Goal: Task Accomplishment & Management: Complete application form

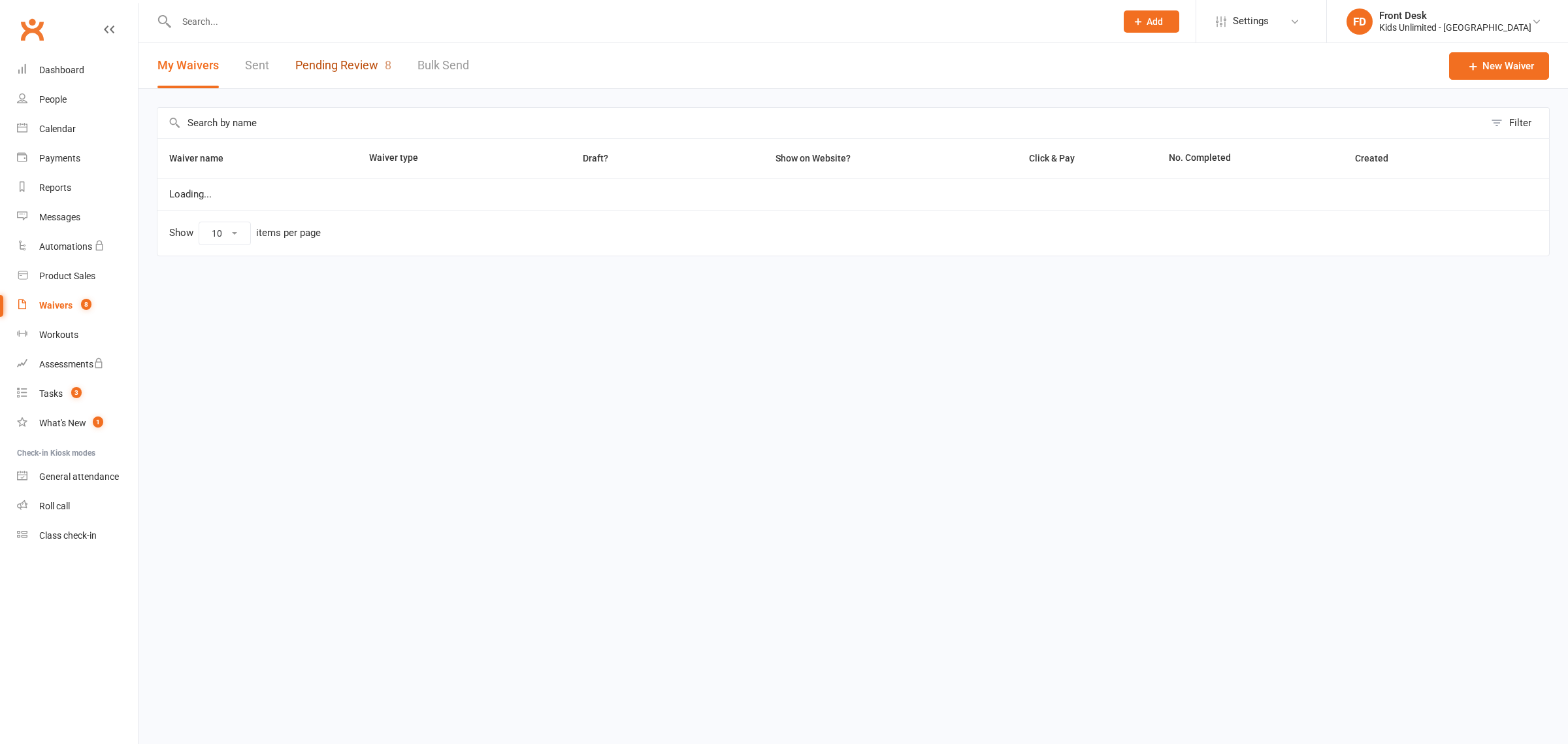
click at [334, 61] on link "Pending Review 8" at bounding box center [343, 65] width 96 height 45
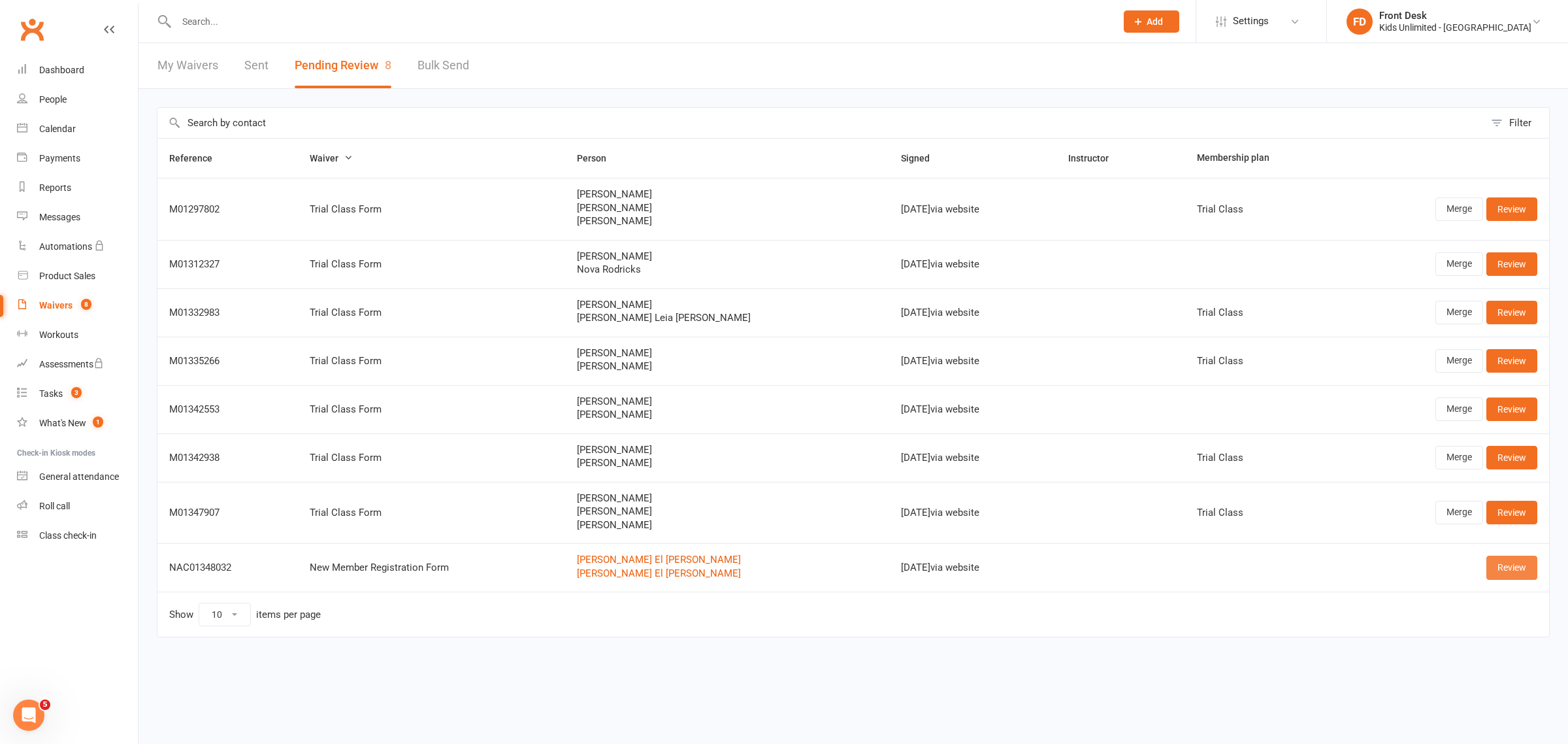
click at [1521, 565] on link "Review" at bounding box center [1512, 567] width 51 height 24
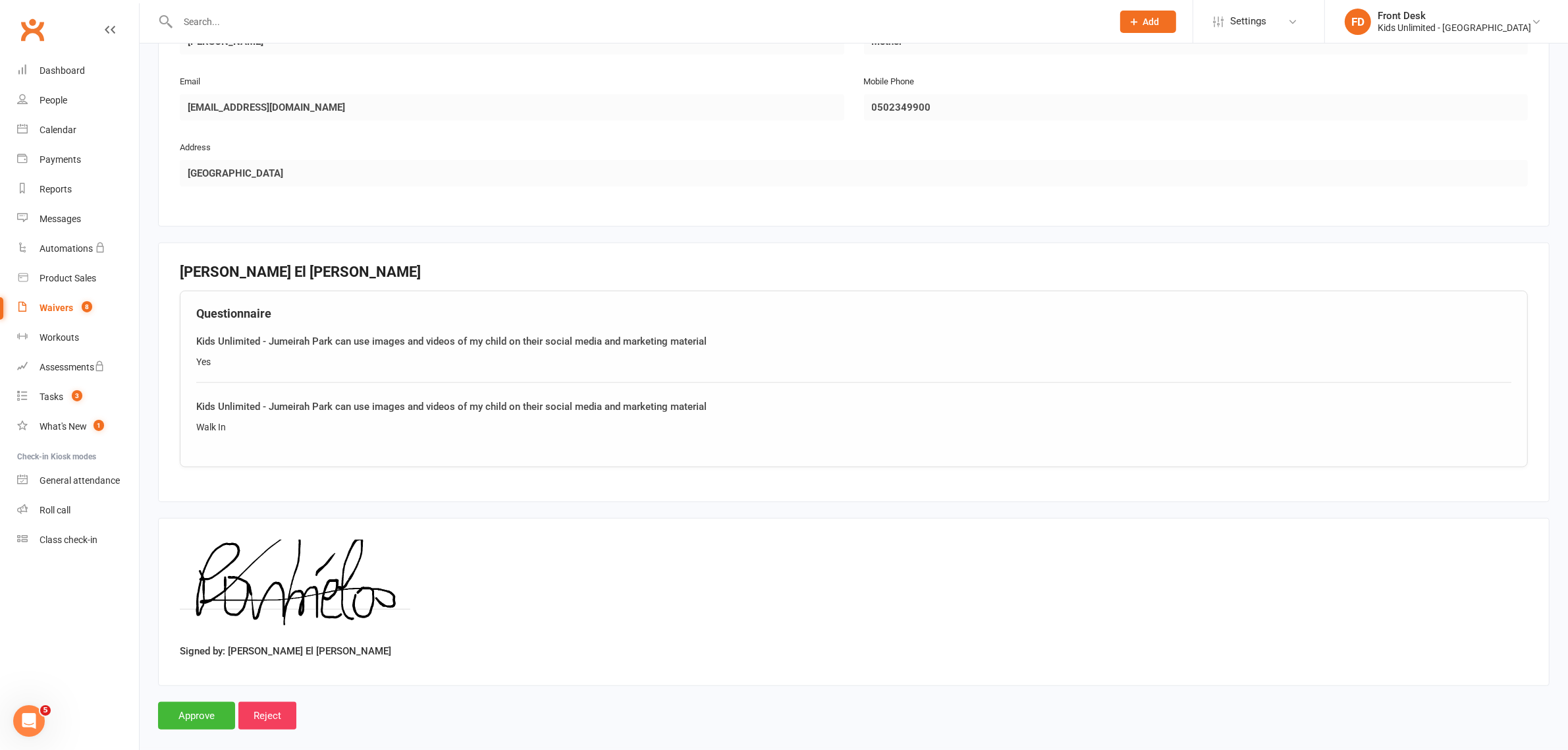
scroll to position [1214, 0]
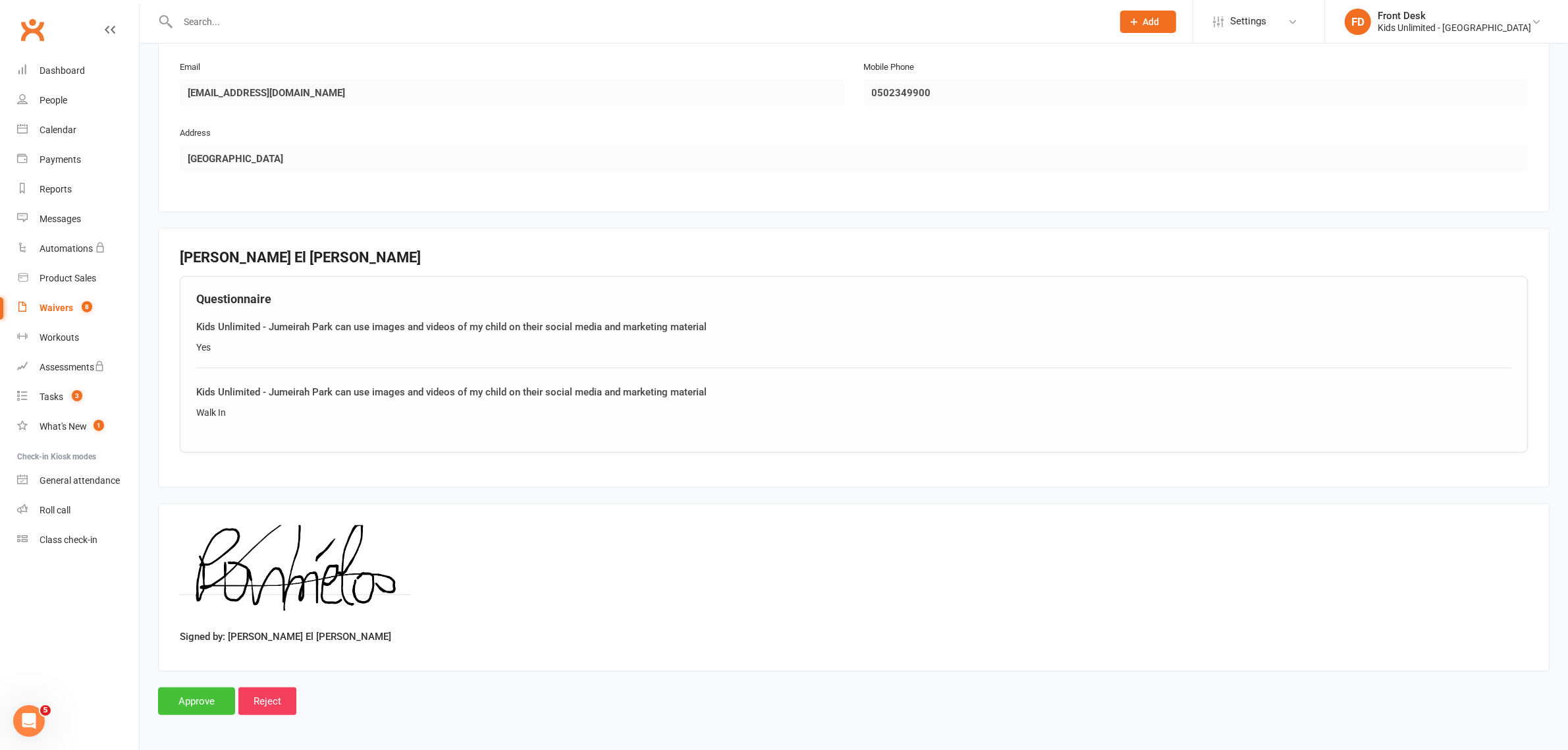
click at [178, 697] on input "Approve" at bounding box center [197, 701] width 77 height 28
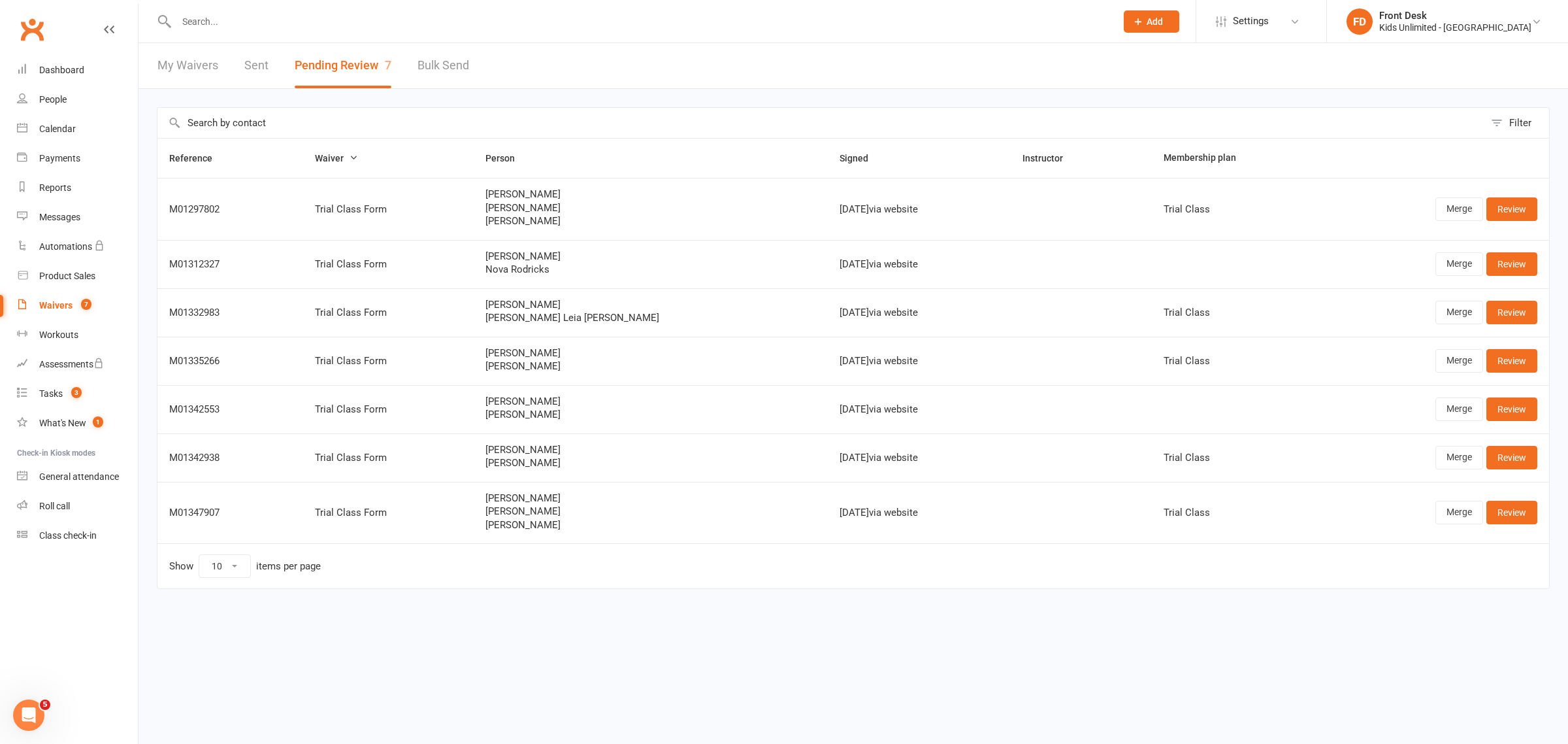
click at [181, 64] on link "My Waivers" at bounding box center [188, 65] width 61 height 45
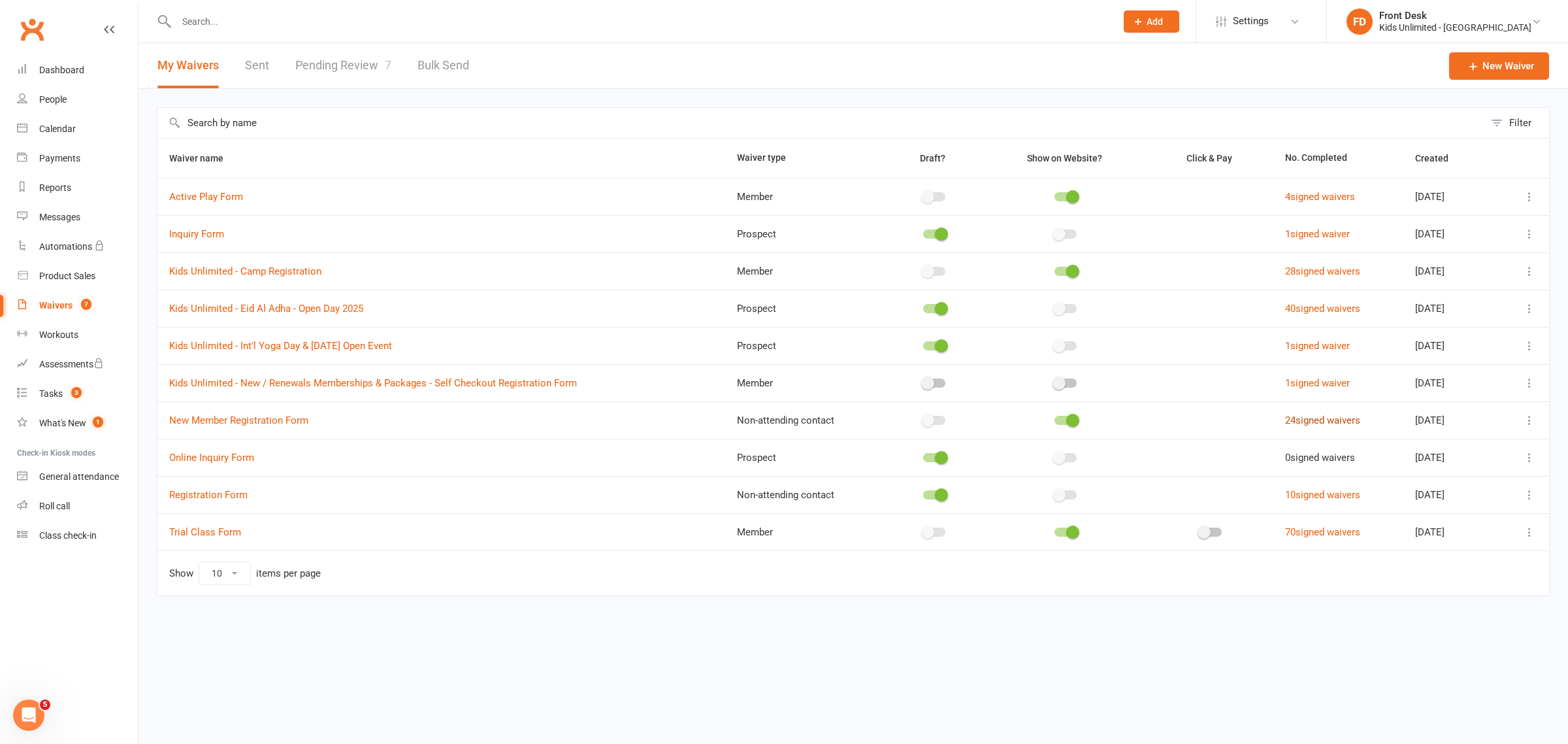
click at [1328, 425] on link "24 signed waivers" at bounding box center [1323, 420] width 75 height 11
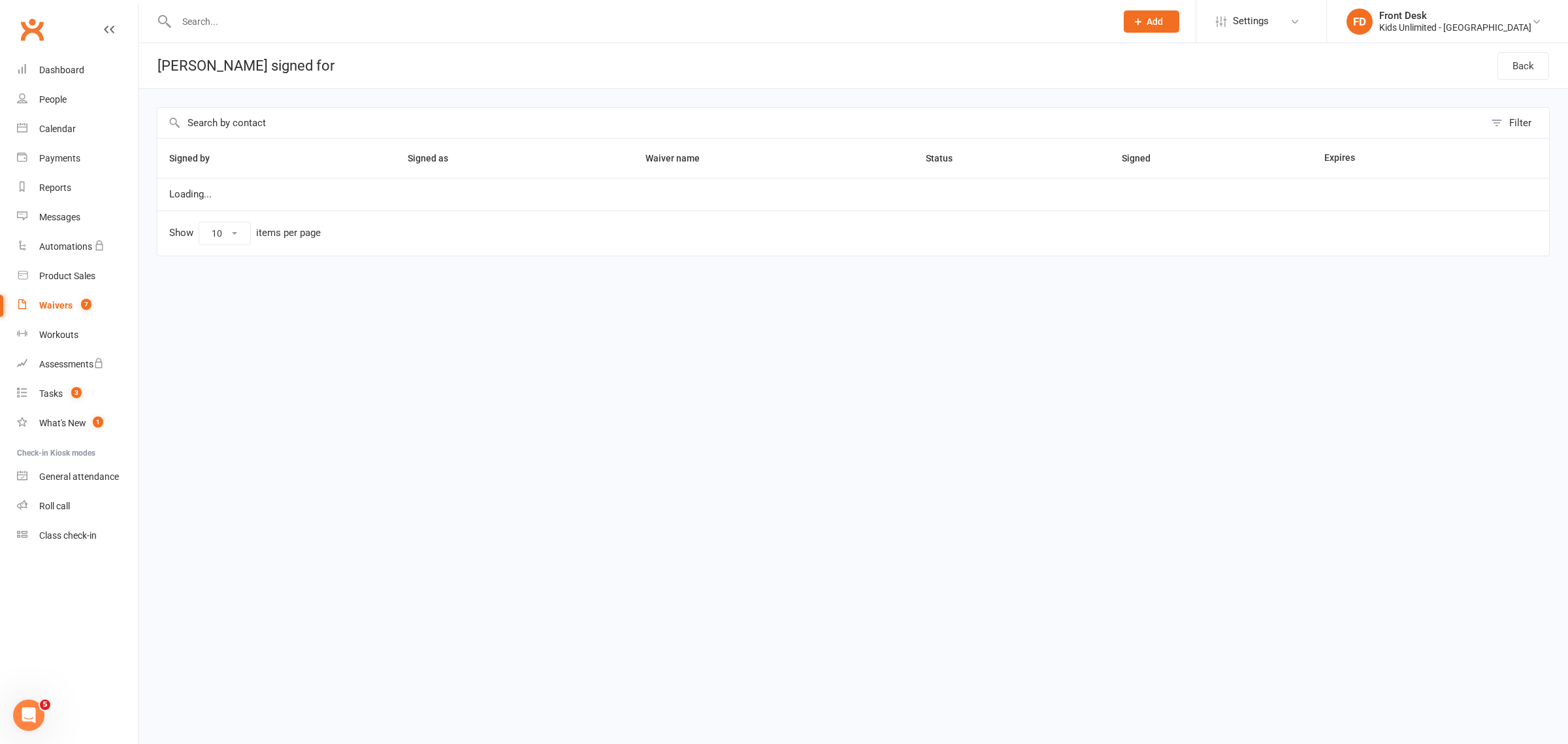
select select "50"
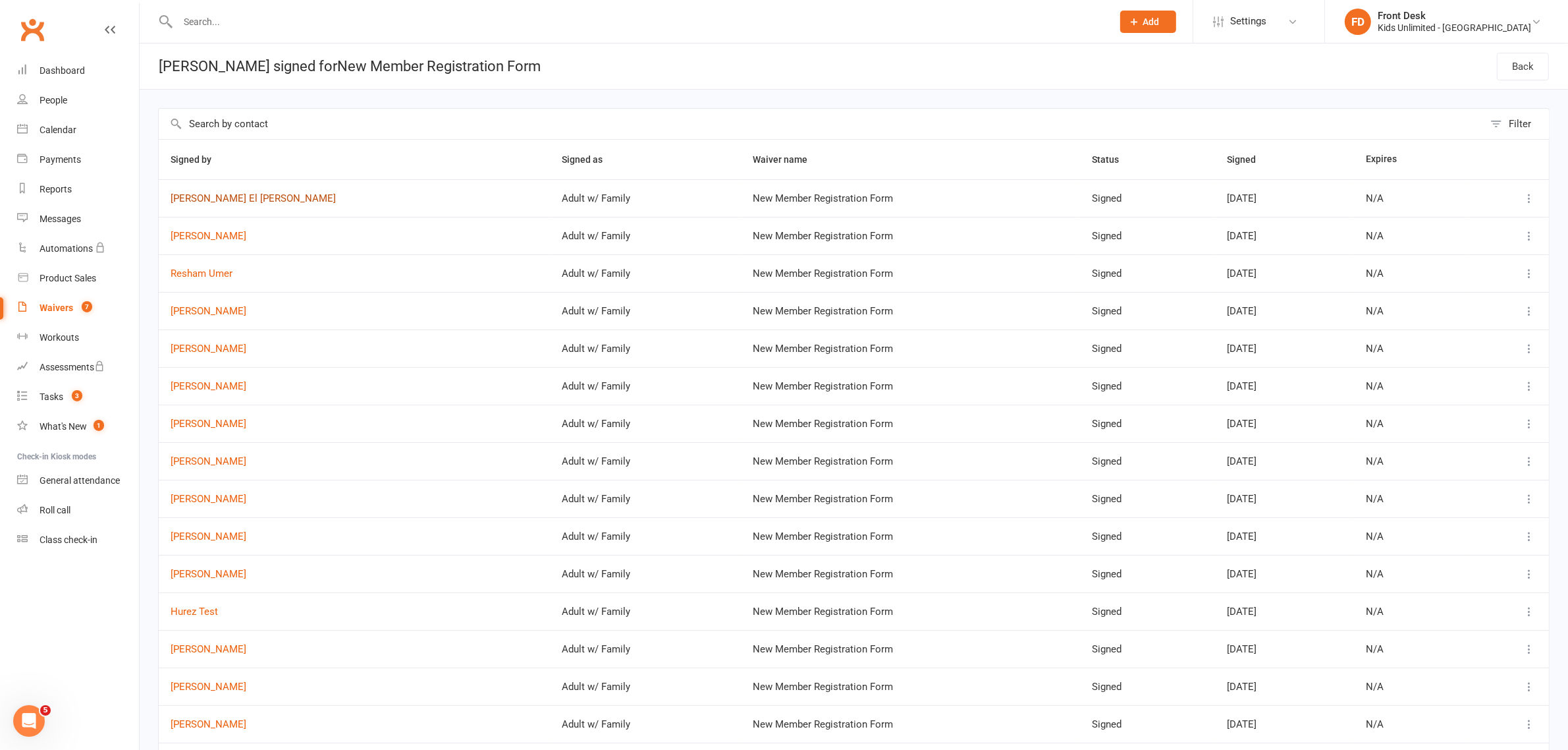
click at [229, 199] on link "Pamela El Haddad" at bounding box center [354, 199] width 367 height 12
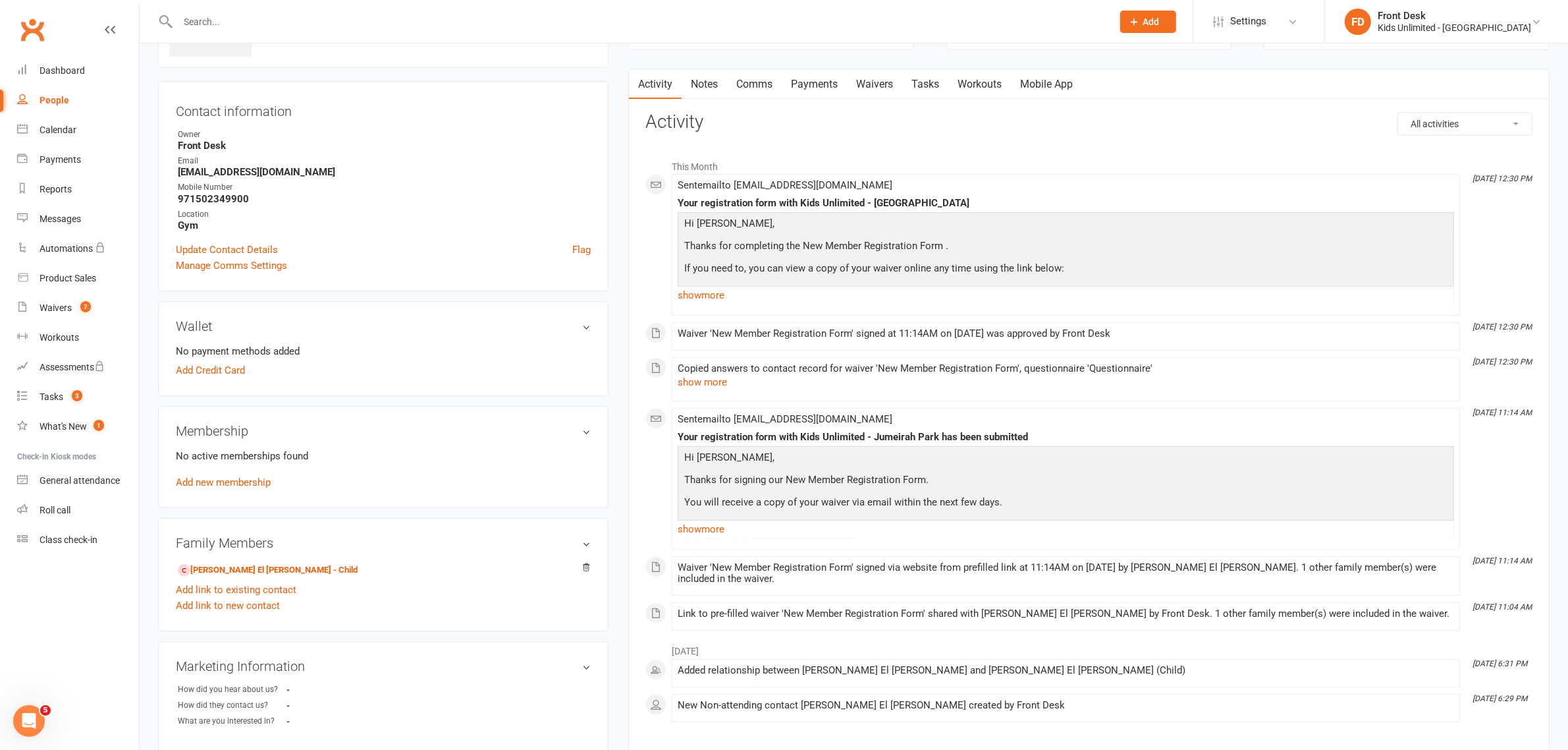
scroll to position [73, 0]
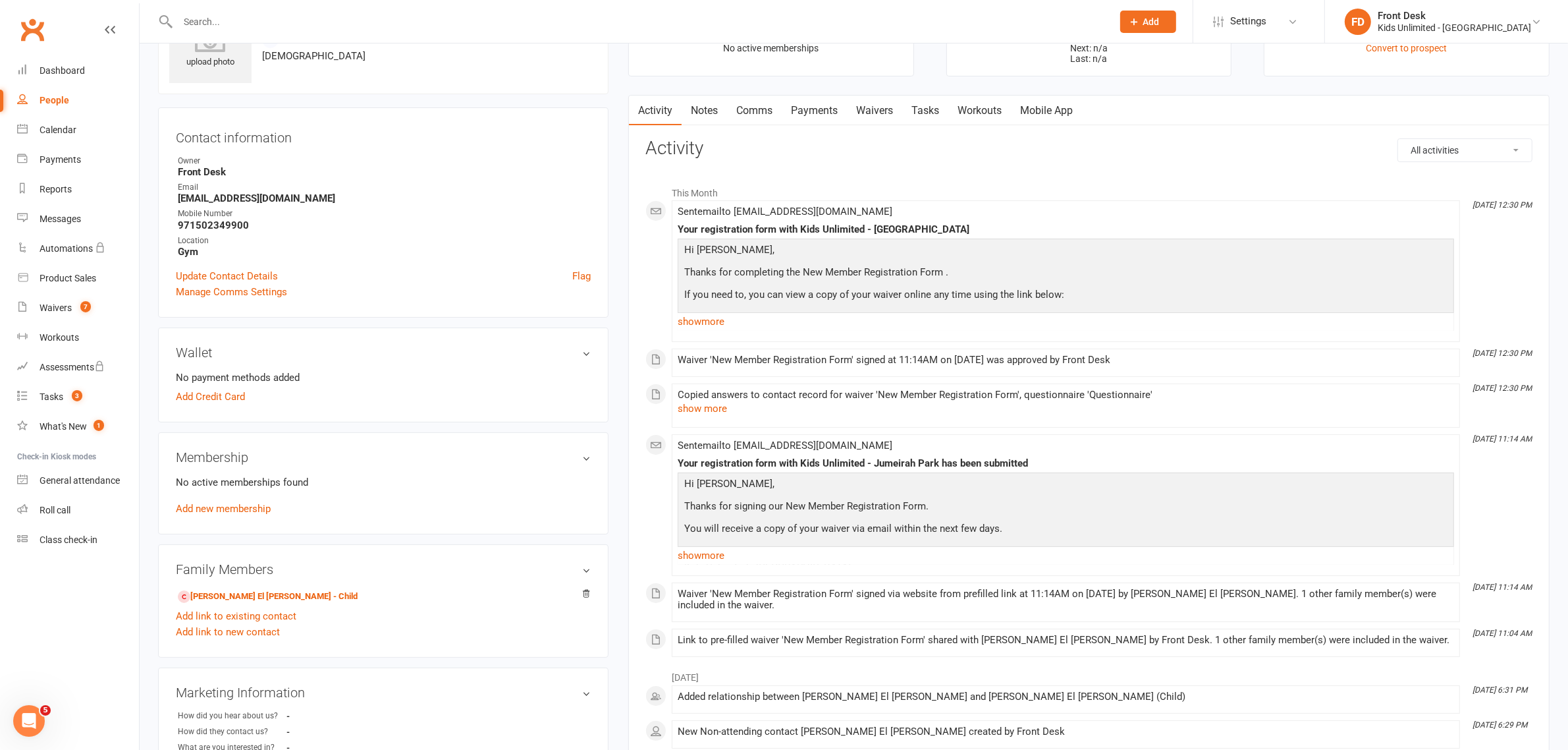
click at [235, 19] on input "text" at bounding box center [638, 22] width 930 height 19
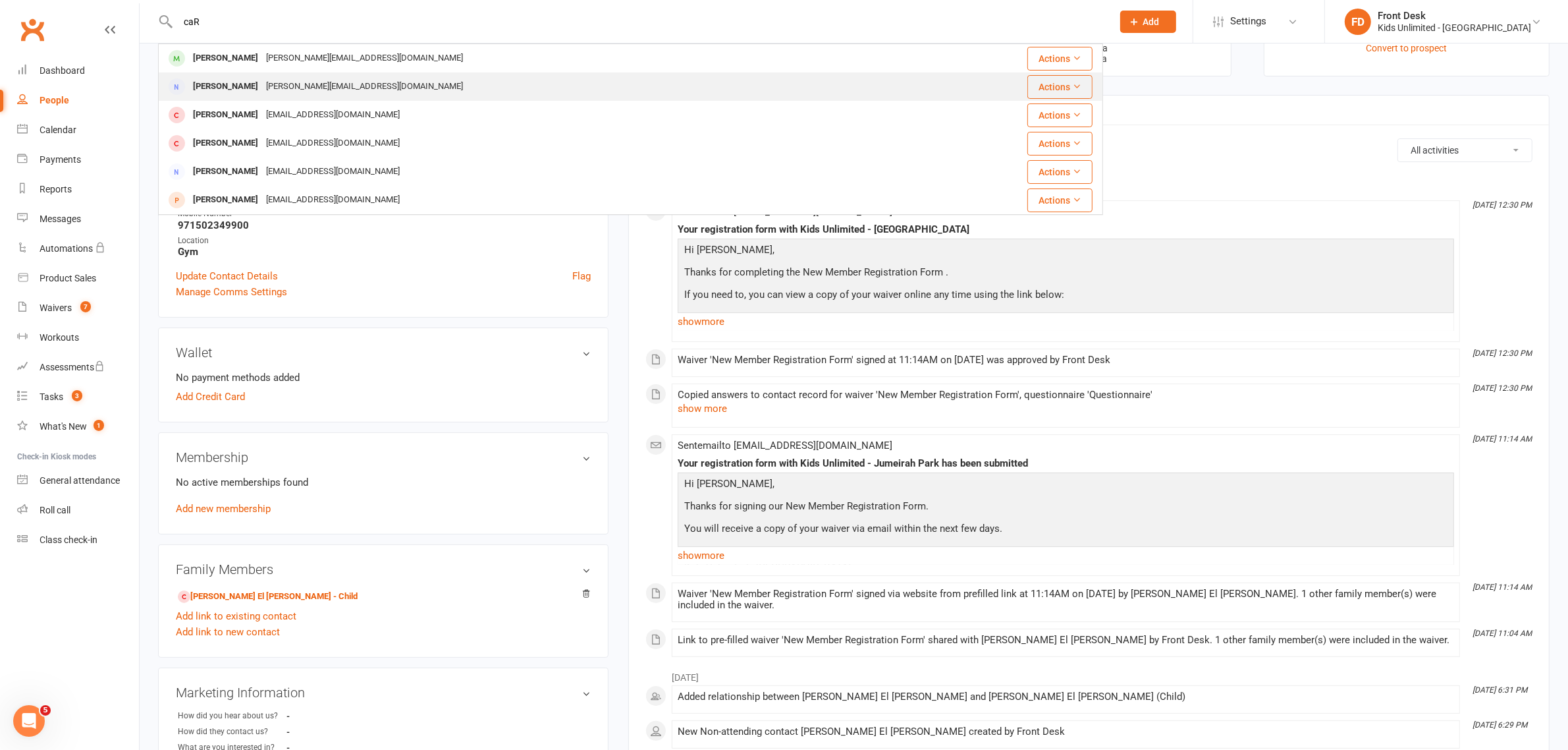
scroll to position [154, 0]
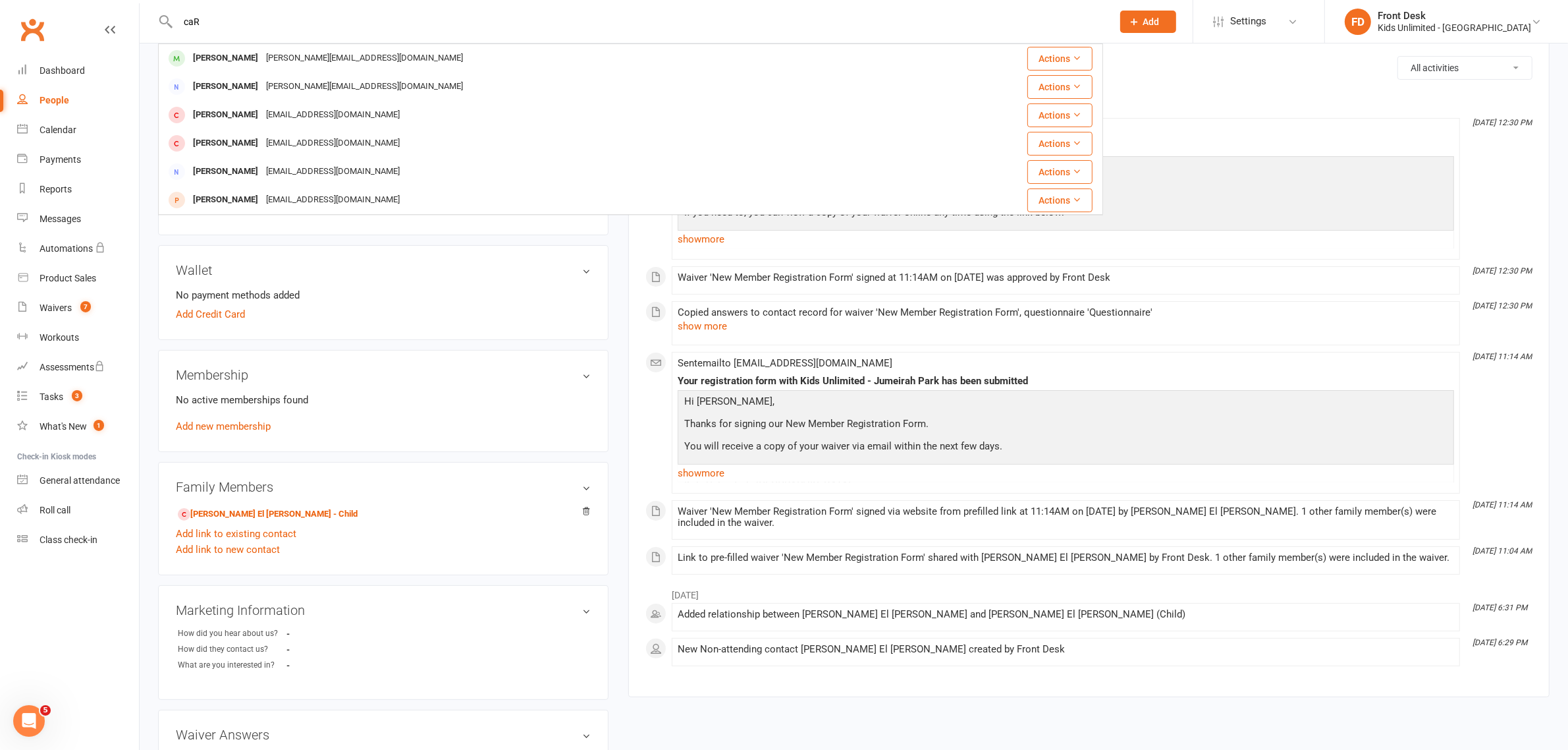
click at [214, 18] on input "caR" at bounding box center [638, 22] width 930 height 19
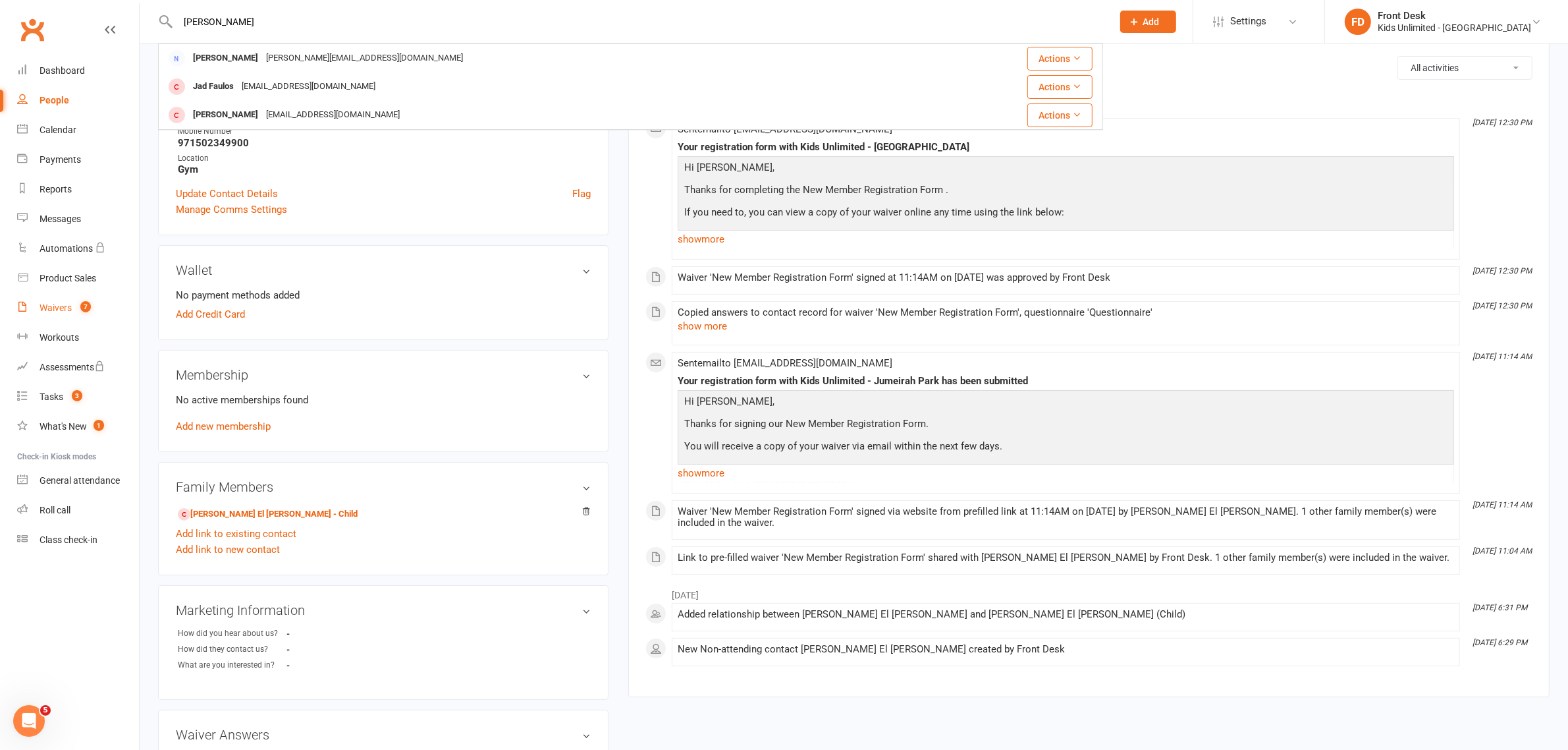
type input "caRlos"
click at [60, 314] on link "Waivers 7" at bounding box center [78, 308] width 122 height 29
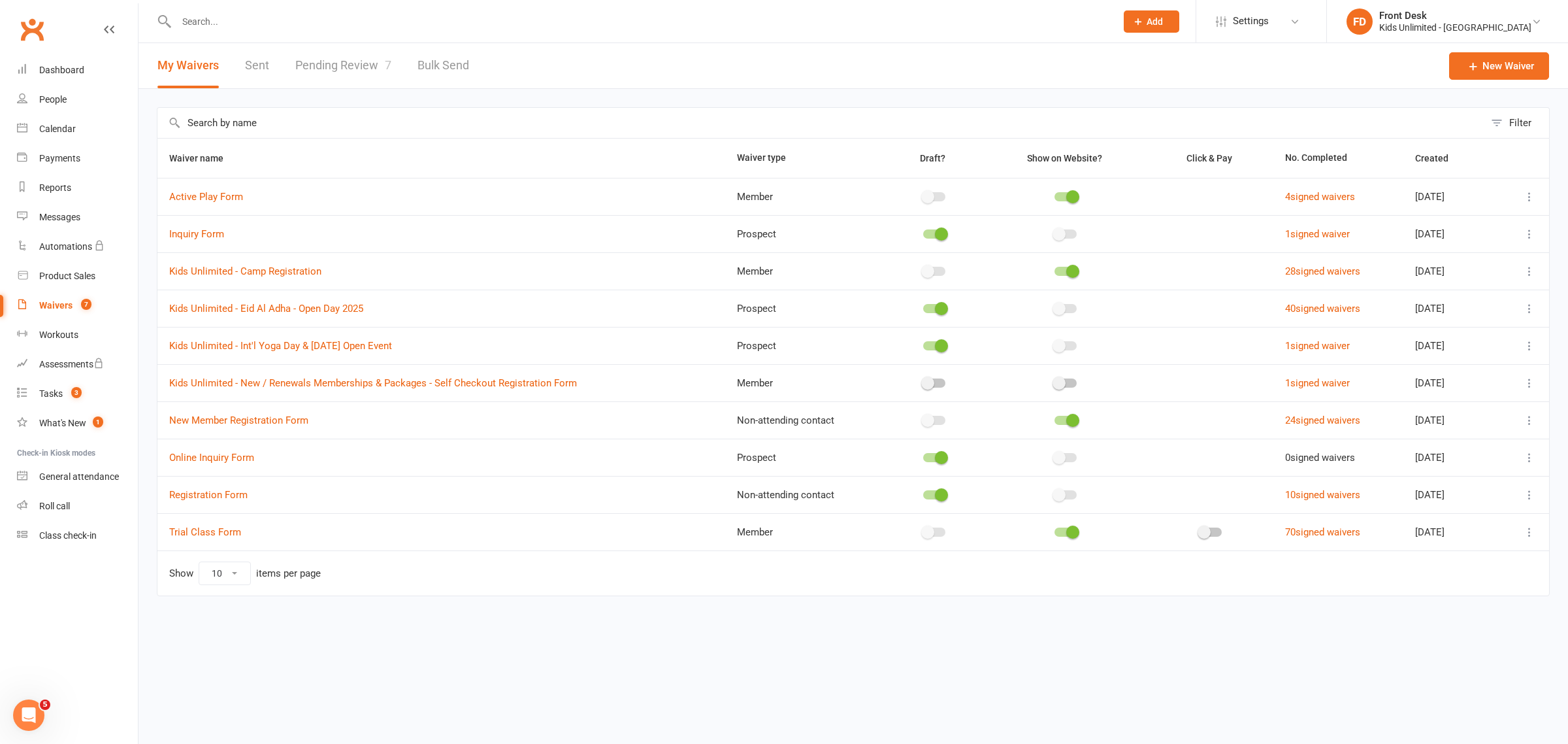
click at [345, 62] on link "Pending Review 7" at bounding box center [343, 65] width 96 height 45
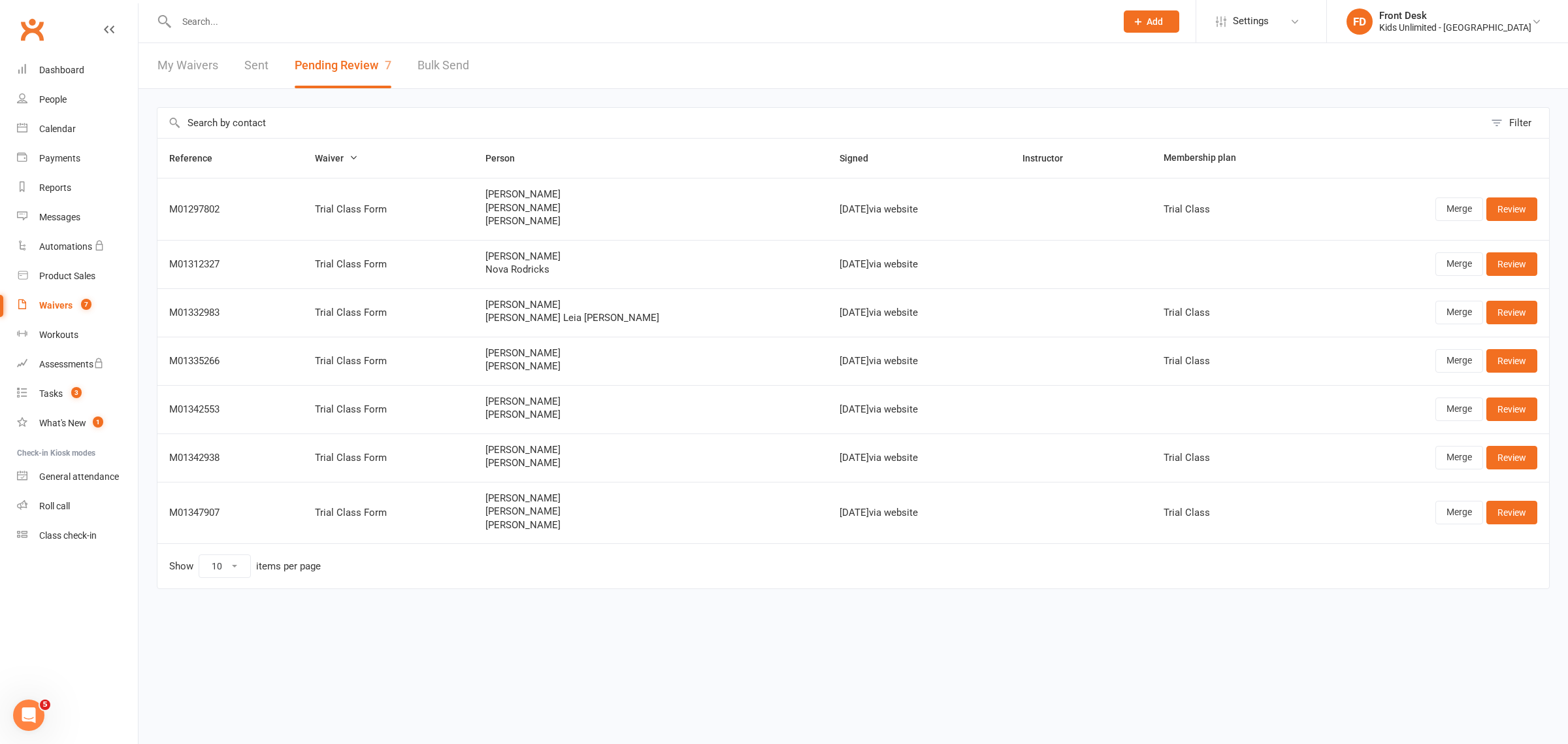
click at [194, 66] on link "My Waivers" at bounding box center [188, 65] width 61 height 45
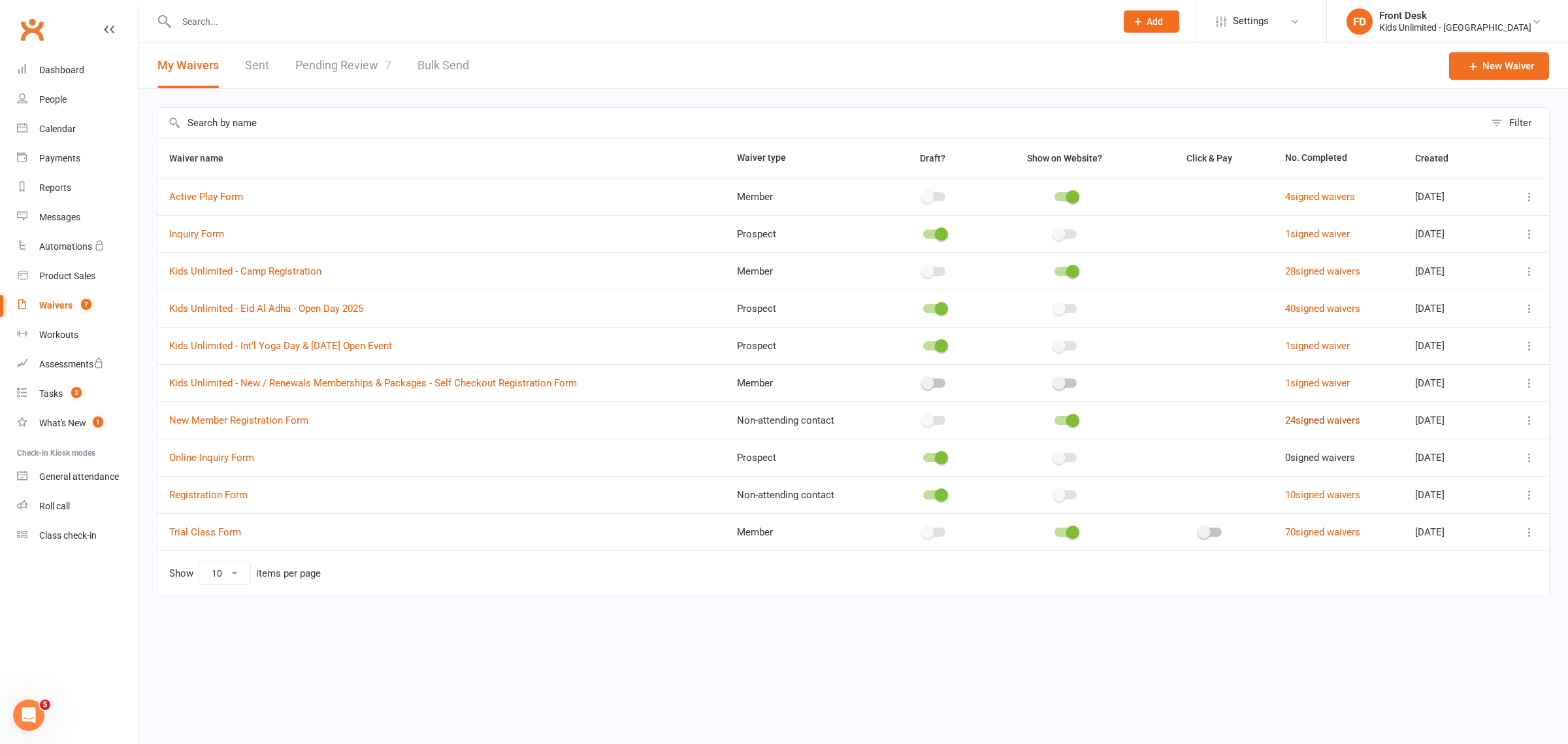
click at [1285, 422] on link "24 signed waivers" at bounding box center [1323, 420] width 75 height 11
select select "50"
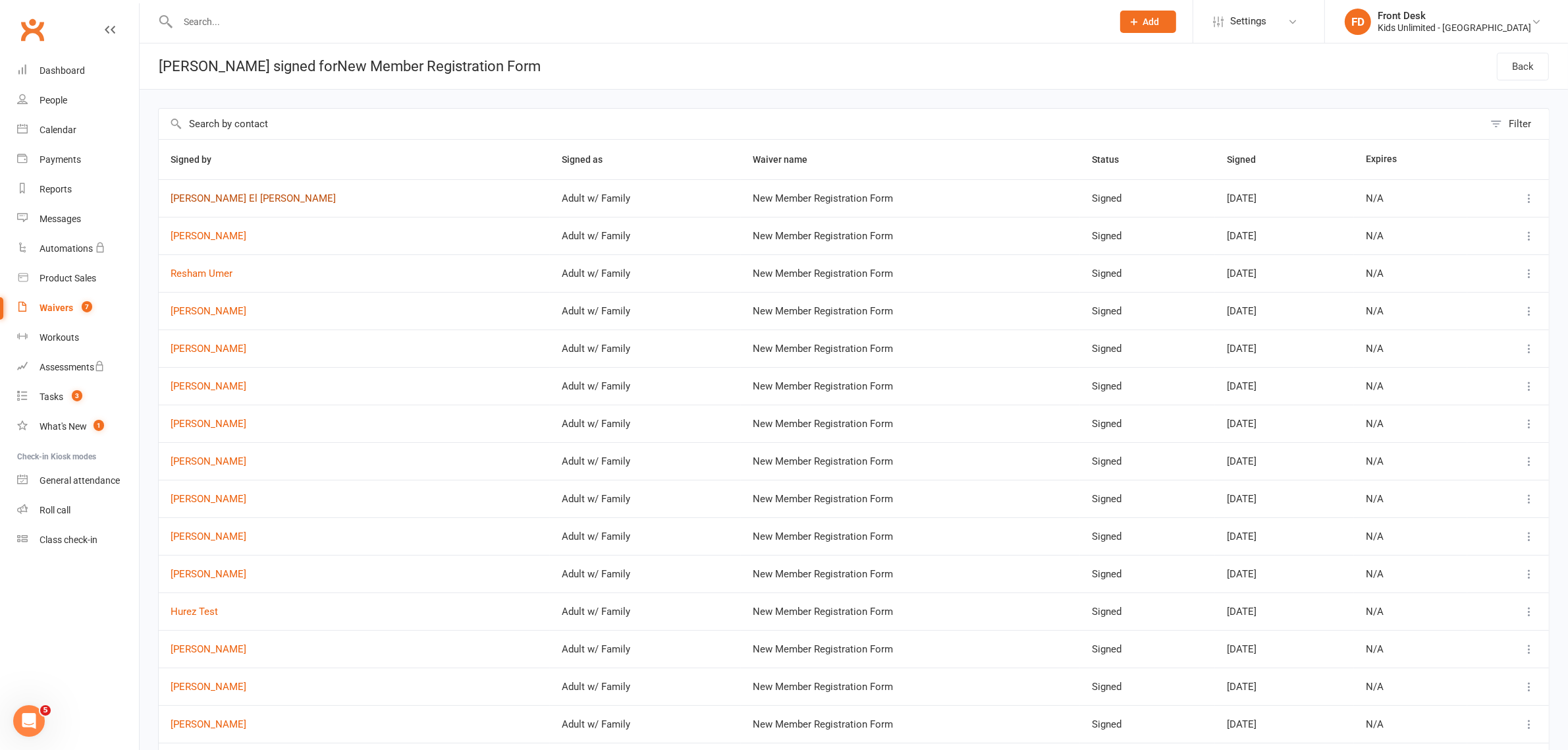
click at [222, 201] on link "Pamela El Haddad" at bounding box center [354, 199] width 367 height 12
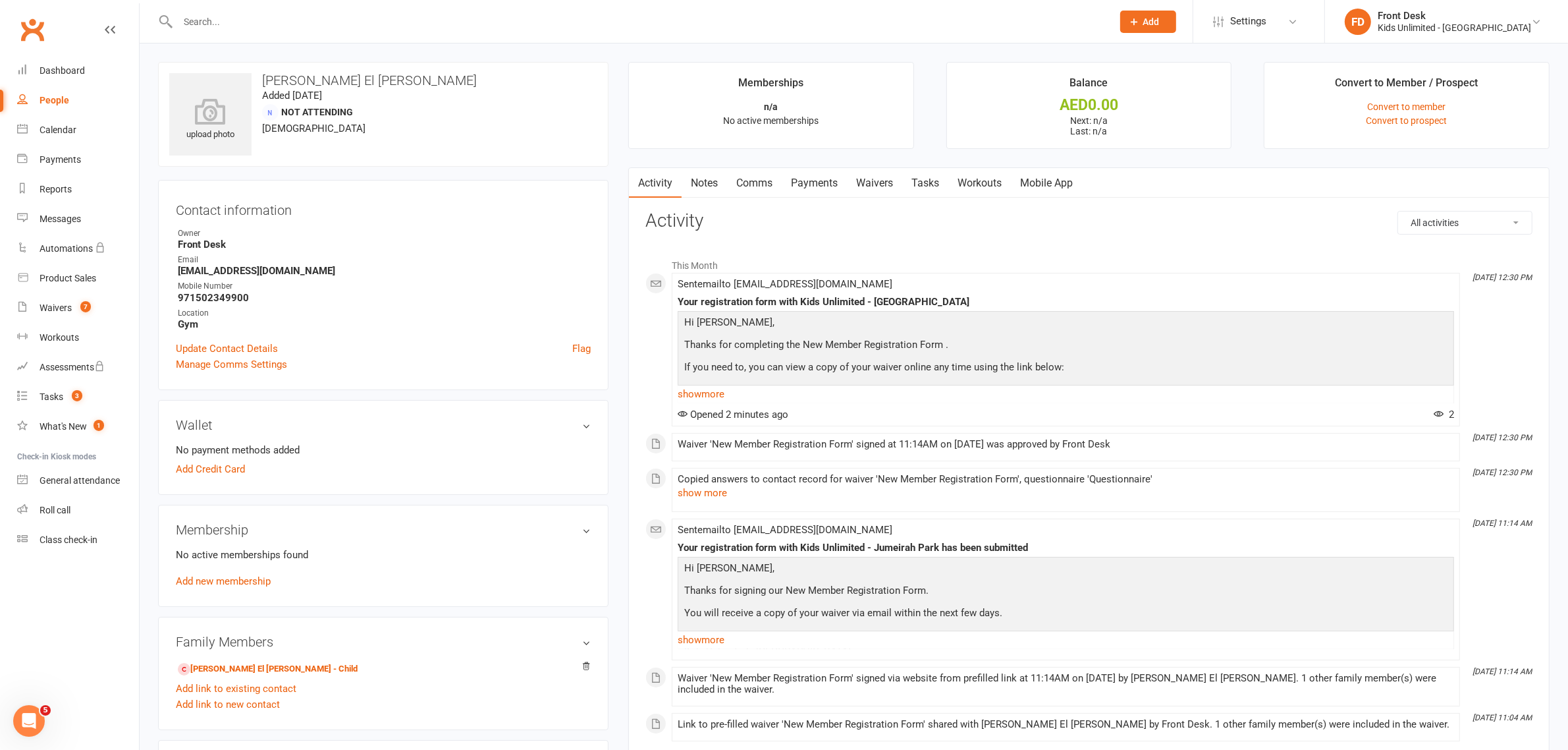
click at [882, 182] on link "Waivers" at bounding box center [875, 183] width 56 height 30
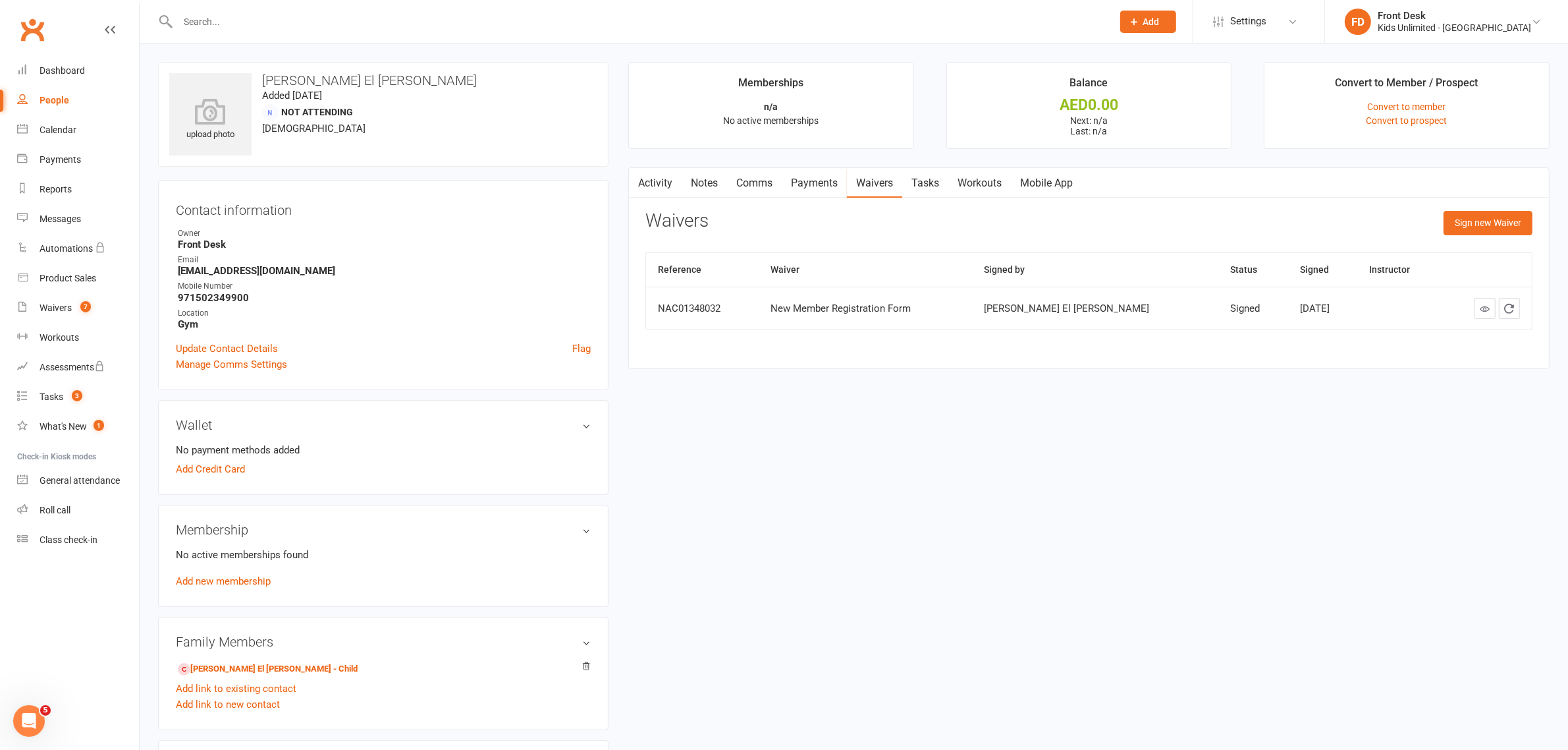
click at [804, 308] on div "New Member Registration Form" at bounding box center [865, 308] width 190 height 12
click at [61, 307] on div "Waivers" at bounding box center [56, 308] width 32 height 11
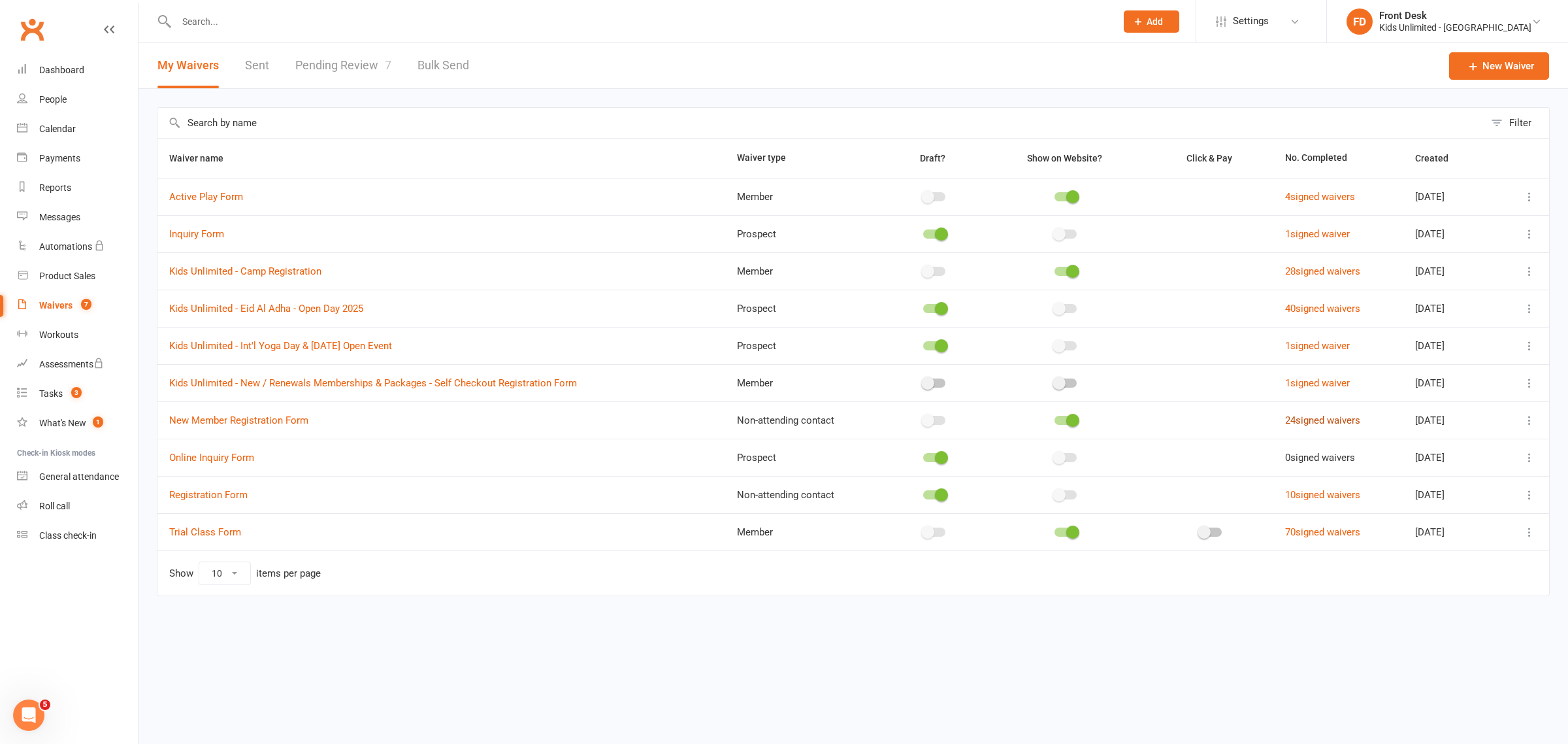
click at [1327, 419] on link "24 signed waivers" at bounding box center [1323, 420] width 75 height 11
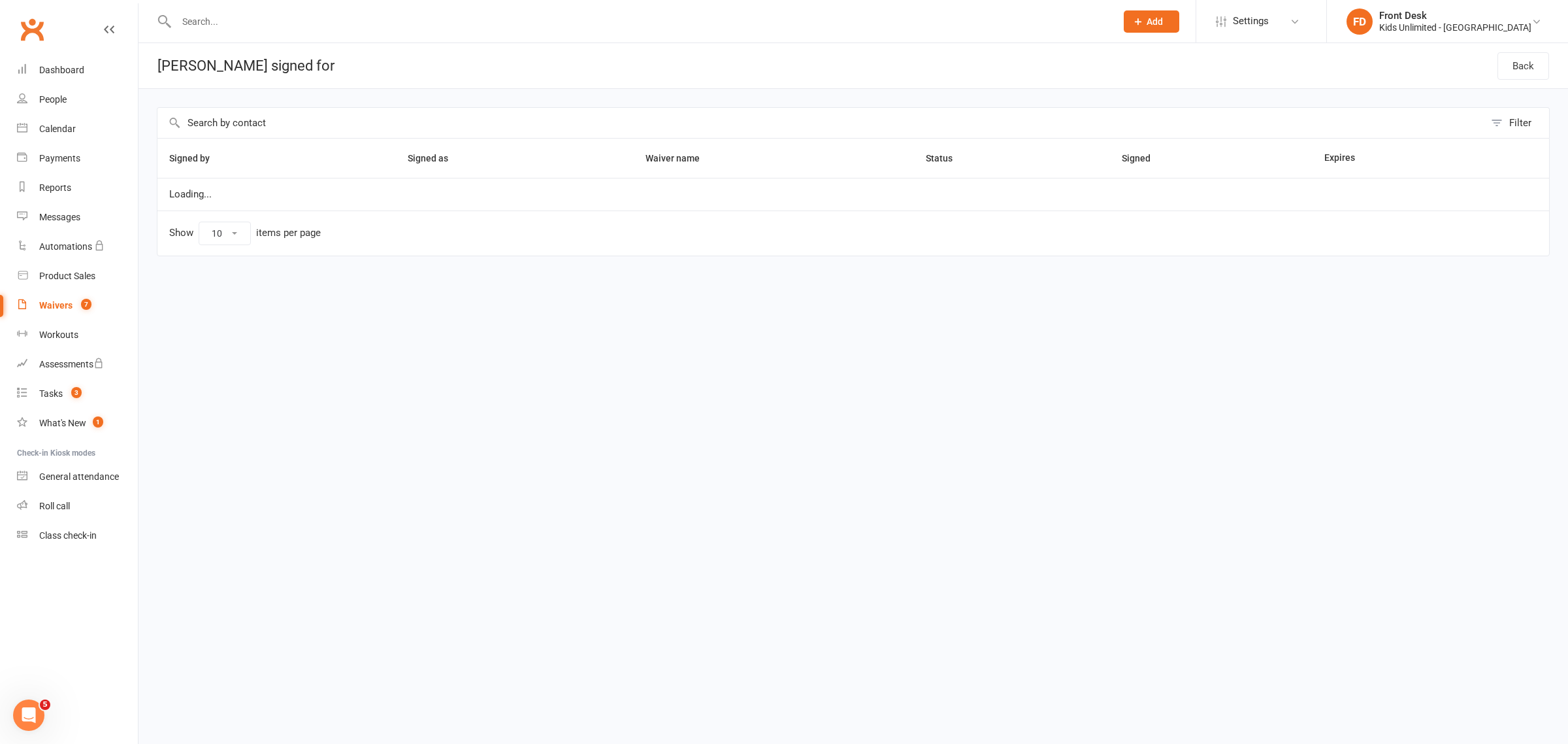
select select "50"
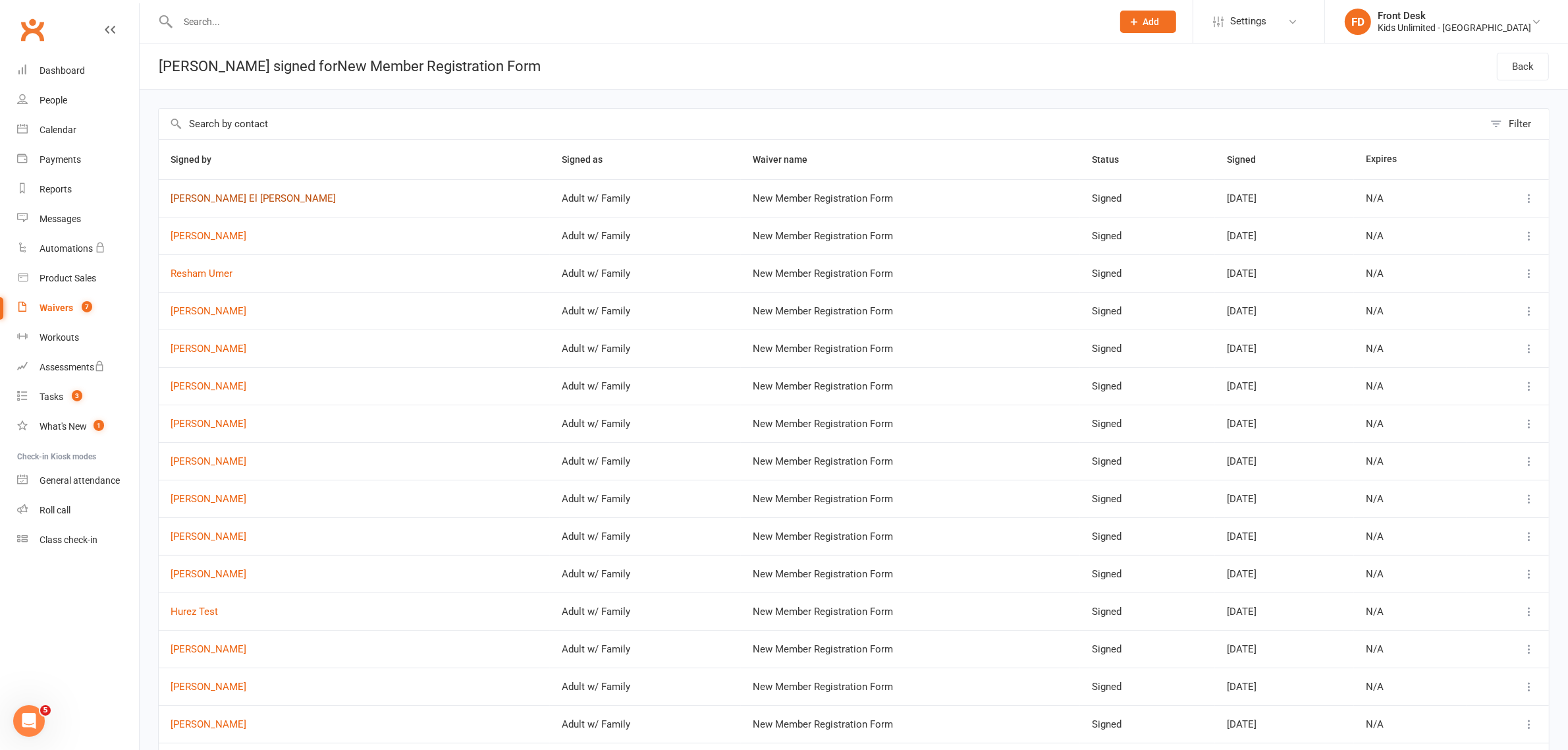
click at [239, 199] on link "[PERSON_NAME] El [PERSON_NAME]" at bounding box center [354, 199] width 367 height 12
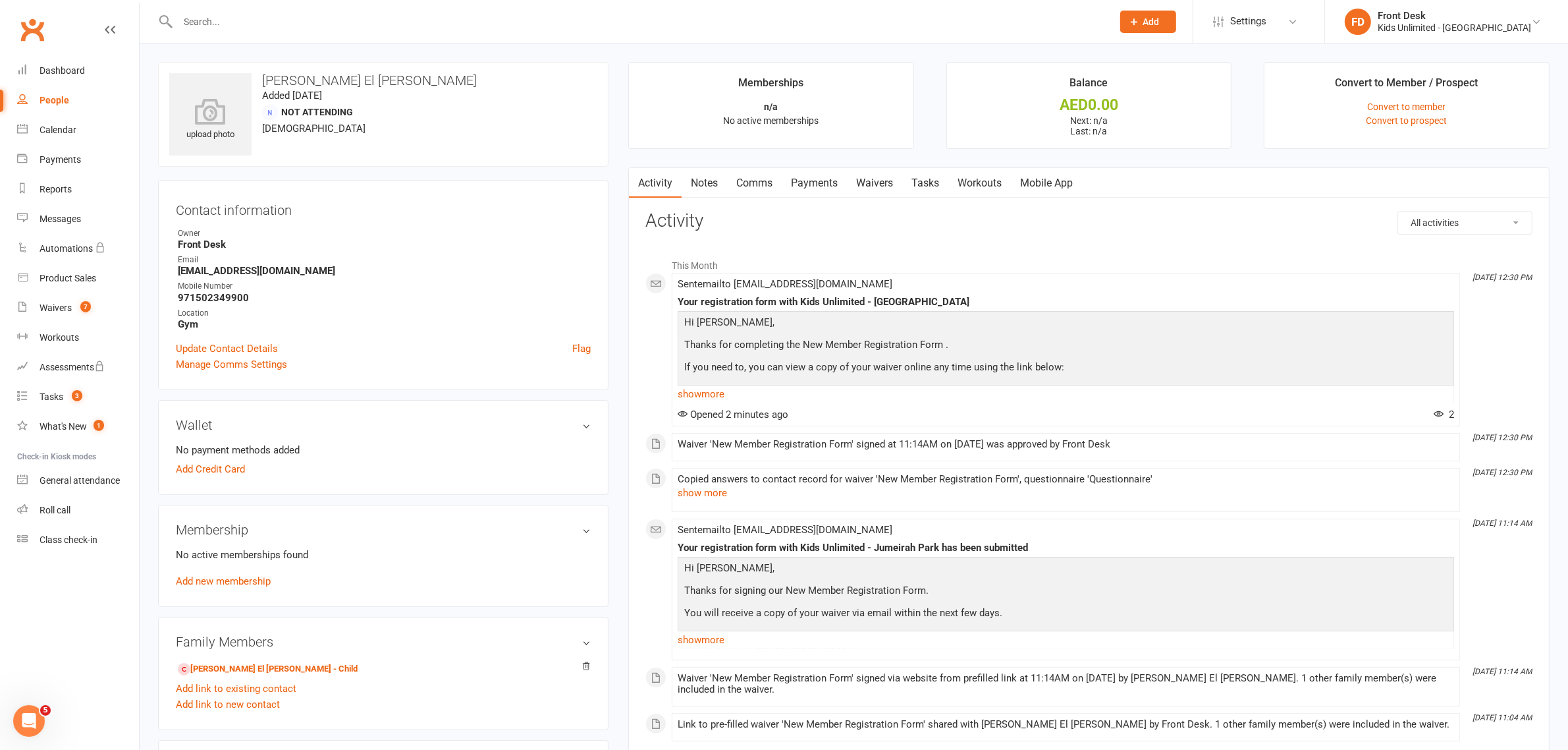
click at [276, 28] on input "text" at bounding box center [638, 22] width 930 height 19
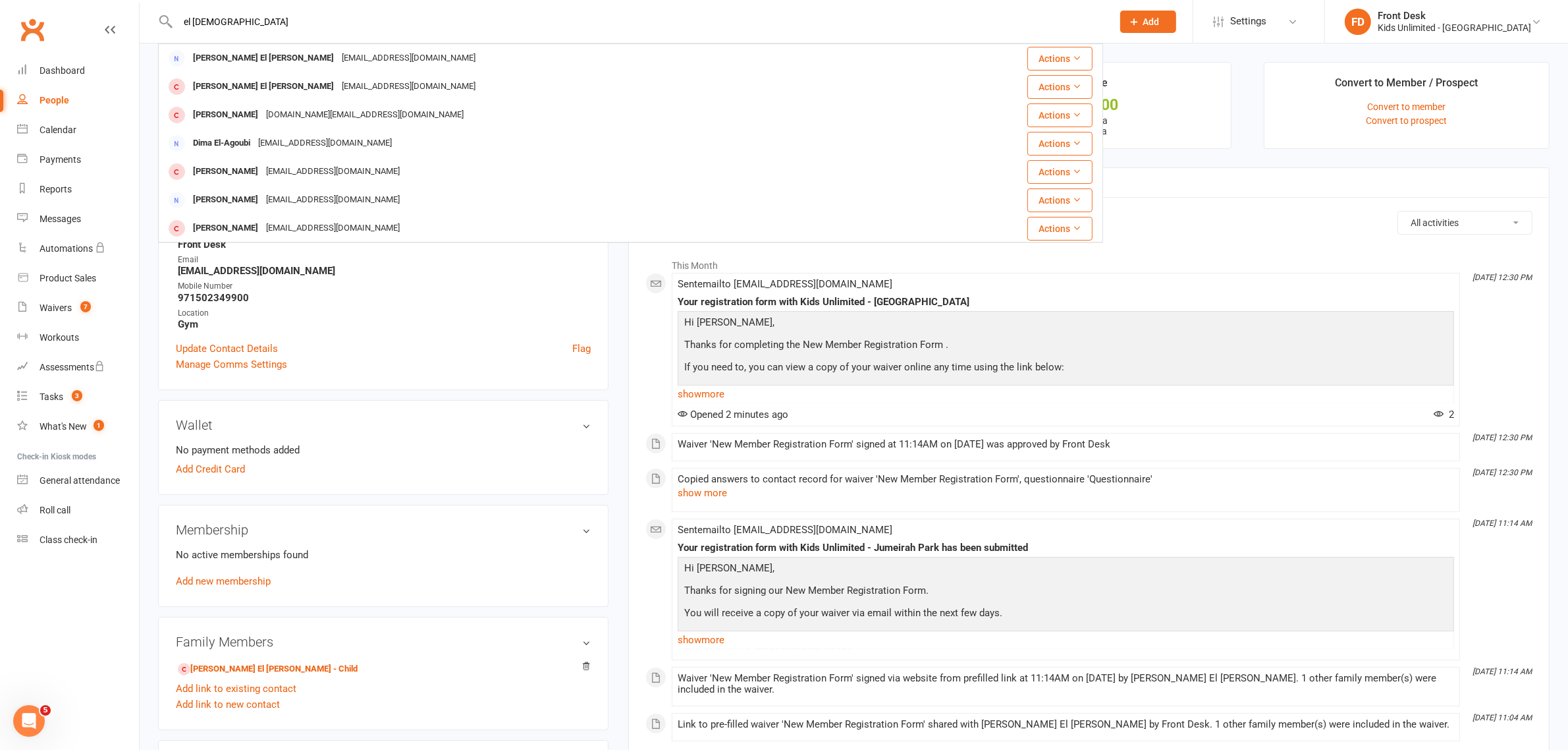
type input "el haddad"
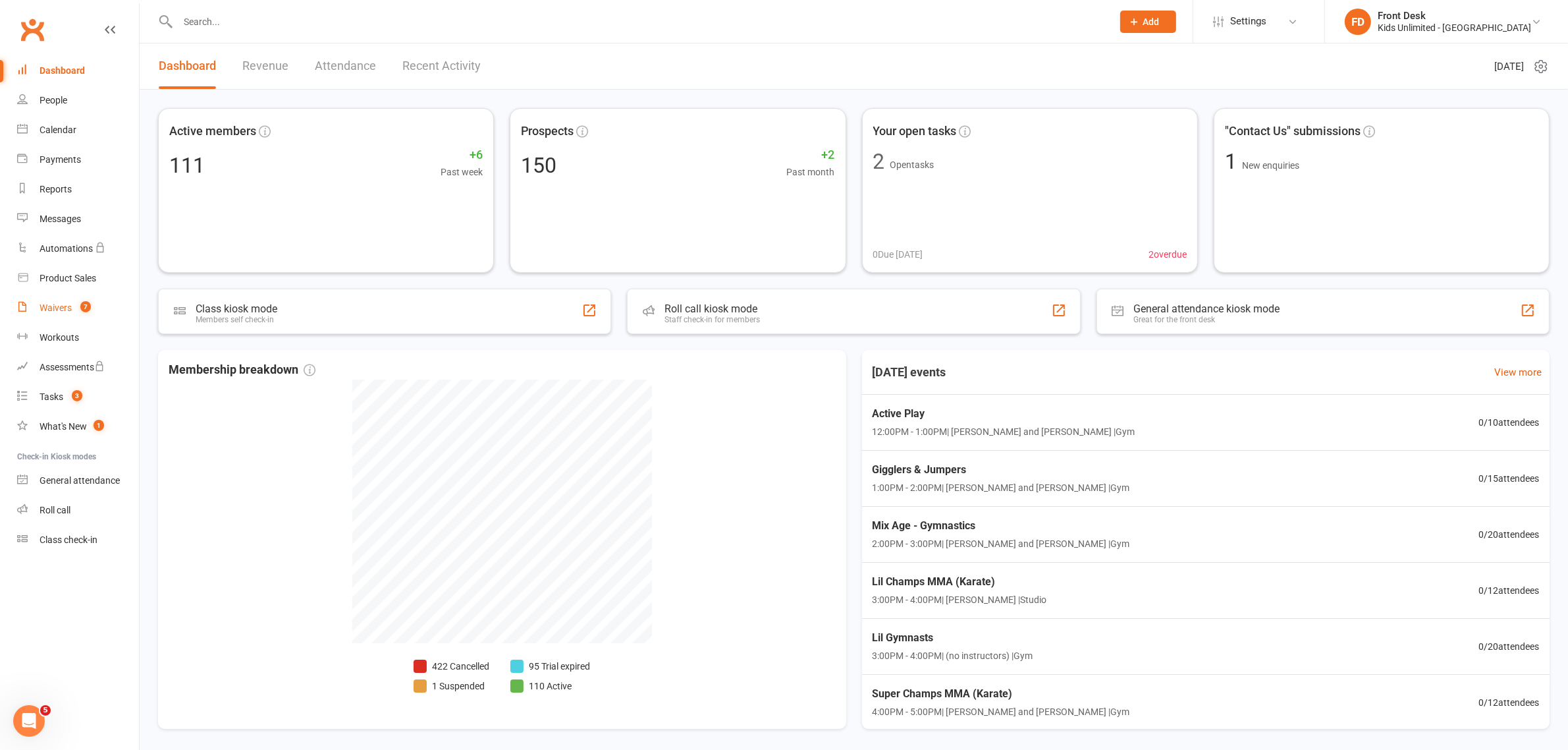
click at [57, 303] on div "Waivers" at bounding box center [56, 308] width 32 height 11
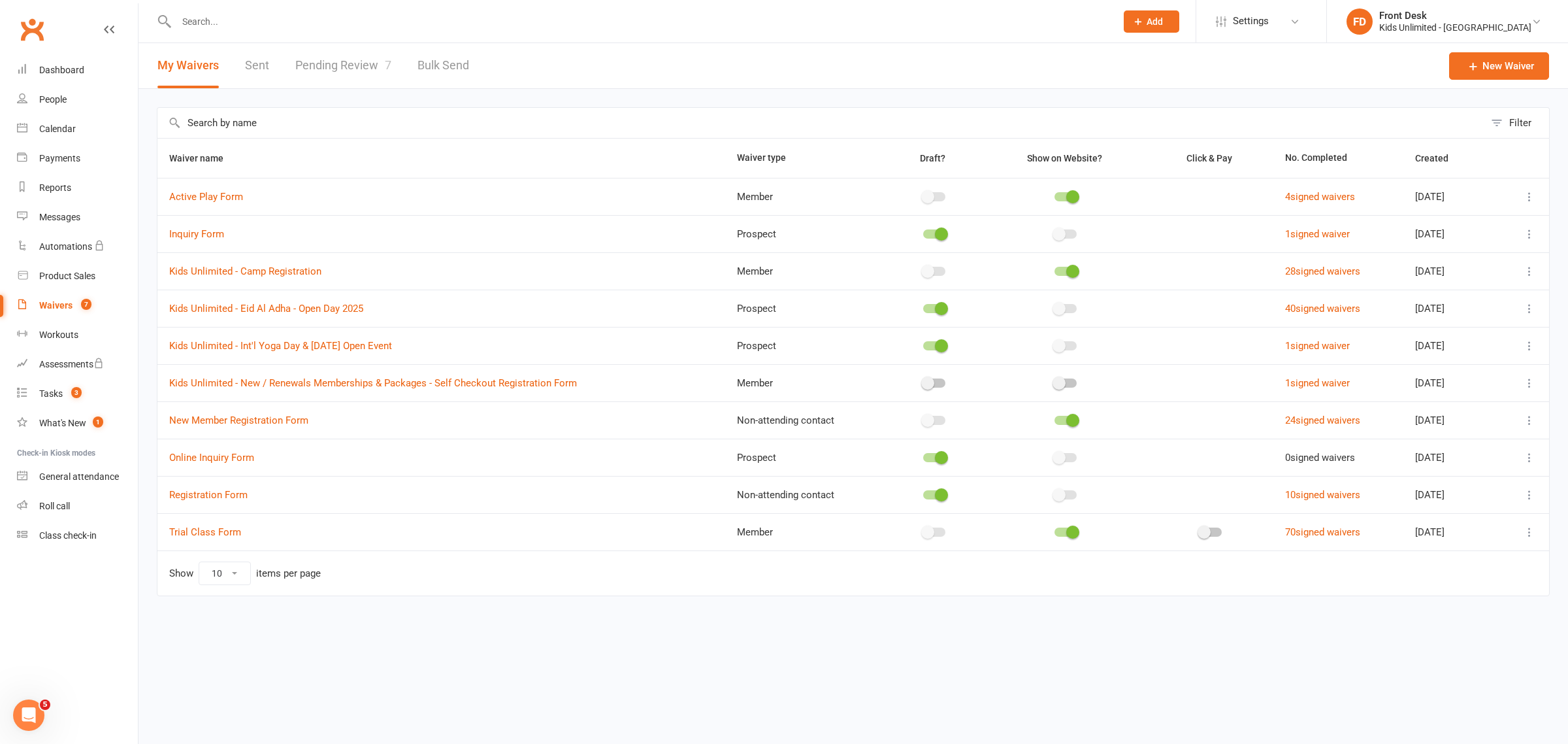
click at [365, 67] on link "Pending Review 7" at bounding box center [343, 65] width 96 height 45
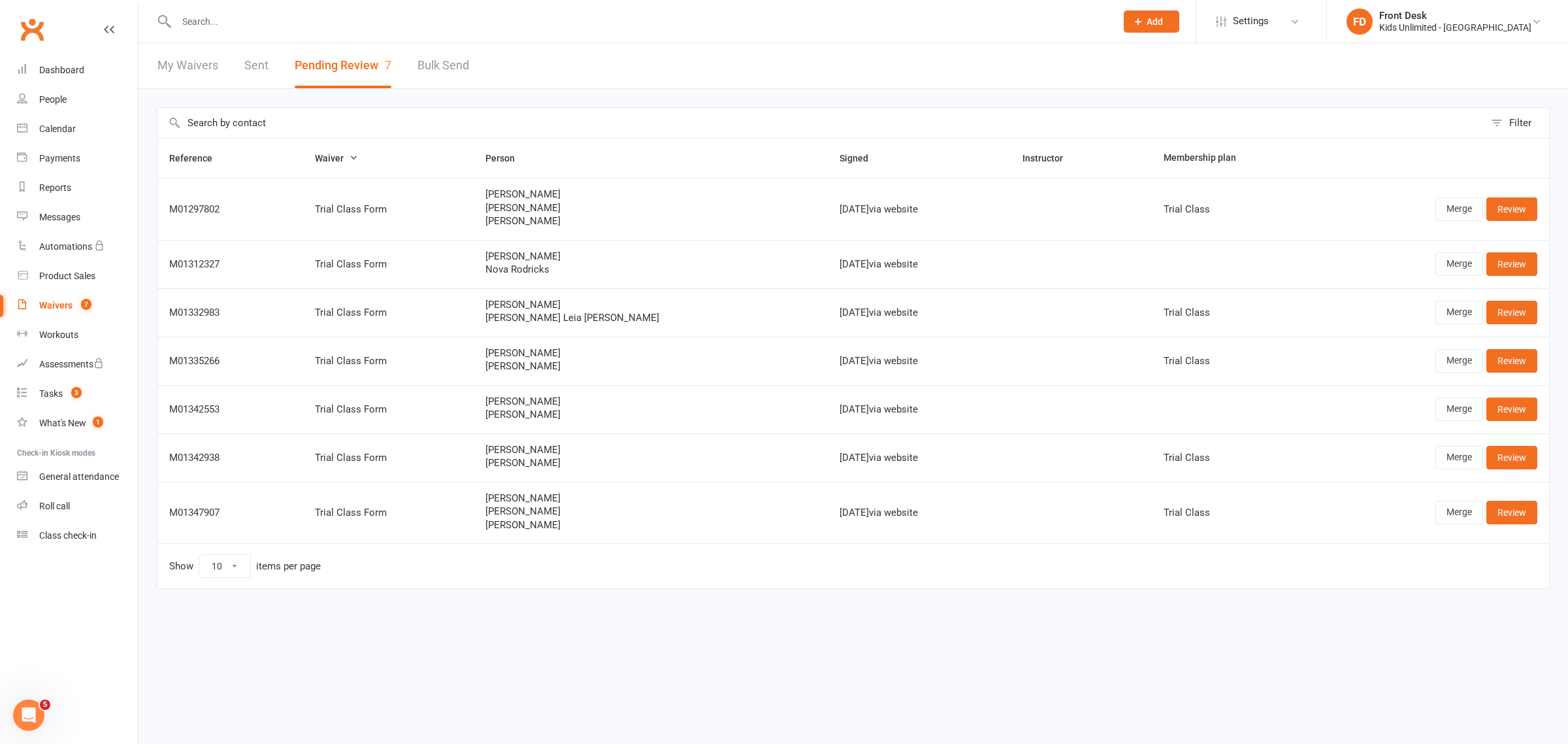
click at [195, 59] on link "My Waivers" at bounding box center [188, 65] width 61 height 45
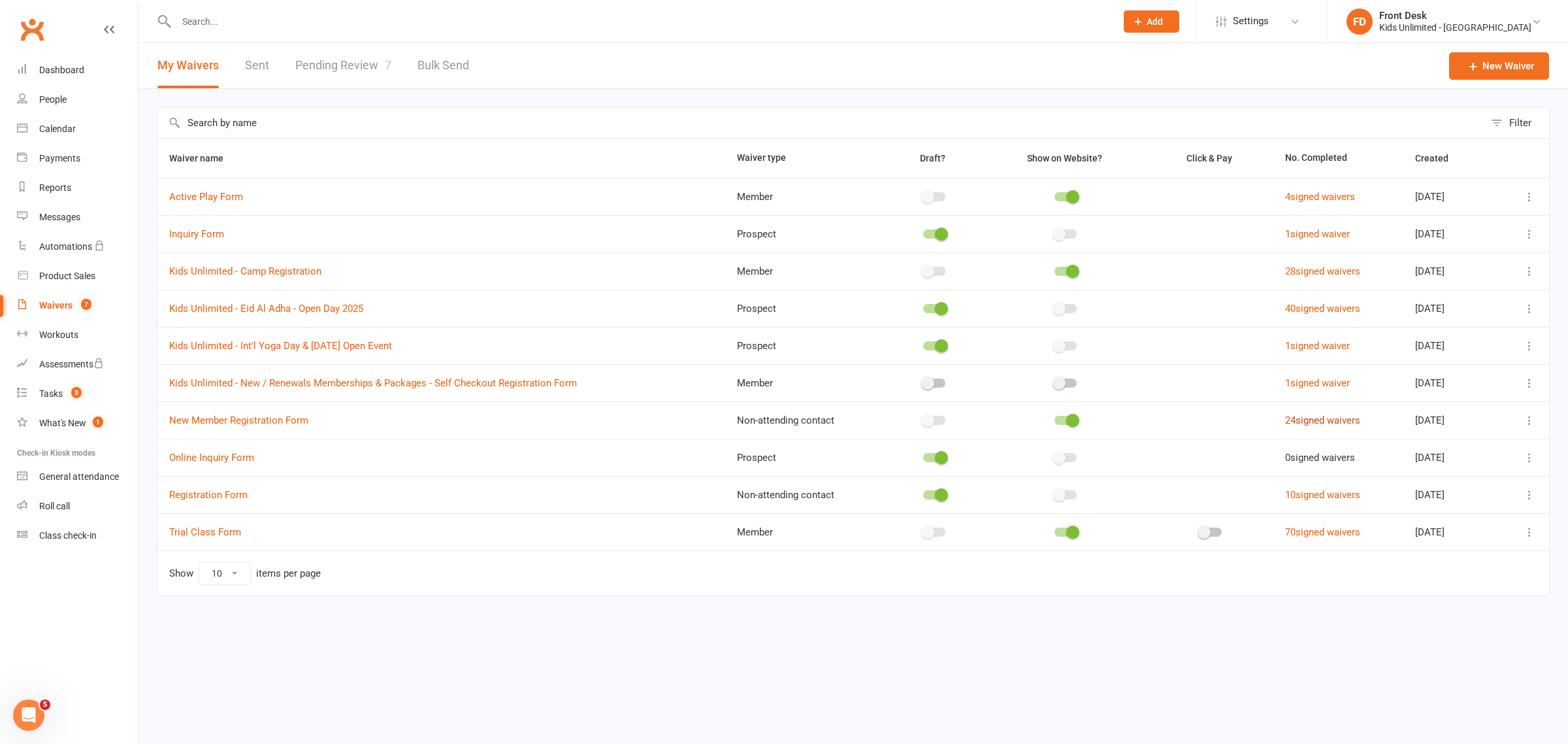
click at [1328, 420] on link "24 signed waivers" at bounding box center [1323, 420] width 75 height 11
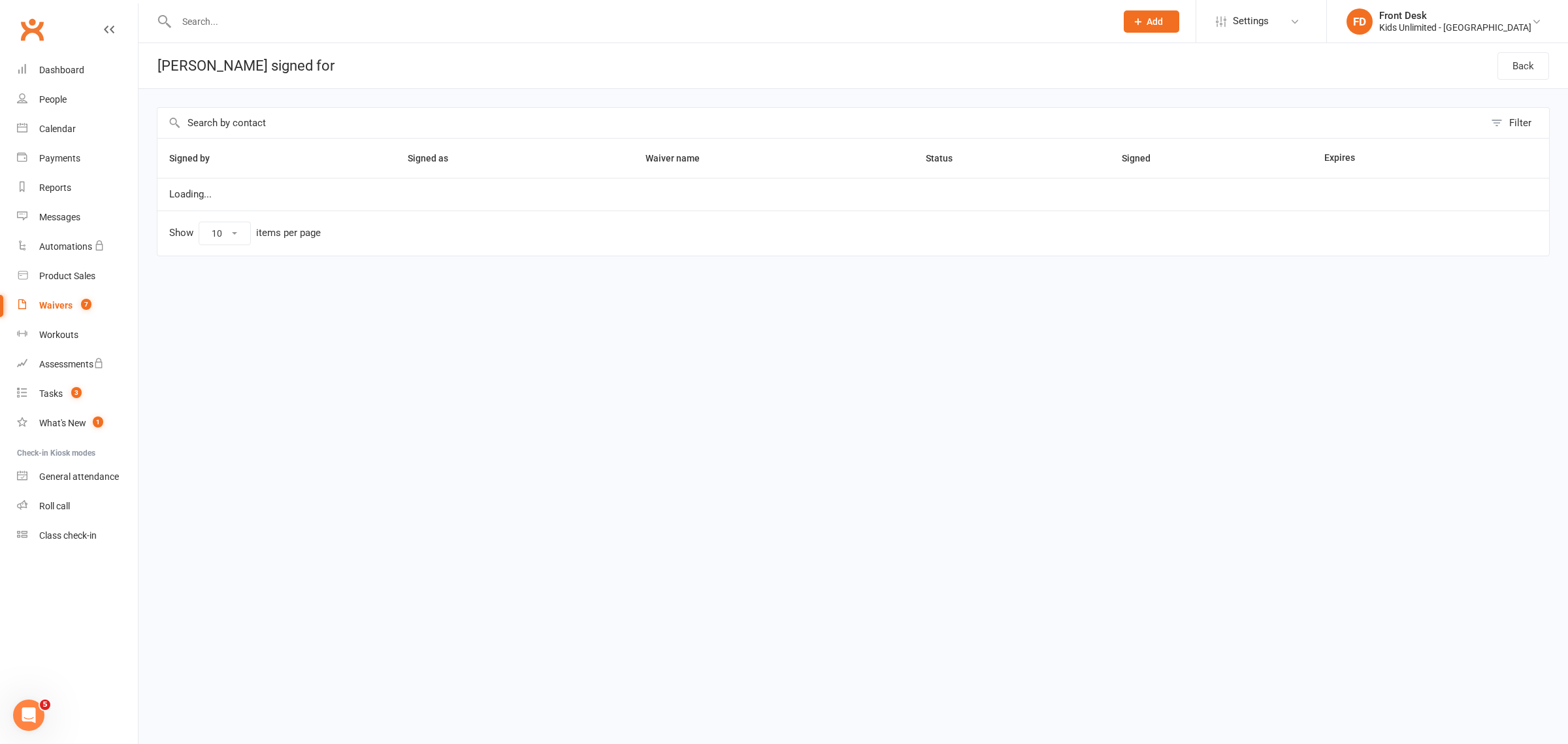
select select "50"
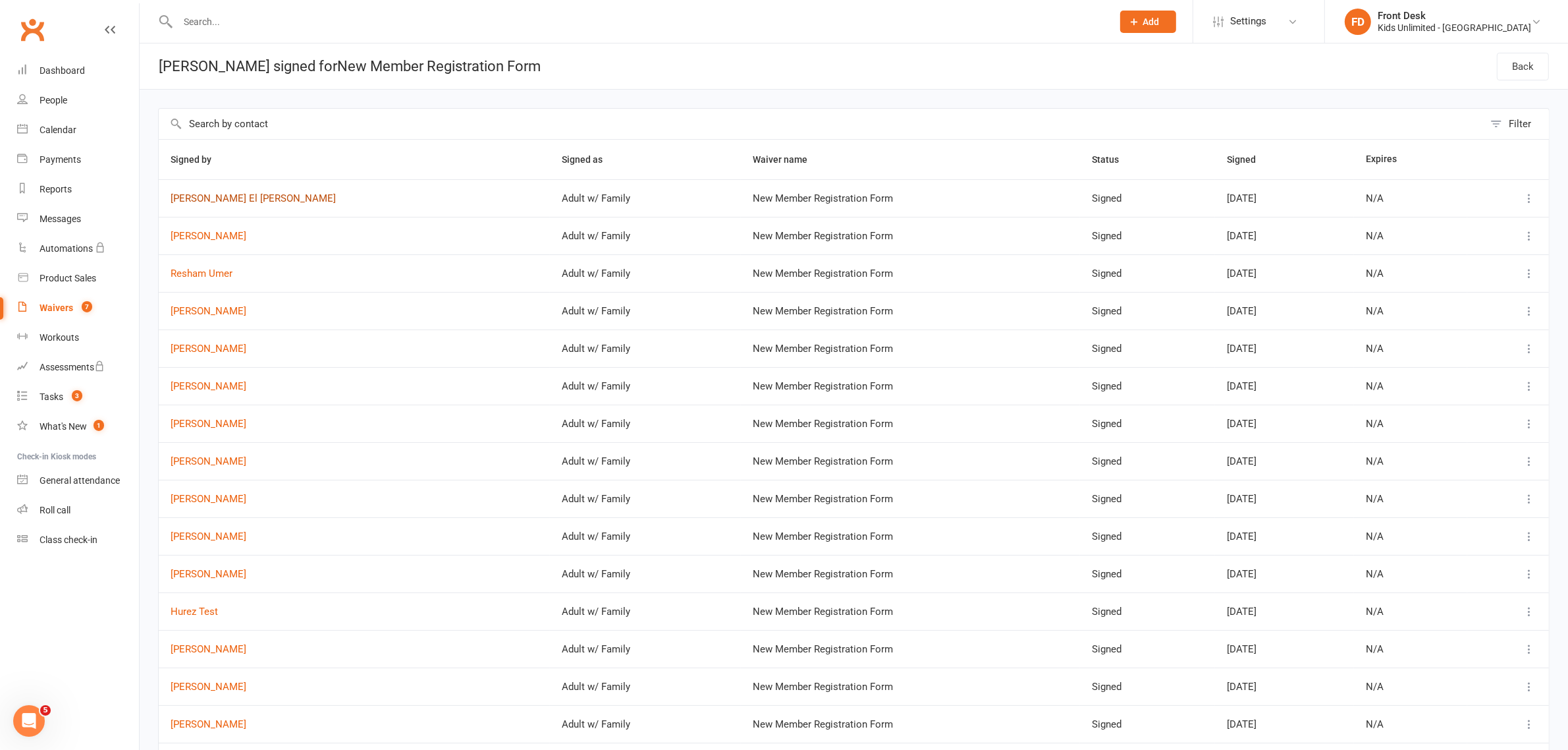
click at [201, 195] on link "Pamela El Haddad" at bounding box center [354, 199] width 367 height 12
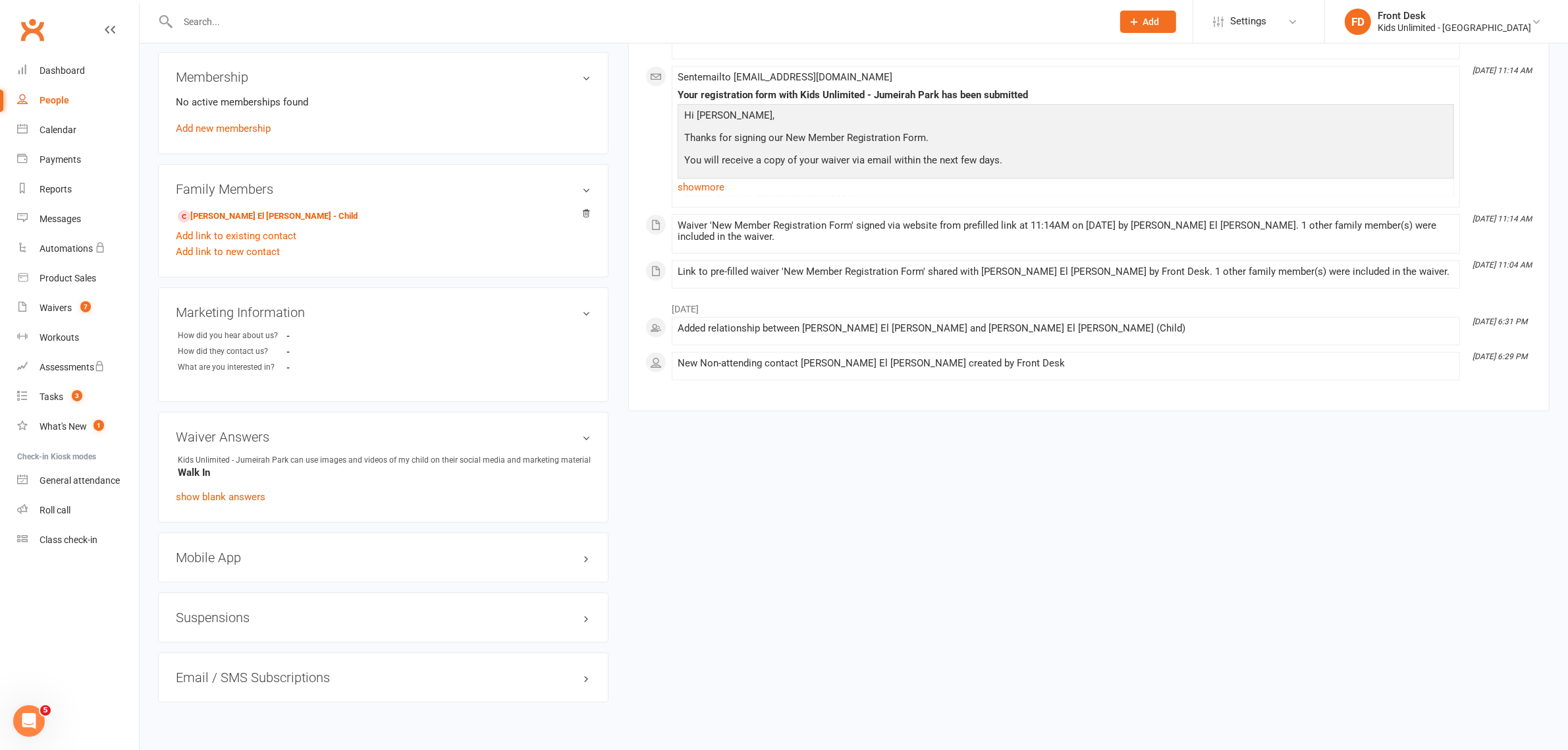
scroll to position [484, 0]
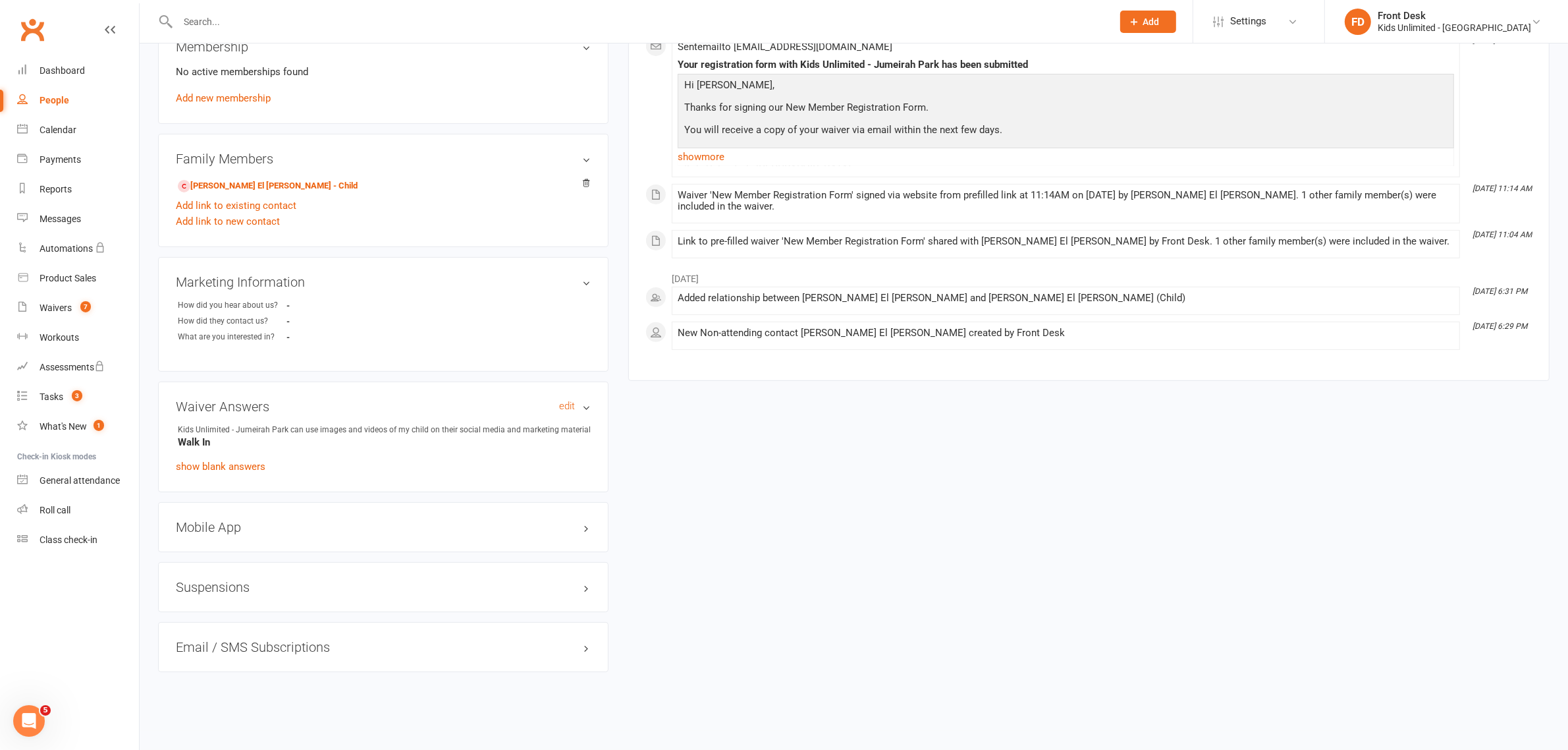
click at [578, 406] on h3 "Waiver Answers edit" at bounding box center [383, 406] width 415 height 15
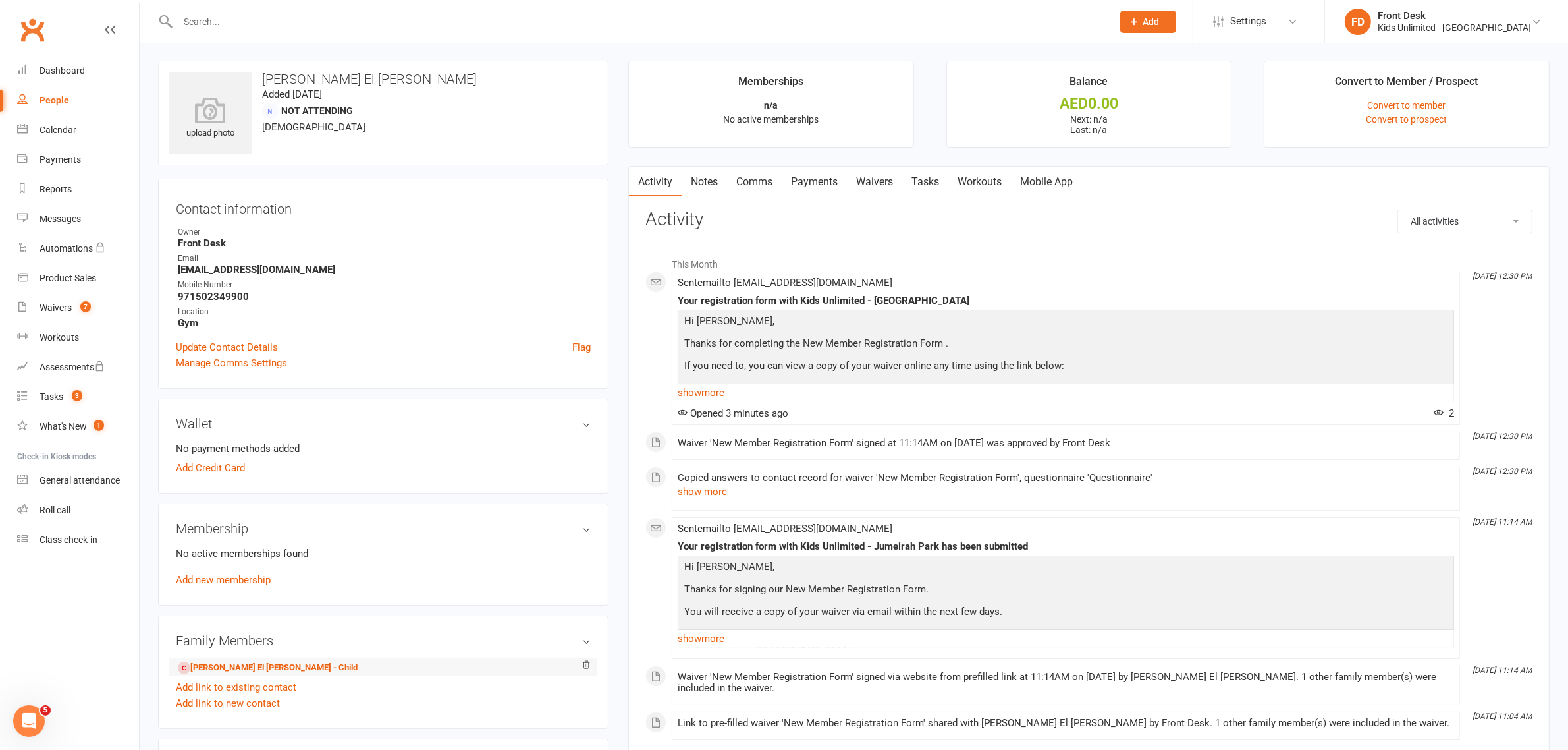
scroll to position [0, 0]
click at [260, 20] on input "text" at bounding box center [638, 22] width 930 height 19
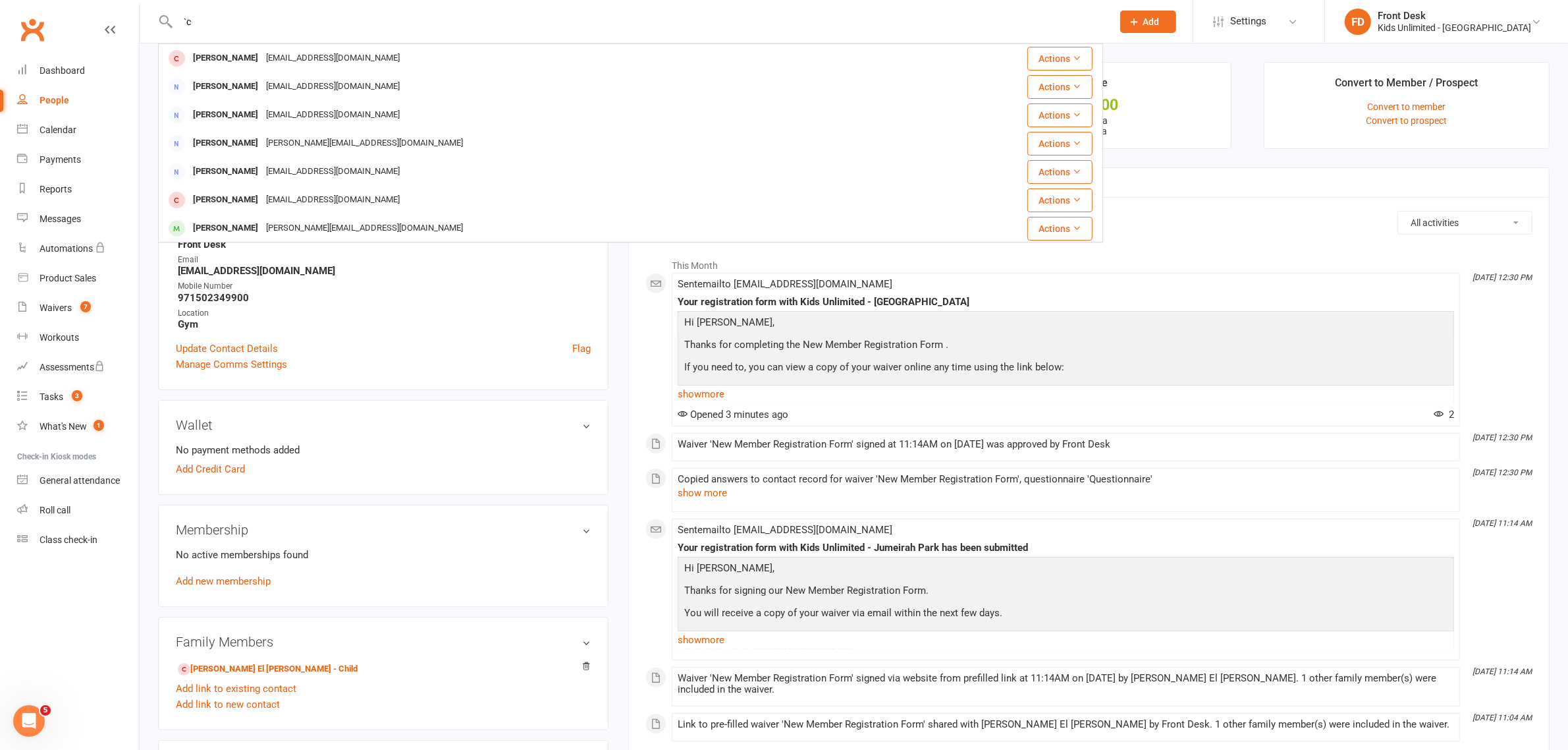
type input "`"
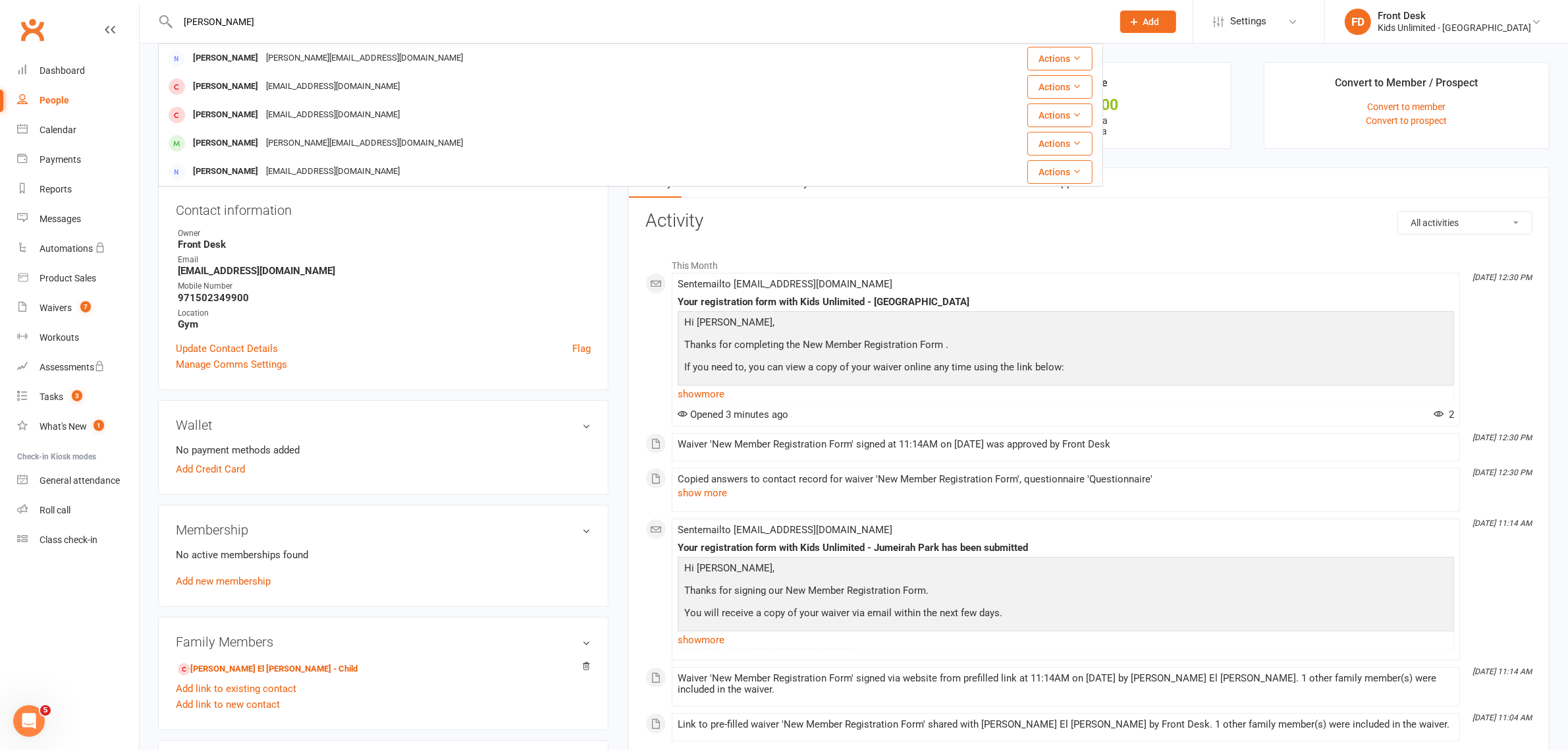
type input "Carlo"
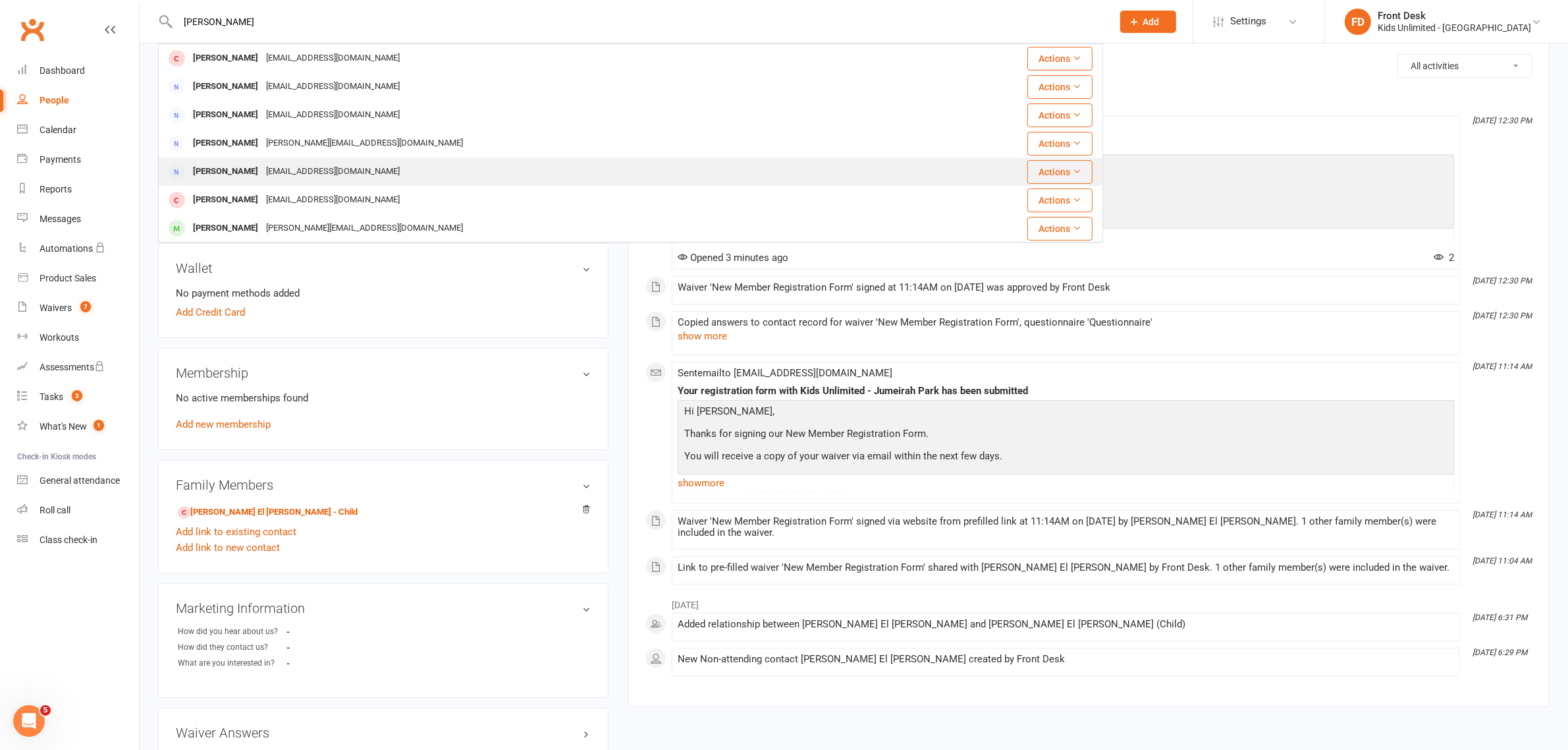
scroll to position [165, 0]
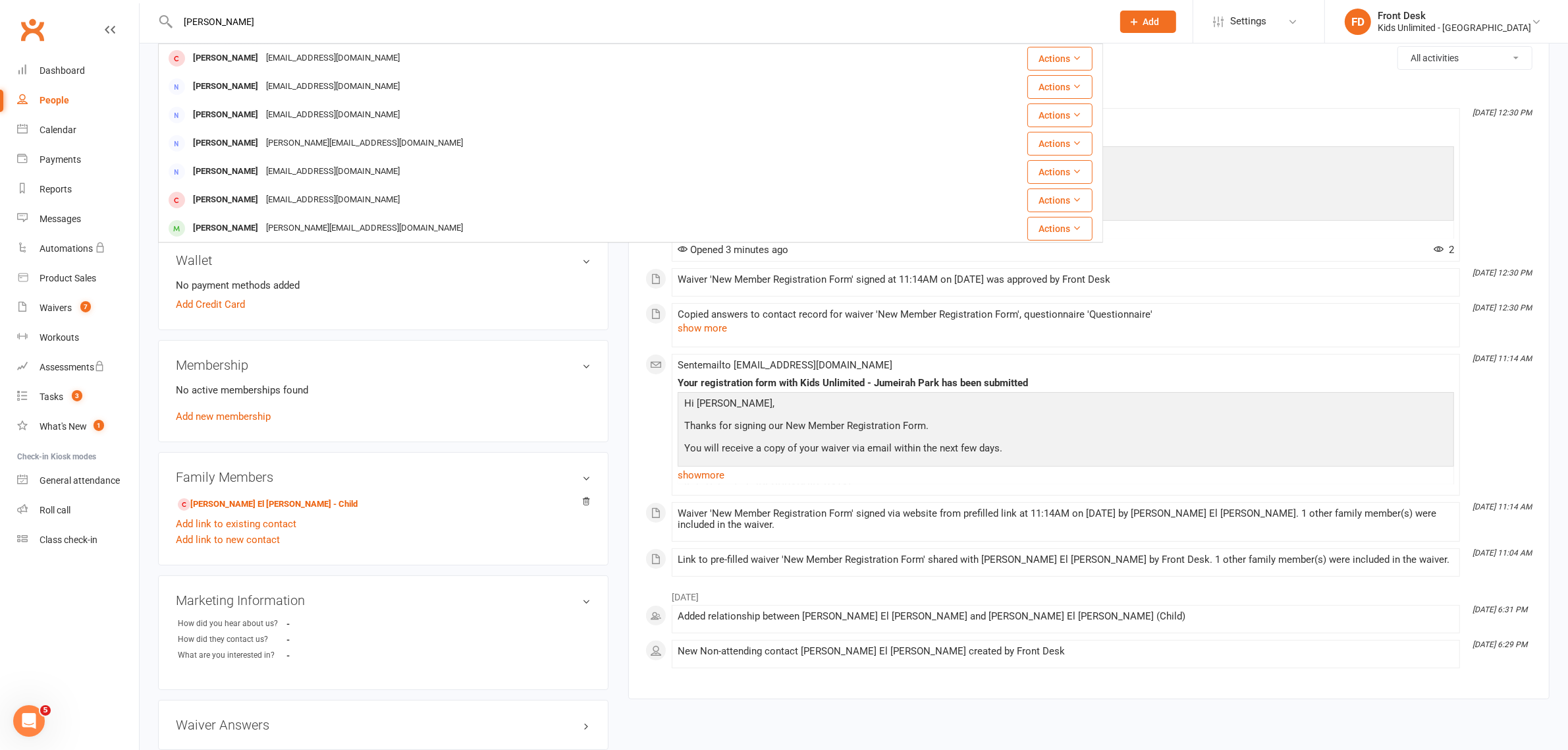
drag, startPoint x: 464, startPoint y: 12, endPoint x: 147, endPoint y: 8, distance: 317.0
click at [147, 8] on react-component "Carlo Sofia Carrielo holder2@example.com Actions Simona Carrielo holder2@exampl…" at bounding box center [551, 21] width 1103 height 42
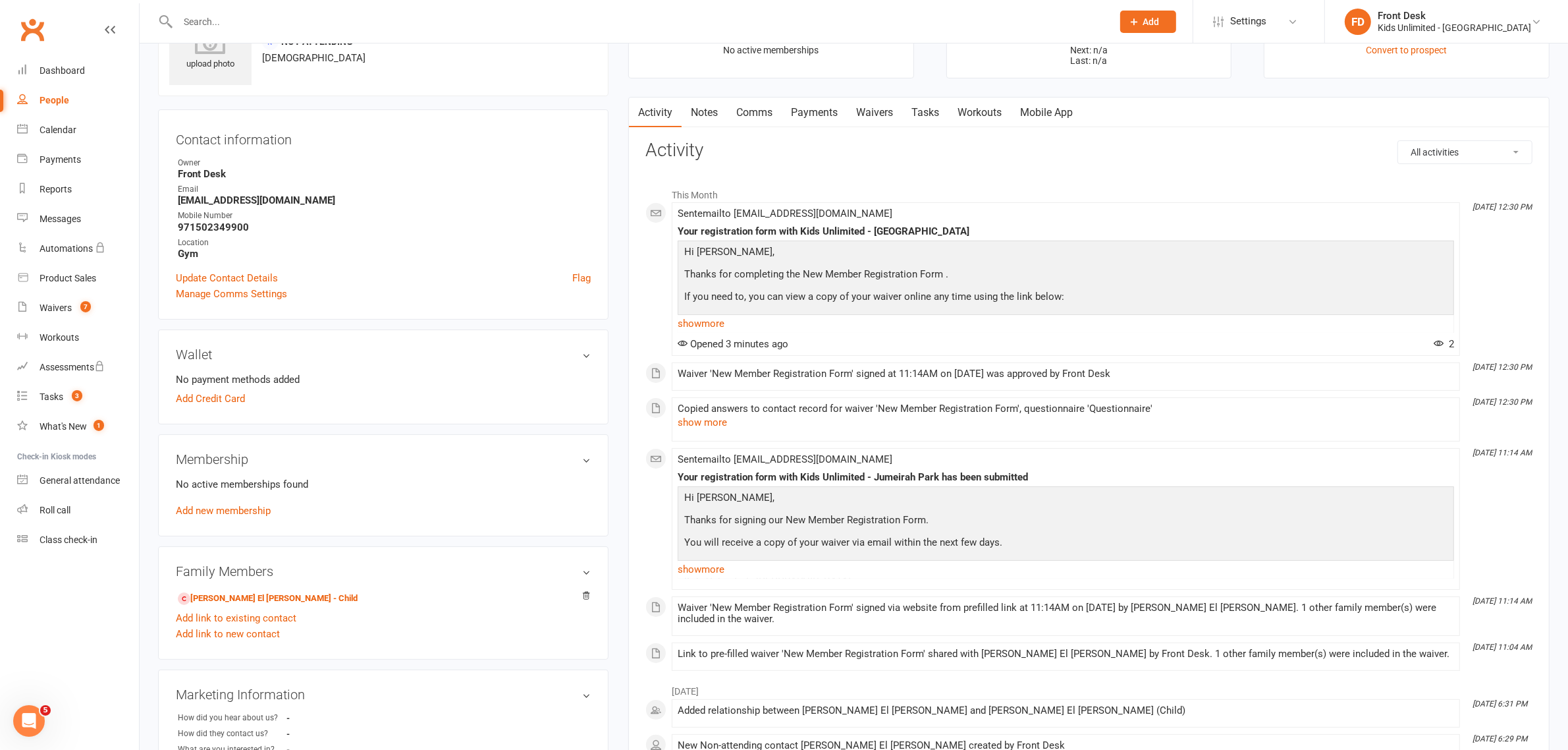
scroll to position [0, 0]
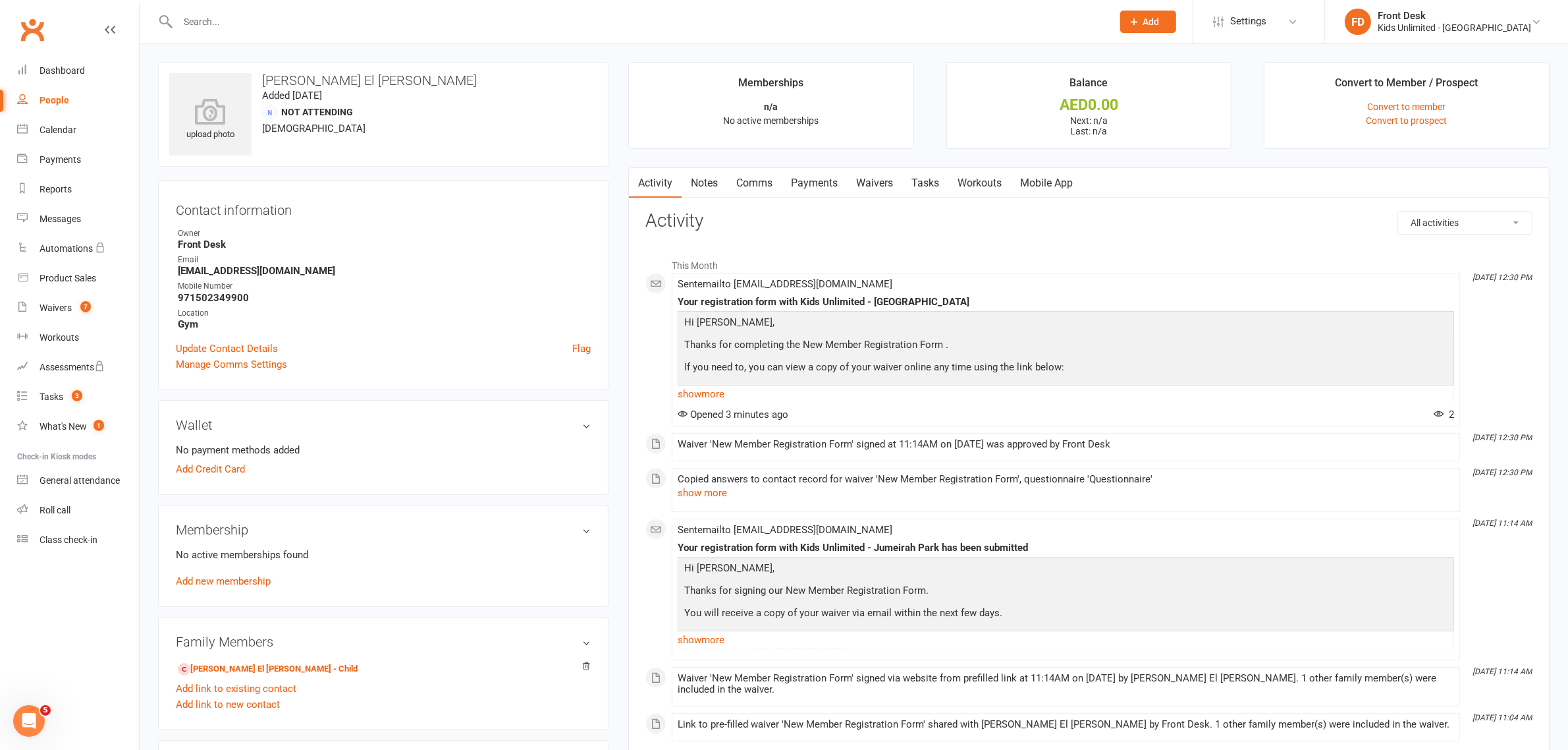
click at [1141, 21] on icon at bounding box center [1134, 21] width 12 height 12
click at [1153, 114] on link "Non-attending contact" at bounding box center [1134, 120] width 117 height 30
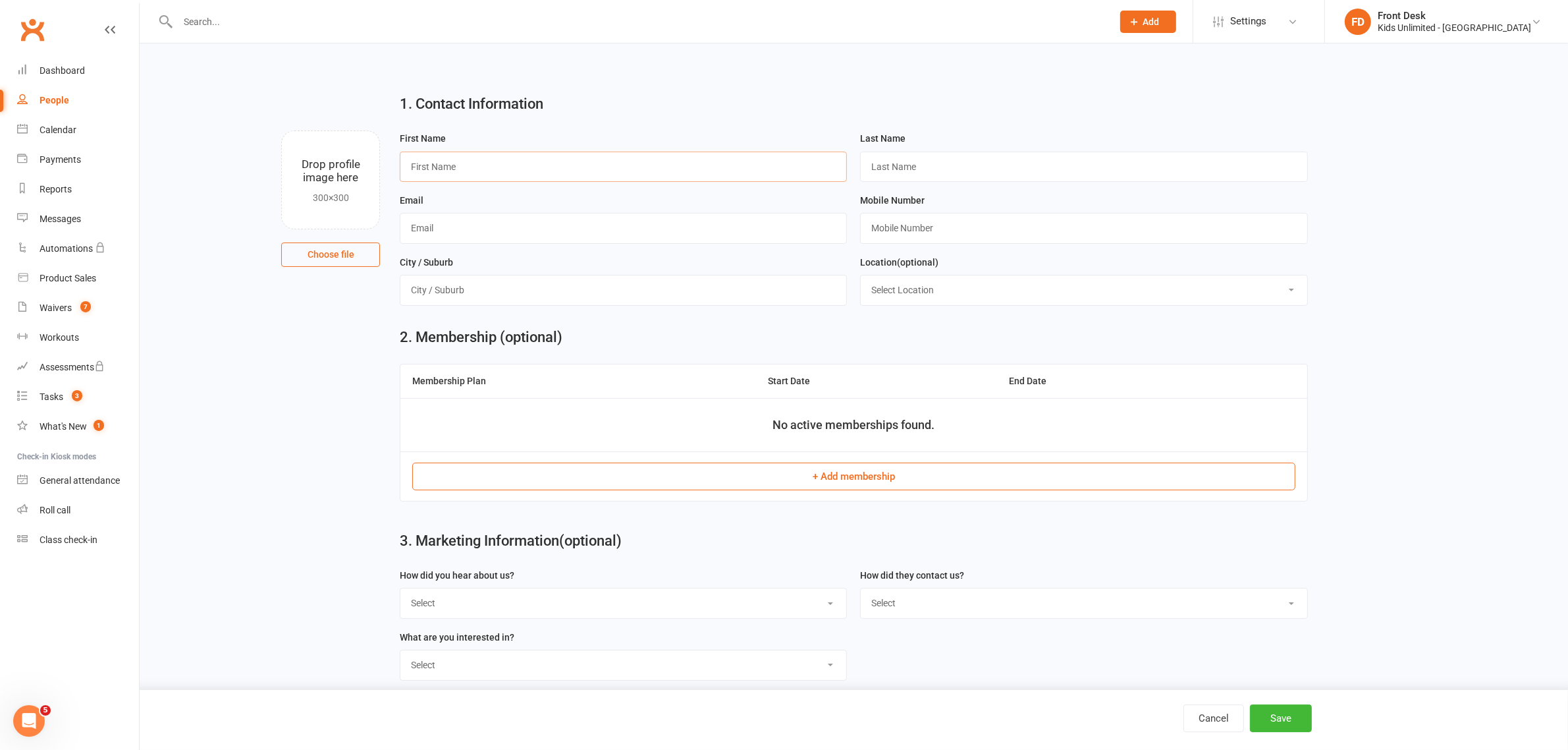
click at [493, 158] on input "text" at bounding box center [623, 166] width 447 height 30
type input "Nandita"
type input "Arya"
click at [900, 237] on input "text" at bounding box center [1083, 228] width 447 height 30
click at [975, 228] on input "text" at bounding box center [1083, 228] width 447 height 30
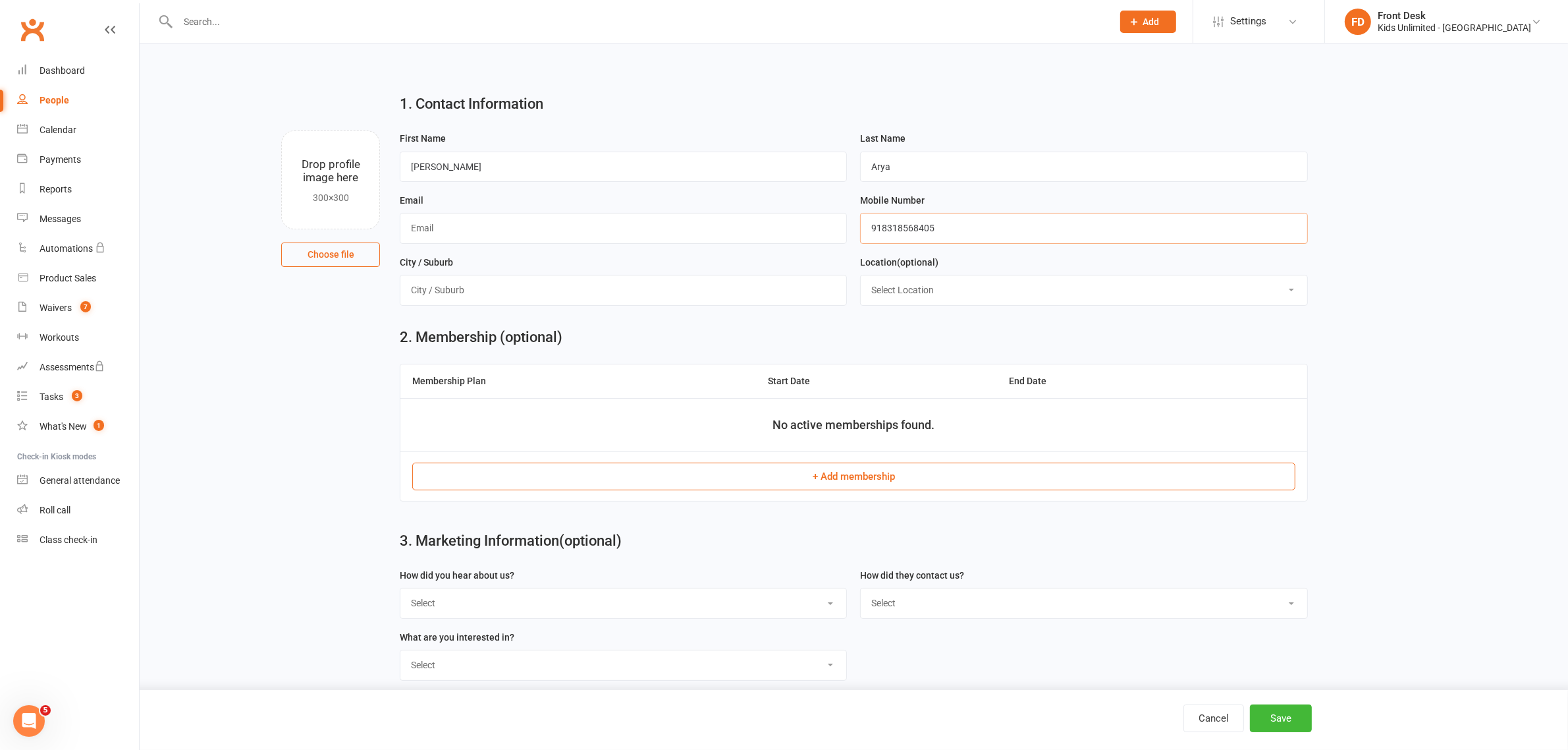
type input "918318568405"
click at [696, 231] on input "text" at bounding box center [623, 228] width 447 height 30
type input "holder1@example.com"
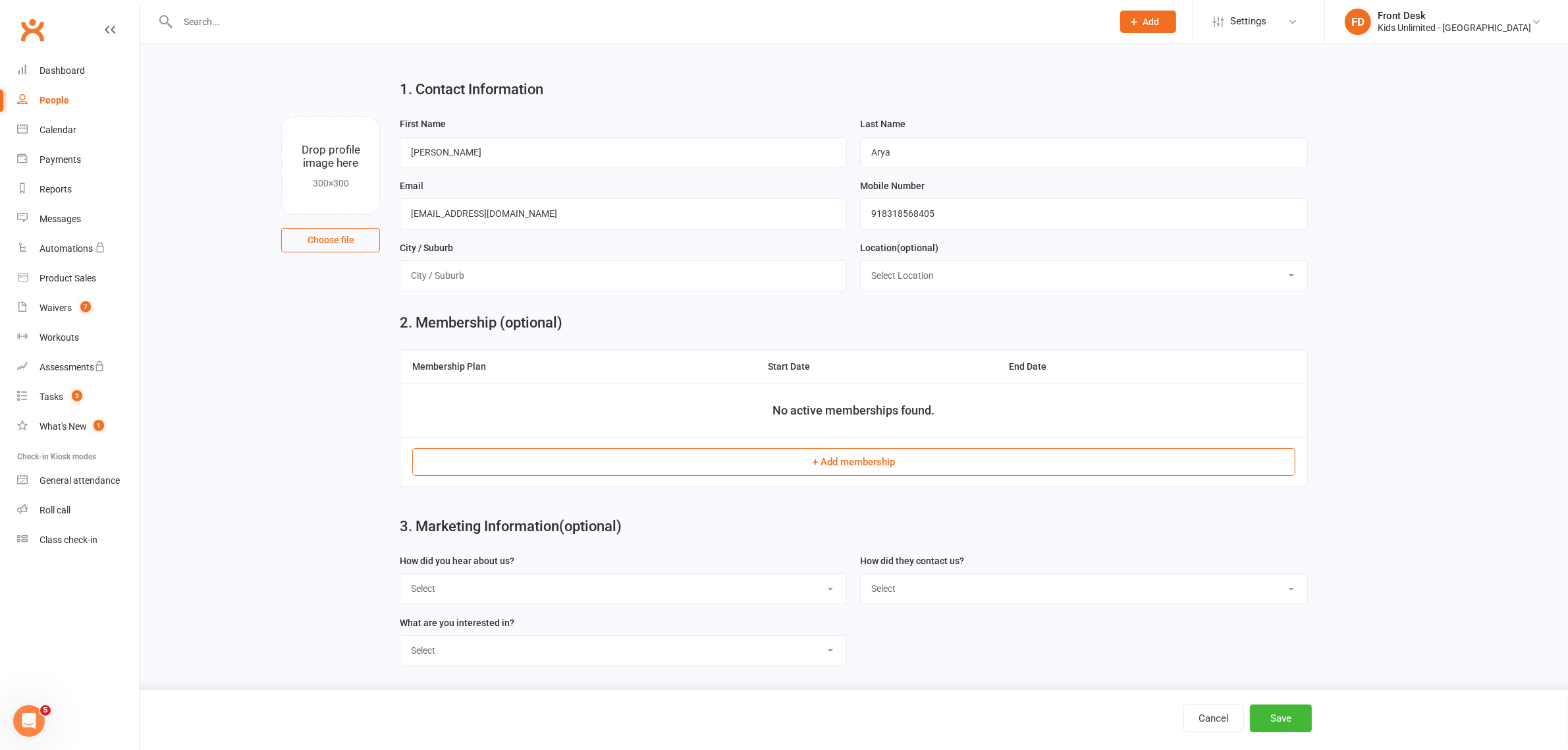
click at [833, 587] on select "Select Google Through a Friend Poster Walk in Facebook Instagram Website Linked…" at bounding box center [624, 589] width 446 height 29
select select "Poster"
click at [401, 574] on select "Select Google Through a Friend Poster Walk in Facebook Instagram Website Linked…" at bounding box center [624, 589] width 446 height 29
click at [549, 656] on select "Select Active Play Classes Camps Birthdays Collaborations" at bounding box center [624, 650] width 446 height 29
select select "Classes"
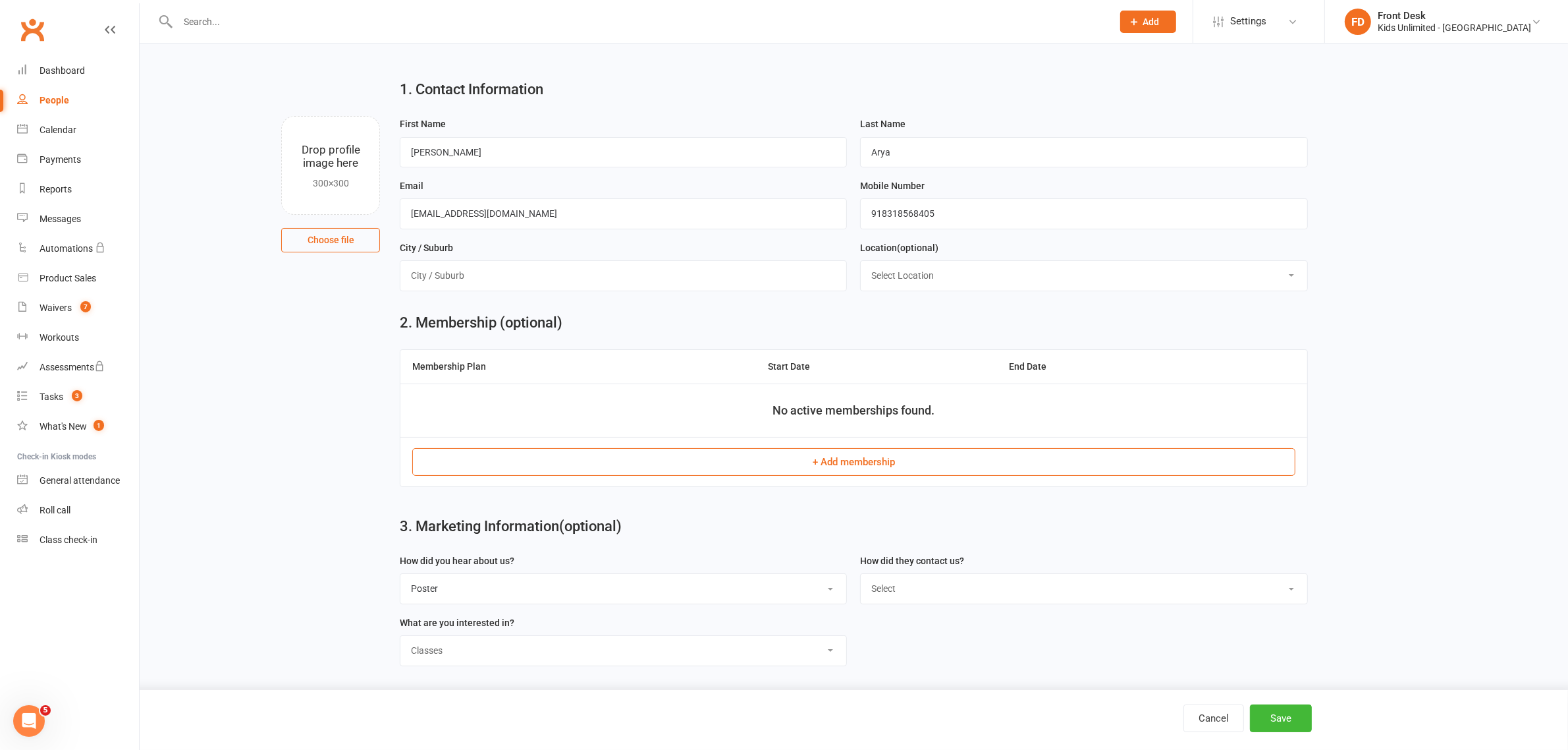
click at [401, 636] on select "Select Active Play Classes Camps Birthdays Collaborations" at bounding box center [624, 650] width 446 height 29
click at [989, 590] on select "Select Phone WhatsApp Email In-Facility Social Media Google" at bounding box center [1084, 589] width 446 height 29
select select "WhatsApp"
click at [861, 574] on select "Select Phone WhatsApp Email In-Facility Social Media Google" at bounding box center [1084, 589] width 446 height 29
click at [1281, 723] on button "Save" at bounding box center [1281, 718] width 62 height 28
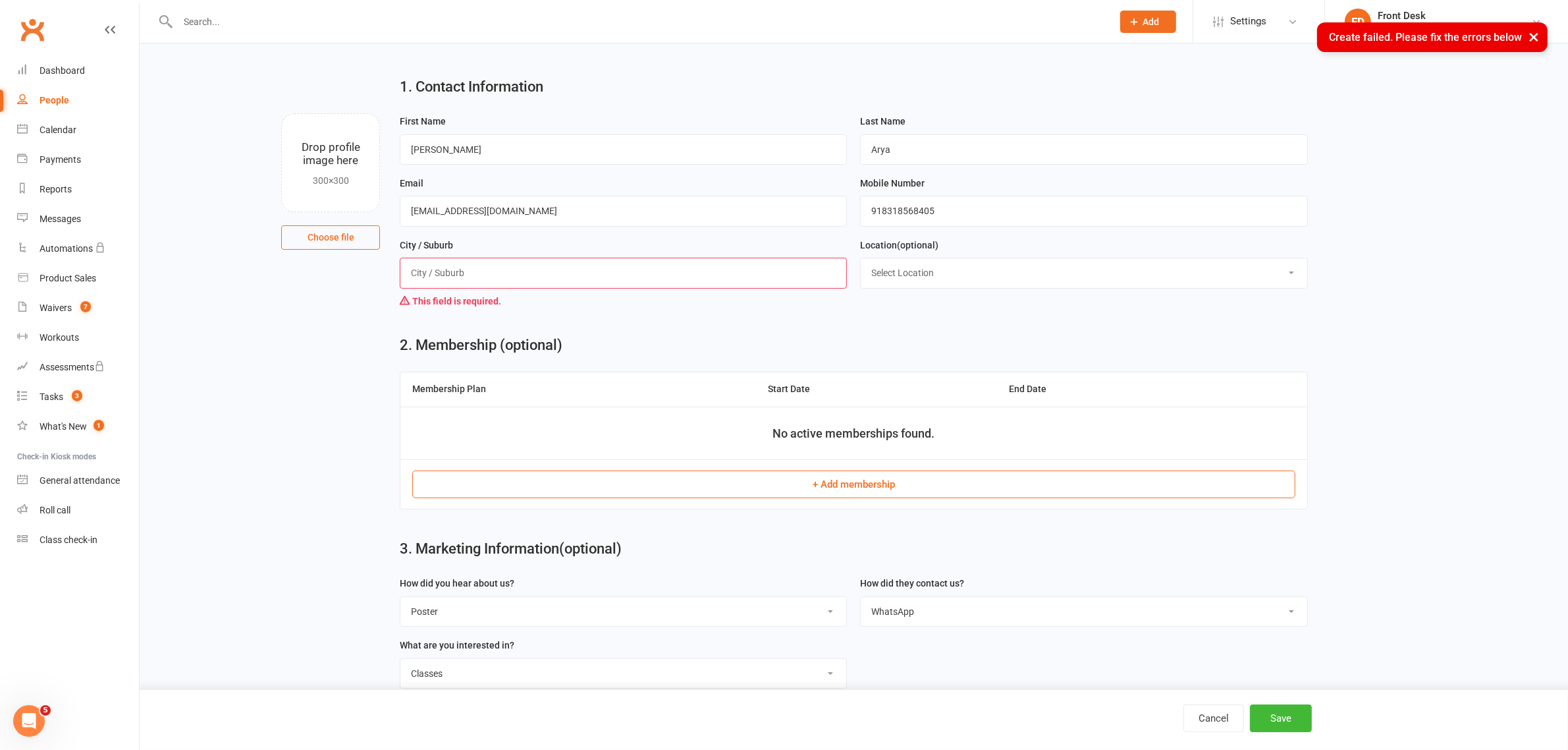
click at [518, 278] on input "text" at bounding box center [623, 273] width 447 height 30
type input "Jumeirah Park"
click at [1272, 712] on button "Save" at bounding box center [1281, 718] width 62 height 28
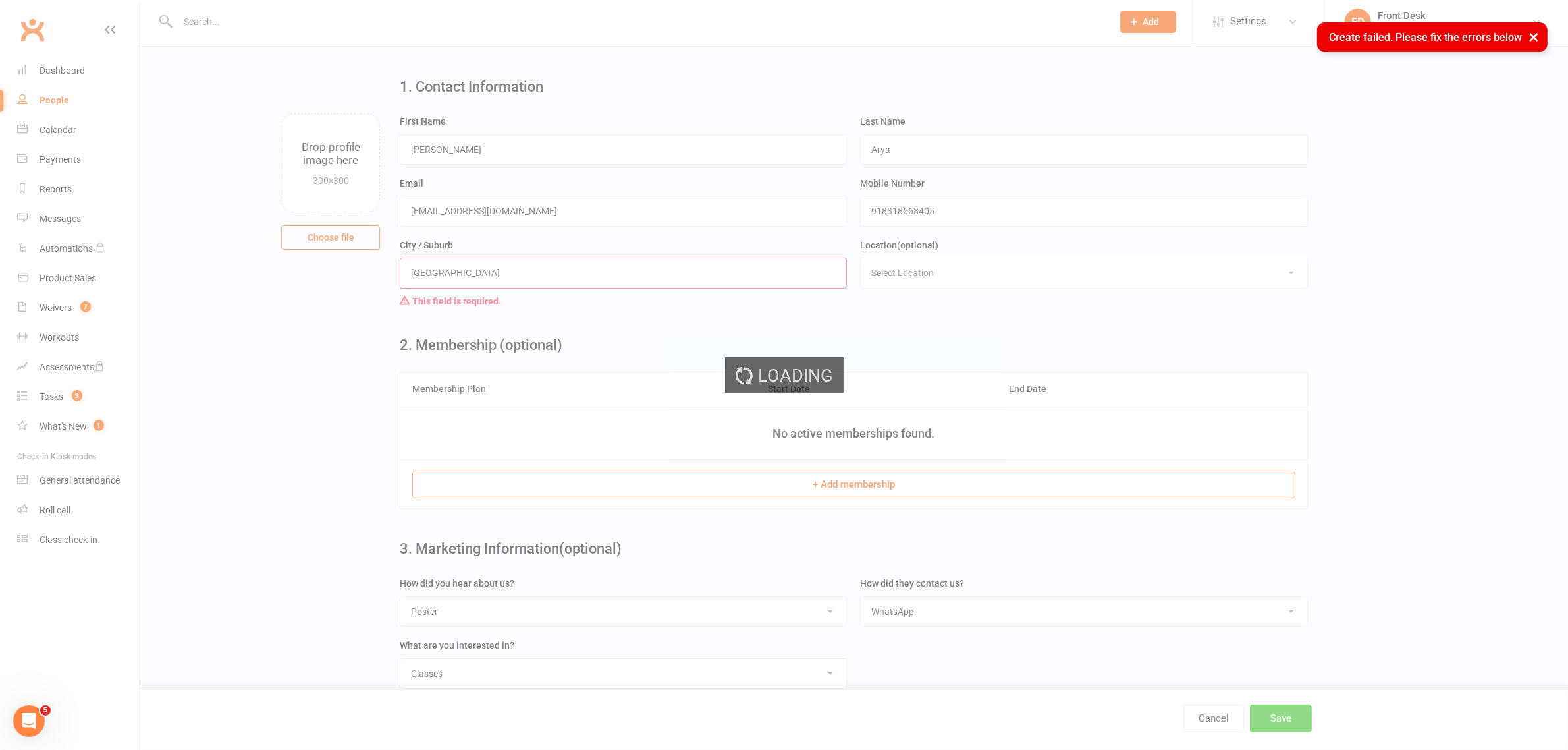
scroll to position [0, 0]
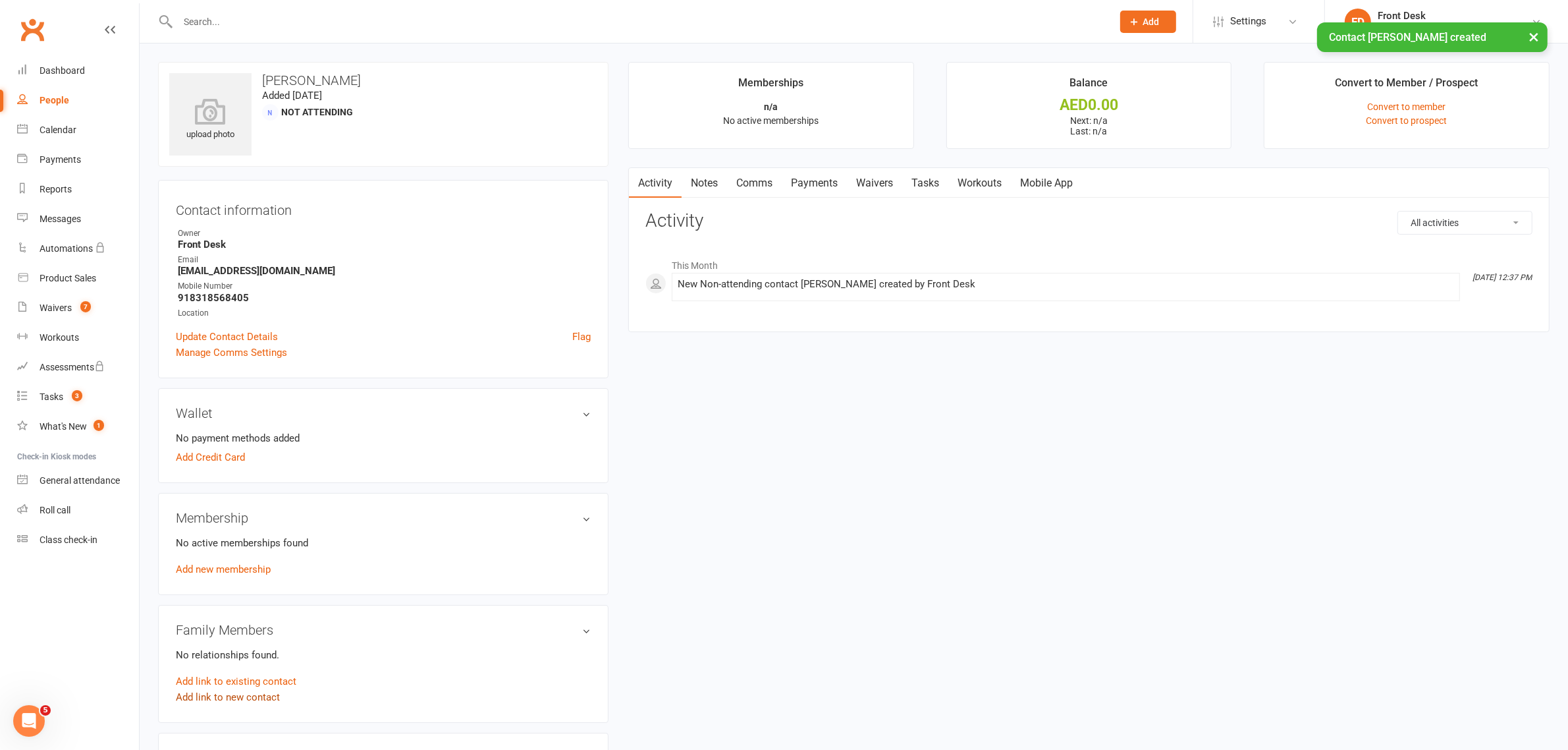
click at [231, 693] on link "Add link to new contact" at bounding box center [228, 697] width 104 height 15
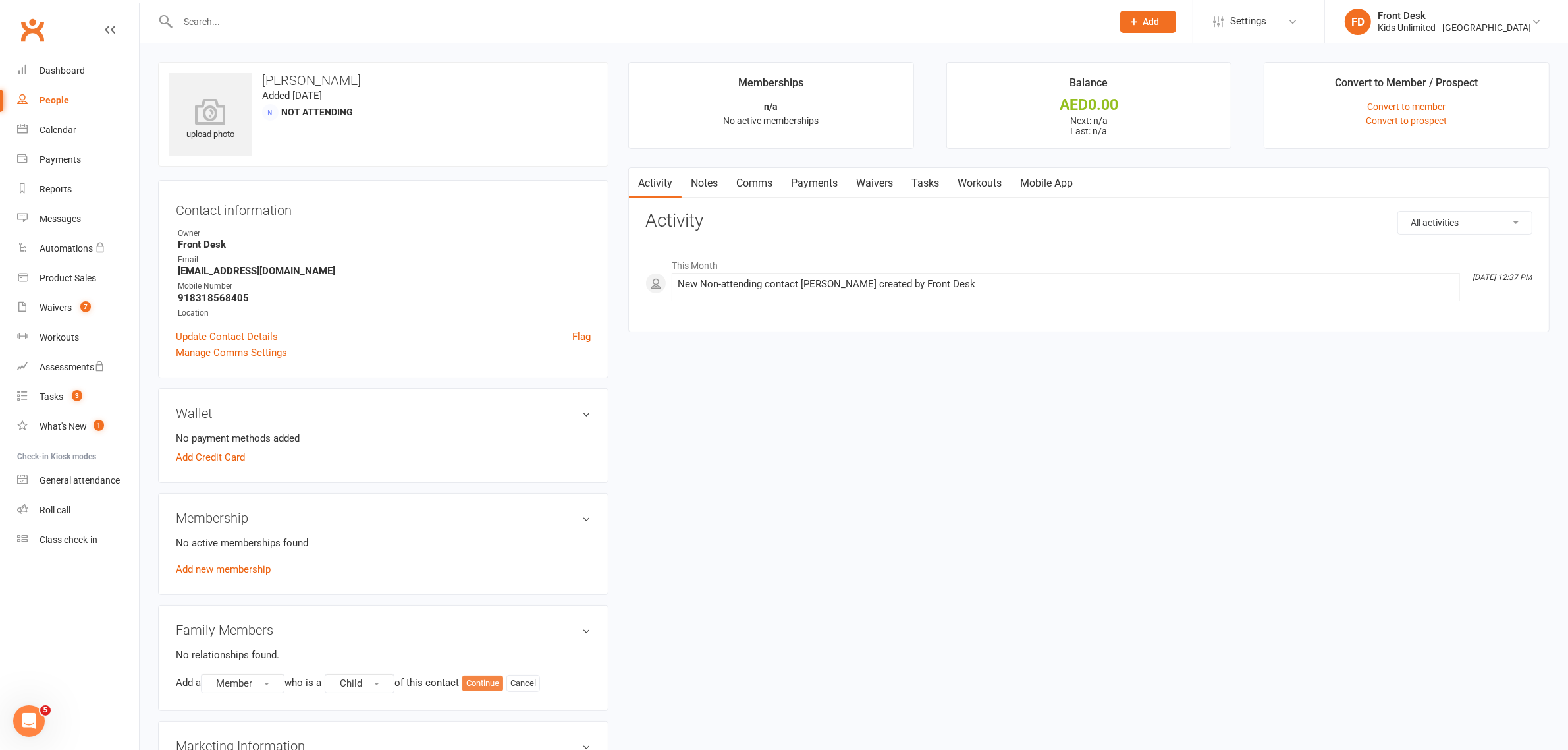
click at [500, 684] on button "Continue" at bounding box center [483, 683] width 41 height 15
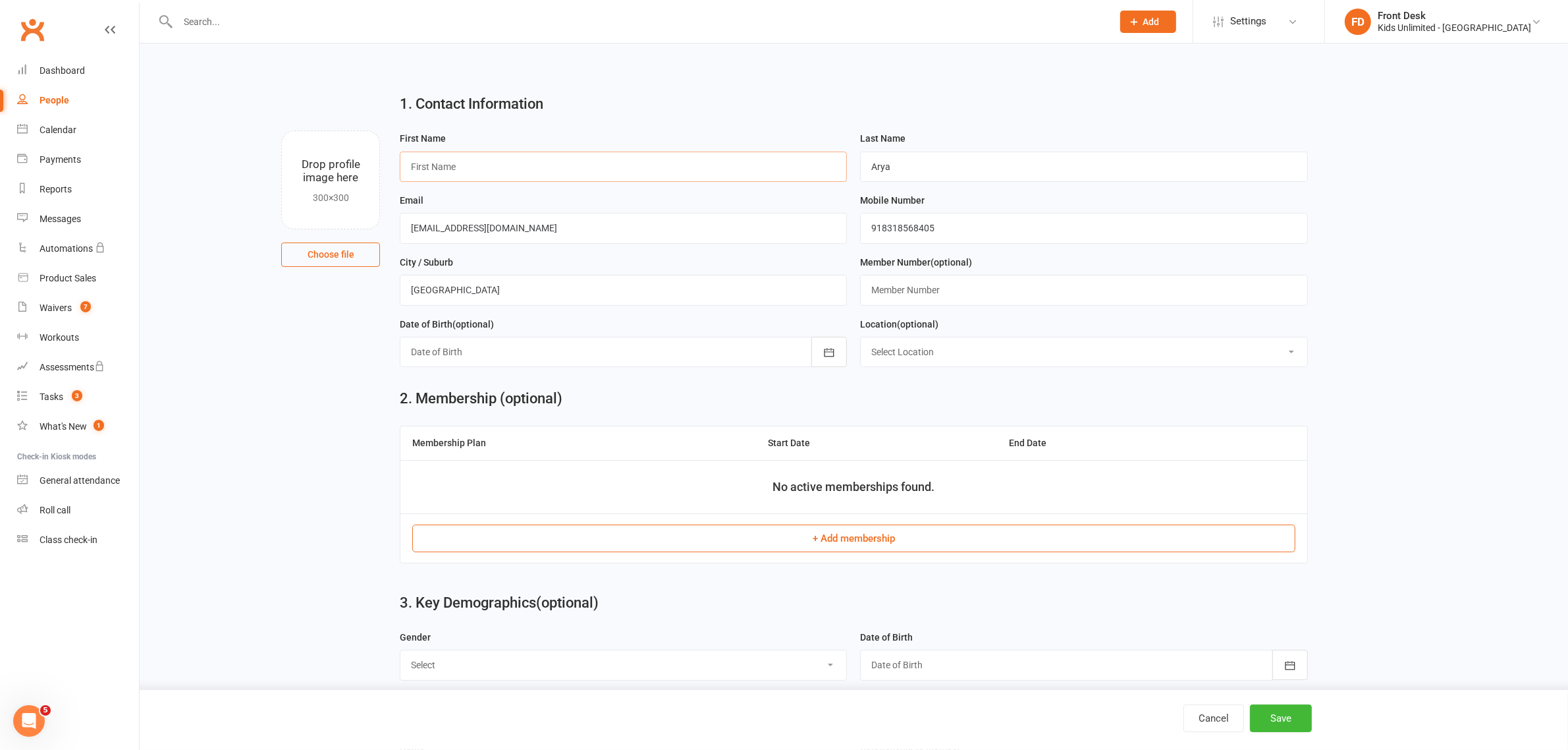
click at [487, 164] on input "text" at bounding box center [623, 166] width 447 height 30
type input "Mishika"
click at [51, 310] on div "Waivers" at bounding box center [56, 308] width 32 height 11
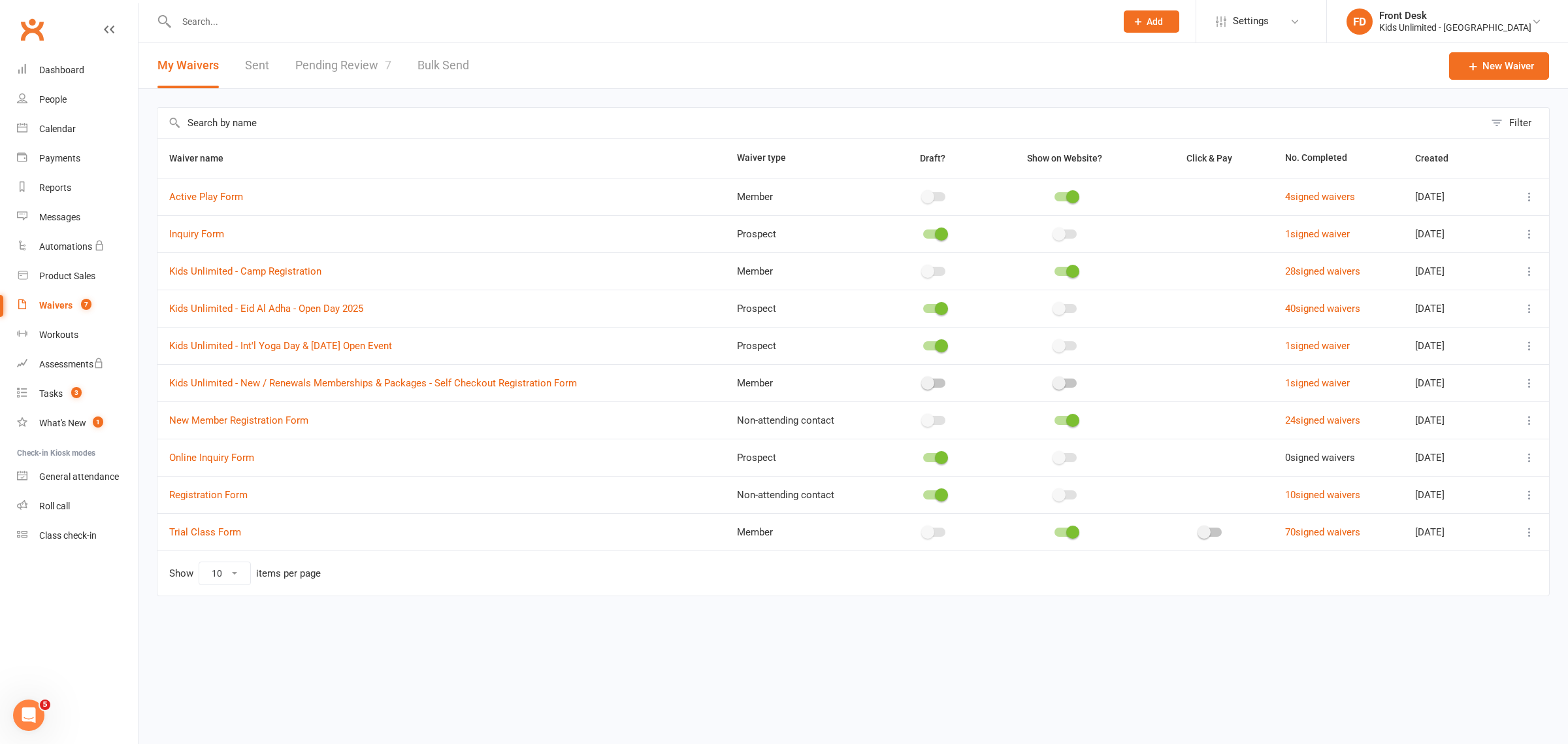
click at [346, 54] on link "Pending Review 7" at bounding box center [343, 65] width 96 height 45
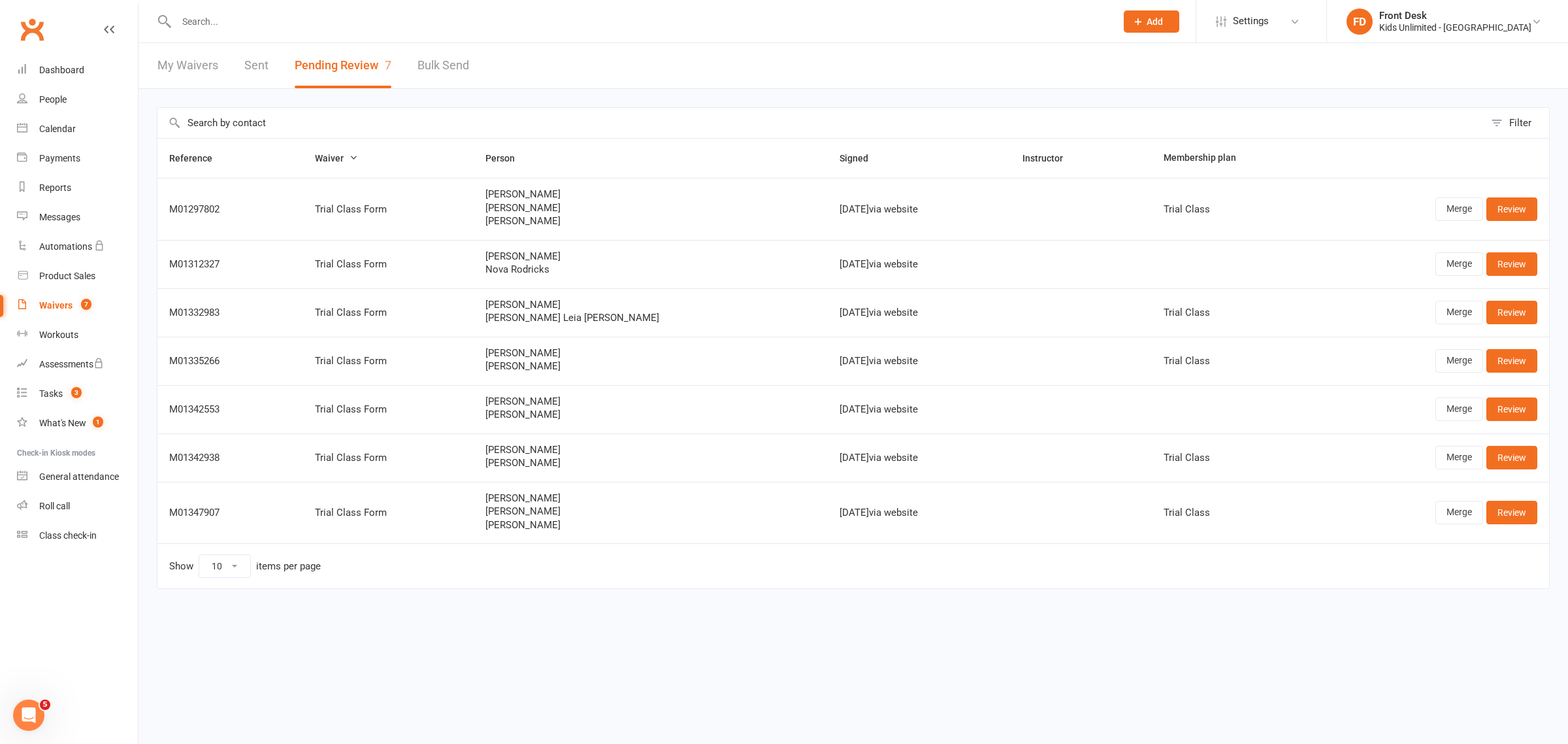
click at [218, 28] on input "text" at bounding box center [640, 21] width 935 height 18
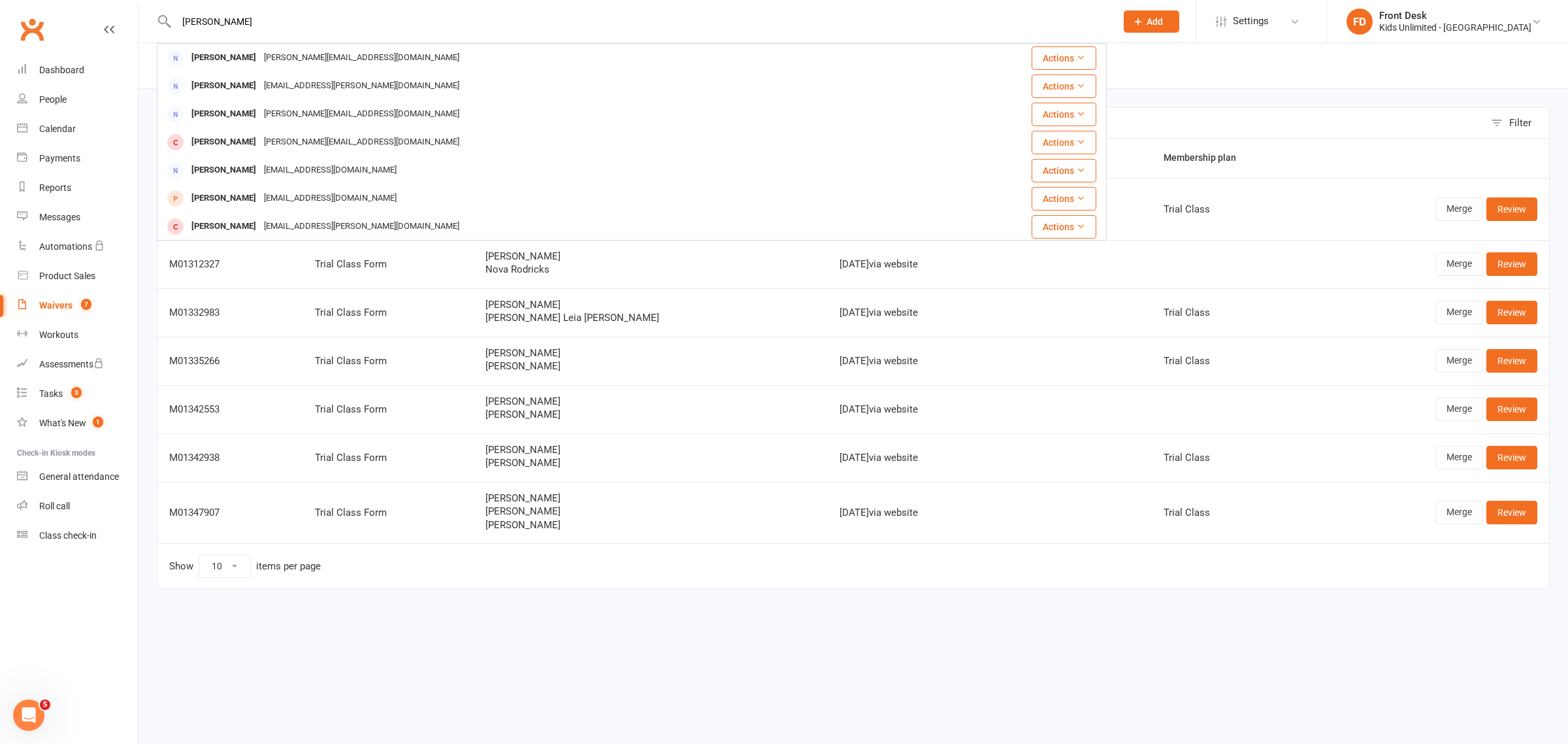
drag, startPoint x: 252, startPoint y: 20, endPoint x: 57, endPoint y: 11, distance: 195.2
click at [57, 3] on header "rebecca Rebecca Korang rebecca_korang@hotmail.com Actions Rebecca Egan reb.egan…" at bounding box center [784, 3] width 1568 height 0
type input "wilkinson"
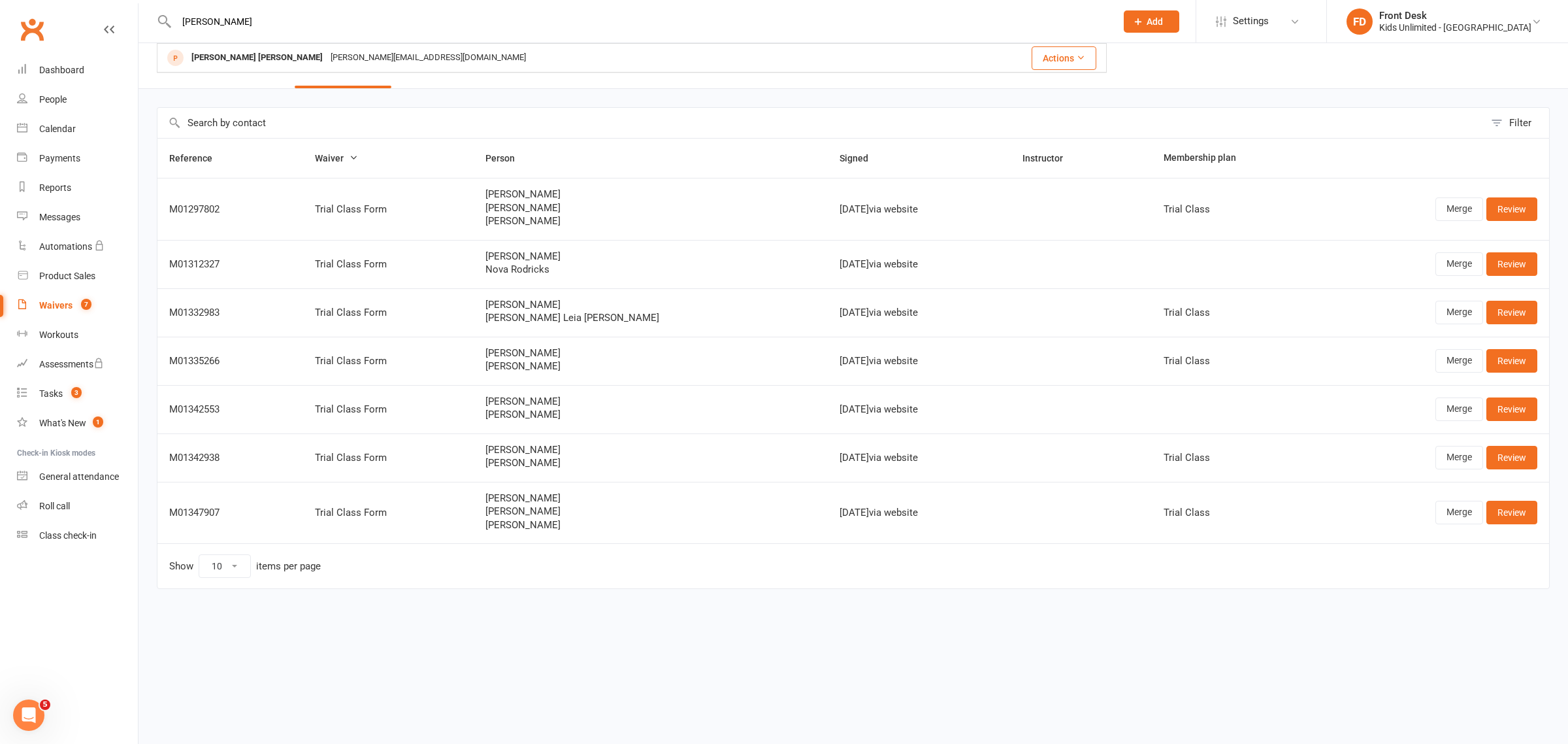
drag, startPoint x: 252, startPoint y: 21, endPoint x: 88, endPoint y: 25, distance: 164.0
click at [88, 3] on header "wilkinson Dian William Dian William dian.w72@gmail.com Actions Prospect Member …" at bounding box center [784, 3] width 1568 height 0
click at [1180, 21] on button "Add" at bounding box center [1151, 21] width 56 height 22
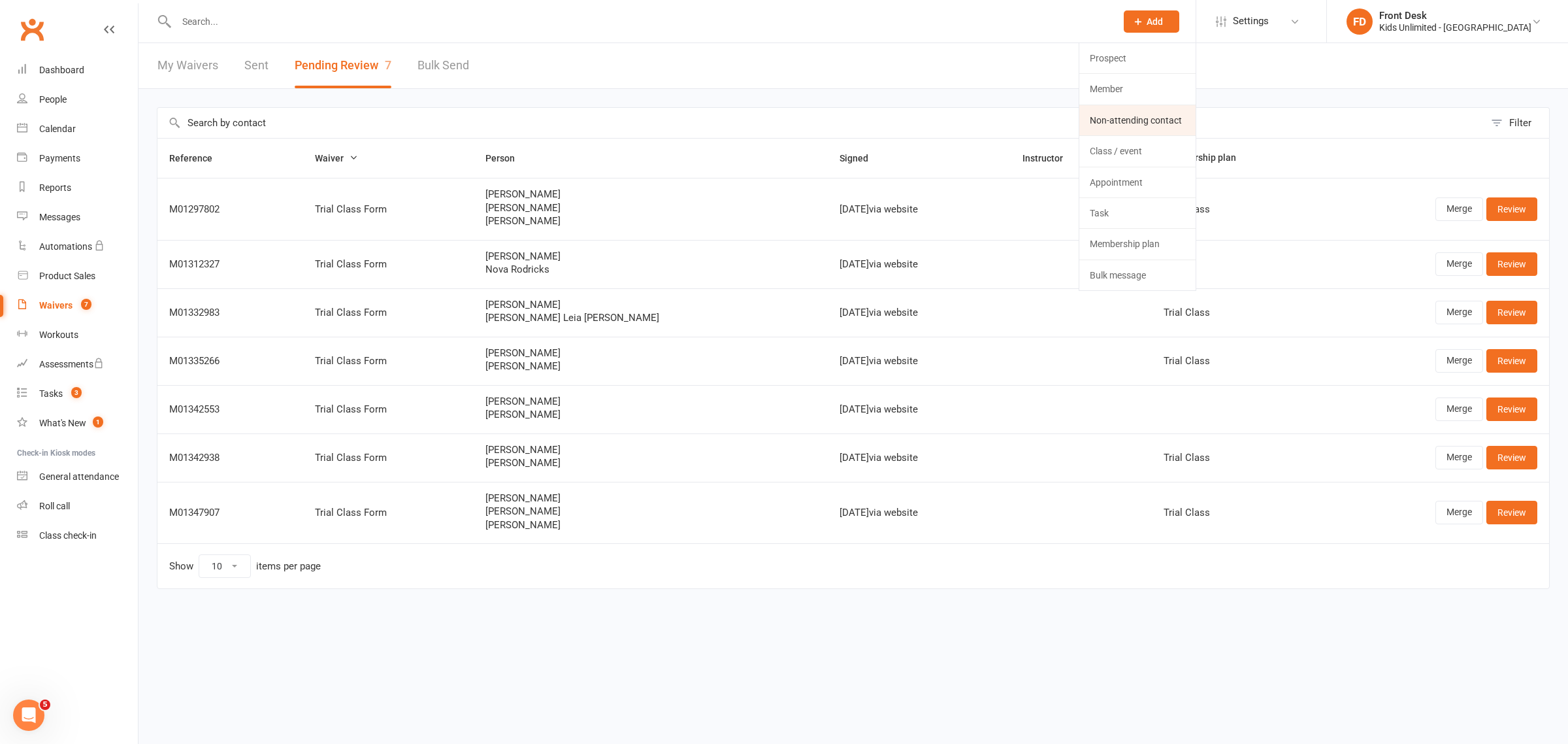
click at [1183, 120] on link "Non-attending contact" at bounding box center [1138, 120] width 116 height 30
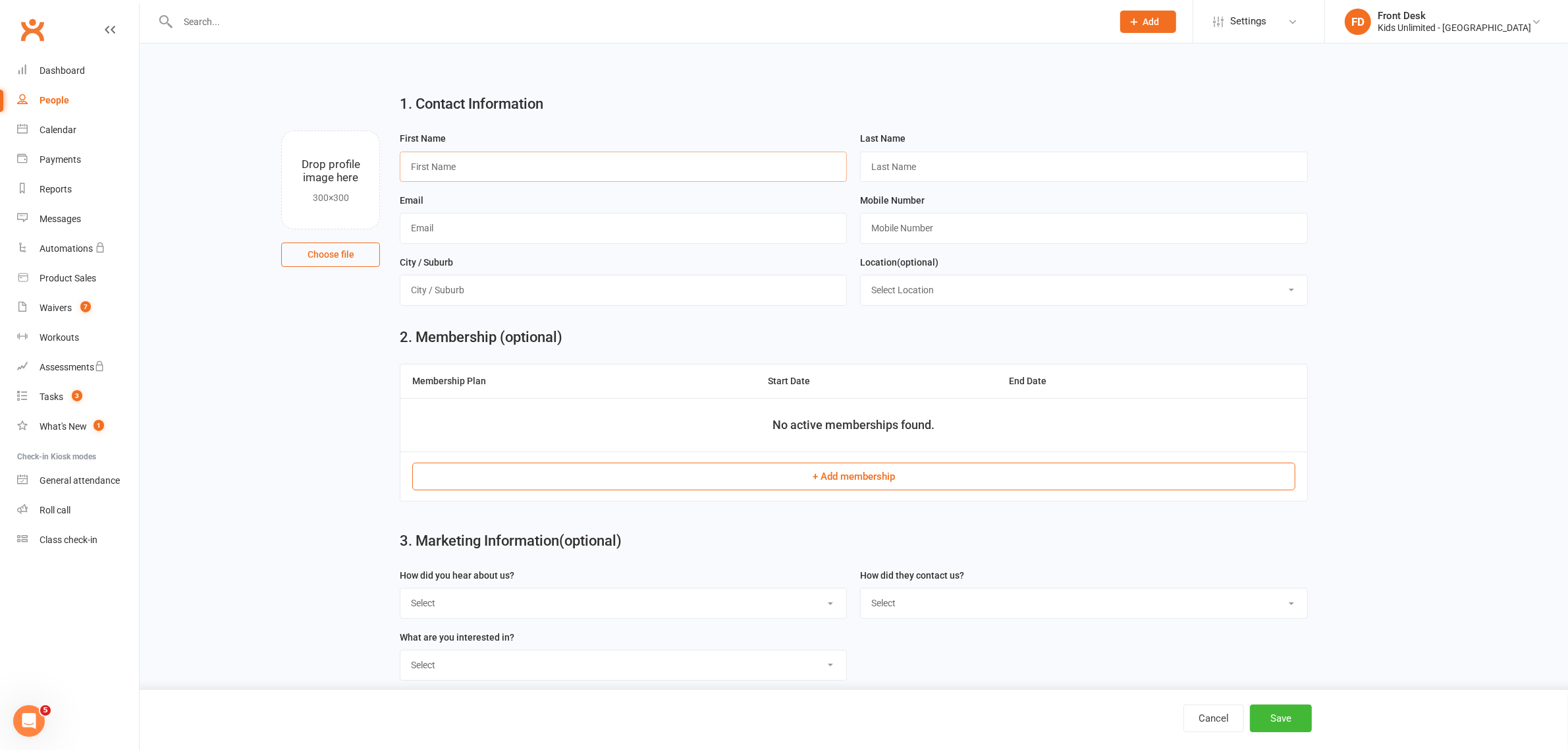
click at [581, 170] on input "text" at bounding box center [623, 166] width 447 height 30
paste input "Rebecca Henderson"
drag, startPoint x: 524, startPoint y: 159, endPoint x: 451, endPoint y: 165, distance: 73.2
click at [451, 165] on input "Rebecca Henderson" at bounding box center [623, 166] width 447 height 30
type input "Rebecca"
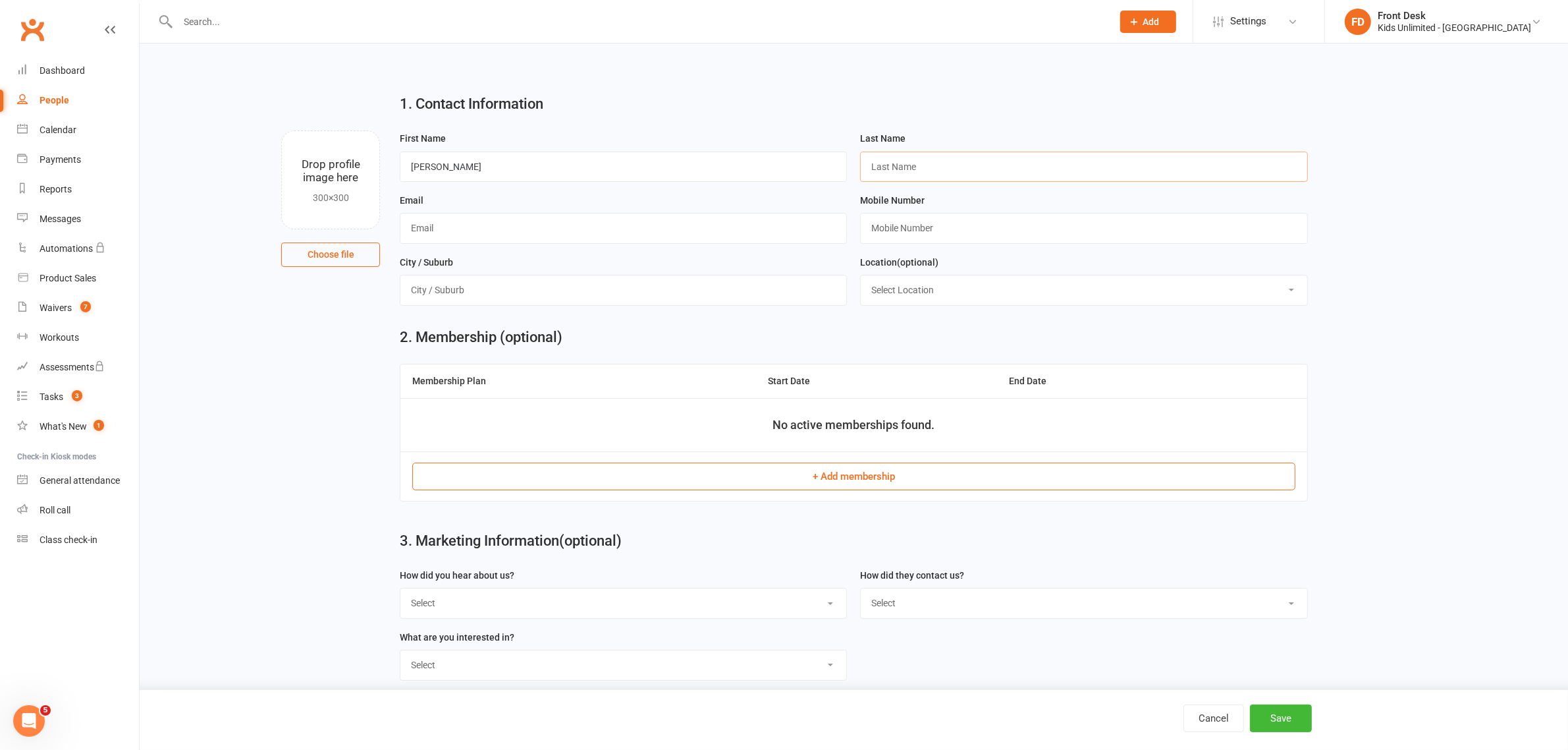
click at [910, 170] on input "text" at bounding box center [1083, 166] width 447 height 30
paste input "Henderson"
type input "Henderson"
click at [979, 232] on input "text" at bounding box center [1083, 228] width 447 height 30
paste input "0501673469"
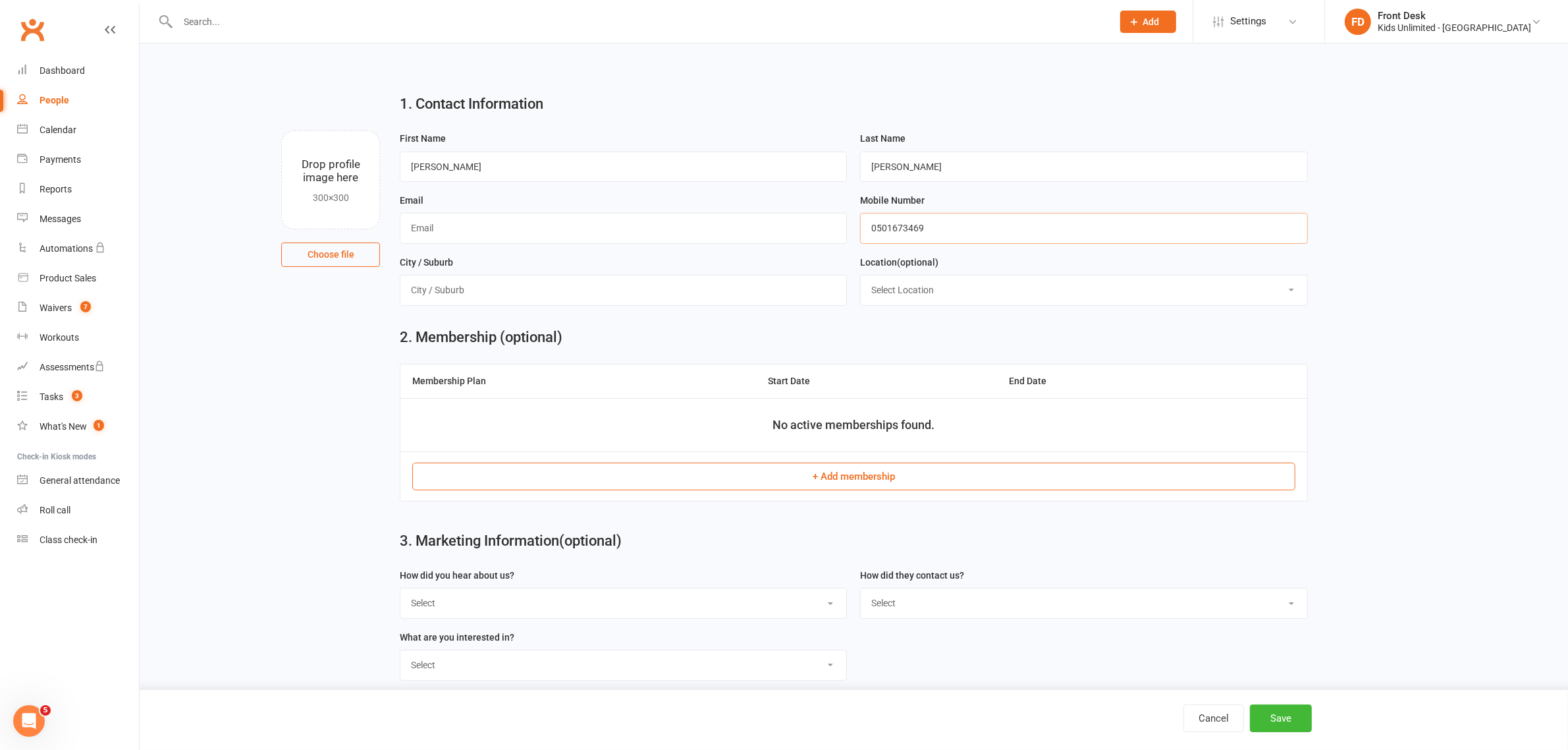
click at [874, 234] on input "0501673469" at bounding box center [1083, 228] width 447 height 30
type input "971501673469"
click at [561, 231] on input "text" at bounding box center [623, 228] width 447 height 30
paste input "rebeccahenderson91@hotmail.com"
type input "rebeccahenderson91@hotmail.com"
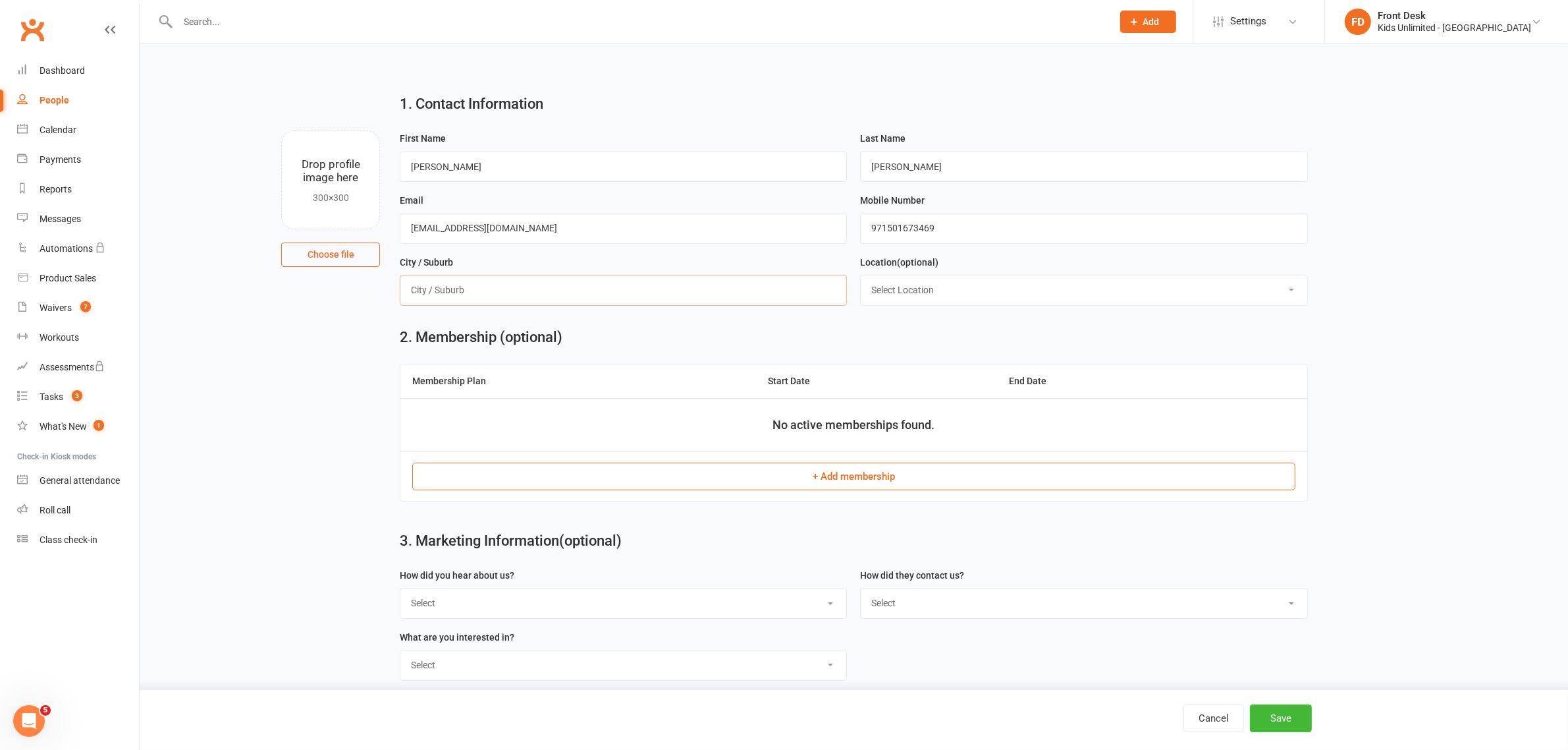
click at [594, 281] on input "text" at bounding box center [623, 290] width 447 height 30
type input "Jumeirah Park"
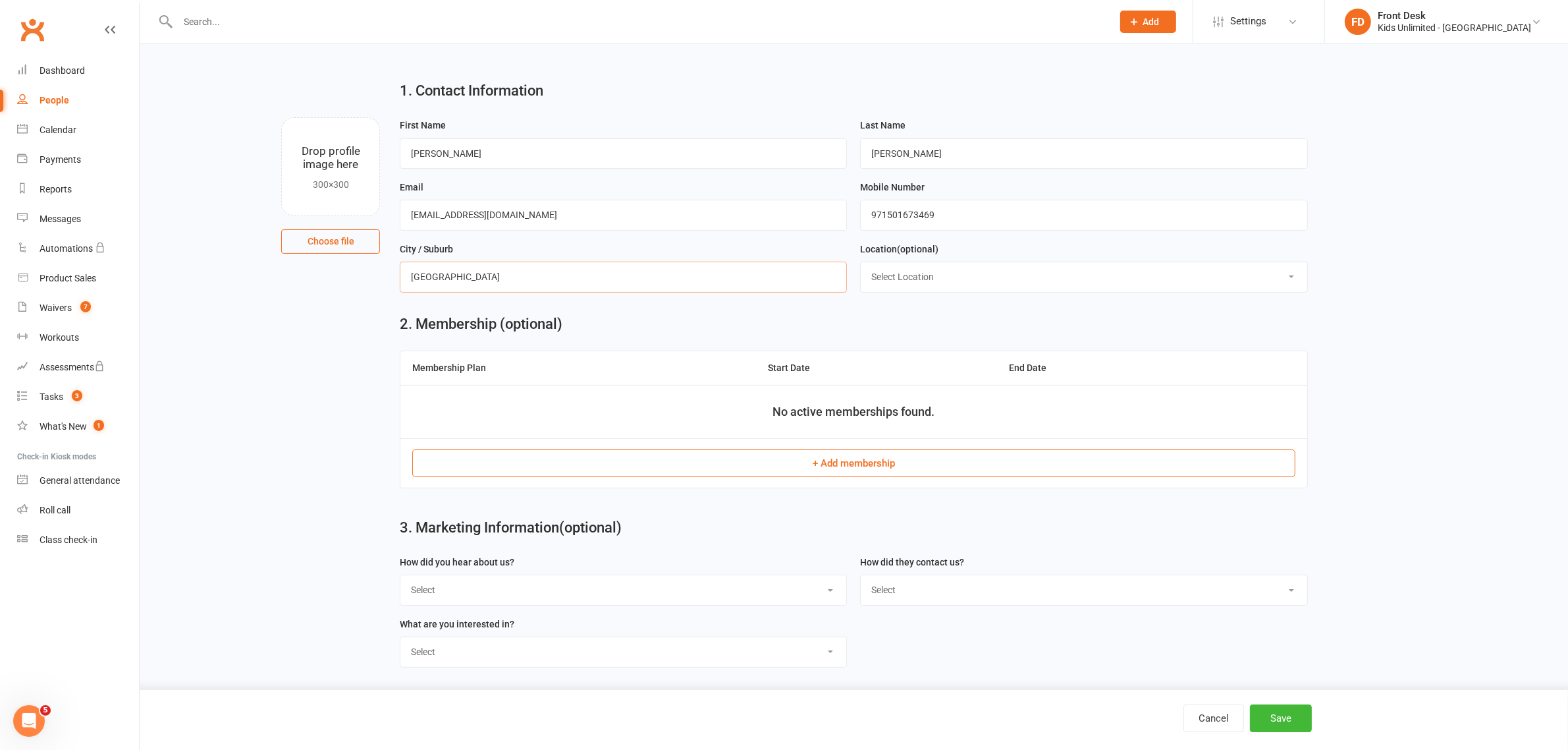
scroll to position [17, 0]
click at [581, 593] on select "Select Google Through a Friend Poster Walk in Facebook Instagram Website Linked…" at bounding box center [624, 589] width 446 height 29
select select "Poster"
click at [401, 574] on select "Select Google Through a Friend Poster Walk in Facebook Instagram Website Linked…" at bounding box center [624, 589] width 446 height 29
drag, startPoint x: 516, startPoint y: 653, endPoint x: 516, endPoint y: 644, distance: 9.0
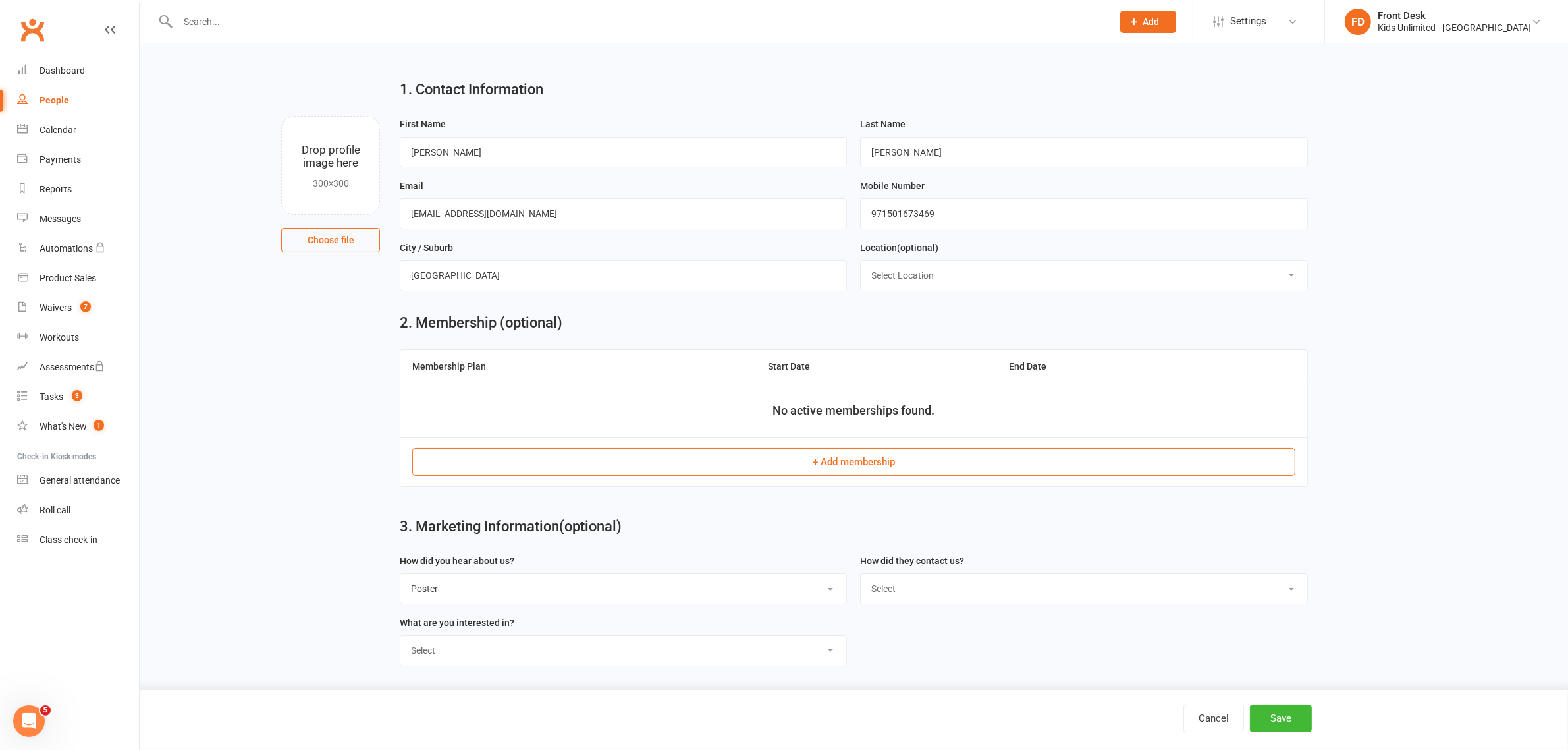
click at [516, 653] on select "Select Active Play Classes Camps Birthdays Collaborations" at bounding box center [624, 650] width 446 height 29
select select "Classes"
click at [401, 636] on select "Select Active Play Classes Camps Birthdays Collaborations" at bounding box center [624, 650] width 446 height 29
click at [937, 584] on select "Select Phone WhatsApp Email In-Facility Social Media Google" at bounding box center [1084, 589] width 446 height 29
select select "WhatsApp"
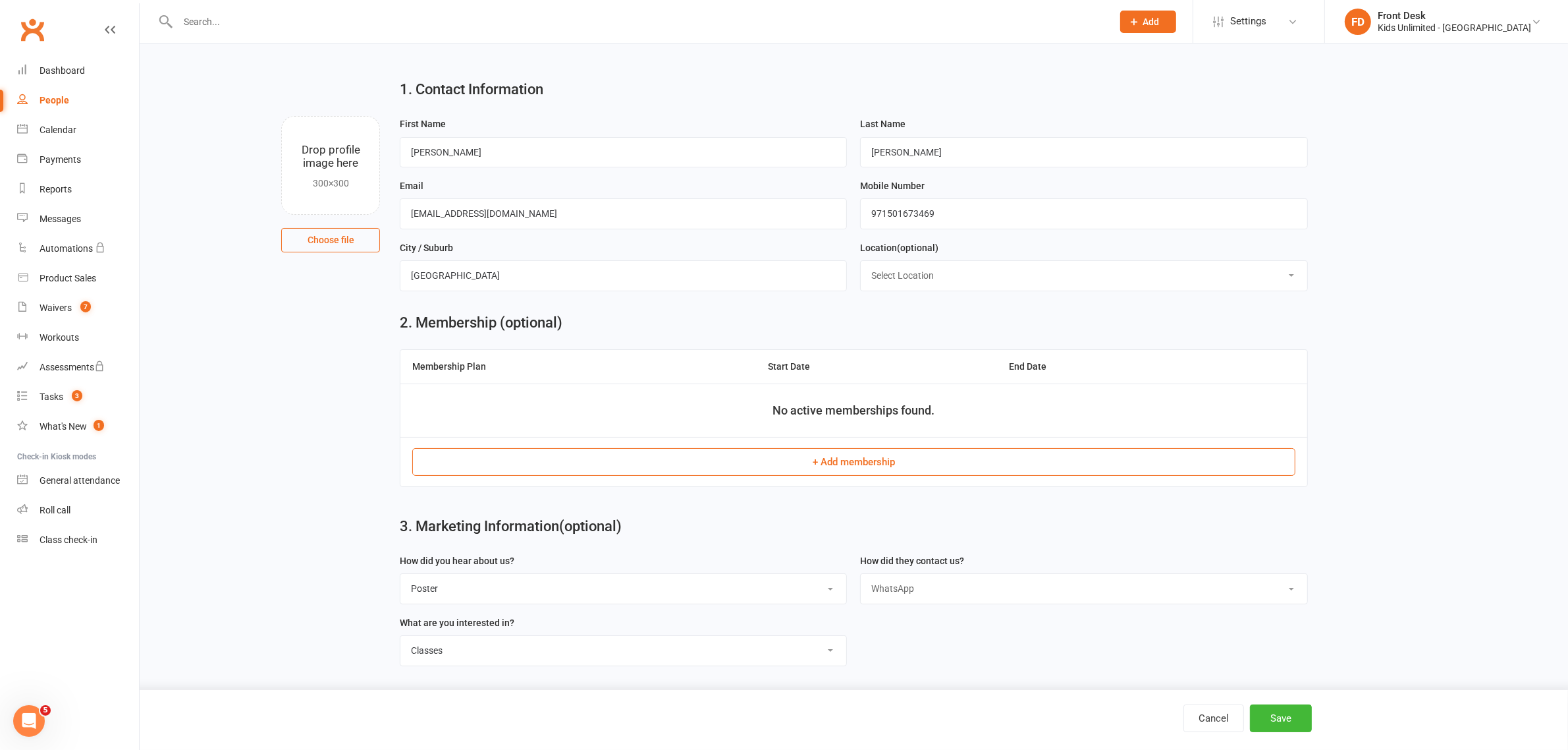
click at [861, 574] on select "Select Phone WhatsApp Email In-Facility Social Media Google" at bounding box center [1084, 589] width 446 height 29
click at [1279, 715] on button "Save" at bounding box center [1281, 718] width 62 height 28
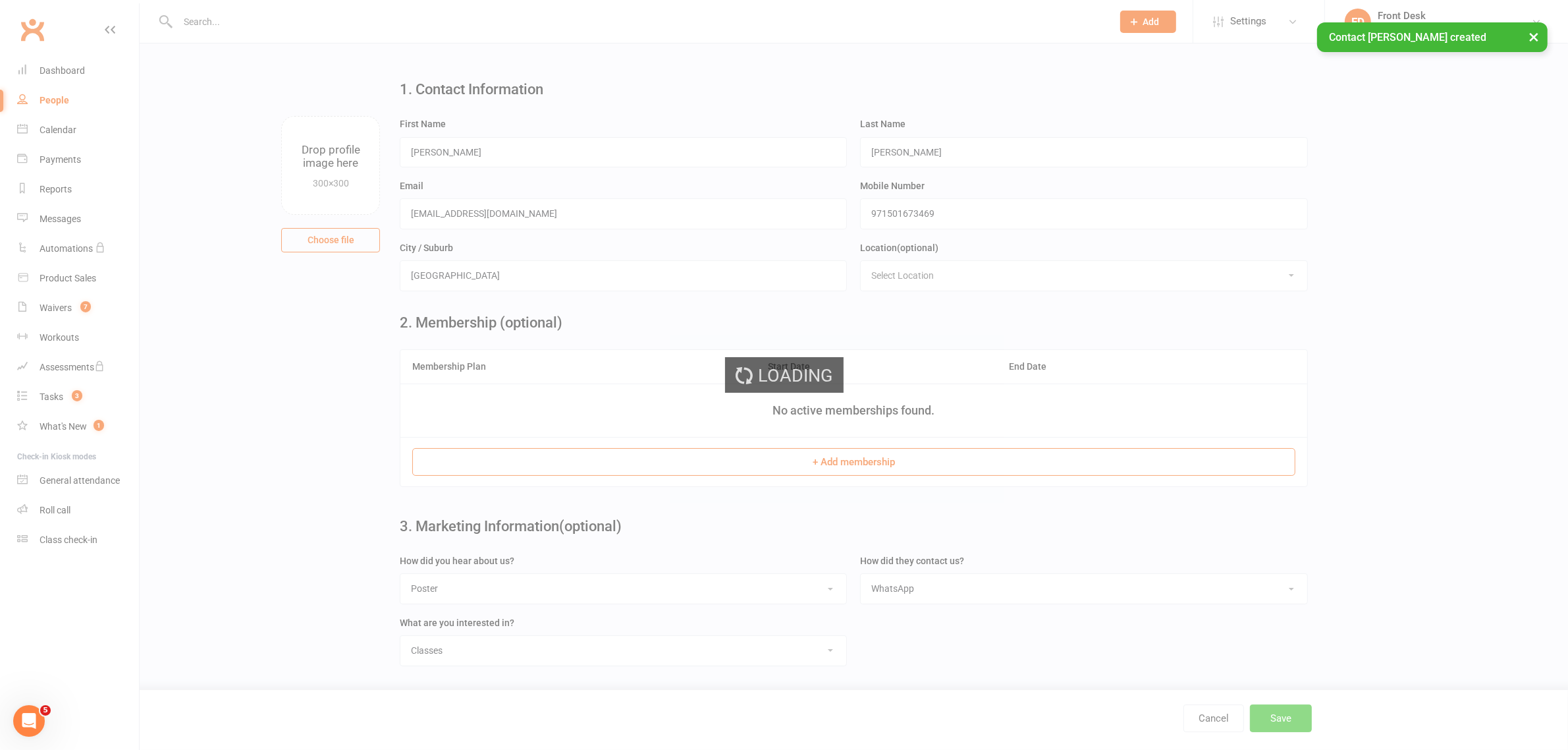
scroll to position [0, 0]
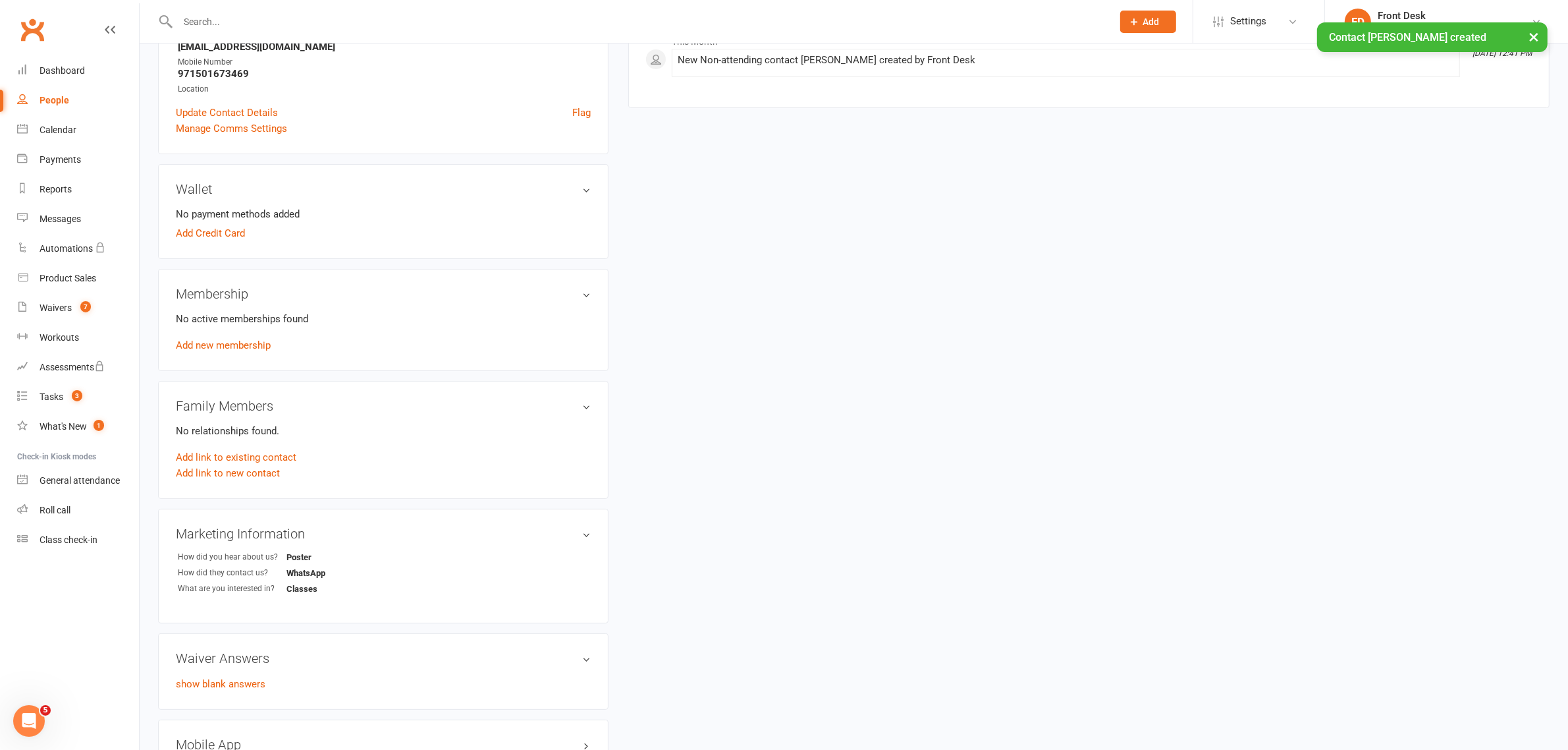
scroll to position [247, 0]
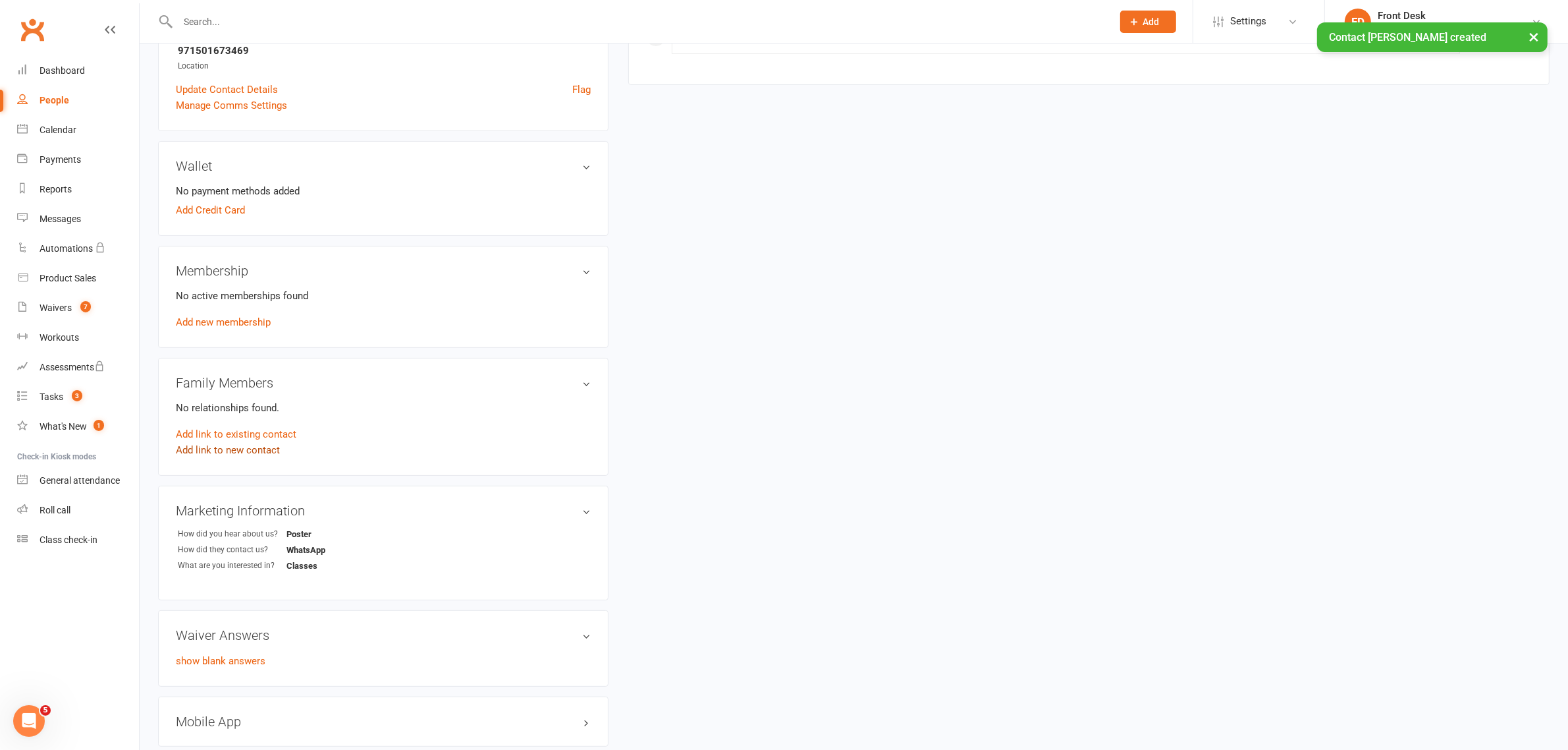
click at [242, 451] on link "Add link to new contact" at bounding box center [228, 450] width 104 height 15
click at [483, 436] on button "Continue" at bounding box center [483, 436] width 41 height 15
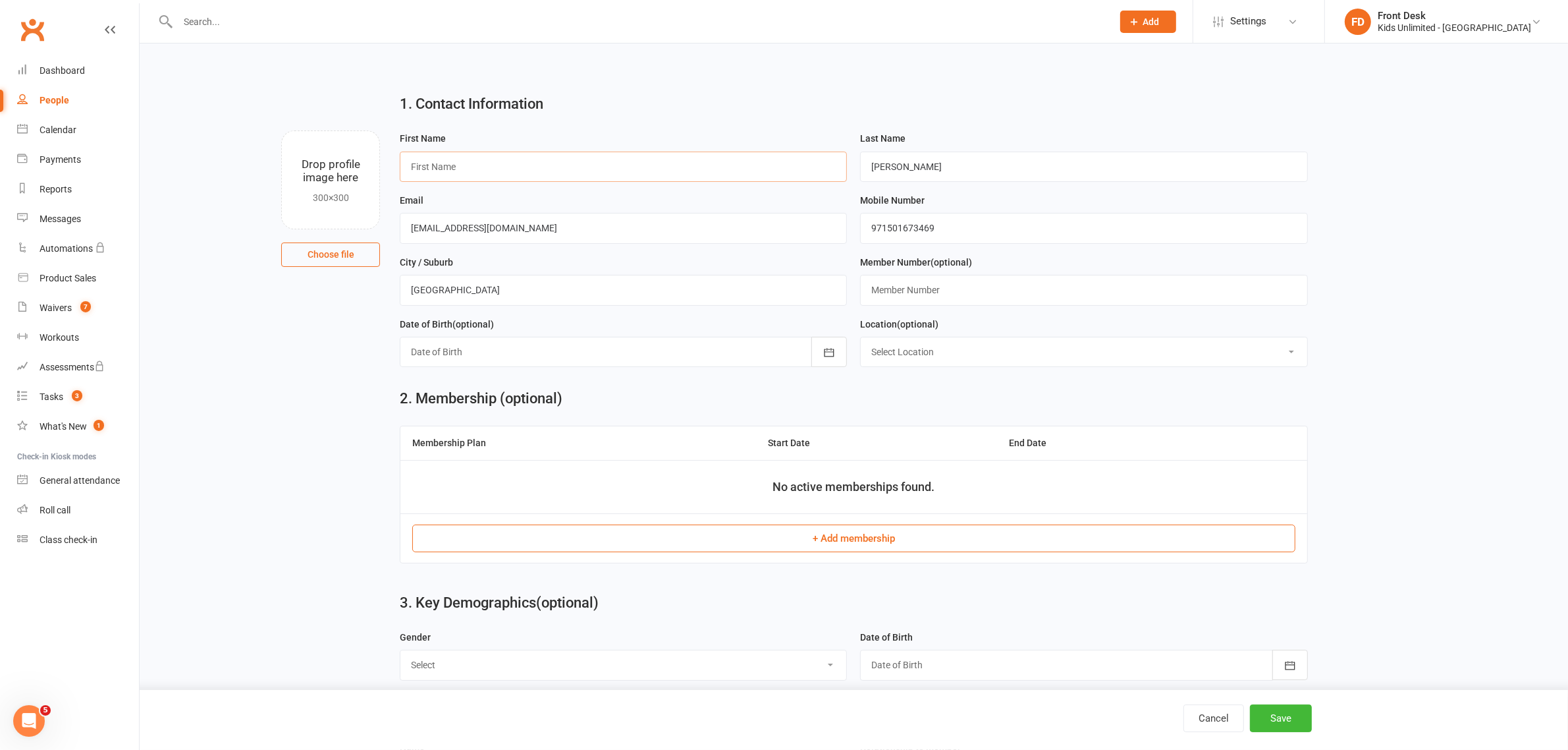
click at [683, 179] on input "text" at bounding box center [623, 166] width 447 height 30
click at [430, 170] on input "text" at bounding box center [623, 166] width 447 height 30
paste input "Seren Willkinson"
drag, startPoint x: 482, startPoint y: 169, endPoint x: 439, endPoint y: 167, distance: 43.0
click at [439, 167] on input "Seren Willkinson" at bounding box center [623, 166] width 447 height 30
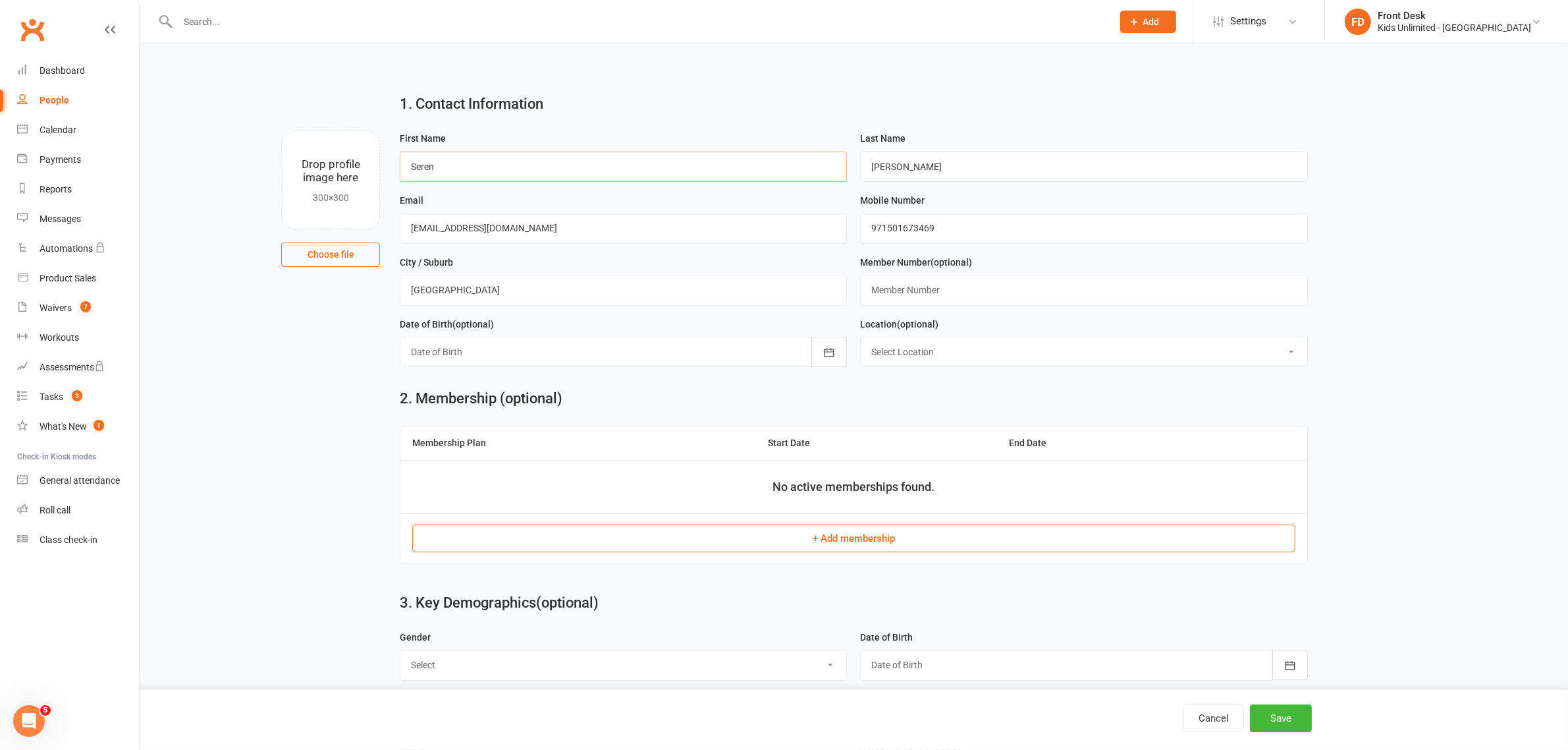
type input "Seren"
drag, startPoint x: 924, startPoint y: 168, endPoint x: 814, endPoint y: 171, distance: 110.0
click at [814, 171] on form "First Name Seren Last Name Henderson Email rebeccahenderson91@hotmail.com Mobil…" at bounding box center [853, 254] width 921 height 247
paste input "Willkin"
type input "Willkinson"
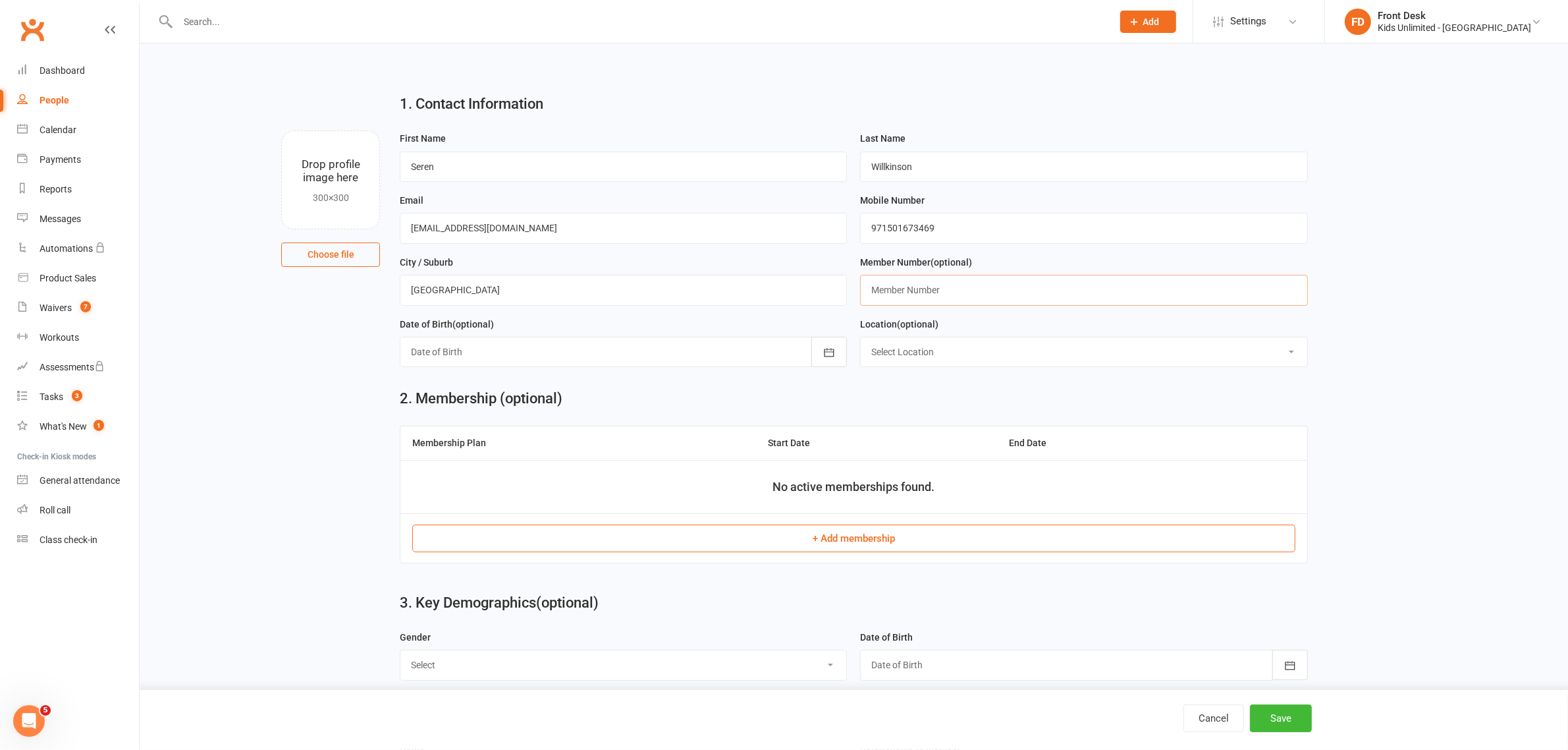
click at [900, 289] on input "text" at bounding box center [1083, 290] width 447 height 30
paste input ": 14/03/2023"
type input ": 14/03/2023"
click at [825, 359] on icon "button" at bounding box center [829, 352] width 13 height 13
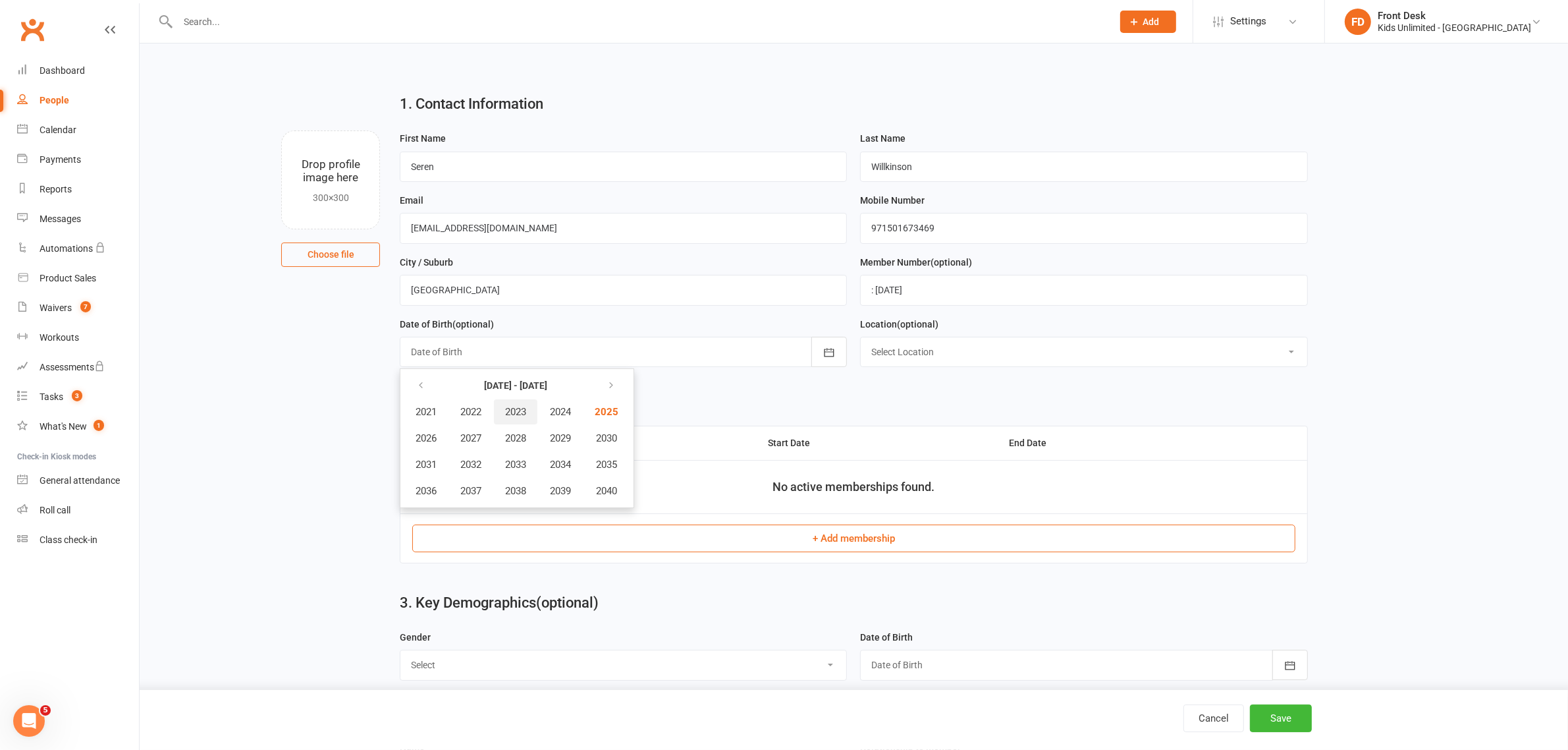
click at [523, 412] on span "2023" at bounding box center [515, 412] width 21 height 12
click at [571, 414] on span "March" at bounding box center [567, 412] width 28 height 12
click at [511, 486] on span "14" at bounding box center [511, 487] width 11 height 11
type input "14 Mar 2023"
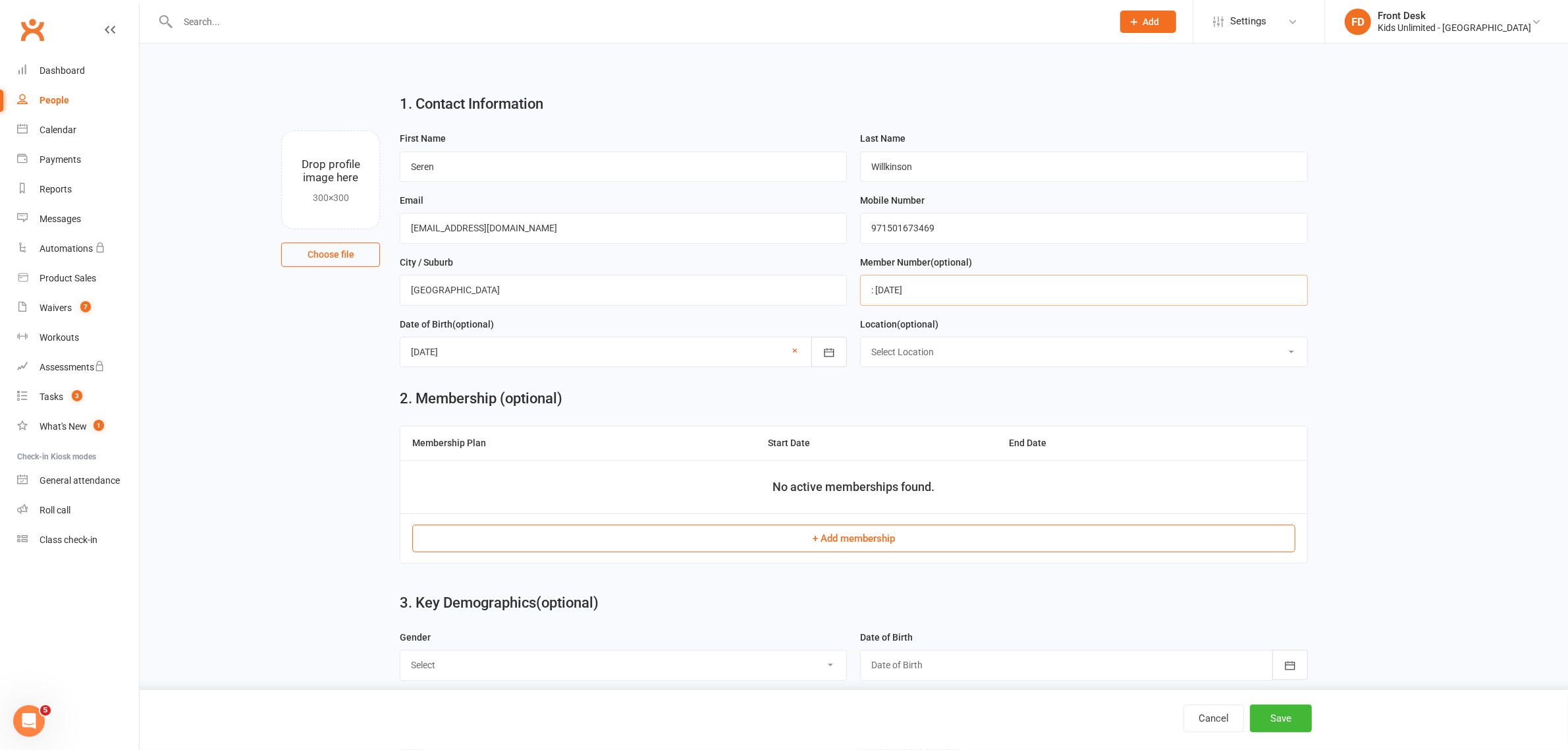
drag, startPoint x: 1012, startPoint y: 294, endPoint x: 860, endPoint y: 307, distance: 152.6
click at [860, 307] on div "Member Number (optional) : 14/03/2023" at bounding box center [1084, 285] width 460 height 62
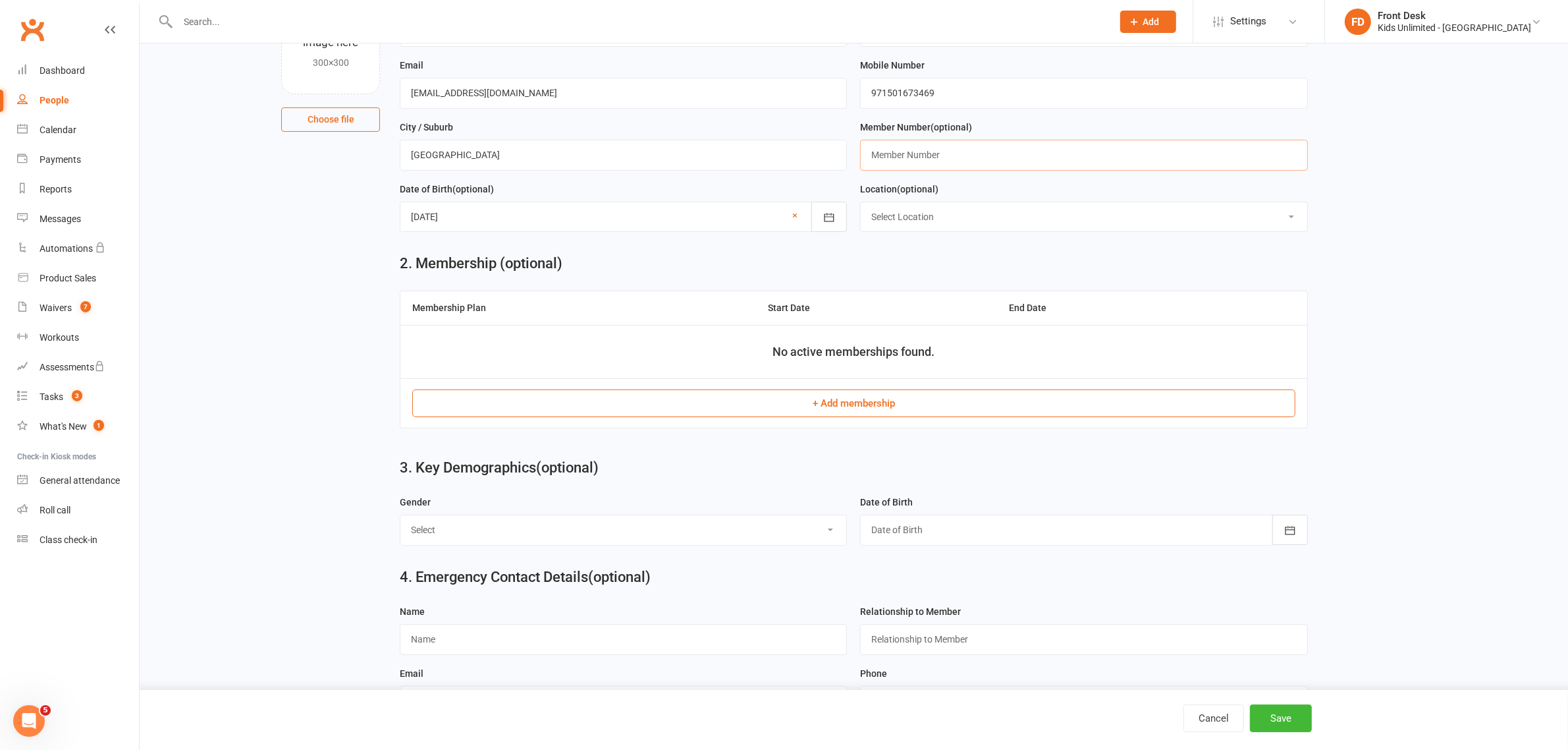
scroll to position [165, 0]
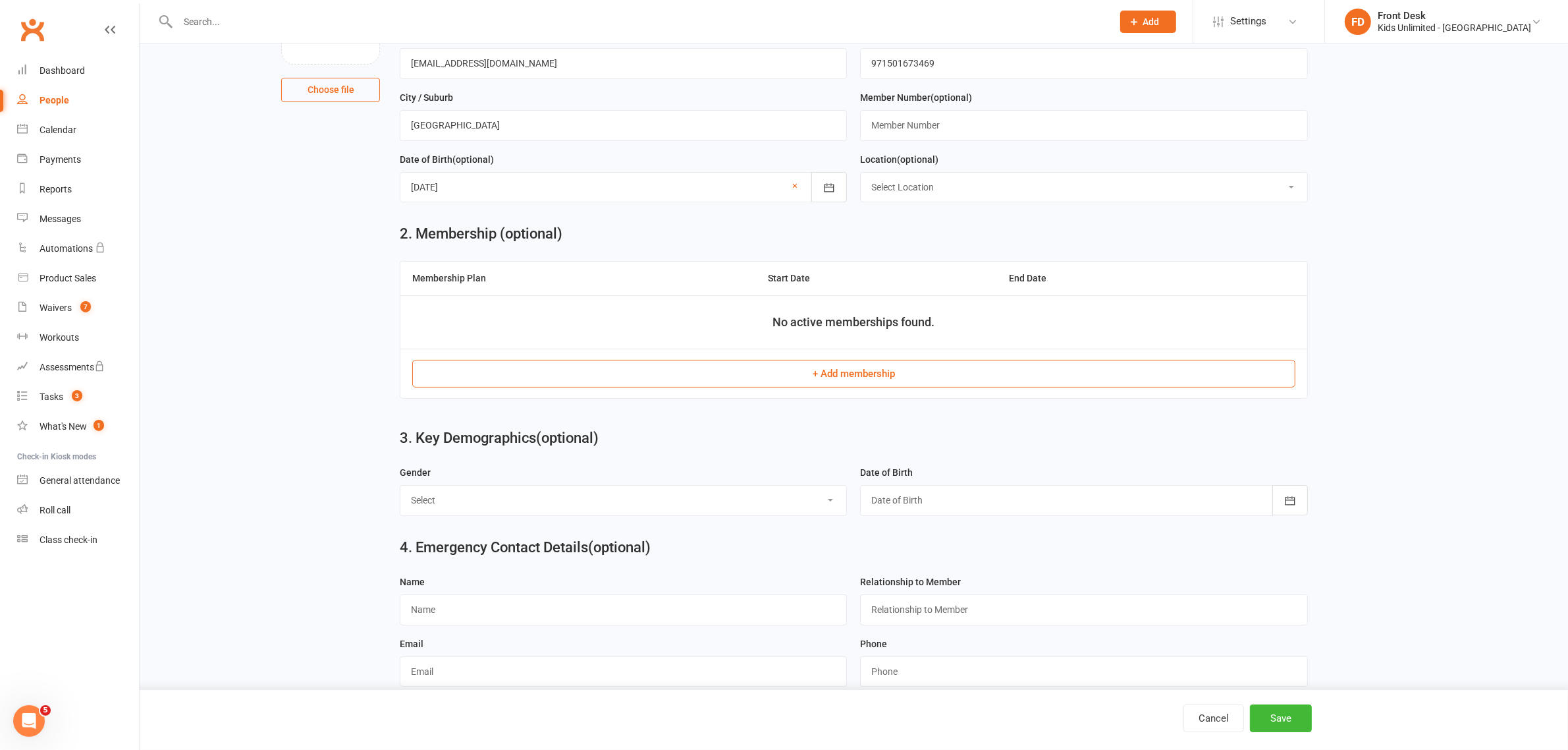
click at [499, 509] on select "Select Male Female" at bounding box center [624, 501] width 446 height 29
select select "Female"
click at [401, 488] on select "Select Male Female" at bounding box center [624, 501] width 446 height 29
click at [1052, 613] on input "text" at bounding box center [1083, 609] width 447 height 30
type input "Mother"
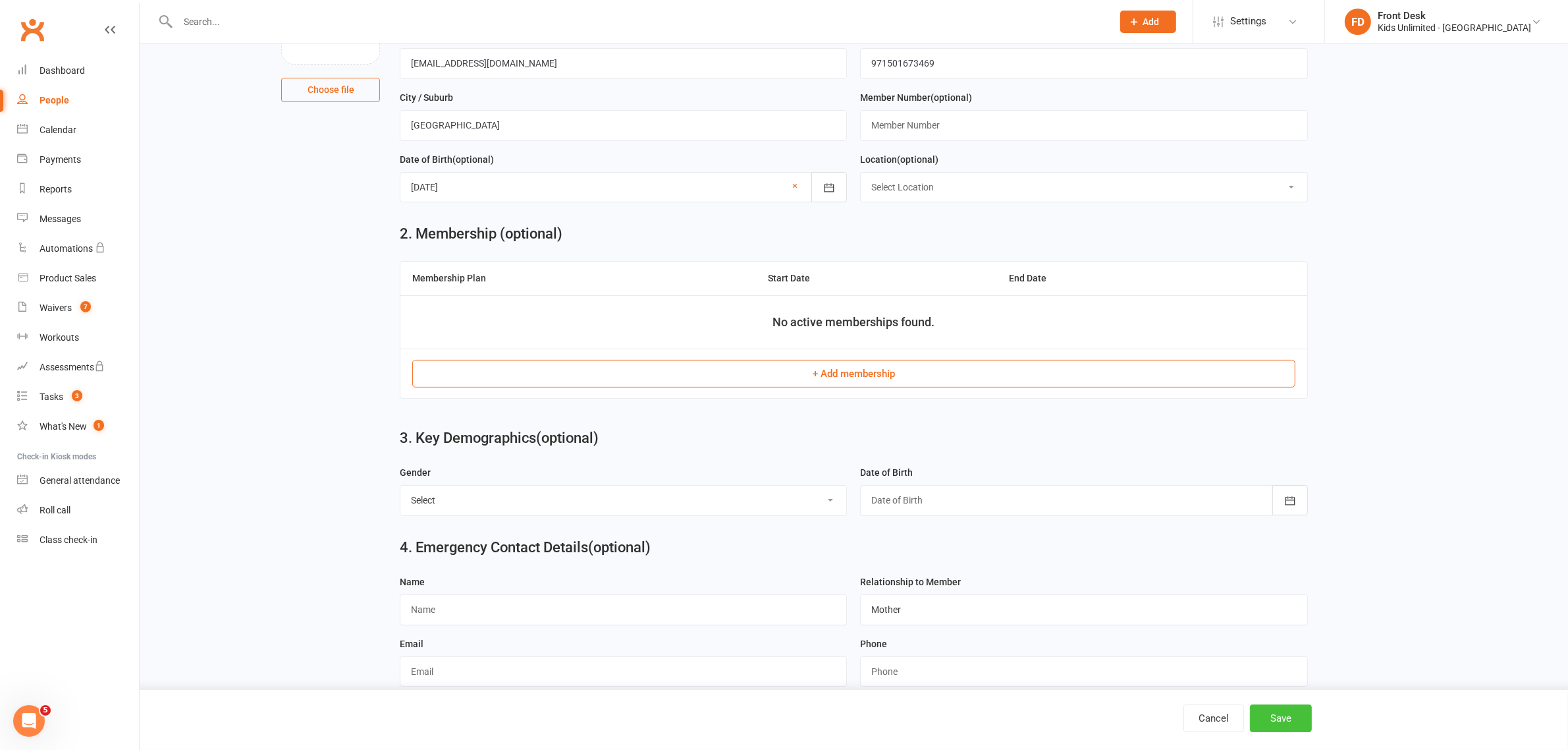
click at [1288, 715] on button "Save" at bounding box center [1281, 718] width 62 height 28
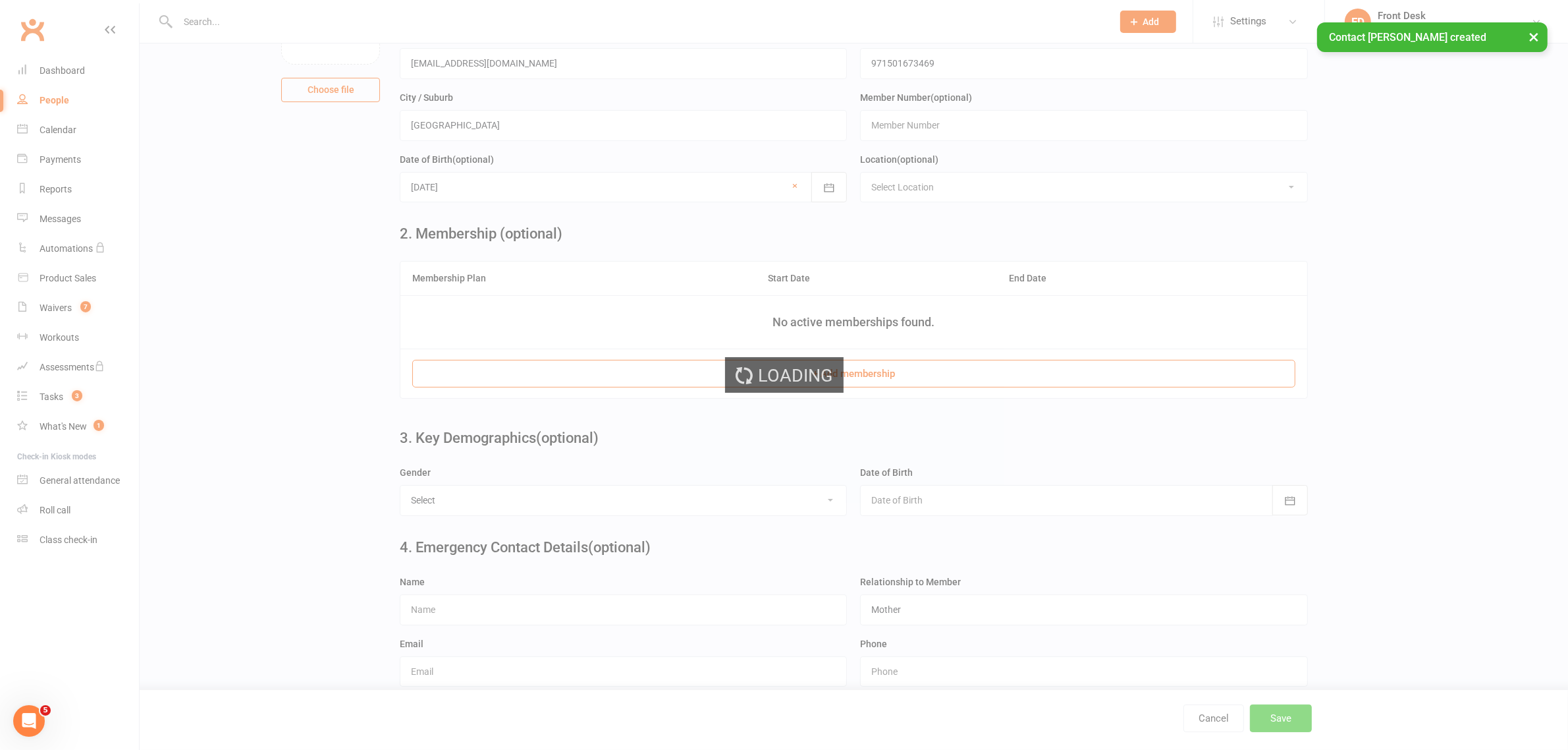
scroll to position [0, 0]
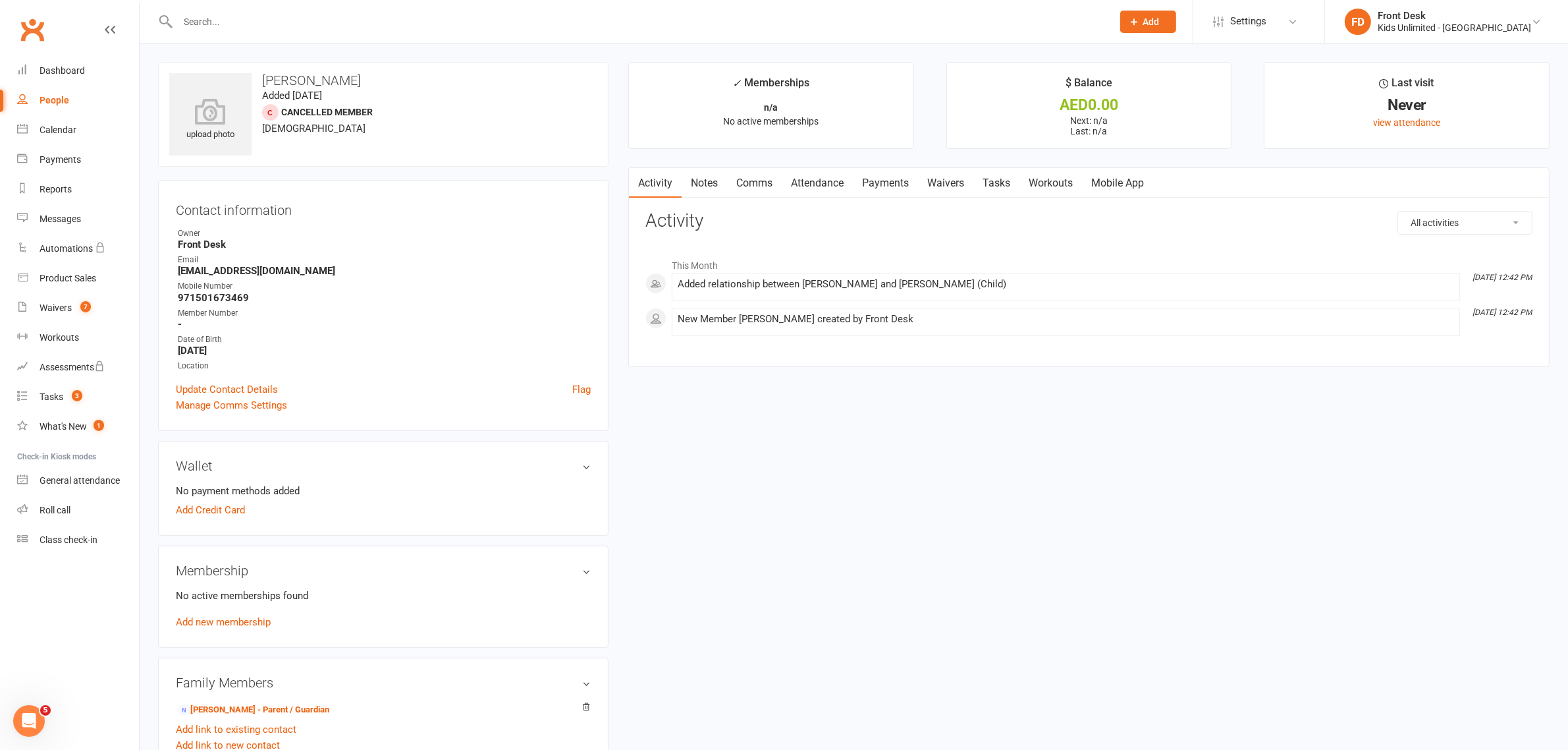
click at [1160, 20] on span "Add" at bounding box center [1151, 22] width 16 height 11
click at [1138, 114] on link "Non-attending contact" at bounding box center [1134, 120] width 117 height 30
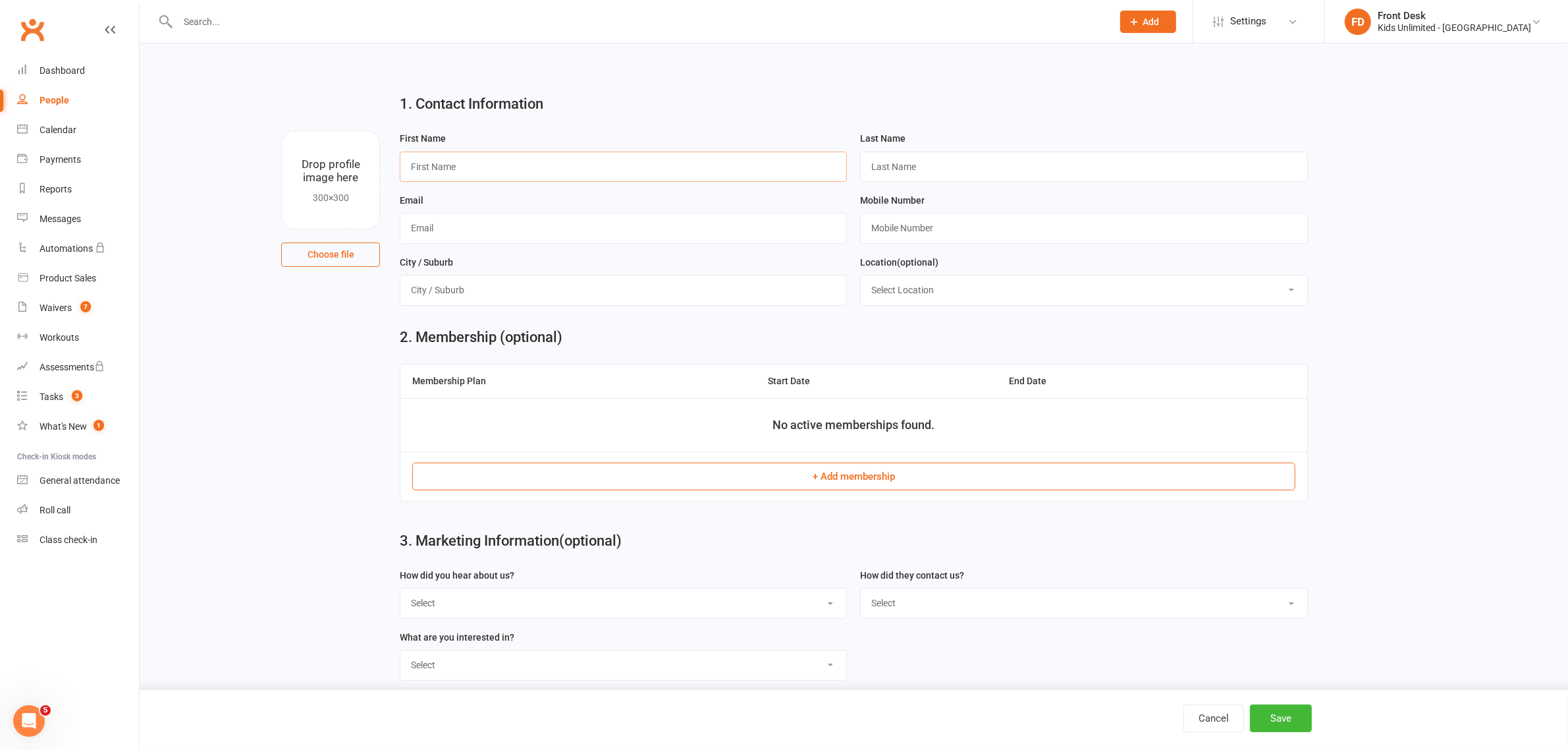
drag, startPoint x: 564, startPoint y: 179, endPoint x: 564, endPoint y: 171, distance: 8.0
click at [564, 179] on input "text" at bounding box center [623, 166] width 447 height 30
paste input "Mishika Arya"
drag, startPoint x: 518, startPoint y: 164, endPoint x: 446, endPoint y: 166, distance: 72.0
click at [446, 166] on input "Mishika Arya" at bounding box center [623, 166] width 447 height 30
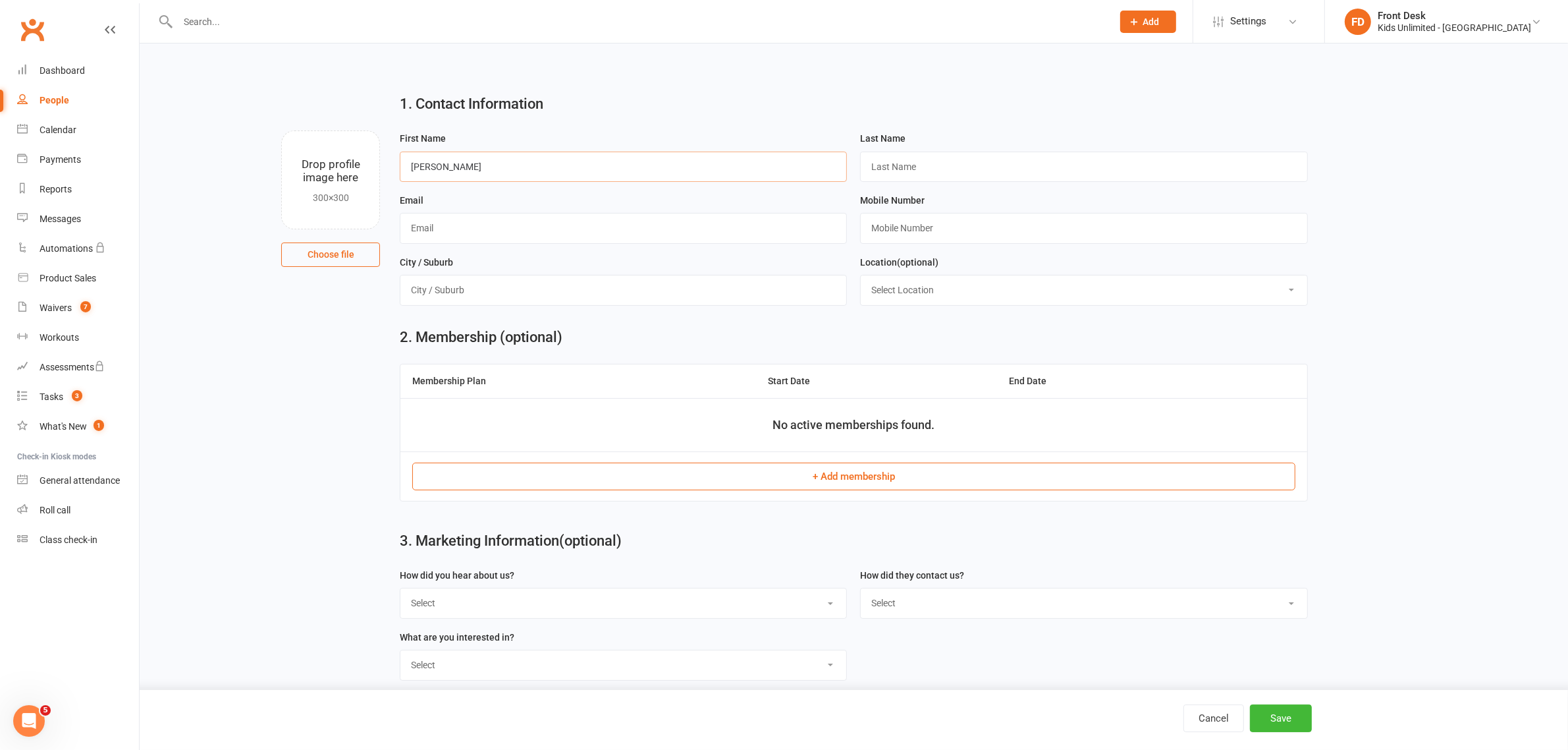
type input "Mishika"
click at [916, 163] on input "text" at bounding box center [1083, 166] width 447 height 30
paste input "Arya"
type input "Arya"
drag, startPoint x: 474, startPoint y: 165, endPoint x: 377, endPoint y: 167, distance: 97.0
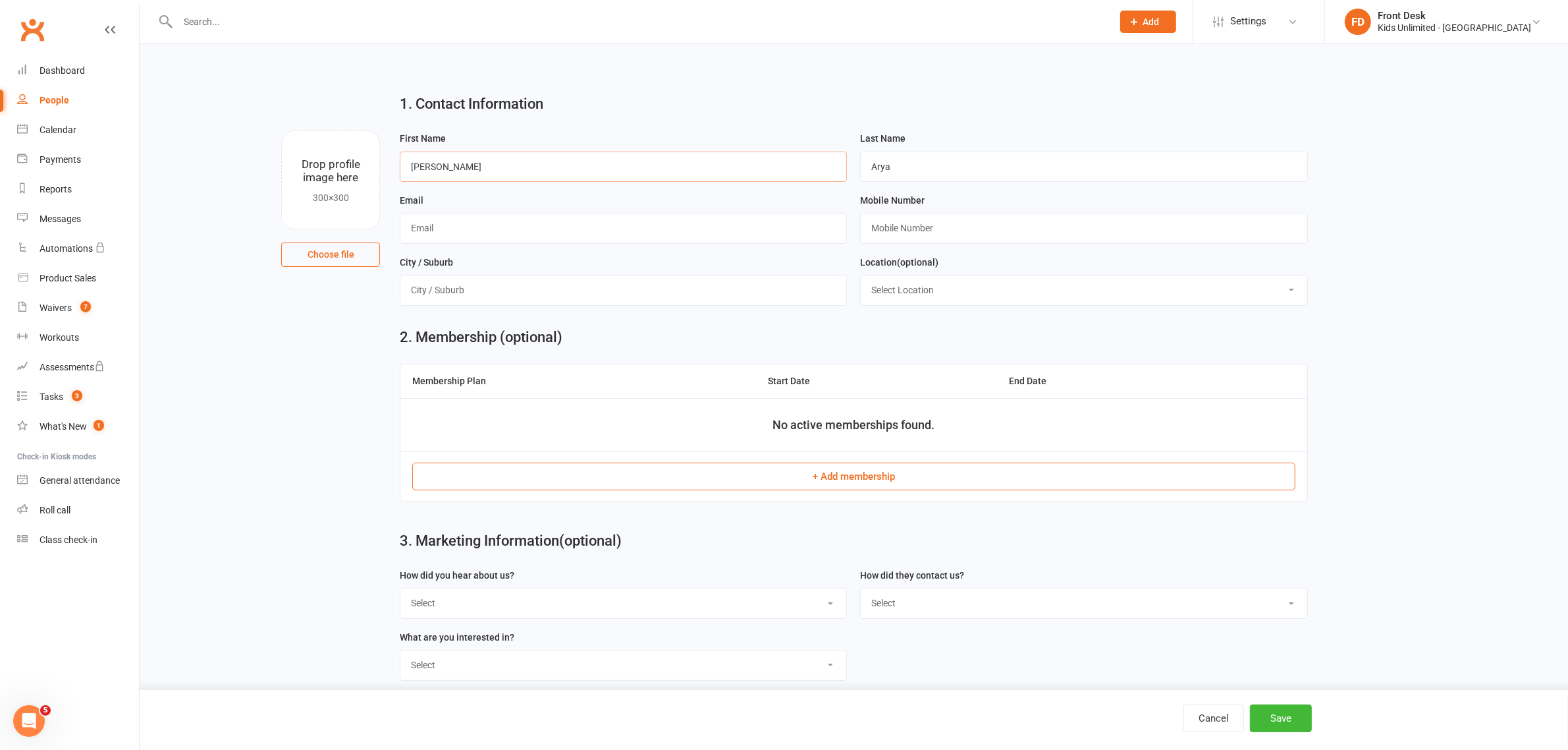
click at [377, 131] on div "Drop profile image here 300×300 Choose file First Name Mishika Last Name Arya E…" at bounding box center [854, 131] width 1392 height 0
paste input "Siddhant Ary"
drag, startPoint x: 472, startPoint y: 167, endPoint x: 451, endPoint y: 168, distance: 21.0
click at [451, 168] on input "Siddhant Arya" at bounding box center [623, 166] width 447 height 30
drag, startPoint x: 465, startPoint y: 164, endPoint x: 406, endPoint y: 165, distance: 59.0
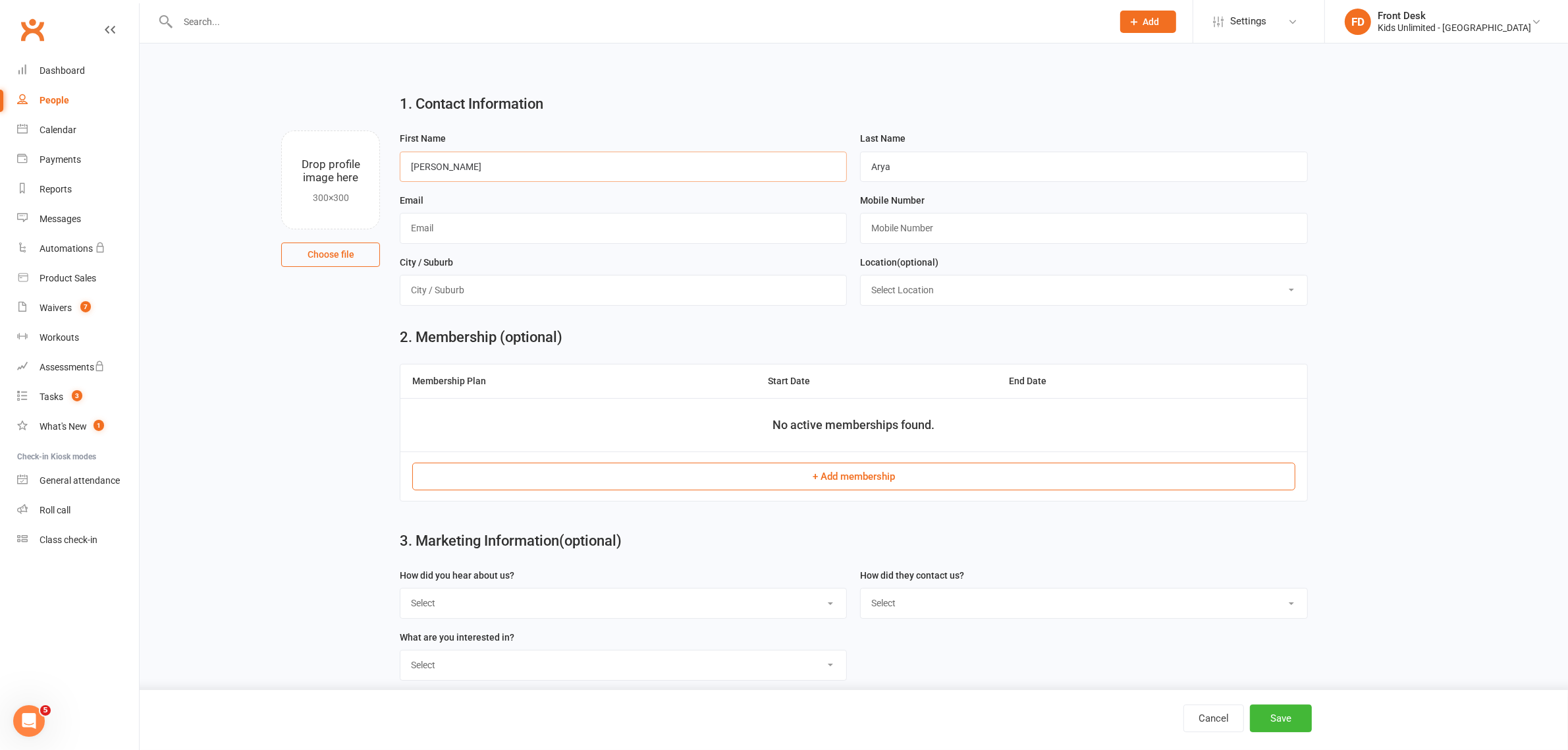
click at [406, 165] on input "Siddhant" at bounding box center [623, 166] width 447 height 30
paste input "Nandita Singh"
drag, startPoint x: 482, startPoint y: 163, endPoint x: 446, endPoint y: 161, distance: 36.1
click at [446, 161] on input "Nandita Singh" at bounding box center [623, 166] width 447 height 30
type input "Nandita"
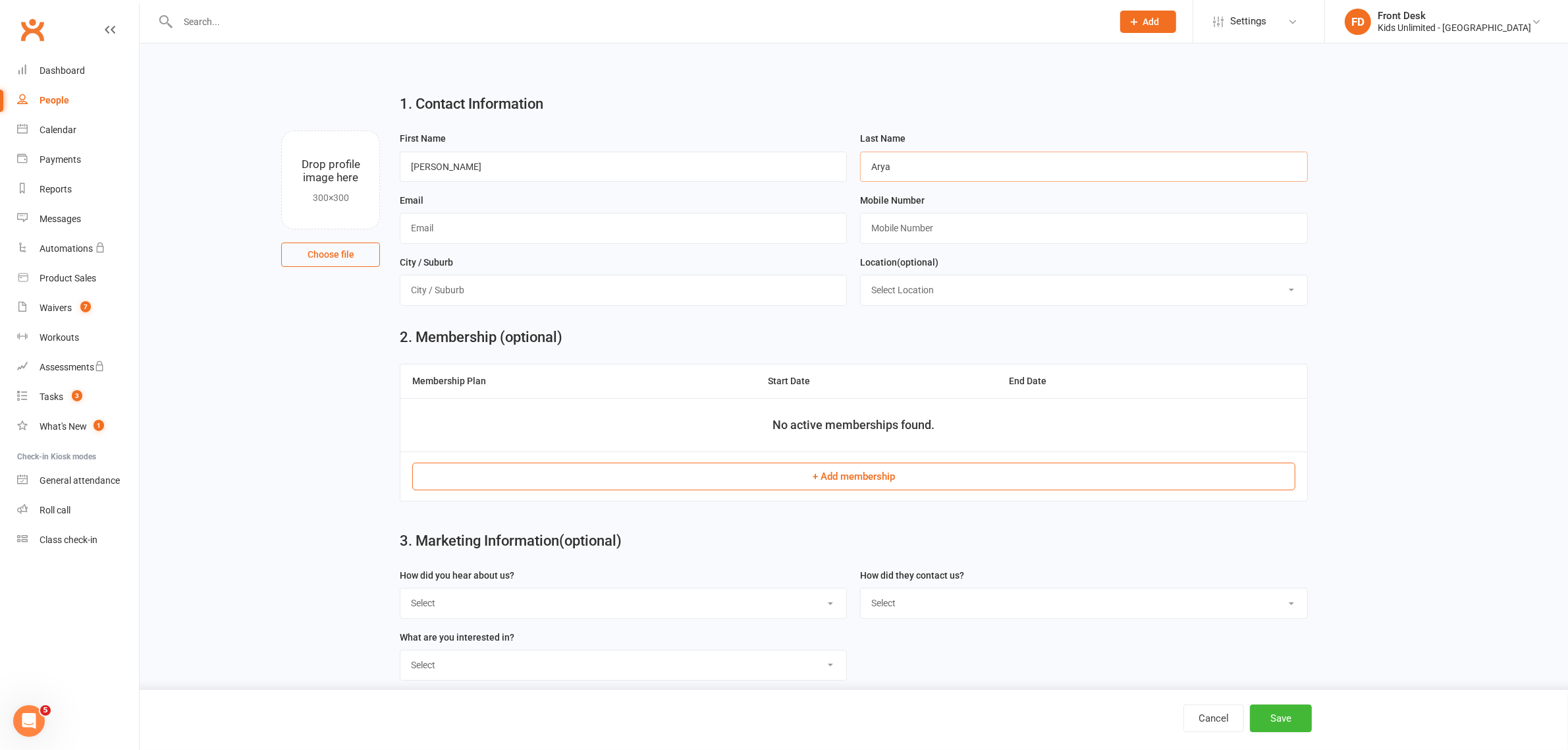
drag, startPoint x: 896, startPoint y: 164, endPoint x: 861, endPoint y: 163, distance: 35.0
click at [861, 163] on input "Arya" at bounding box center [1083, 166] width 447 height 30
paste input "Singh"
type input "Singh"
click at [917, 227] on input "text" at bounding box center [1083, 228] width 447 height 30
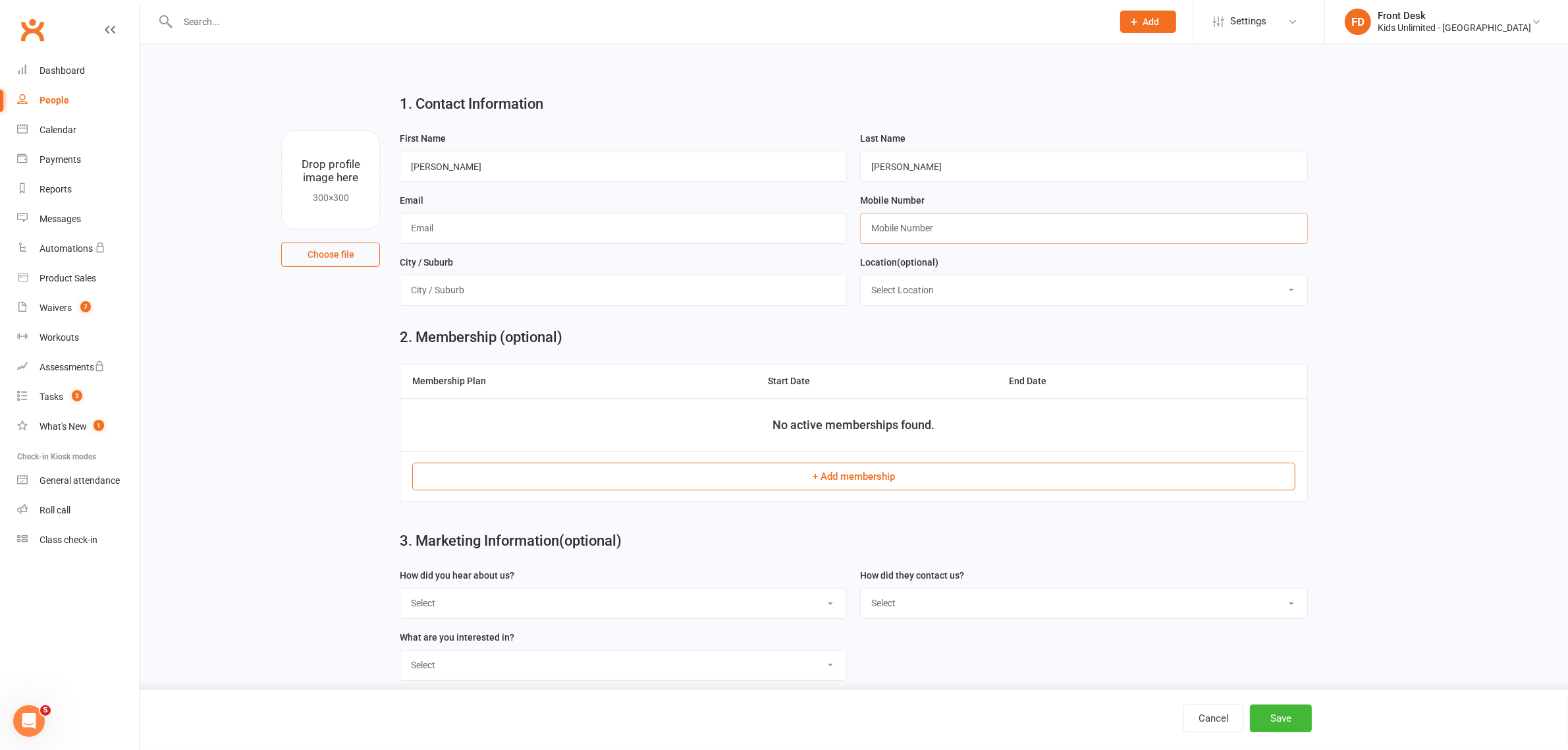
paste input "585809864"
click at [874, 229] on input "585809864" at bounding box center [1083, 228] width 447 height 30
type input "971585809864"
drag, startPoint x: 536, startPoint y: 290, endPoint x: 532, endPoint y: 302, distance: 12.6
click at [536, 290] on input "text" at bounding box center [623, 290] width 447 height 30
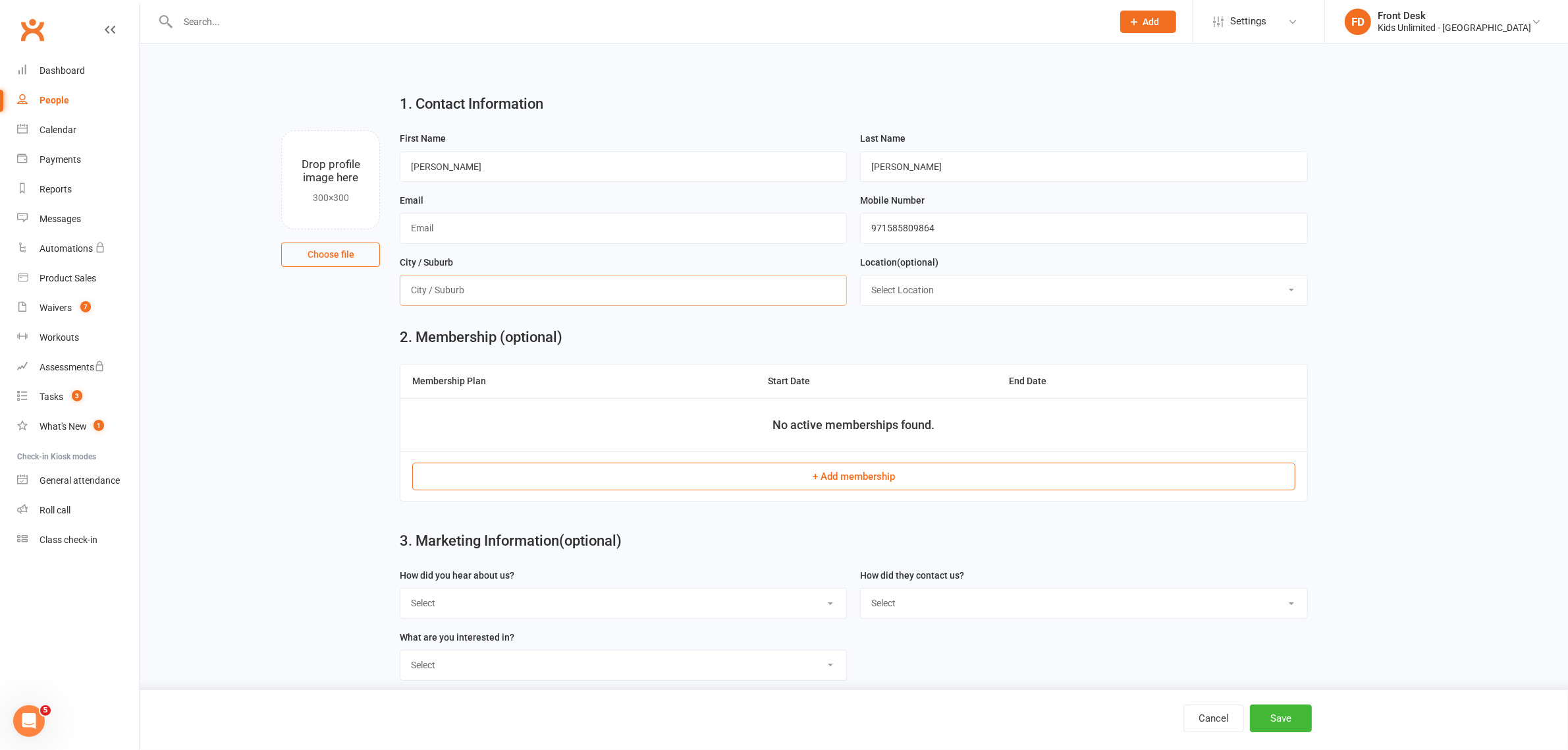
type input "Jumeirah Park"
click at [926, 297] on select "Select Location Gym Studio" at bounding box center [1084, 290] width 446 height 29
select select "0"
click at [861, 277] on select "Select Location Gym Studio" at bounding box center [1084, 290] width 446 height 29
click at [491, 613] on select "Select Google Through a Friend Poster Walk in Facebook Instagram Website Linked…" at bounding box center [624, 603] width 446 height 29
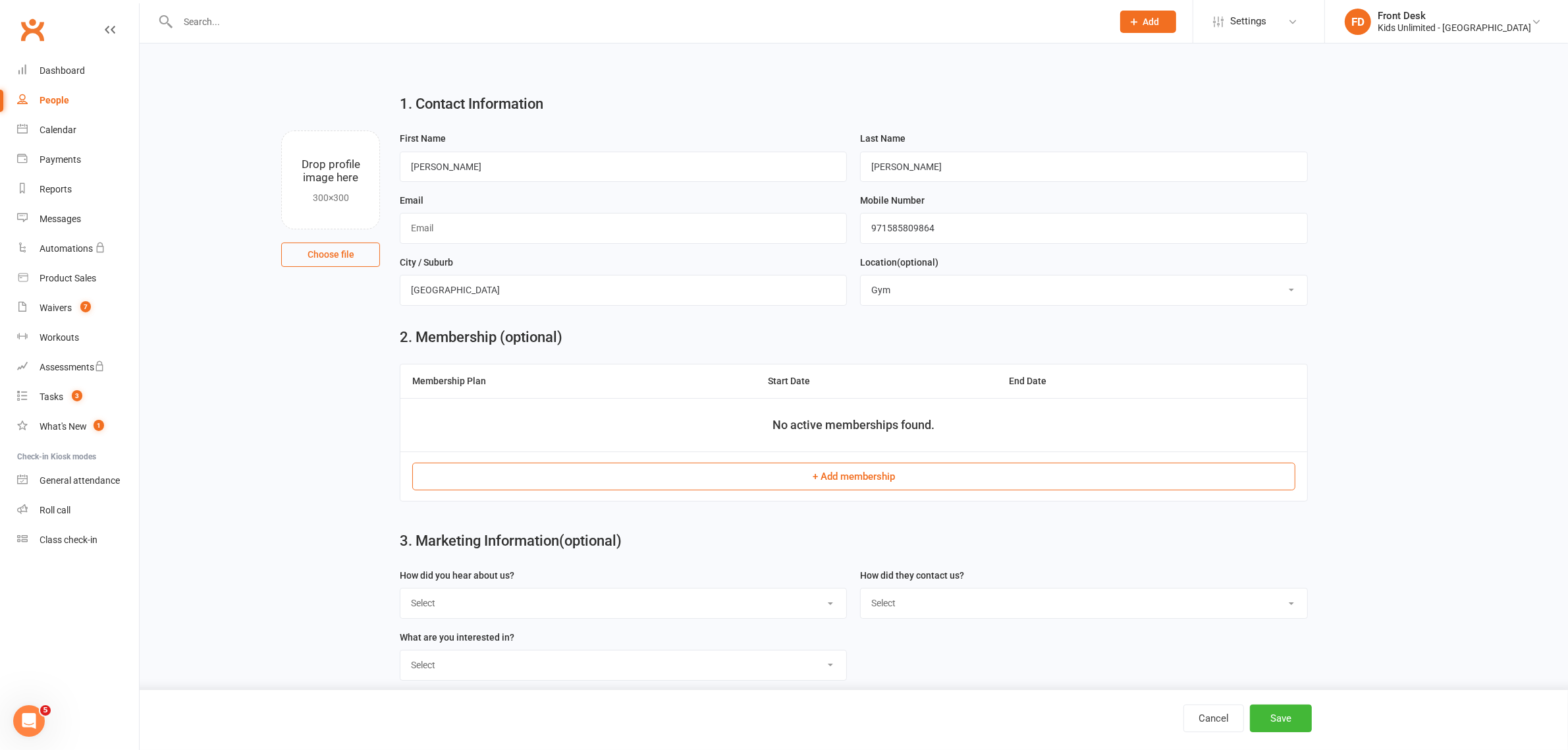
select select "Poster"
click at [401, 591] on select "Select Google Through a Friend Poster Walk in Facebook Instagram Website Linked…" at bounding box center [624, 603] width 446 height 29
click at [989, 607] on select "Select Phone WhatsApp Email In-Facility Social Media Google" at bounding box center [1084, 603] width 446 height 29
select select "WhatsApp"
click at [861, 591] on select "Select Phone WhatsApp Email In-Facility Social Media Google" at bounding box center [1084, 603] width 446 height 29
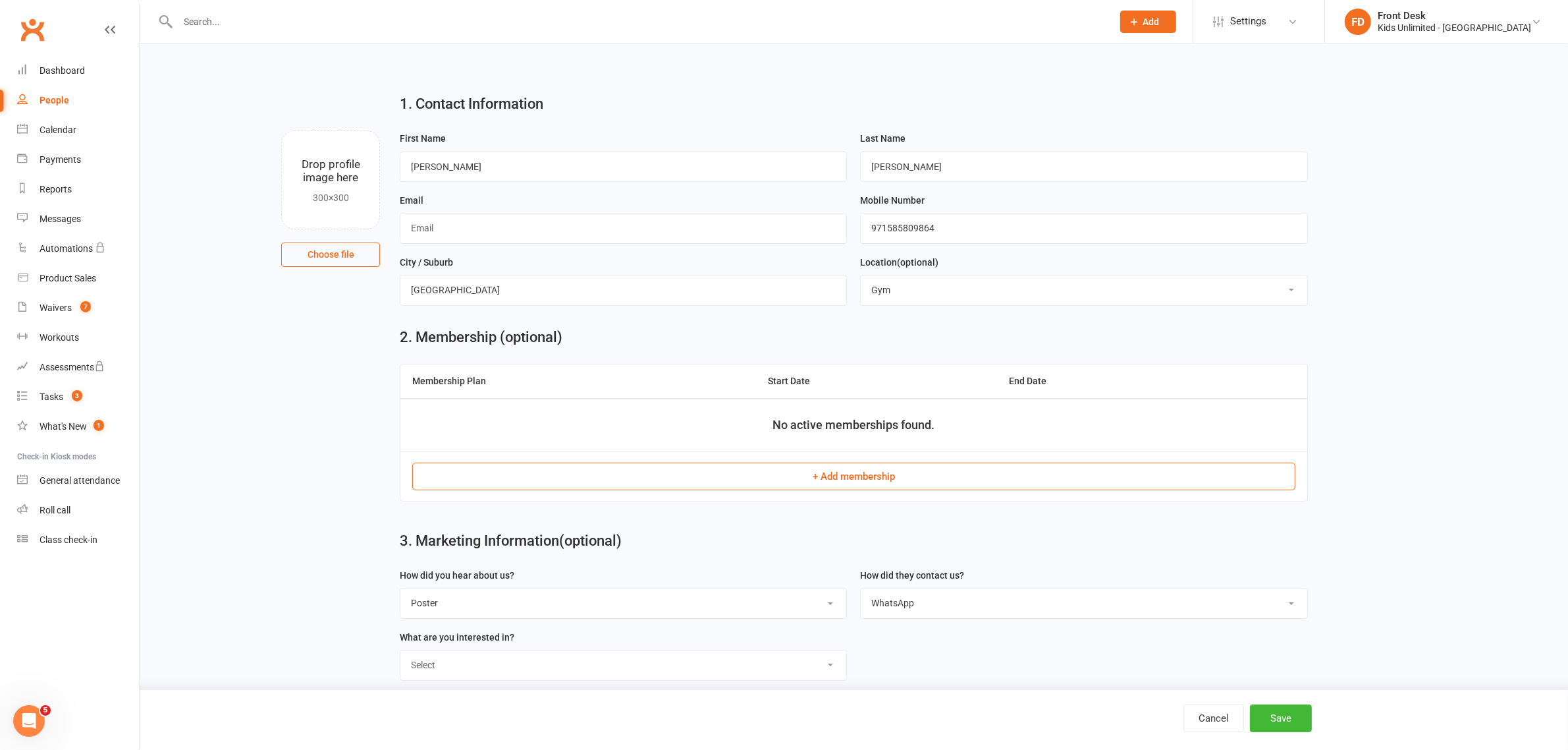
click at [603, 661] on select "Select Active Play Classes Camps Birthdays Collaborations" at bounding box center [624, 665] width 446 height 29
select select "Classes"
click at [401, 653] on select "Select Active Play Classes Camps Birthdays Collaborations" at bounding box center [624, 665] width 446 height 29
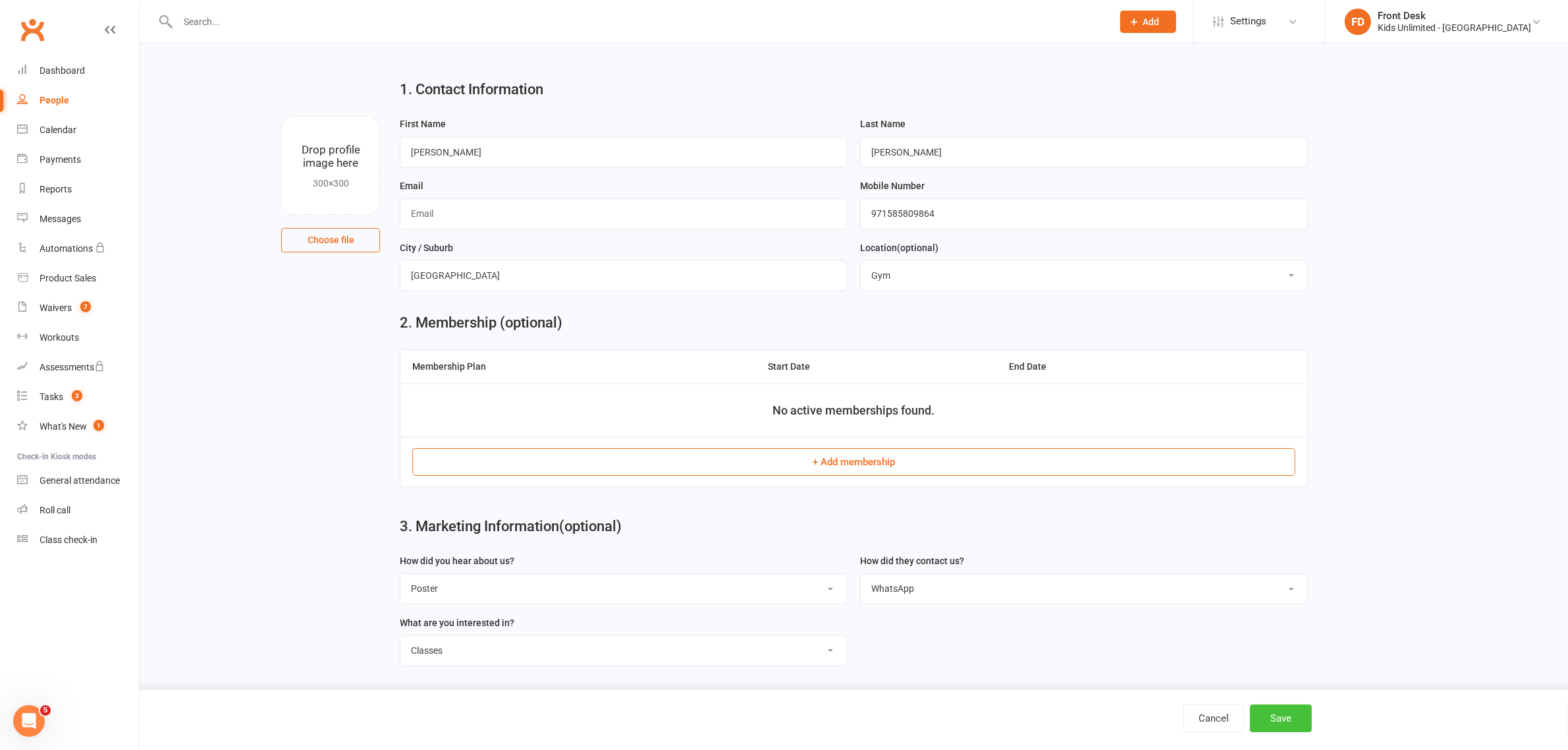
click at [1272, 715] on button "Save" at bounding box center [1281, 718] width 62 height 28
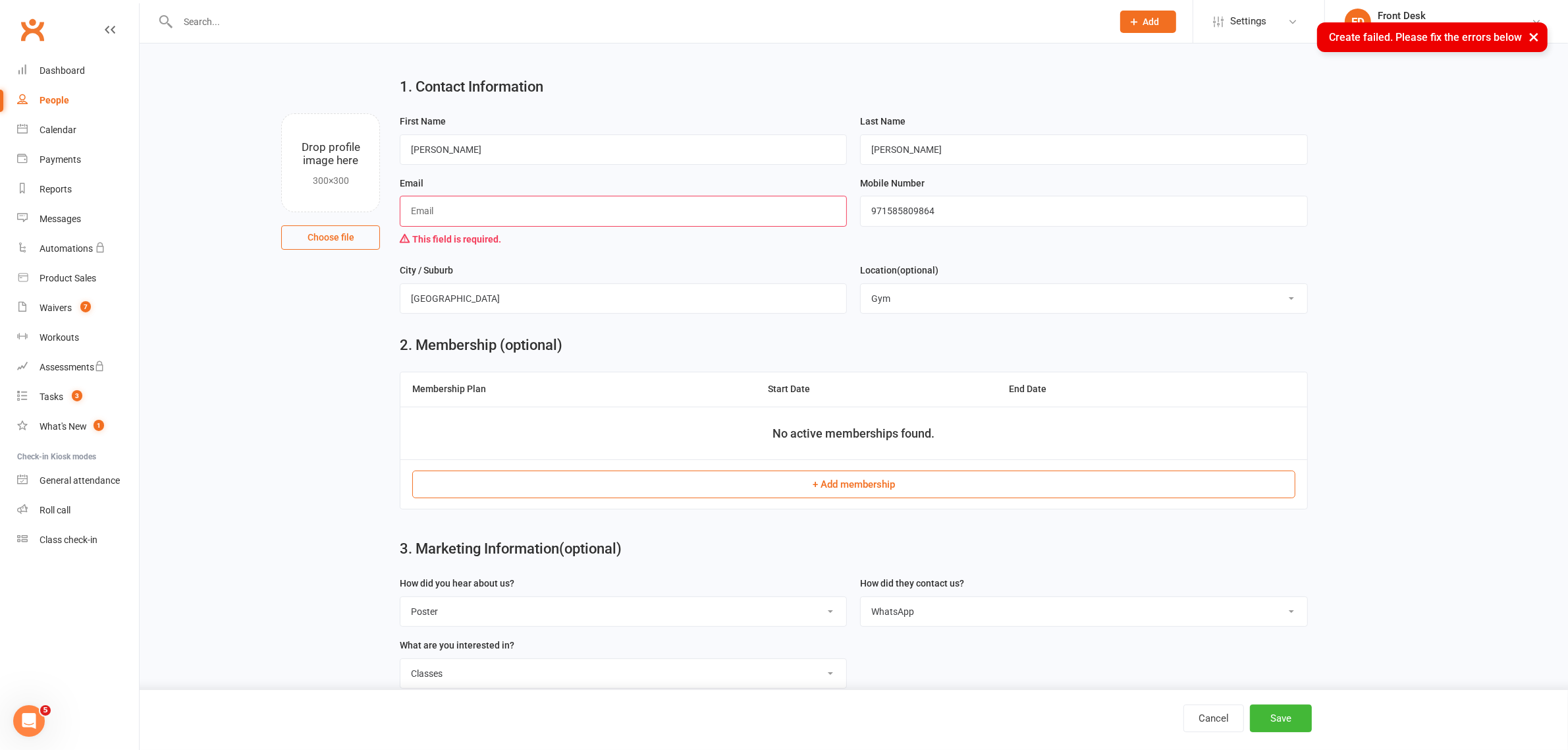
drag, startPoint x: 524, startPoint y: 215, endPoint x: 527, endPoint y: 222, distance: 7.6
click at [524, 215] on input "text" at bounding box center [623, 210] width 447 height 30
paste input "nanditasingh855@gmail.com"
type input "nanditasingh855@gmail.com"
click at [1280, 715] on button "Save" at bounding box center [1281, 718] width 62 height 28
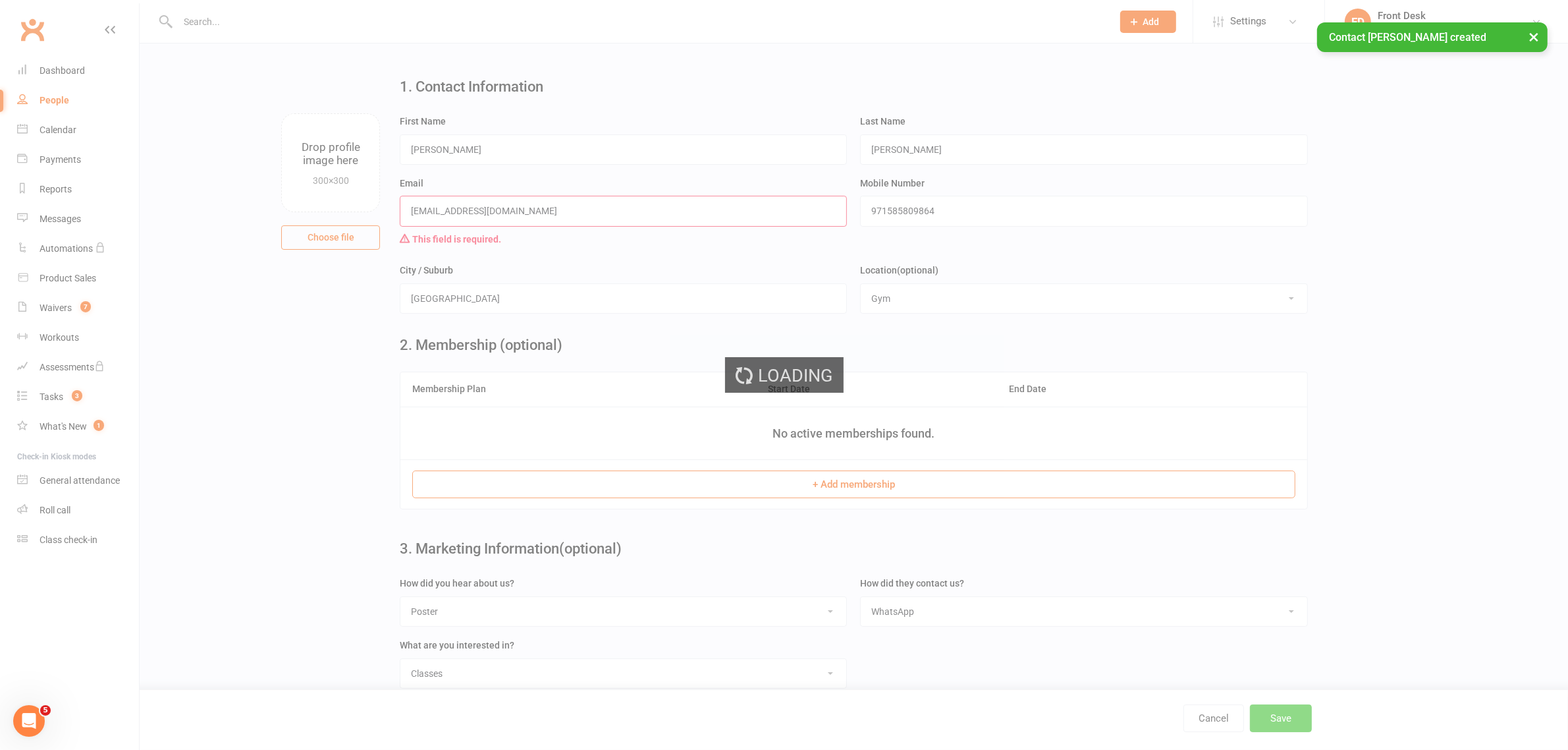
scroll to position [0, 0]
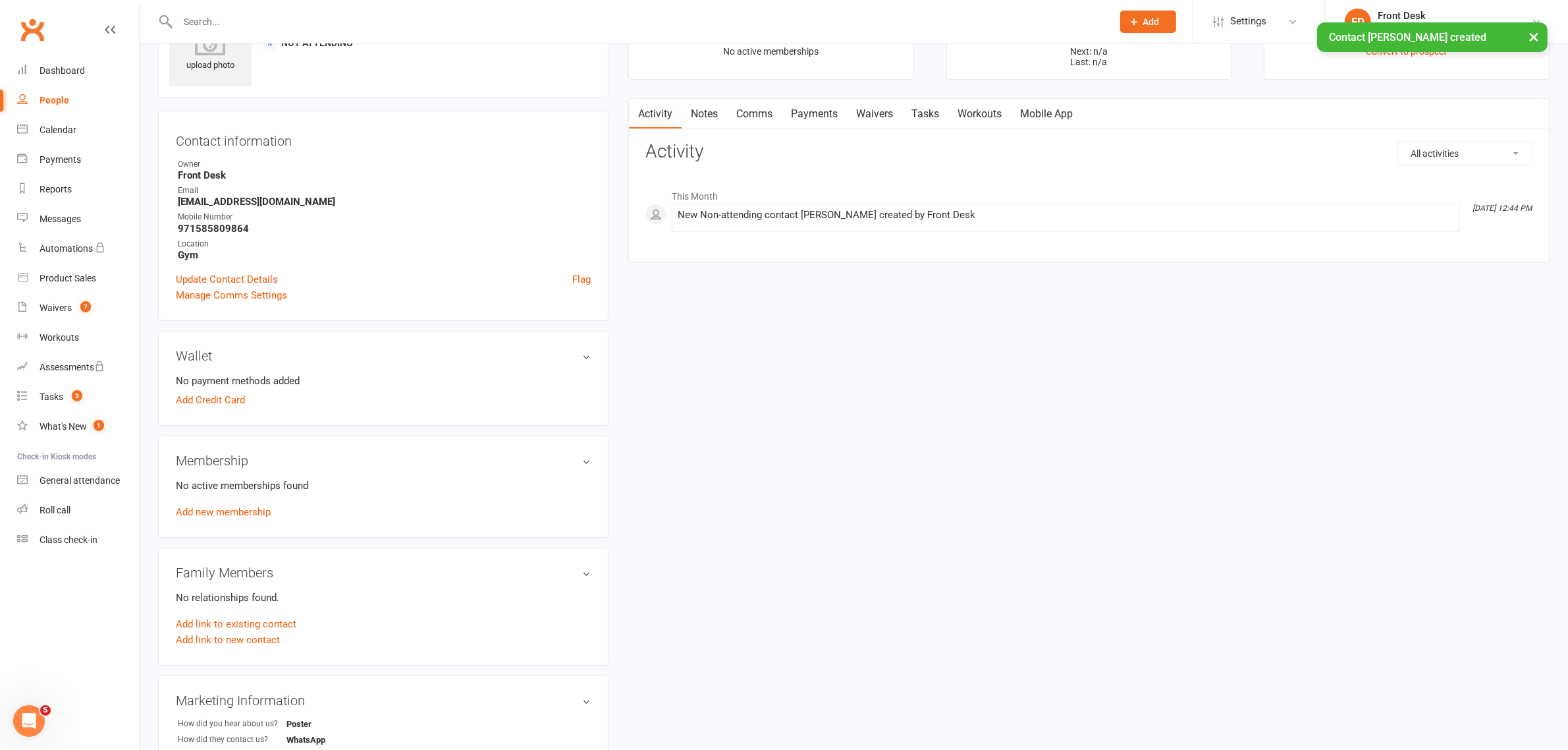
scroll to position [165, 0]
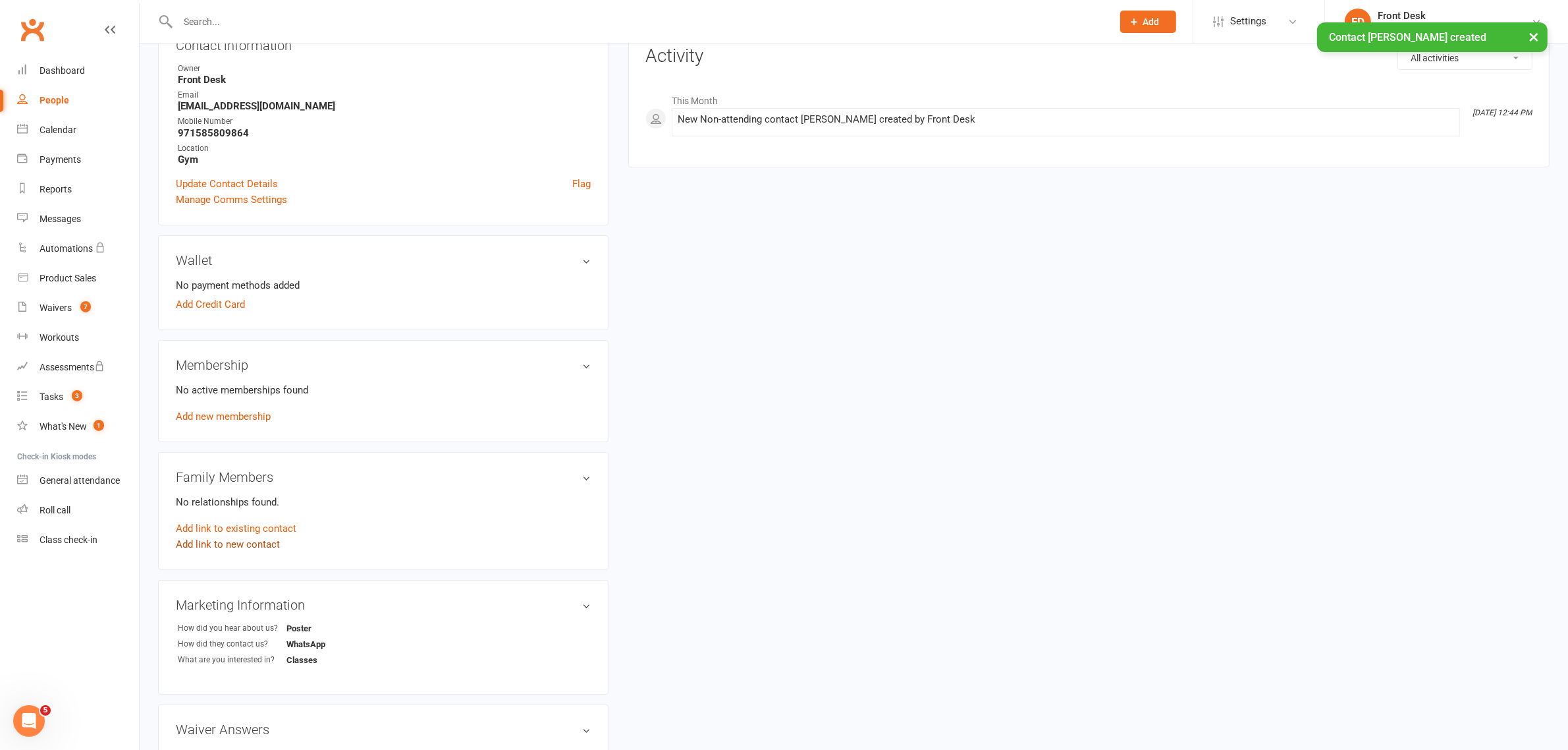
click at [218, 545] on link "Add link to new contact" at bounding box center [228, 544] width 104 height 15
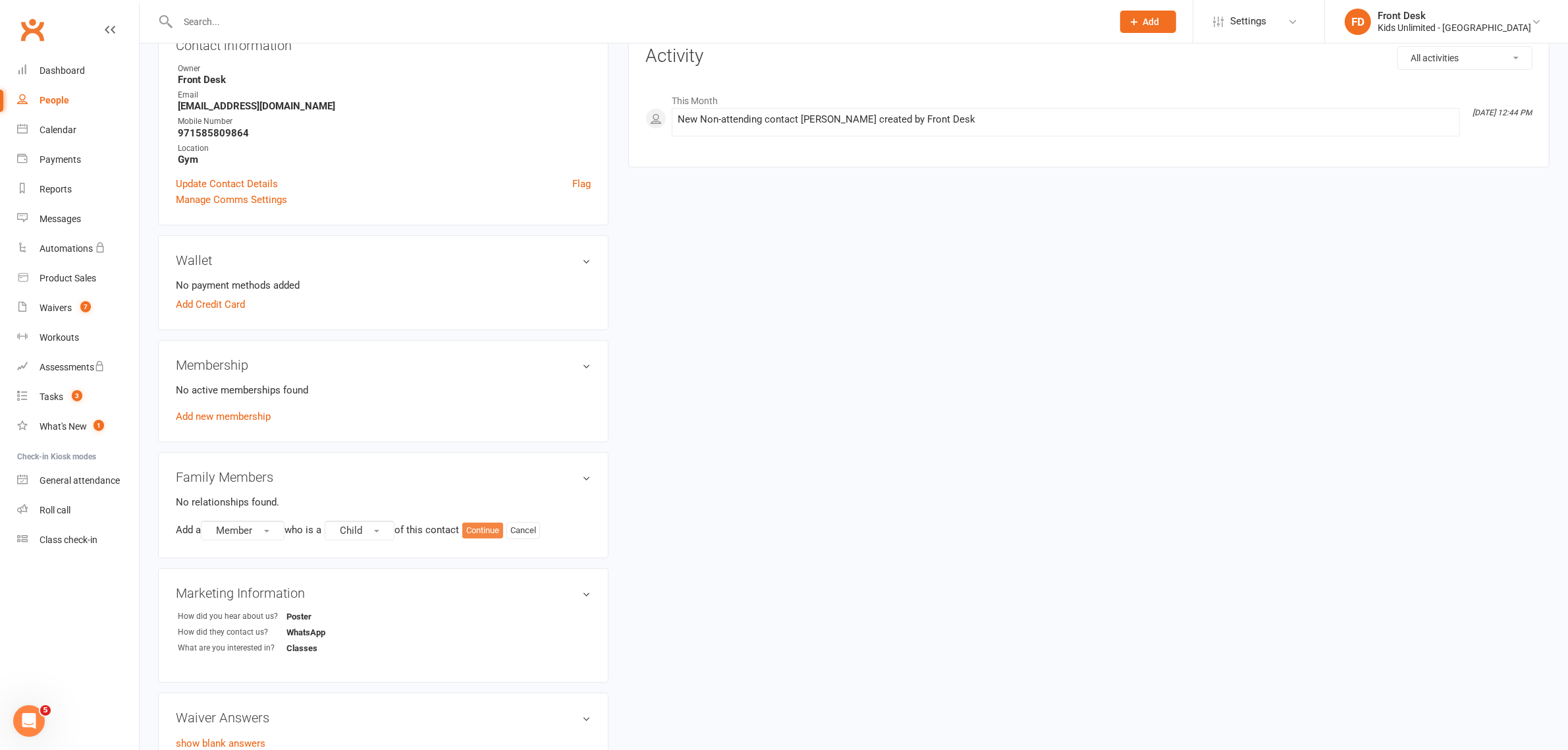
click at [495, 531] on button "Continue" at bounding box center [483, 531] width 41 height 15
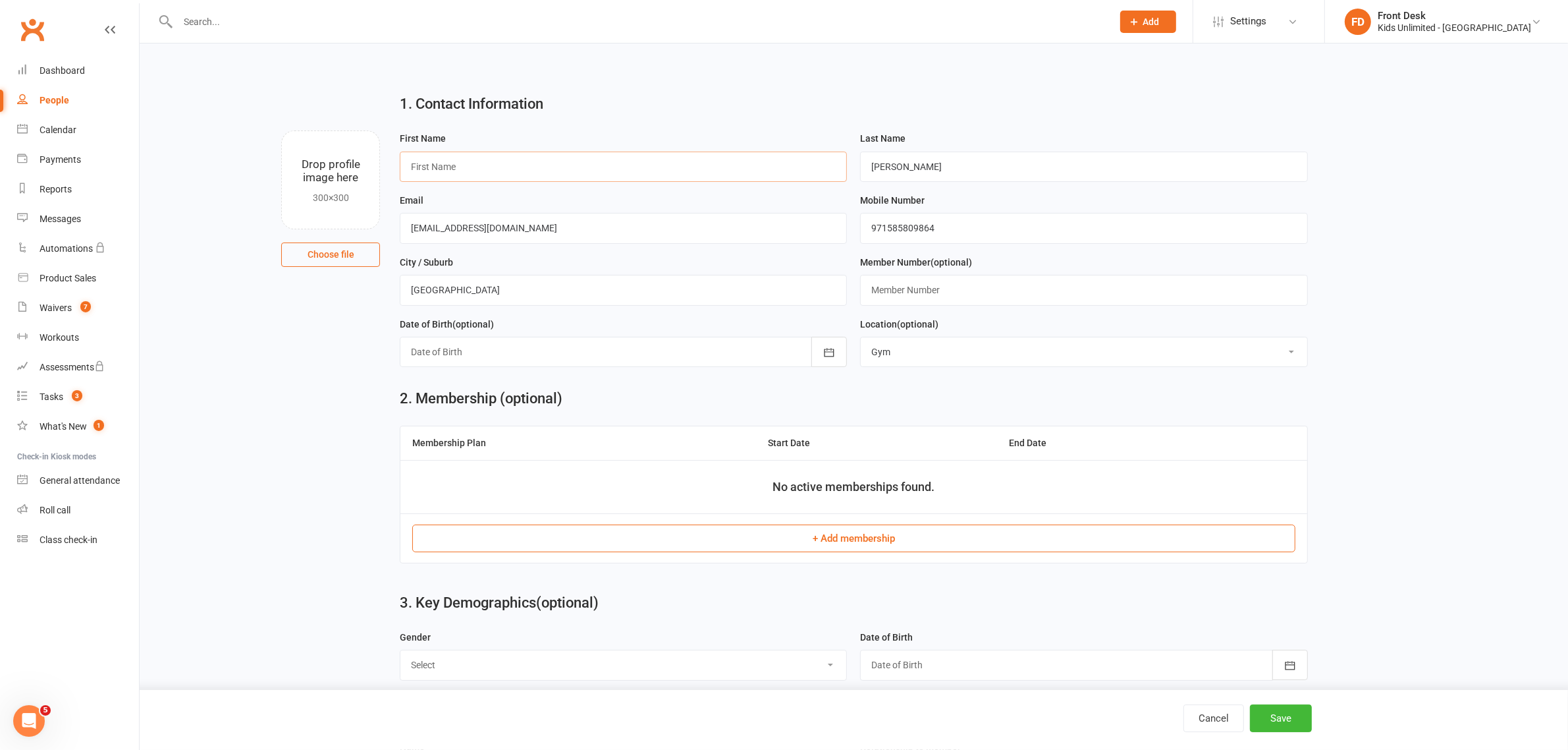
click at [479, 158] on input "text" at bounding box center [623, 166] width 447 height 30
type input "Mishika"
drag, startPoint x: 911, startPoint y: 170, endPoint x: 802, endPoint y: 173, distance: 109.0
click at [802, 173] on form "First Name Mishika Last Name Singh Email nanditasingh855@gmail.com Mobile Numbe…" at bounding box center [853, 254] width 921 height 247
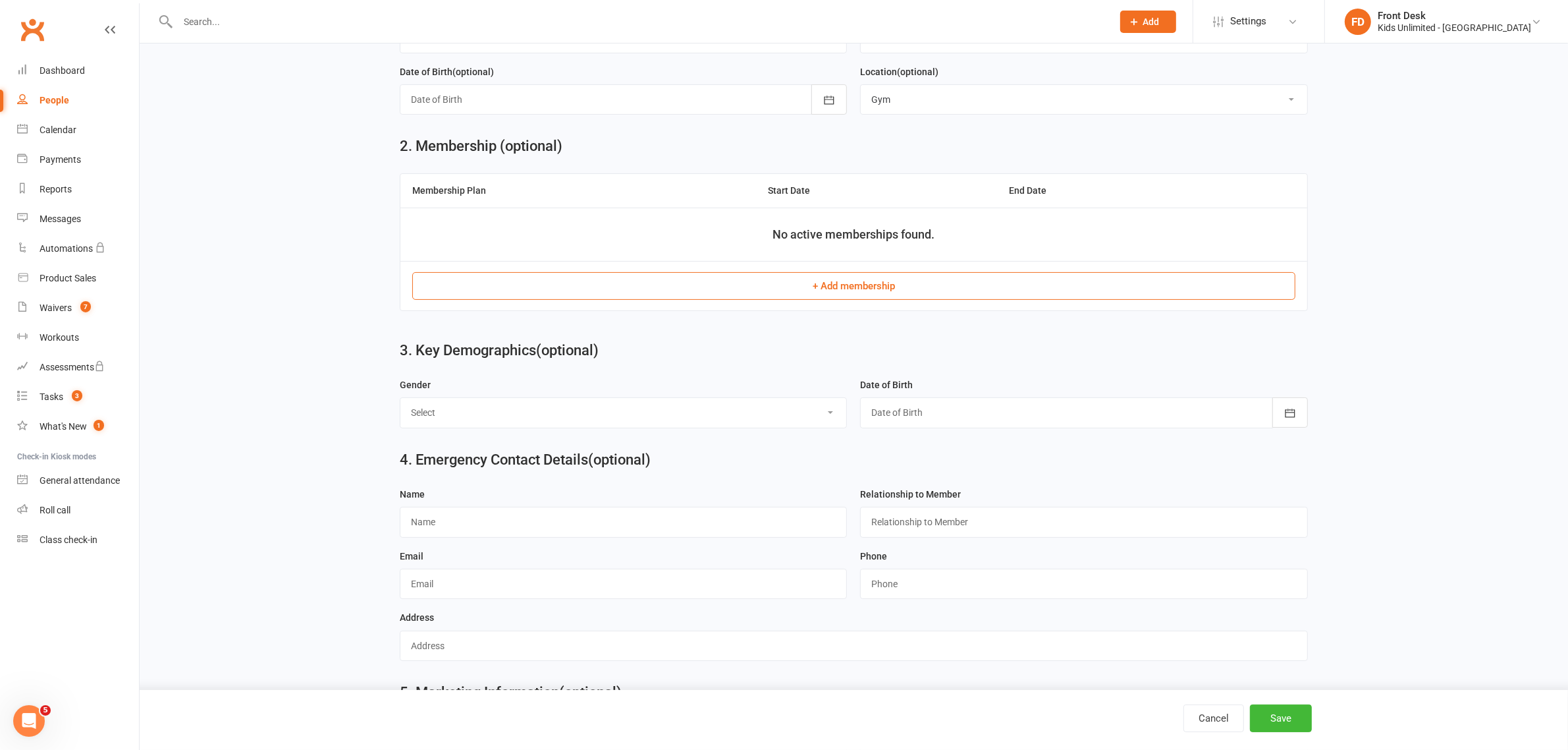
scroll to position [330, 0]
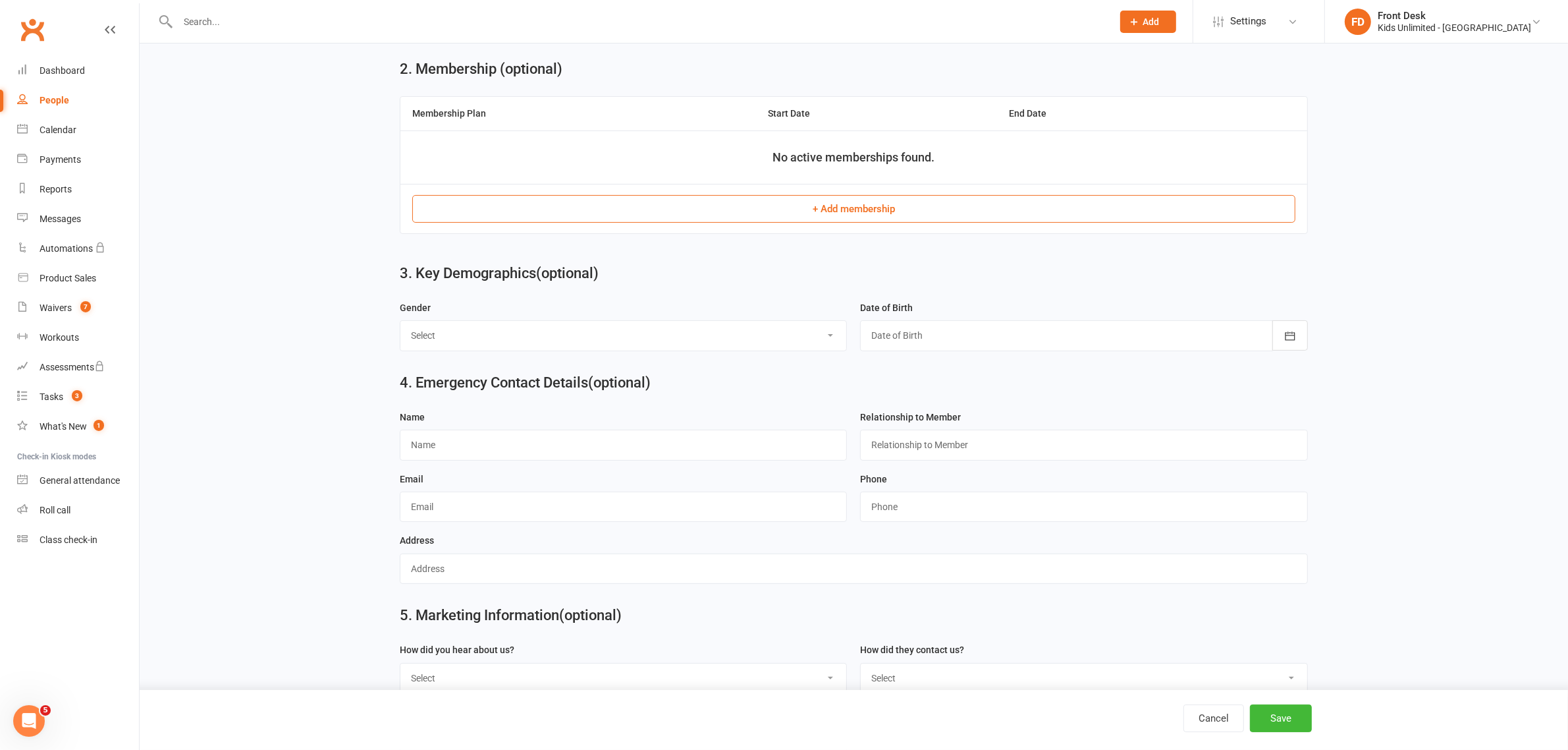
type input "Arya"
drag, startPoint x: 776, startPoint y: 334, endPoint x: 784, endPoint y: 343, distance: 12.0
click at [776, 334] on select "Select Male Female" at bounding box center [624, 335] width 446 height 29
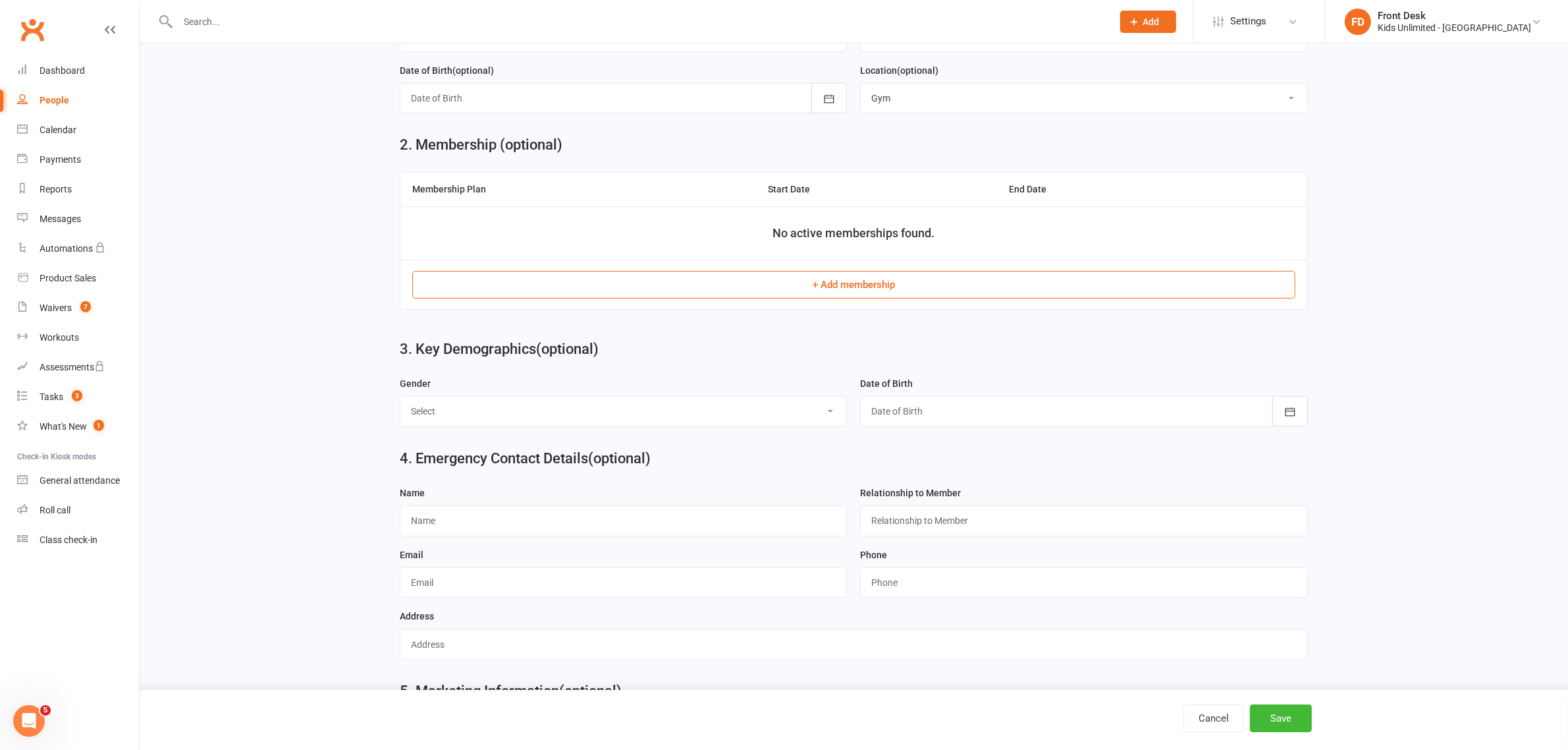
scroll to position [247, 0]
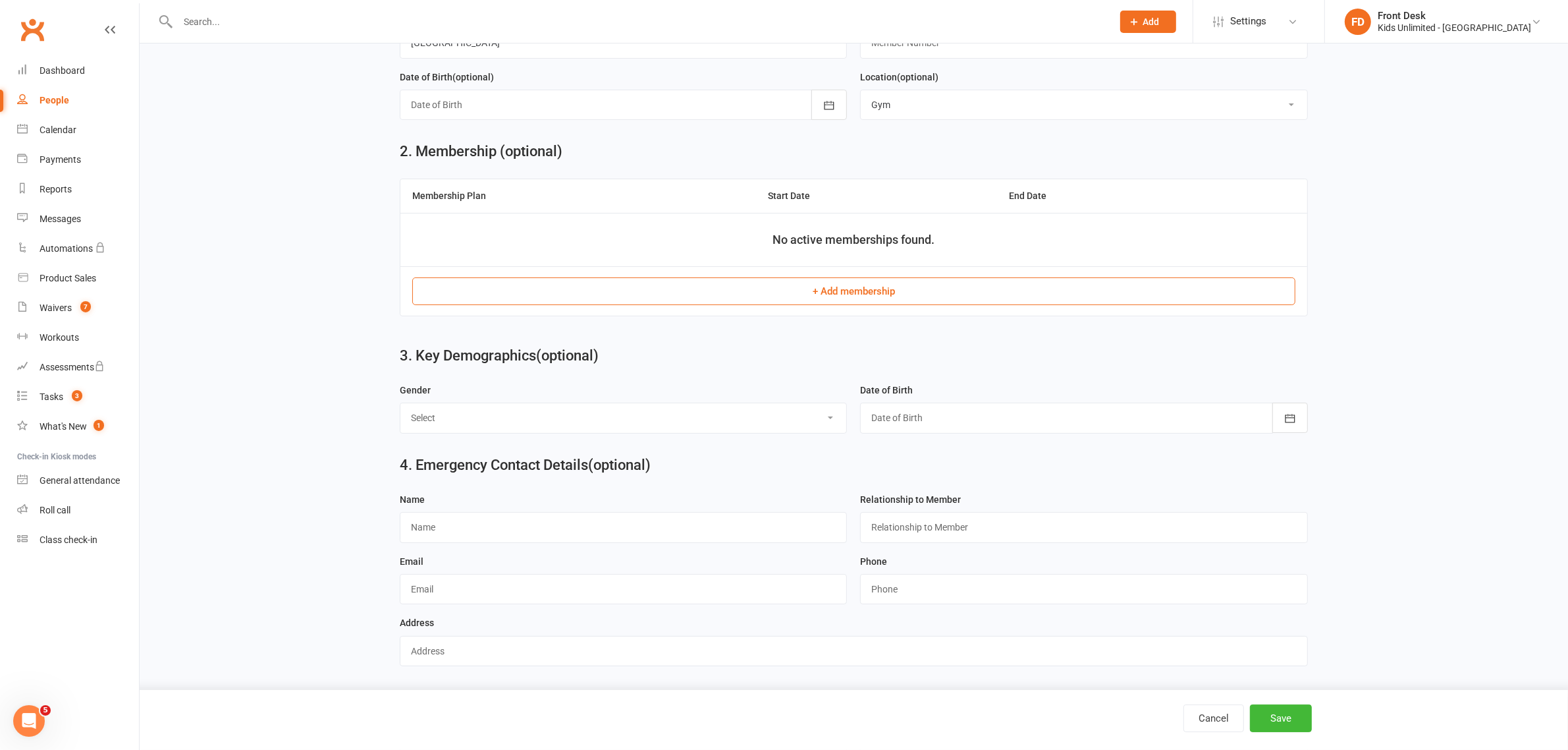
click at [639, 422] on select "Select Male Female" at bounding box center [624, 418] width 446 height 29
select select "Female"
click at [401, 406] on select "Select Male Female" at bounding box center [624, 418] width 446 height 29
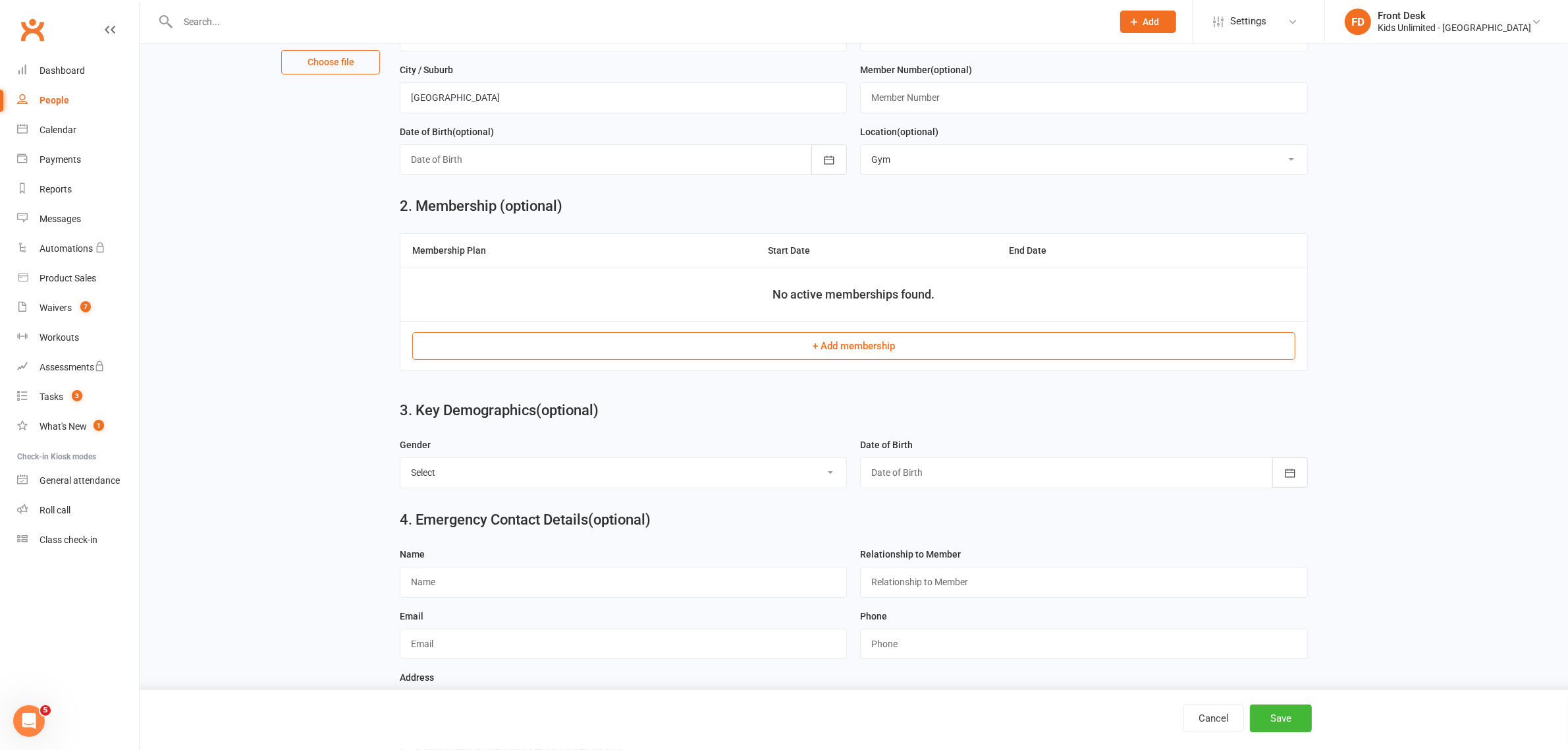
scroll to position [165, 0]
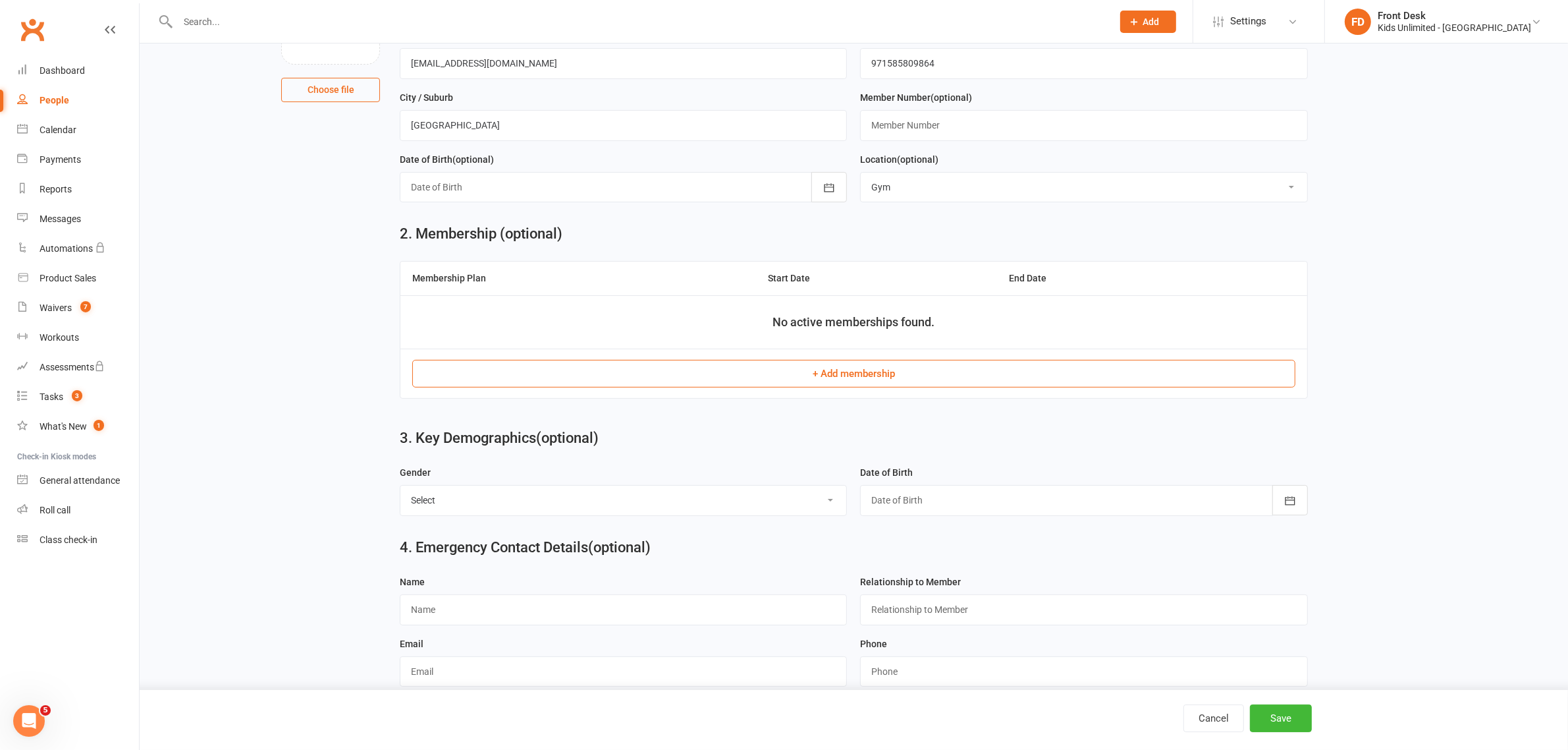
click at [737, 183] on div at bounding box center [623, 187] width 447 height 30
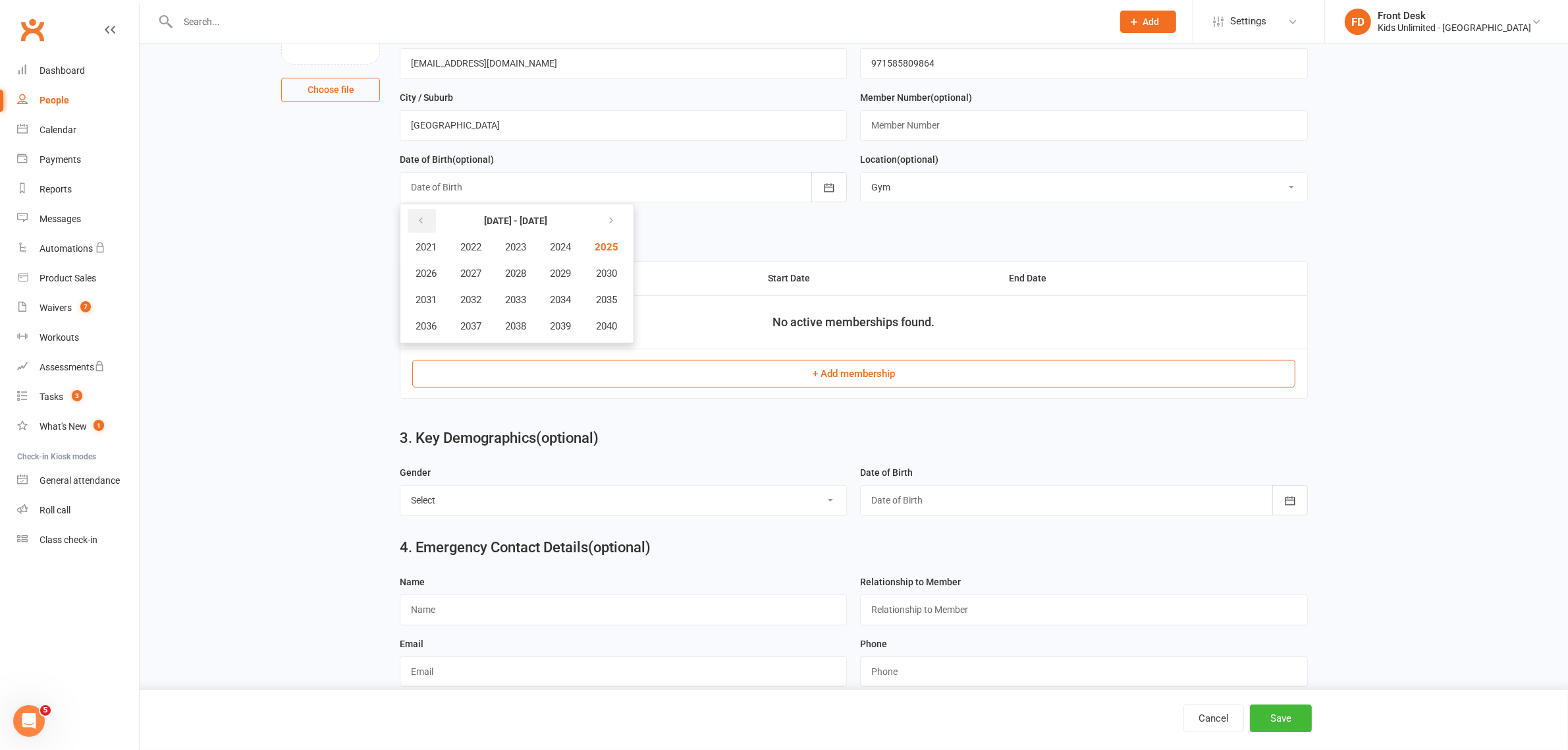
click at [428, 226] on button "button" at bounding box center [422, 220] width 29 height 24
click at [599, 328] on span "2020" at bounding box center [605, 326] width 21 height 12
click at [439, 244] on span "January" at bounding box center [433, 246] width 34 height 12
click at [534, 362] on button "29" at bounding box center [540, 372] width 28 height 24
type input "29 Jan 2020"
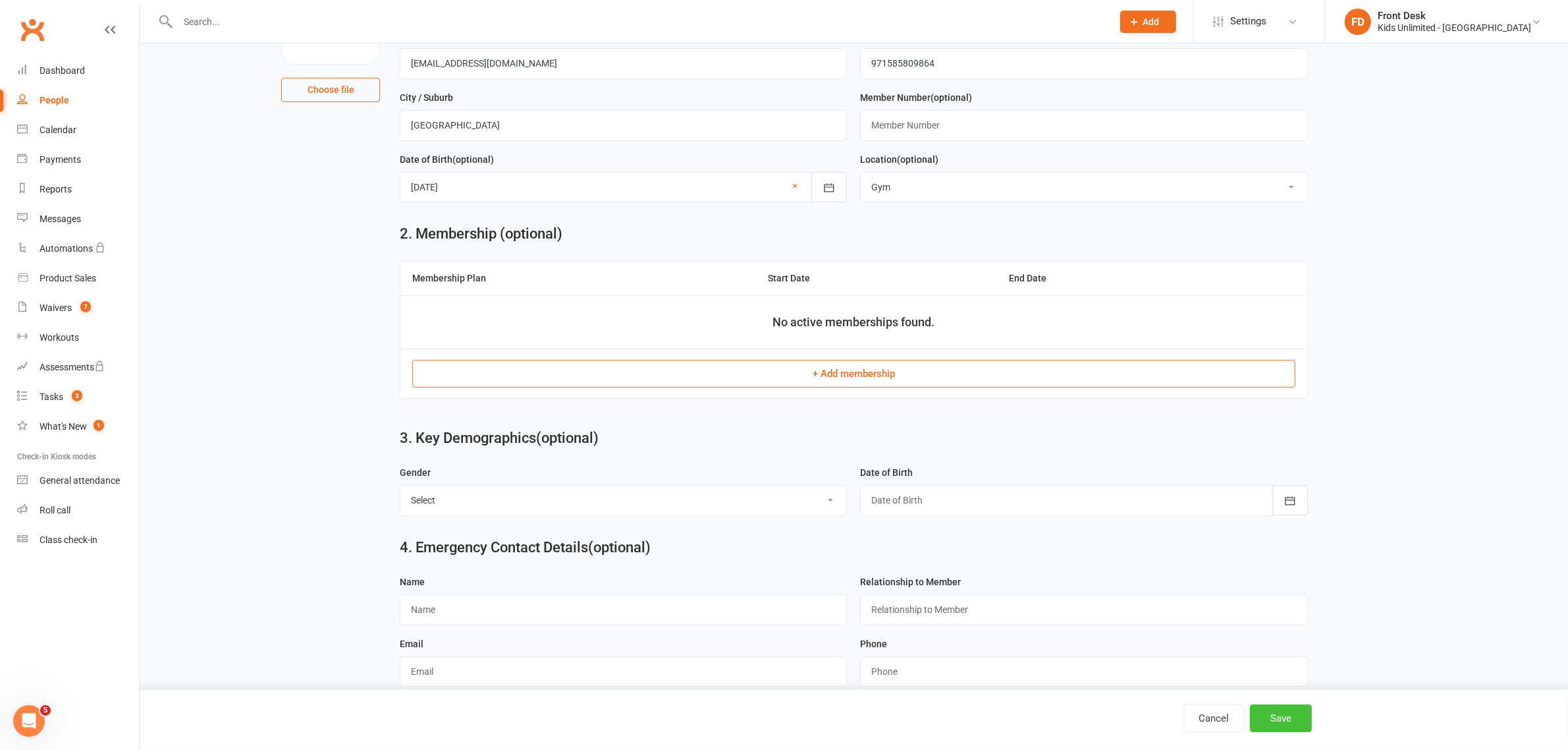
click at [1257, 709] on button "Save" at bounding box center [1281, 718] width 62 height 28
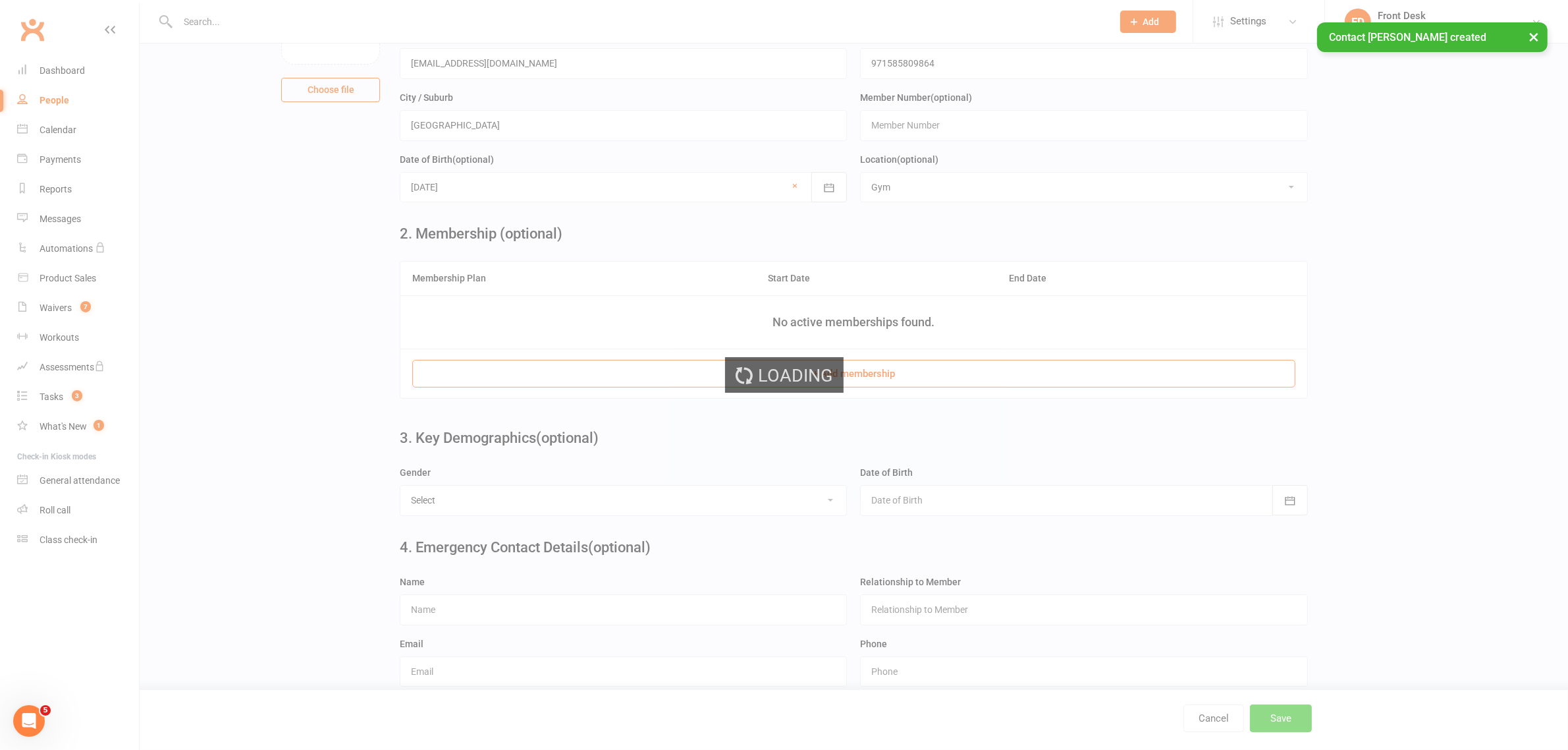
scroll to position [0, 0]
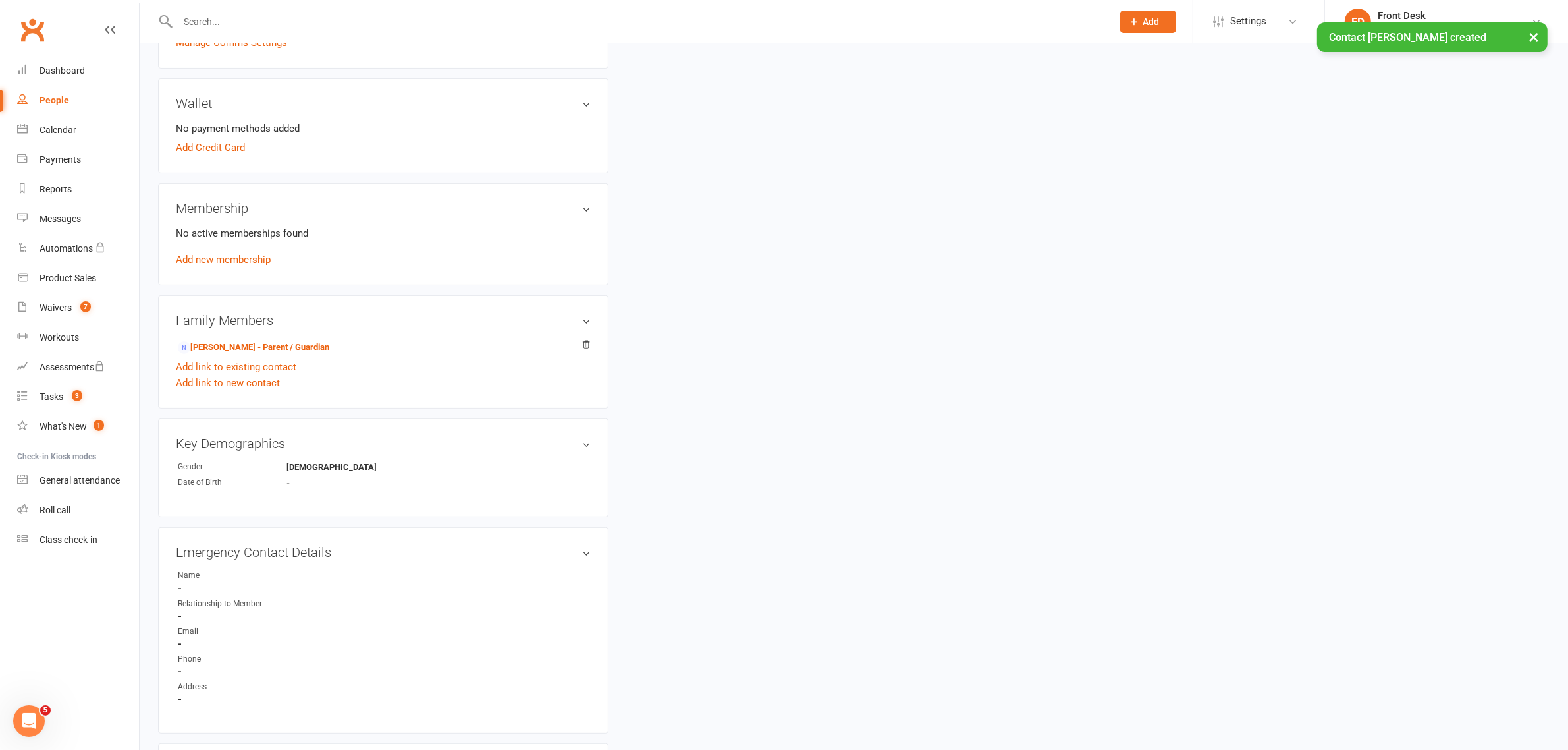
scroll to position [412, 0]
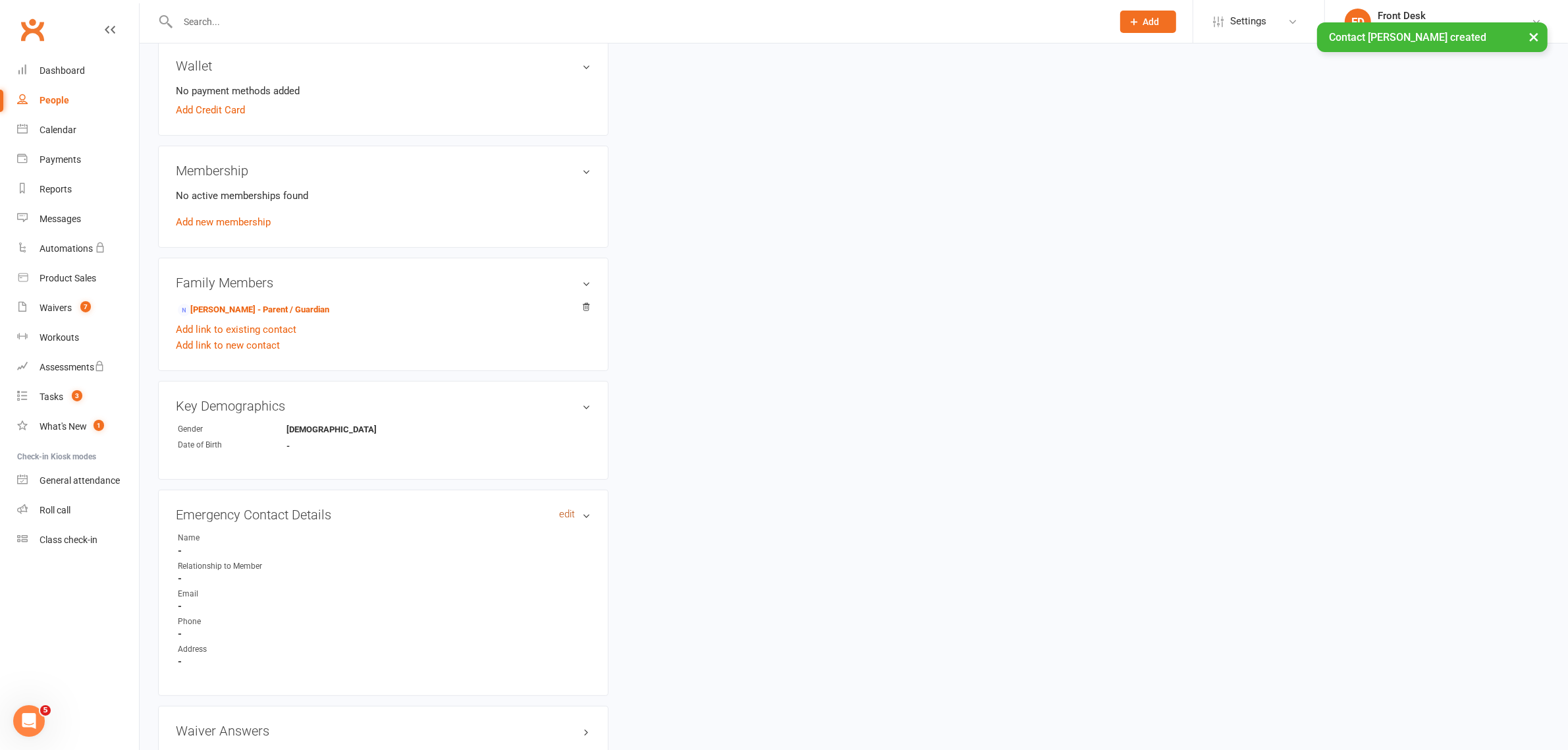
click at [567, 512] on link "edit" at bounding box center [567, 514] width 15 height 12
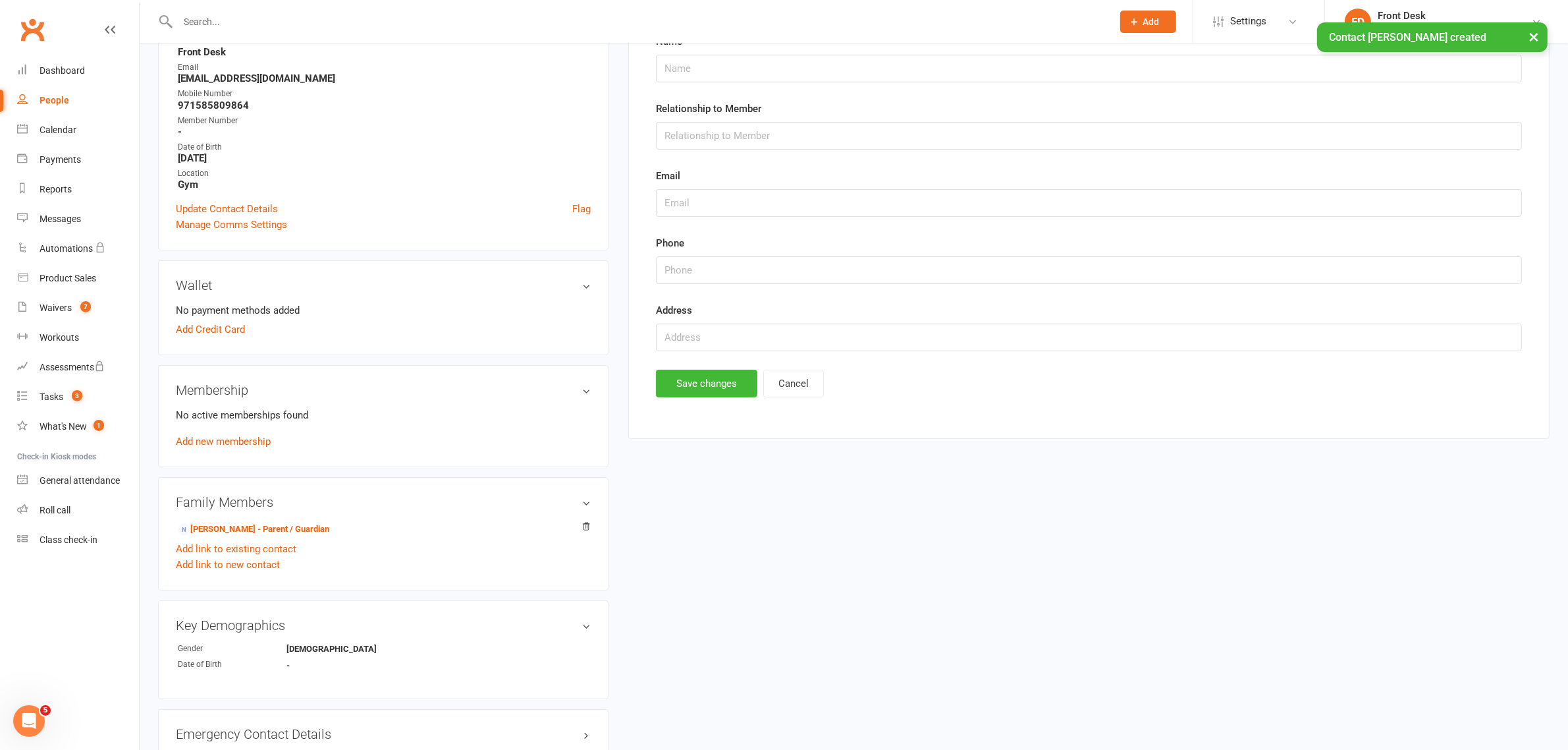
scroll to position [101, 0]
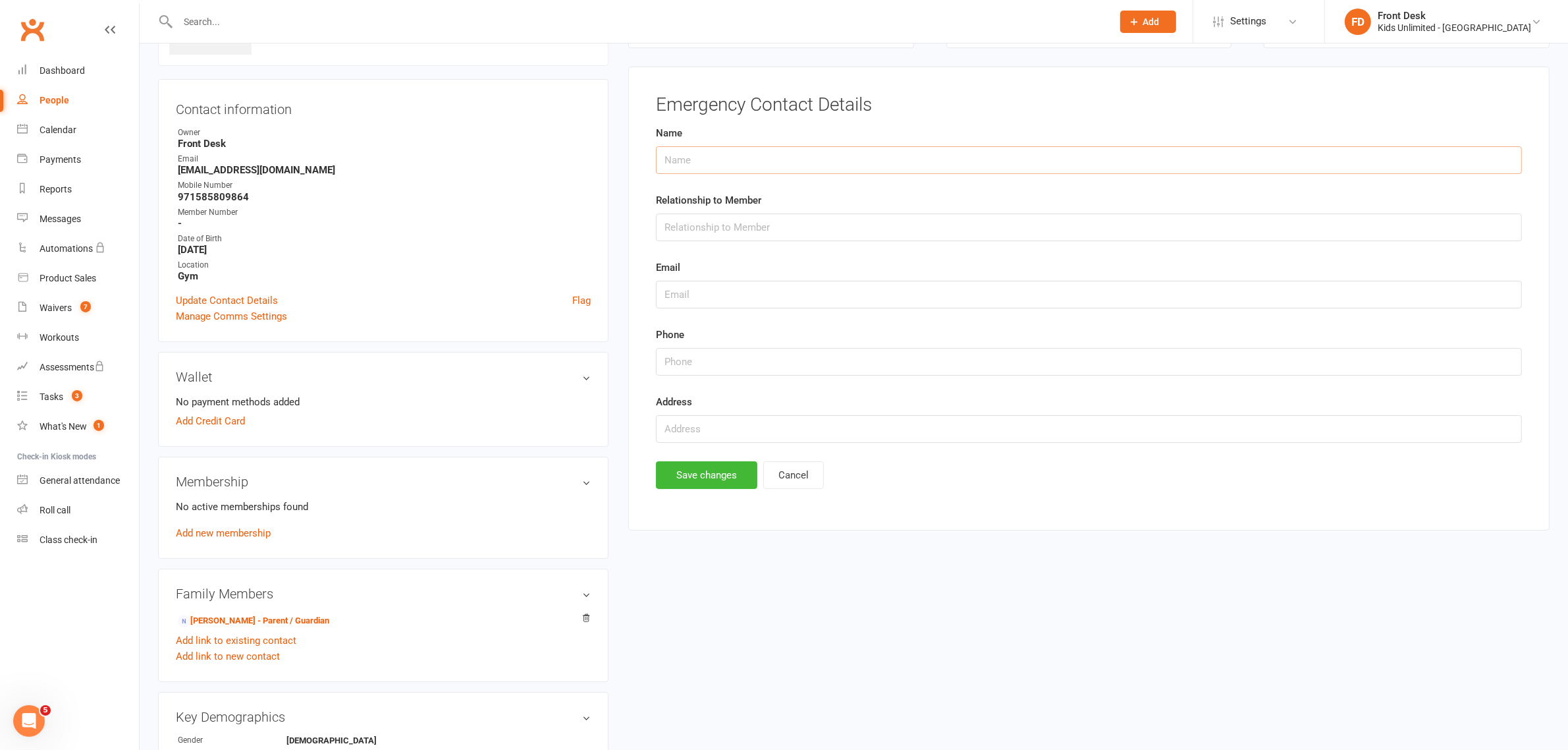
click at [703, 154] on input "text" at bounding box center [1089, 160] width 866 height 28
paste input "Siddhant Arya"
type input "Siddhant Arya"
click at [719, 218] on input "text" at bounding box center [1089, 227] width 866 height 28
type input "Father"
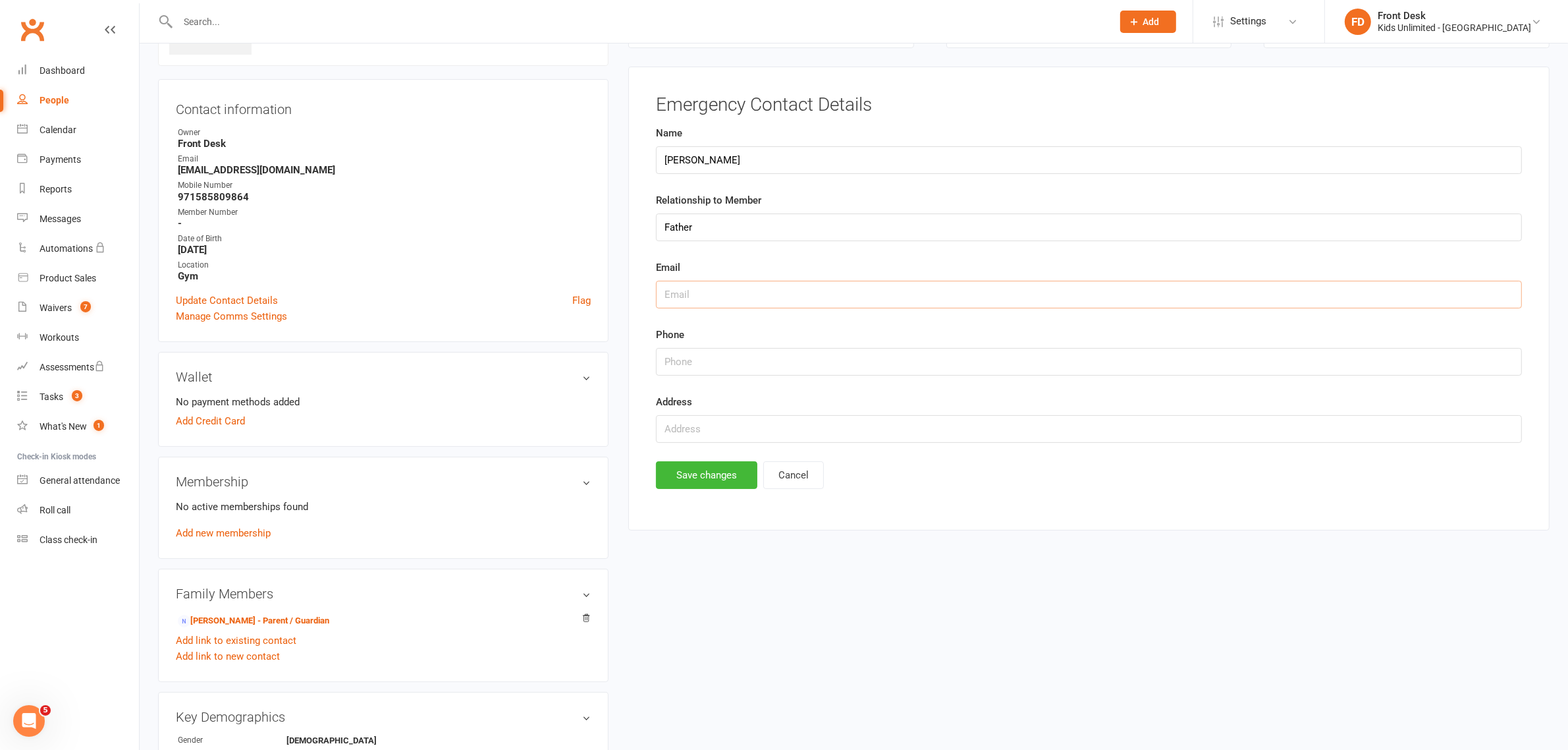
click at [782, 287] on input "text" at bounding box center [1089, 294] width 866 height 28
type input "holder1@example.com"
click at [784, 358] on input "string" at bounding box center [1089, 361] width 866 height 28
paste input "586209245"
type input "586209245"
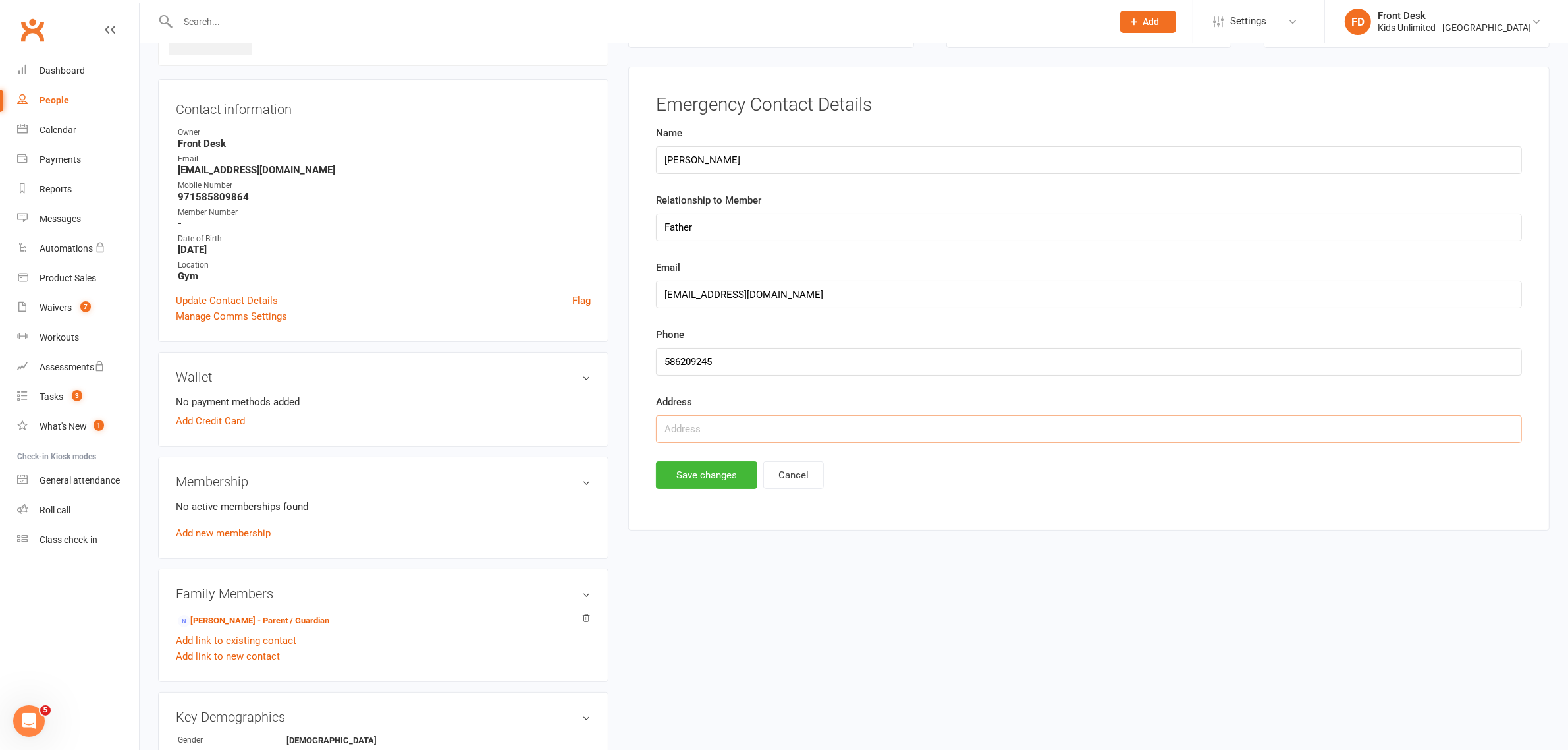
click at [782, 426] on input "text" at bounding box center [1089, 429] width 866 height 28
type input "Dubai"
click at [674, 468] on button "Save changes" at bounding box center [706, 475] width 101 height 28
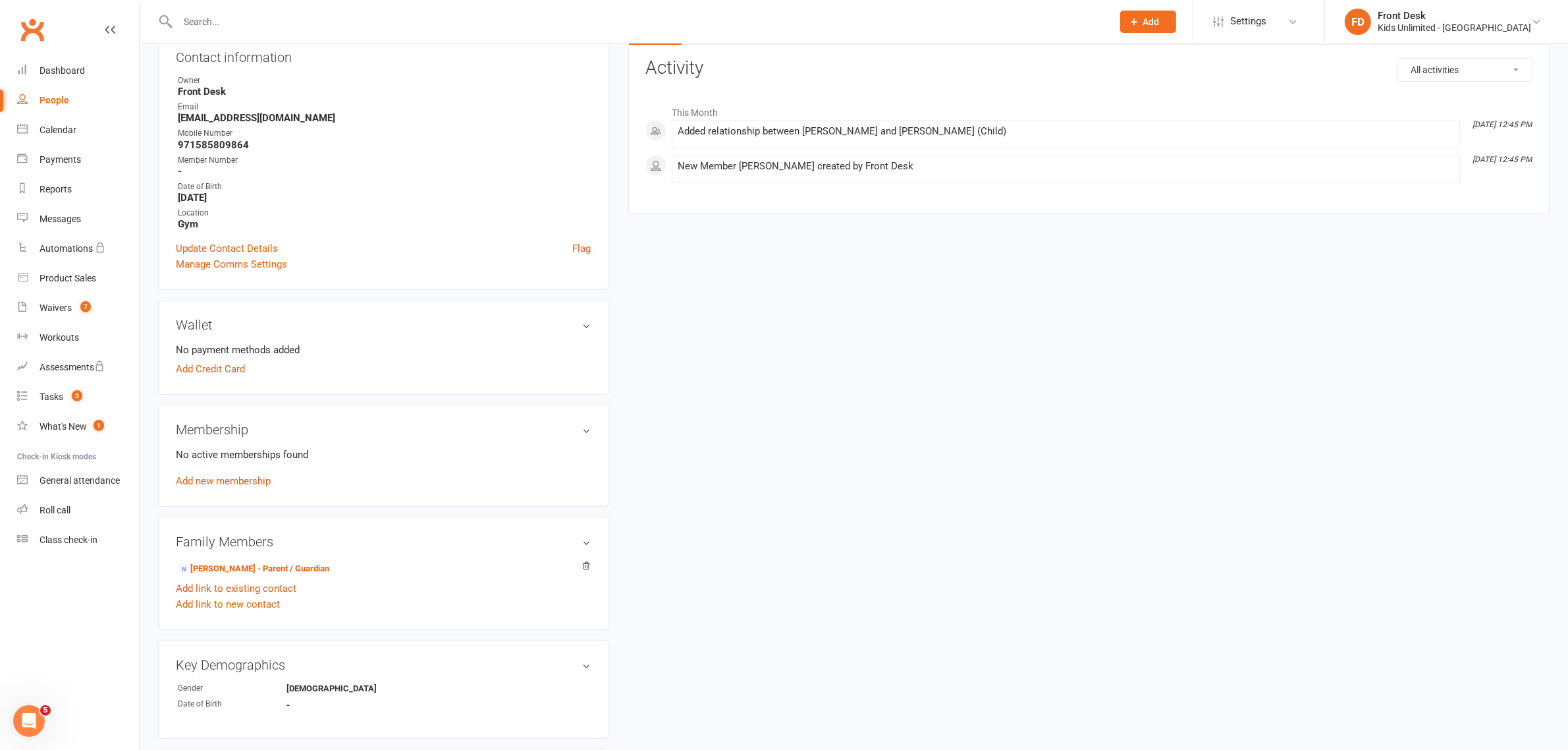
scroll to position [165, 0]
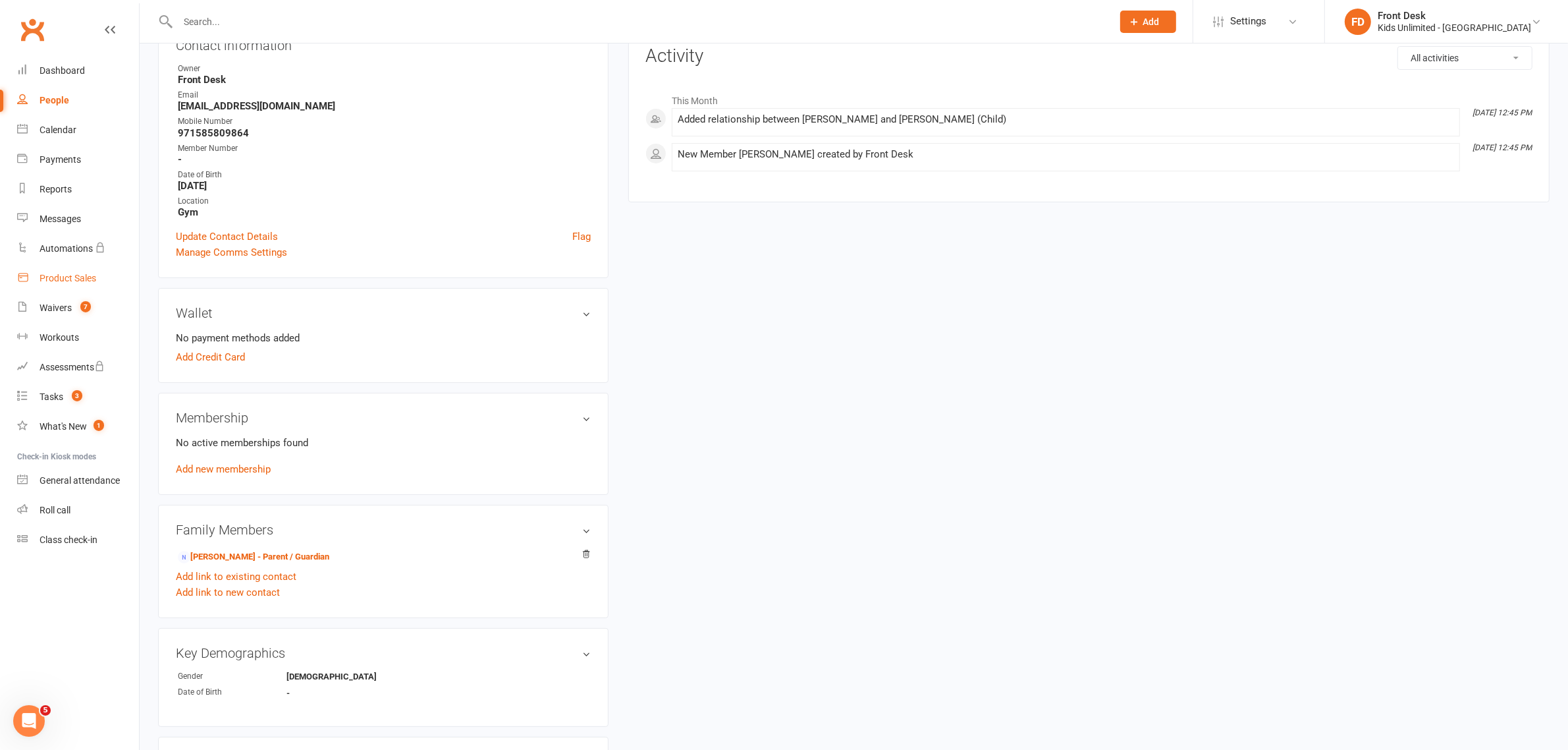
drag, startPoint x: 84, startPoint y: 276, endPoint x: 86, endPoint y: 282, distance: 6.3
click at [84, 276] on div "Product Sales" at bounding box center [67, 278] width 56 height 11
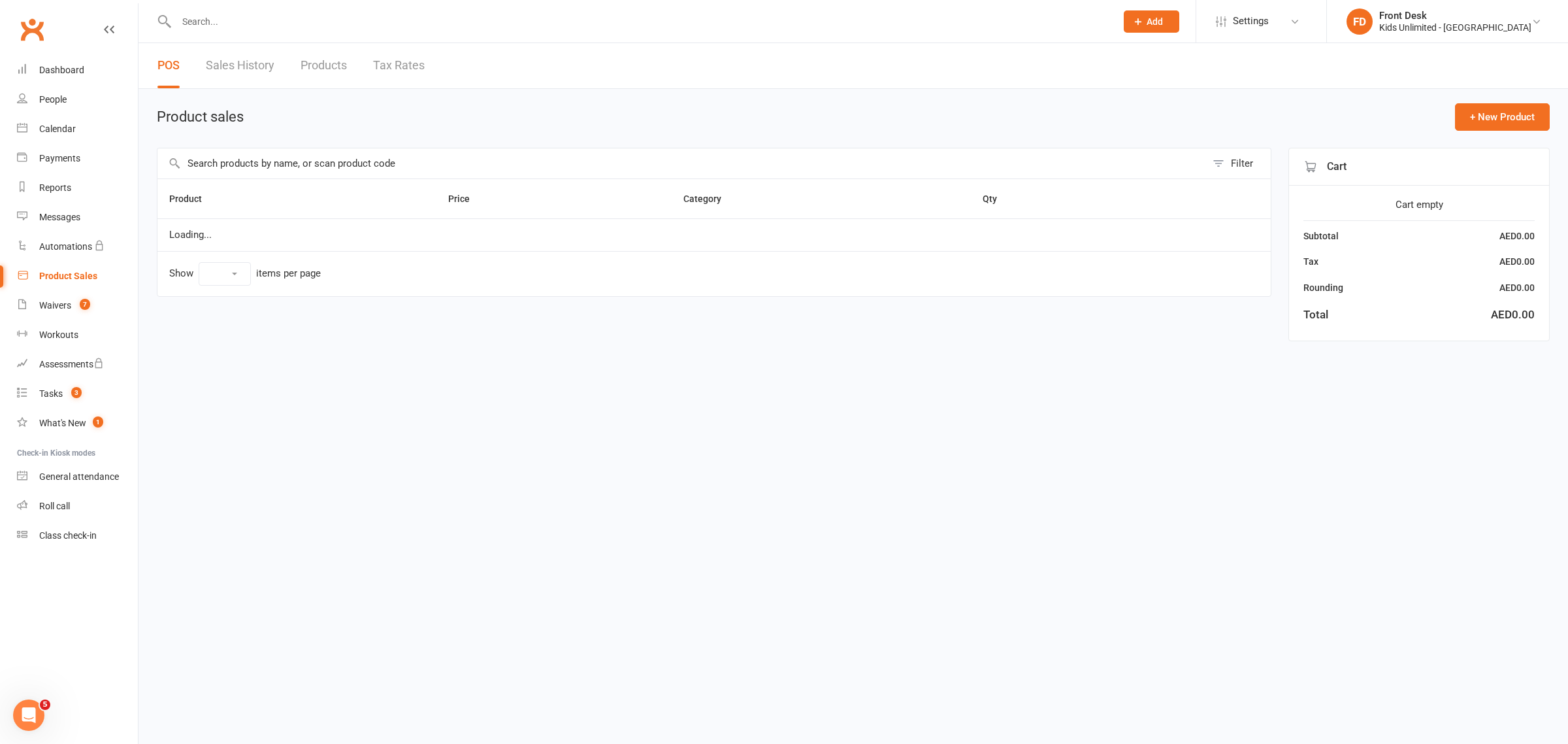
select select "100"
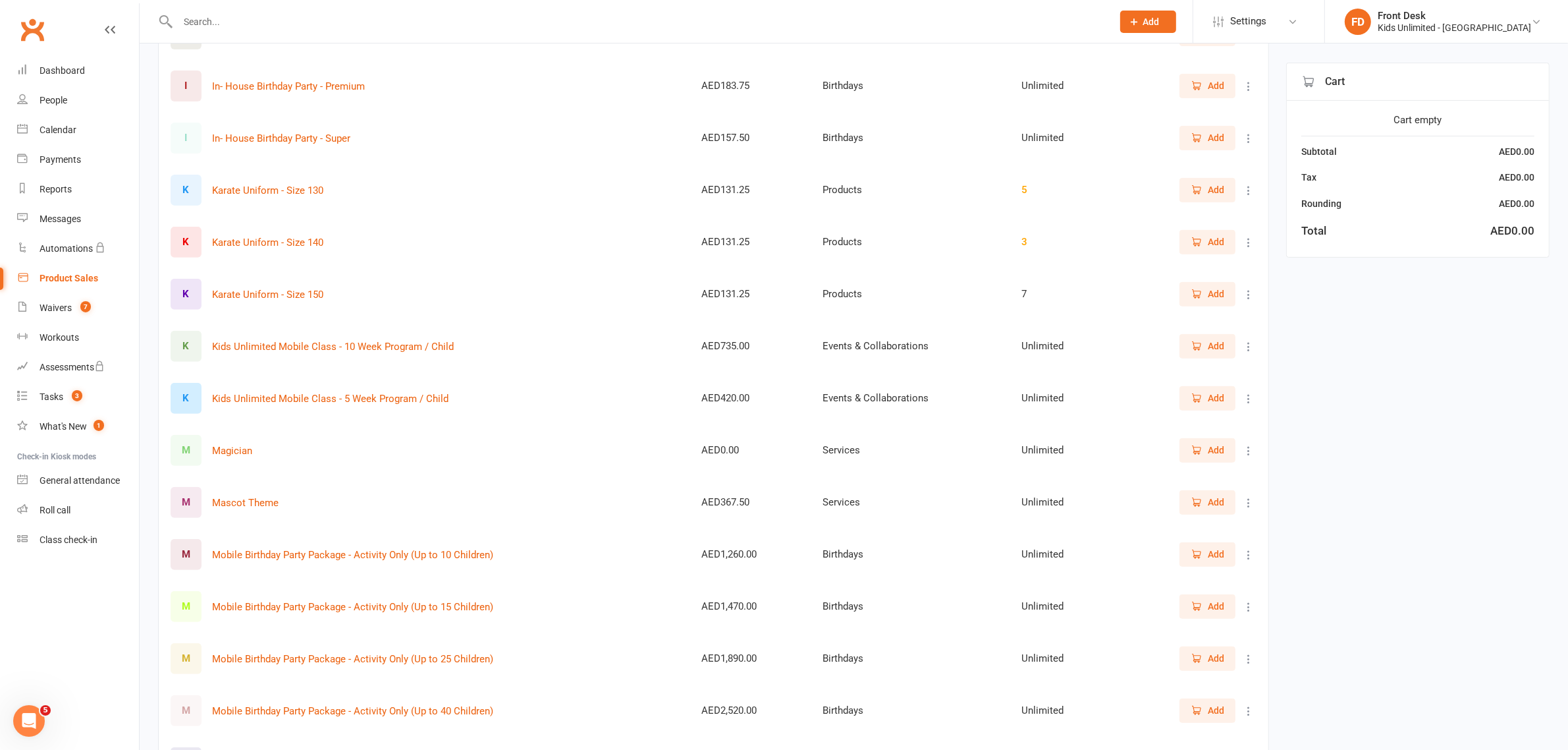
scroll to position [576, 0]
click at [1202, 340] on span "Add" at bounding box center [1207, 346] width 34 height 15
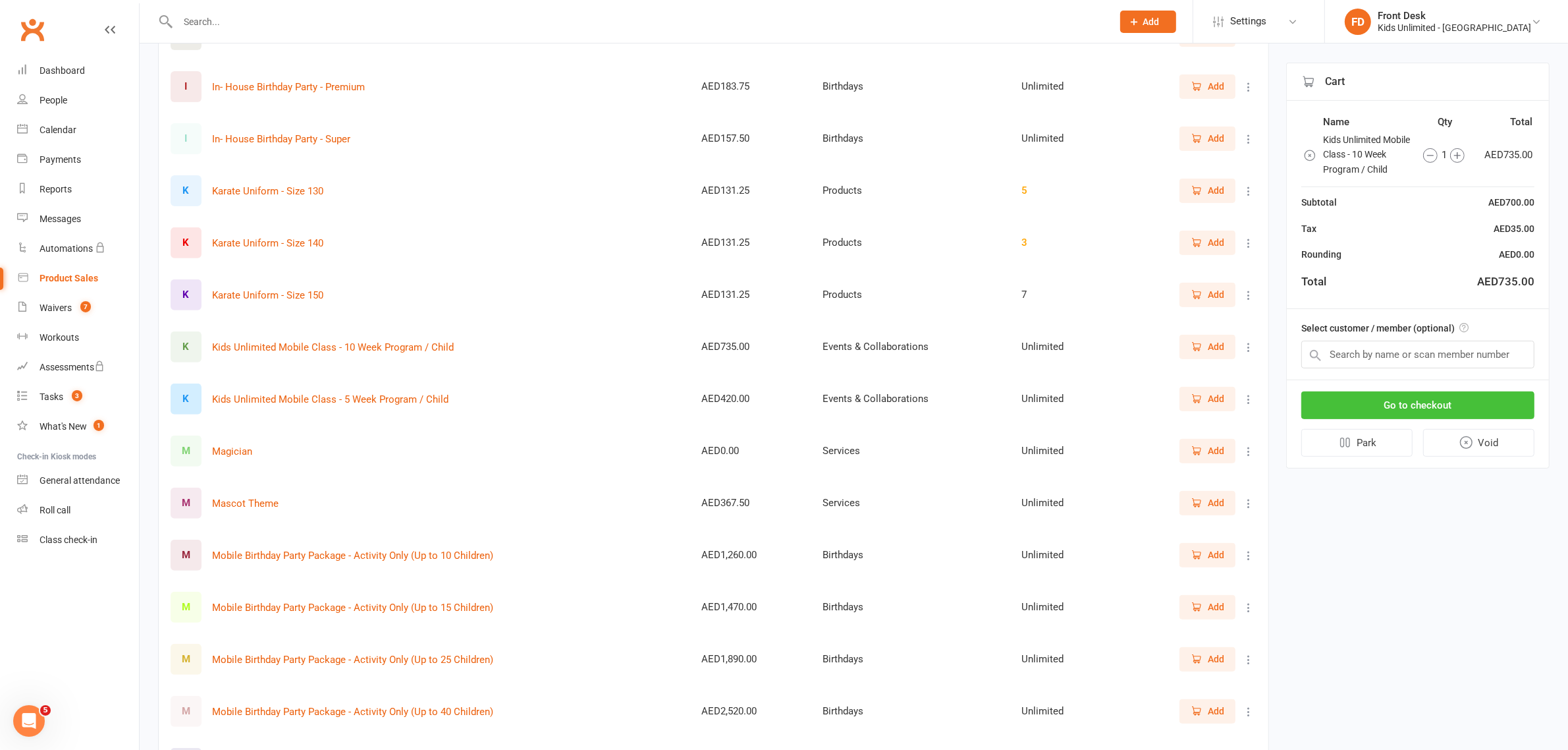
click at [1388, 419] on button "Go to checkout" at bounding box center [1418, 406] width 233 height 28
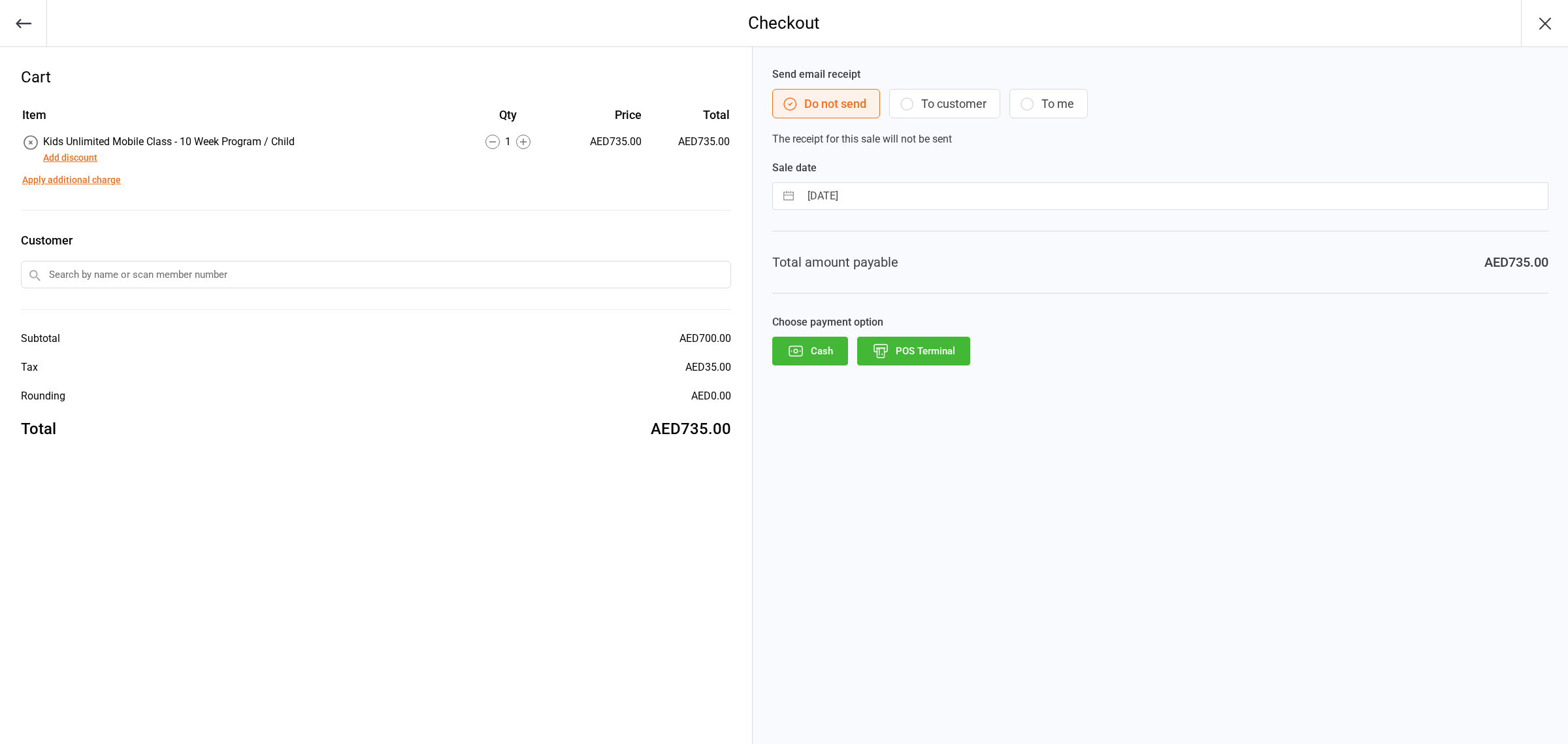
click at [509, 277] on input "text" at bounding box center [375, 274] width 710 height 28
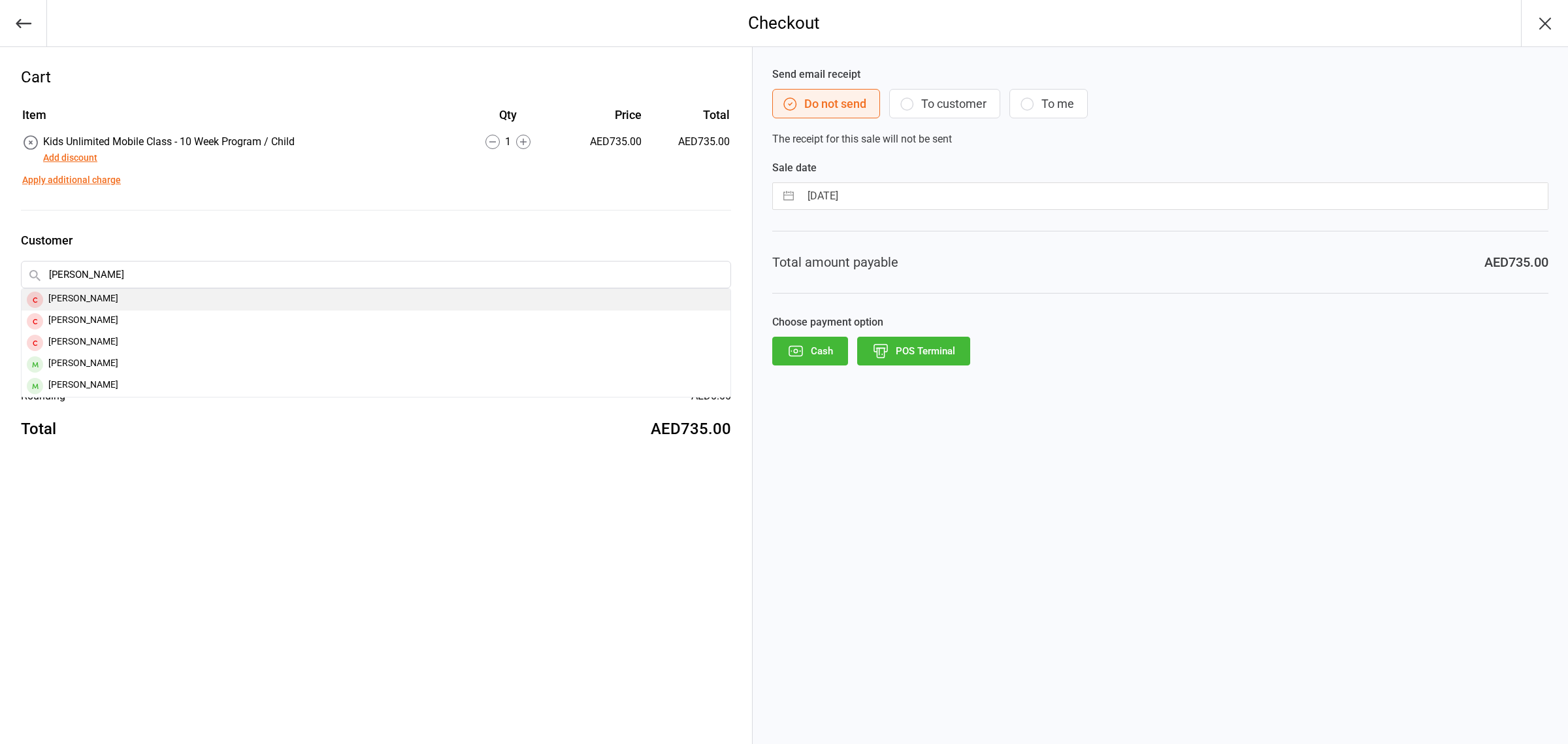
type input "mishika"
click at [96, 292] on div "Mishika Arya" at bounding box center [376, 300] width 709 height 21
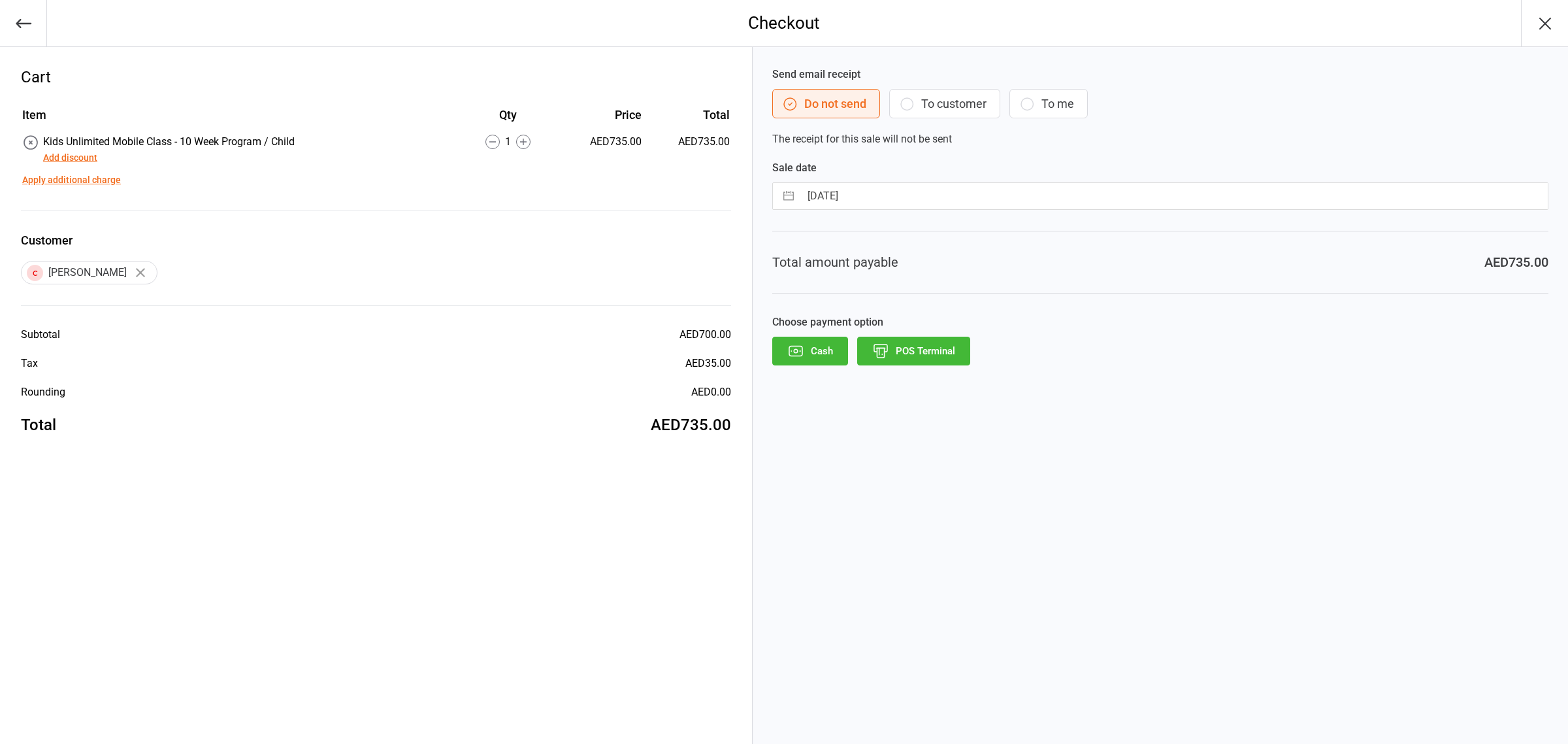
click at [77, 154] on button "Add discount" at bounding box center [70, 158] width 54 height 14
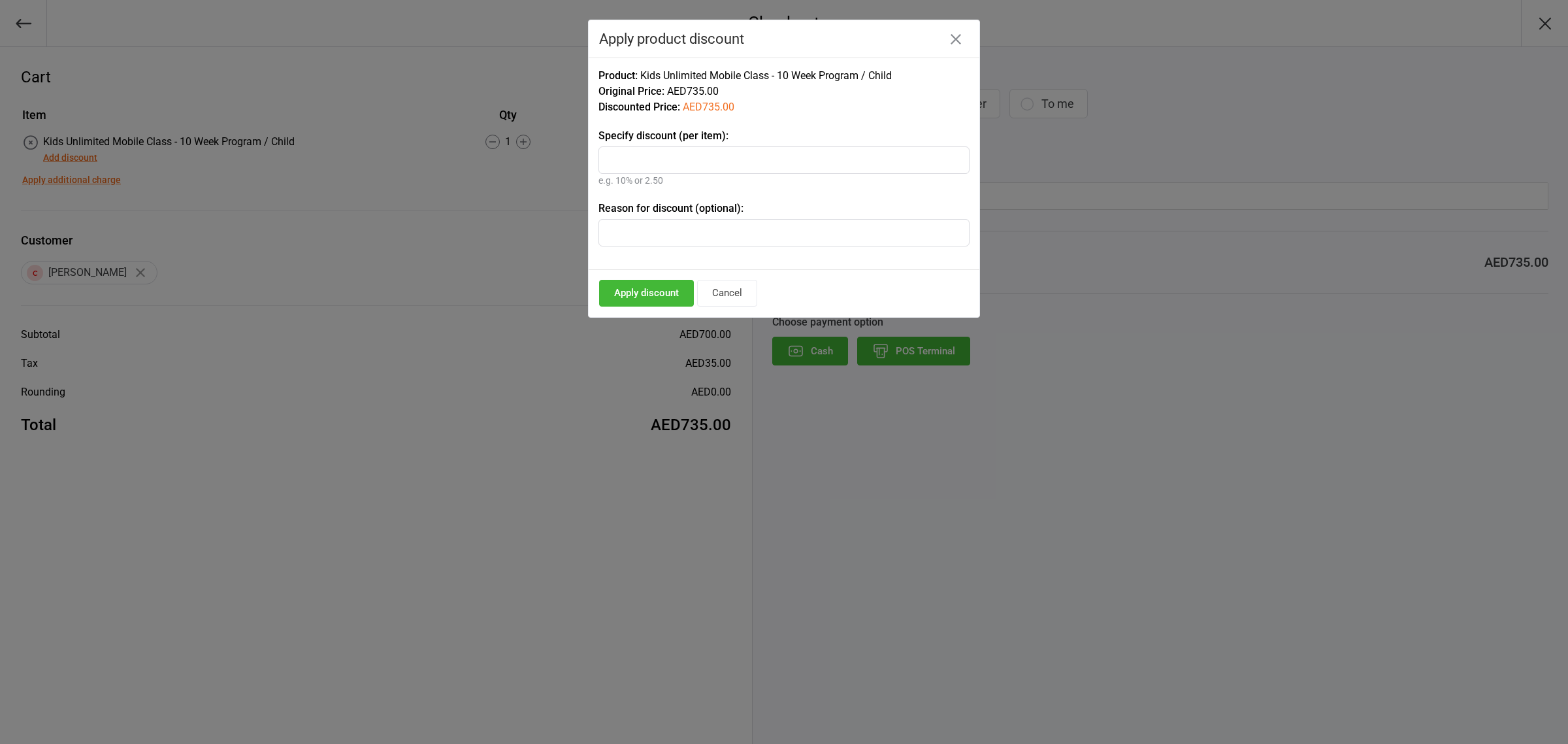
click at [741, 164] on input "text" at bounding box center [784, 160] width 372 height 28
click at [674, 156] on input "text" at bounding box center [784, 160] width 372 height 28
type input "50"
click at [653, 290] on button "Apply discount" at bounding box center [647, 293] width 95 height 27
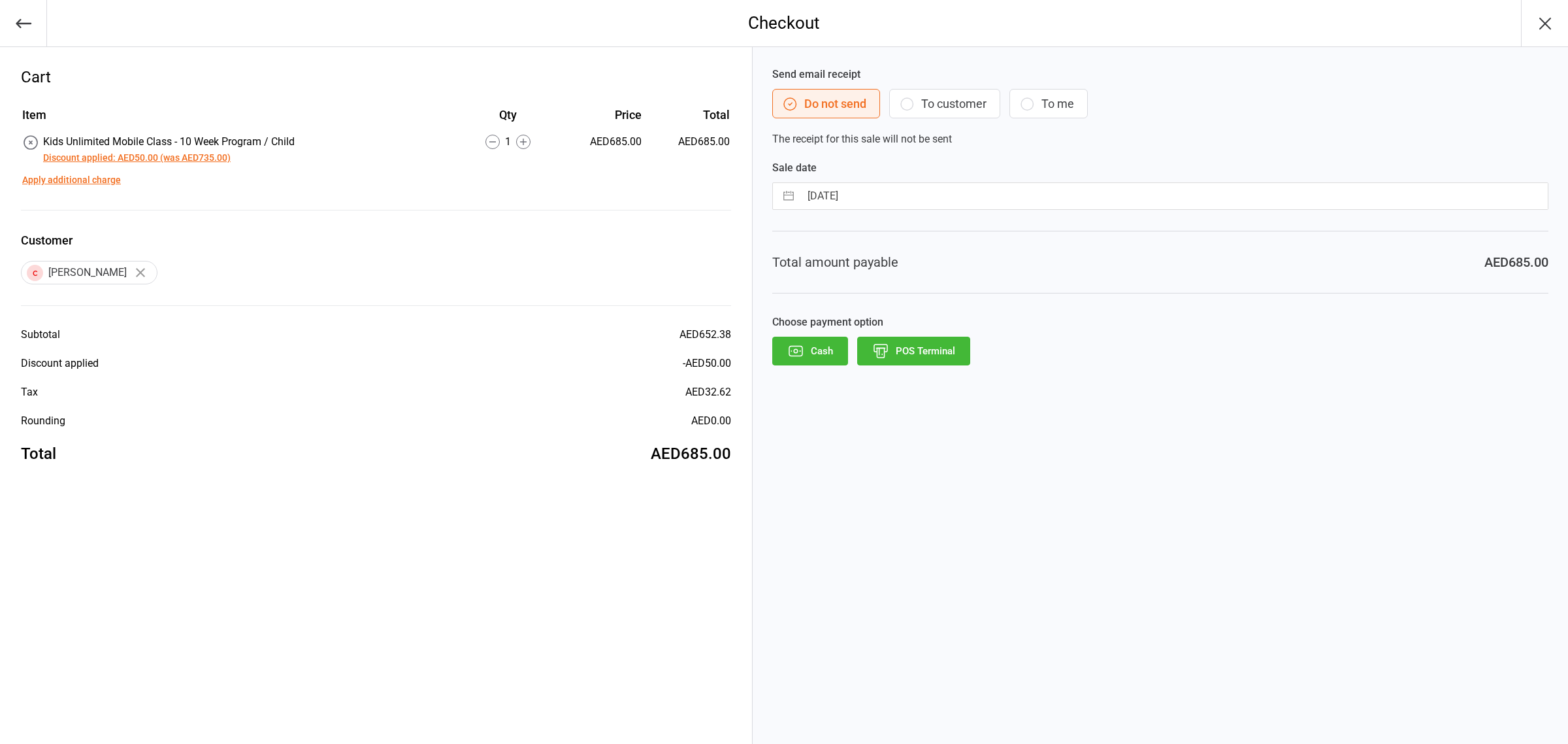
click at [98, 158] on button "Discount applied: AED50.00 (was AED735.00)" at bounding box center [136, 158] width 188 height 14
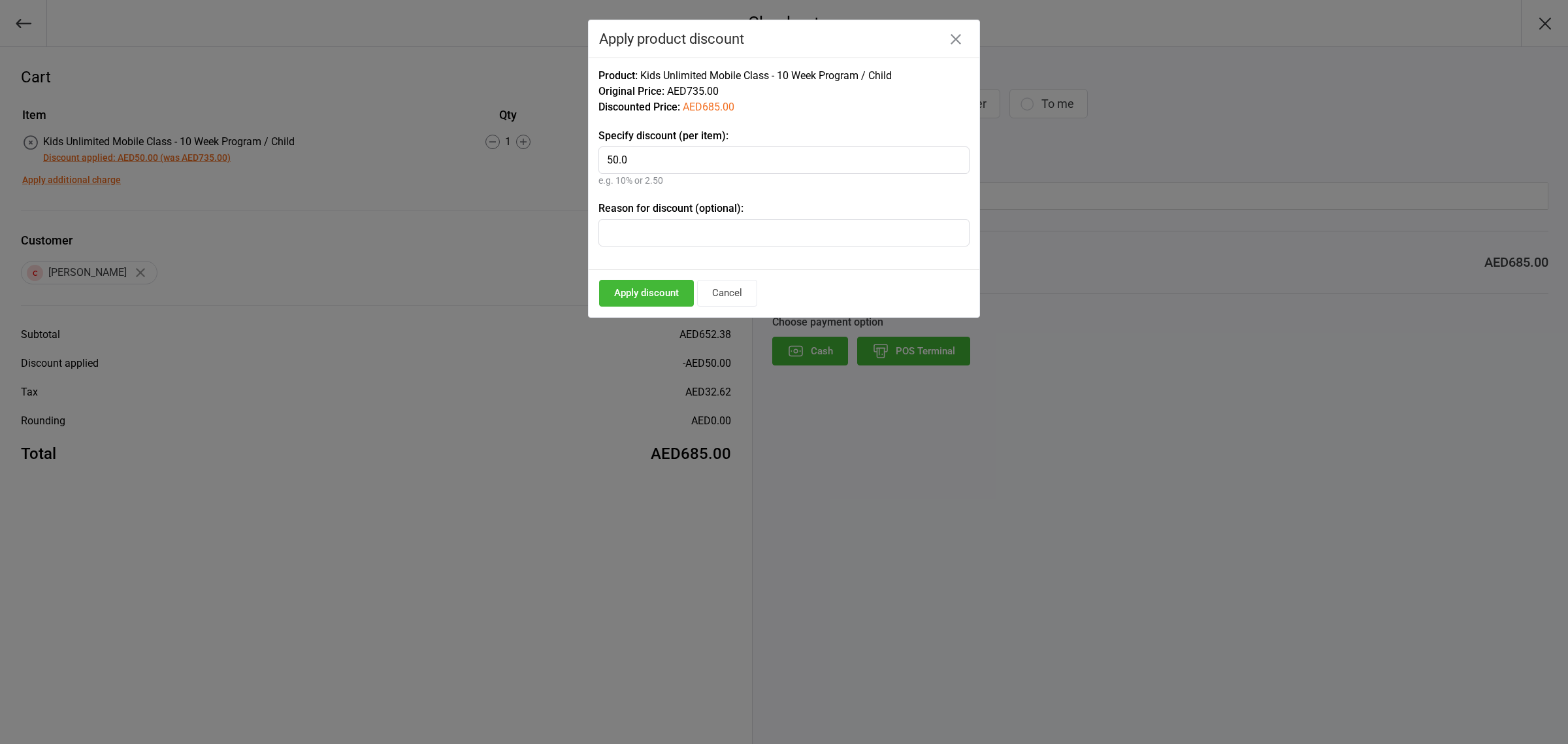
click at [678, 161] on input "50.0" at bounding box center [784, 160] width 372 height 28
type input "5"
type input "60"
click at [687, 296] on button "Apply discount" at bounding box center [647, 293] width 95 height 27
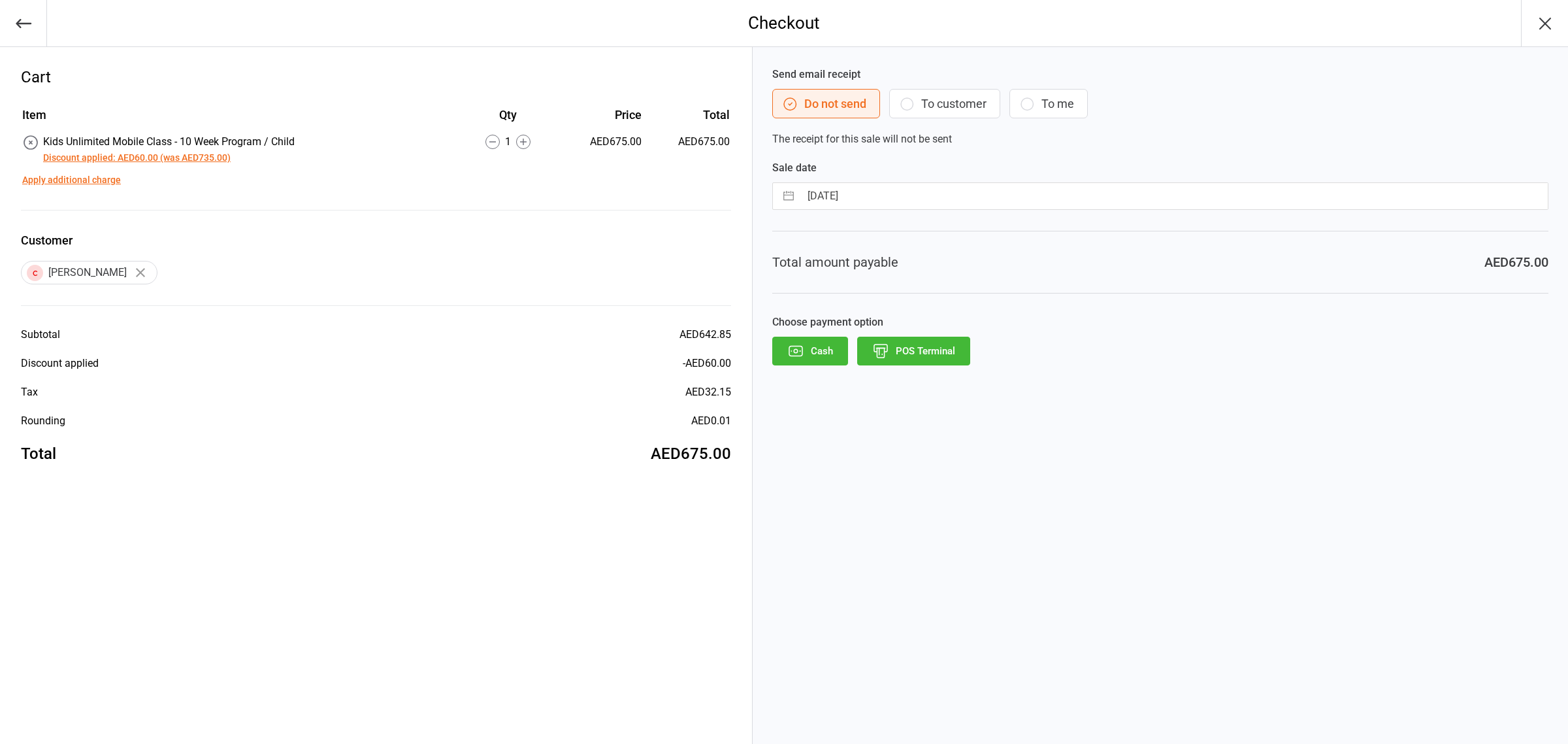
click at [219, 158] on button "Discount applied: AED60.00 (was AED735.00)" at bounding box center [136, 158] width 188 height 14
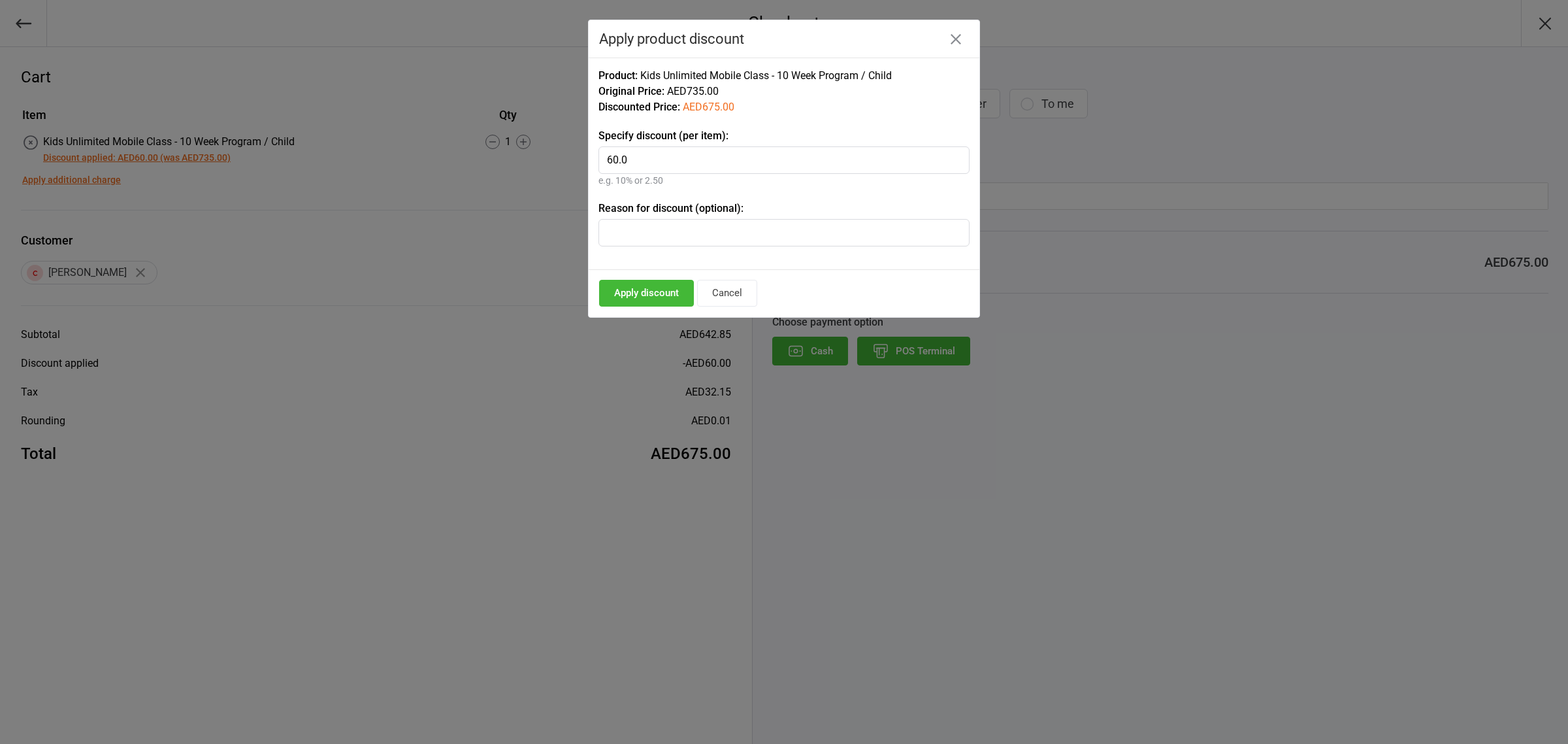
click at [654, 157] on input "60.0" at bounding box center [784, 160] width 372 height 28
type input "6"
type input "80"
click at [644, 295] on button "Apply discount" at bounding box center [647, 293] width 95 height 27
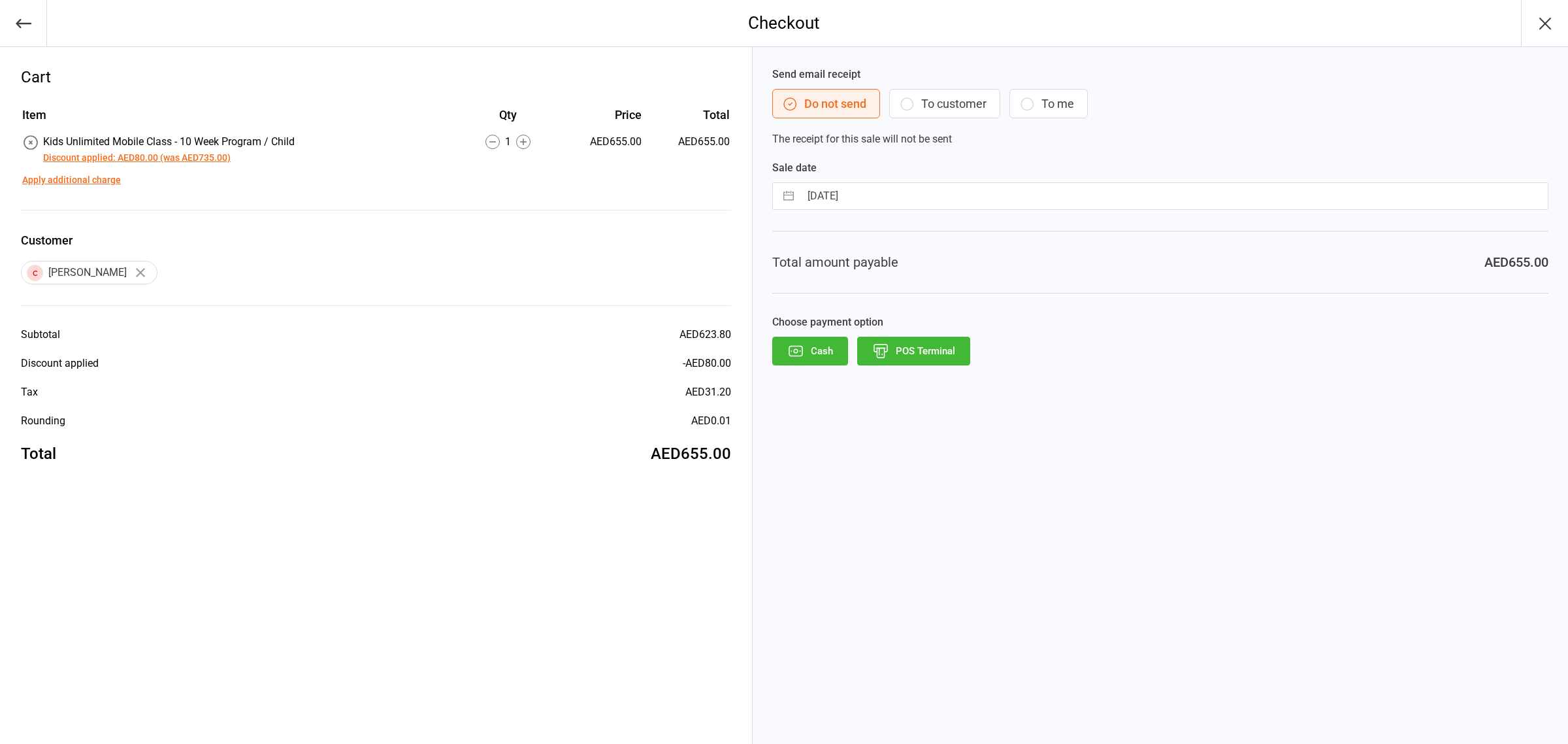
click at [209, 154] on button "Discount applied: AED80.00 (was AED735.00)" at bounding box center [136, 158] width 188 height 14
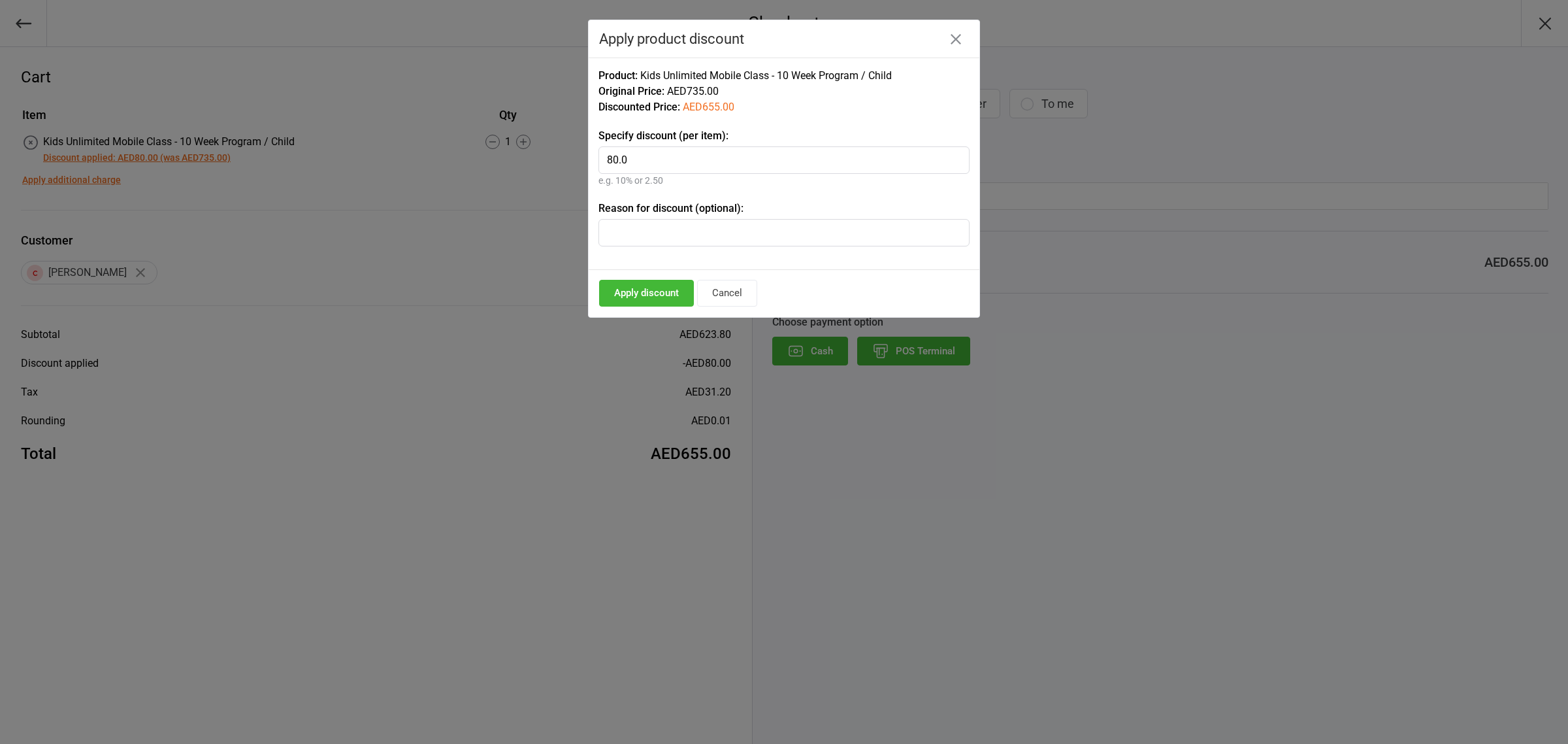
drag, startPoint x: 633, startPoint y: 157, endPoint x: 602, endPoint y: 160, distance: 31.1
click at [602, 160] on input "80.0" at bounding box center [784, 160] width 372 height 28
type input "100"
click at [634, 287] on button "Apply discount" at bounding box center [647, 293] width 95 height 27
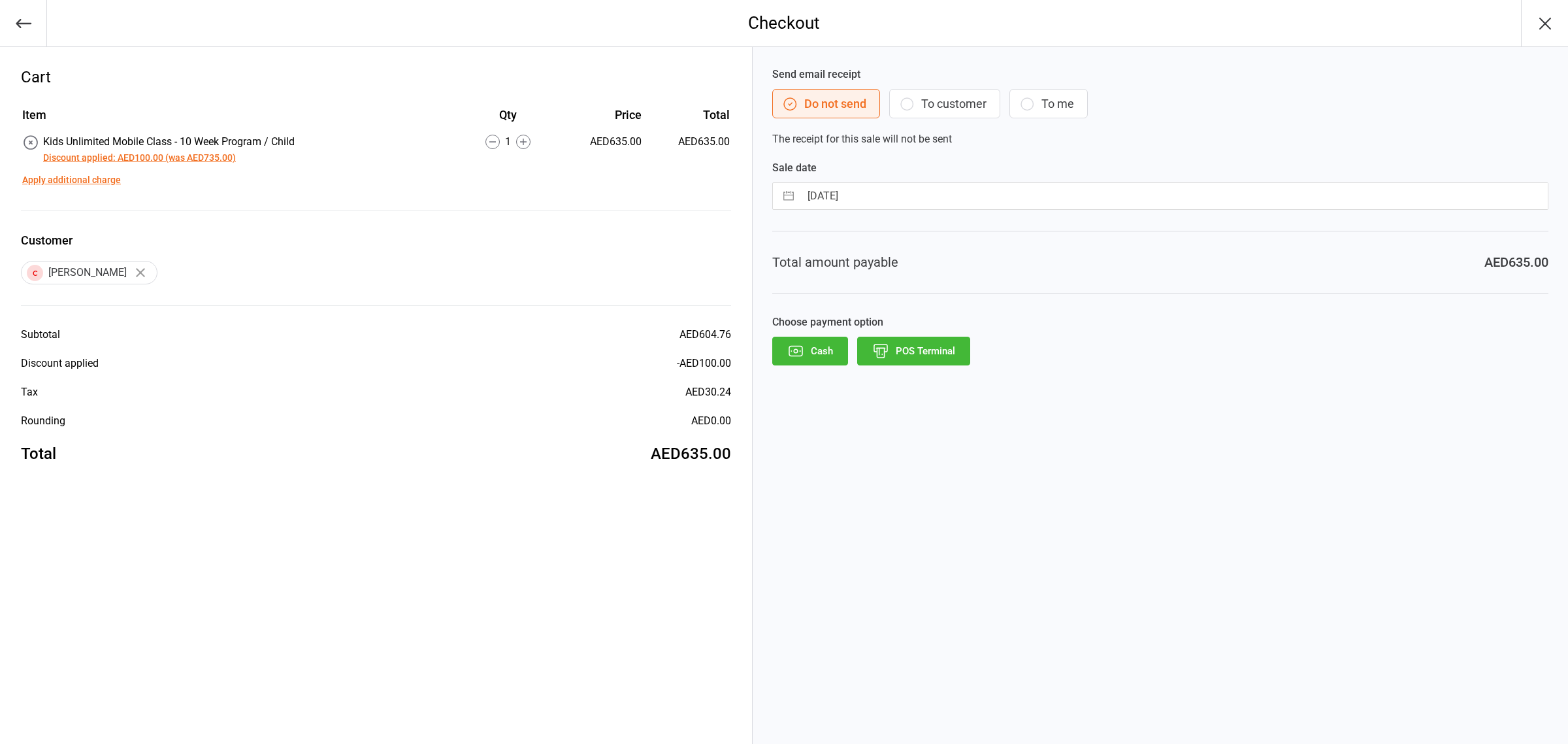
click at [182, 162] on button "Discount applied: AED100.00 (was AED735.00)" at bounding box center [139, 158] width 193 height 14
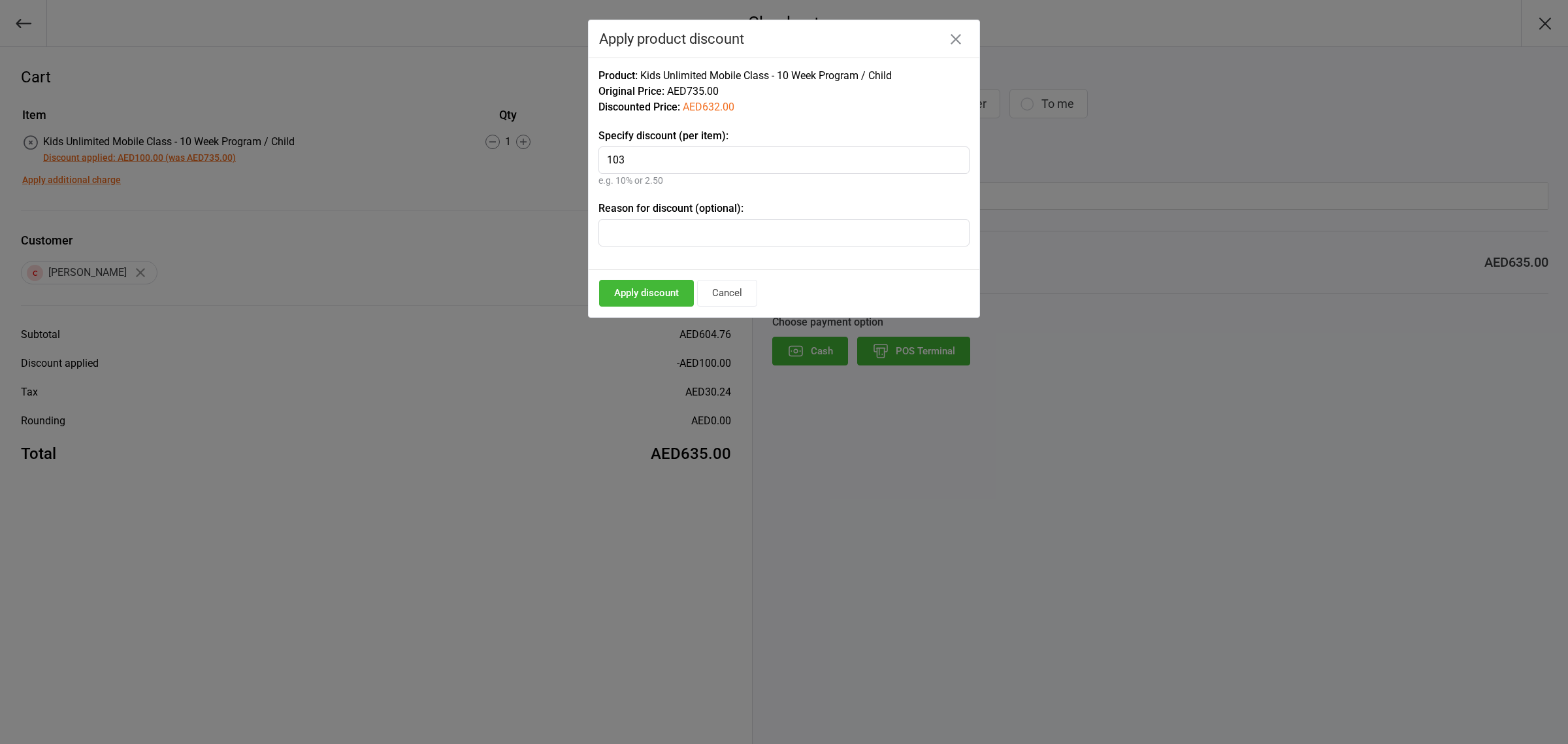
type input "103"
click at [659, 293] on button "Apply discount" at bounding box center [647, 293] width 95 height 27
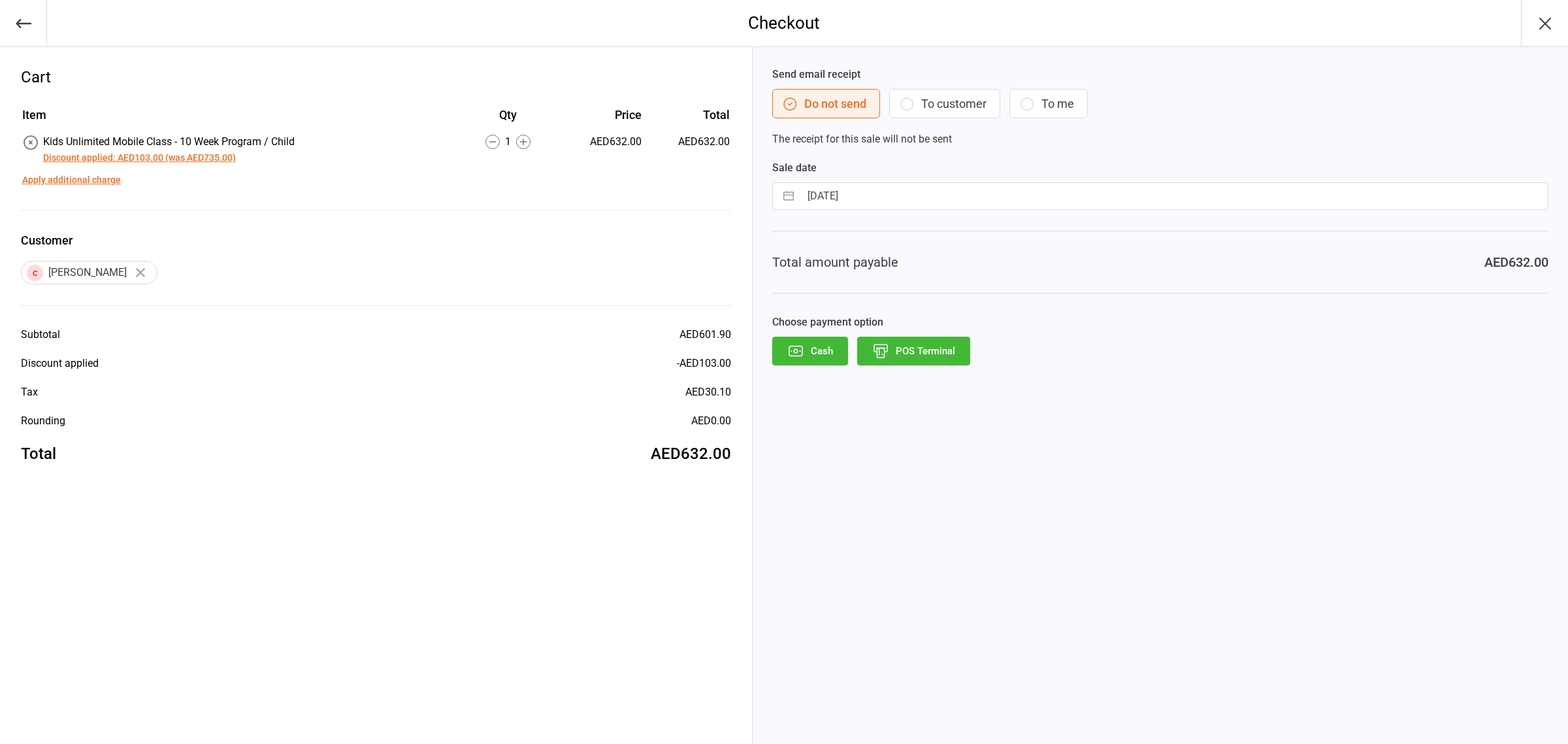
click at [190, 158] on button "Discount applied: AED103.00 (was AED735.00)" at bounding box center [139, 158] width 193 height 14
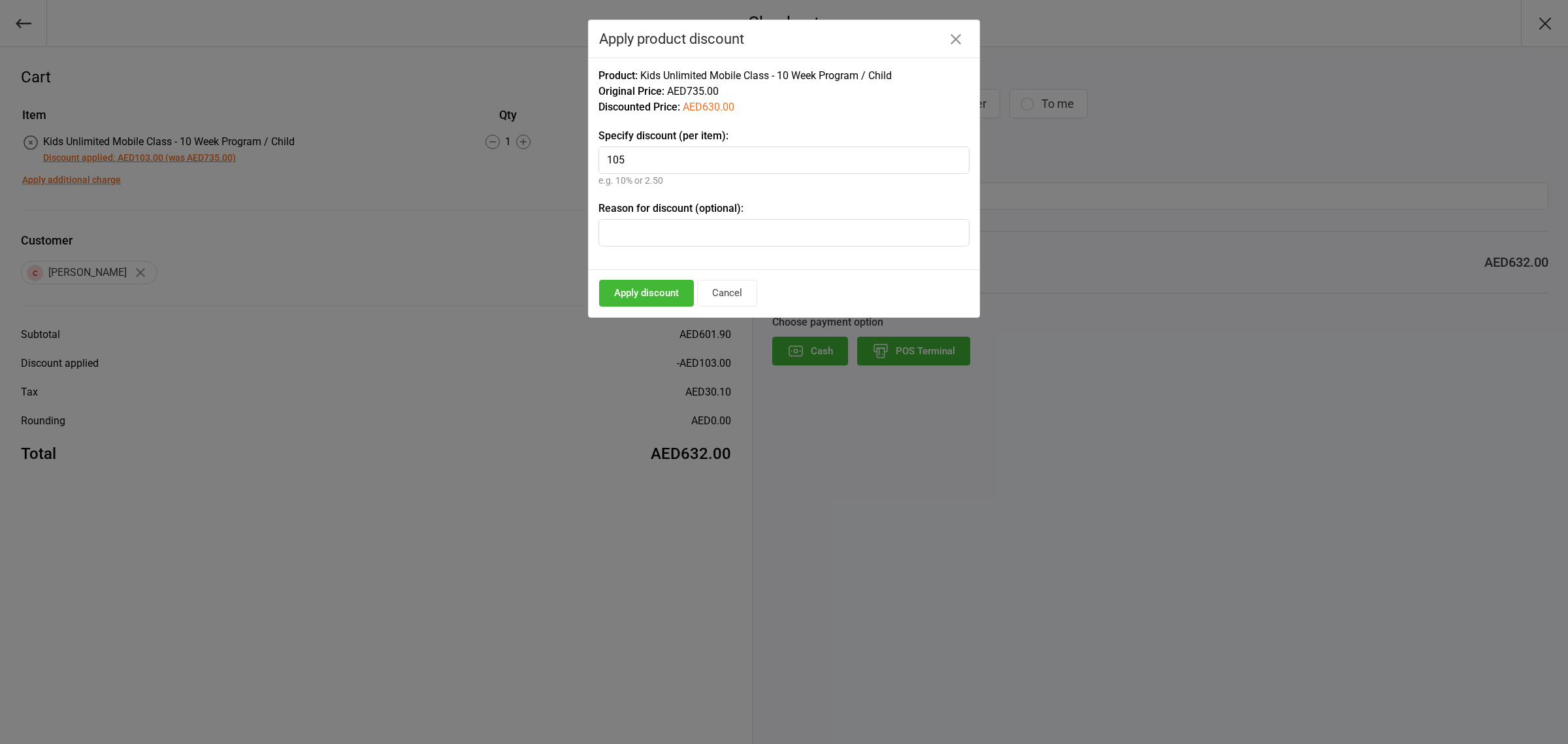
type input "105"
click at [654, 285] on button "Apply discount" at bounding box center [647, 293] width 95 height 27
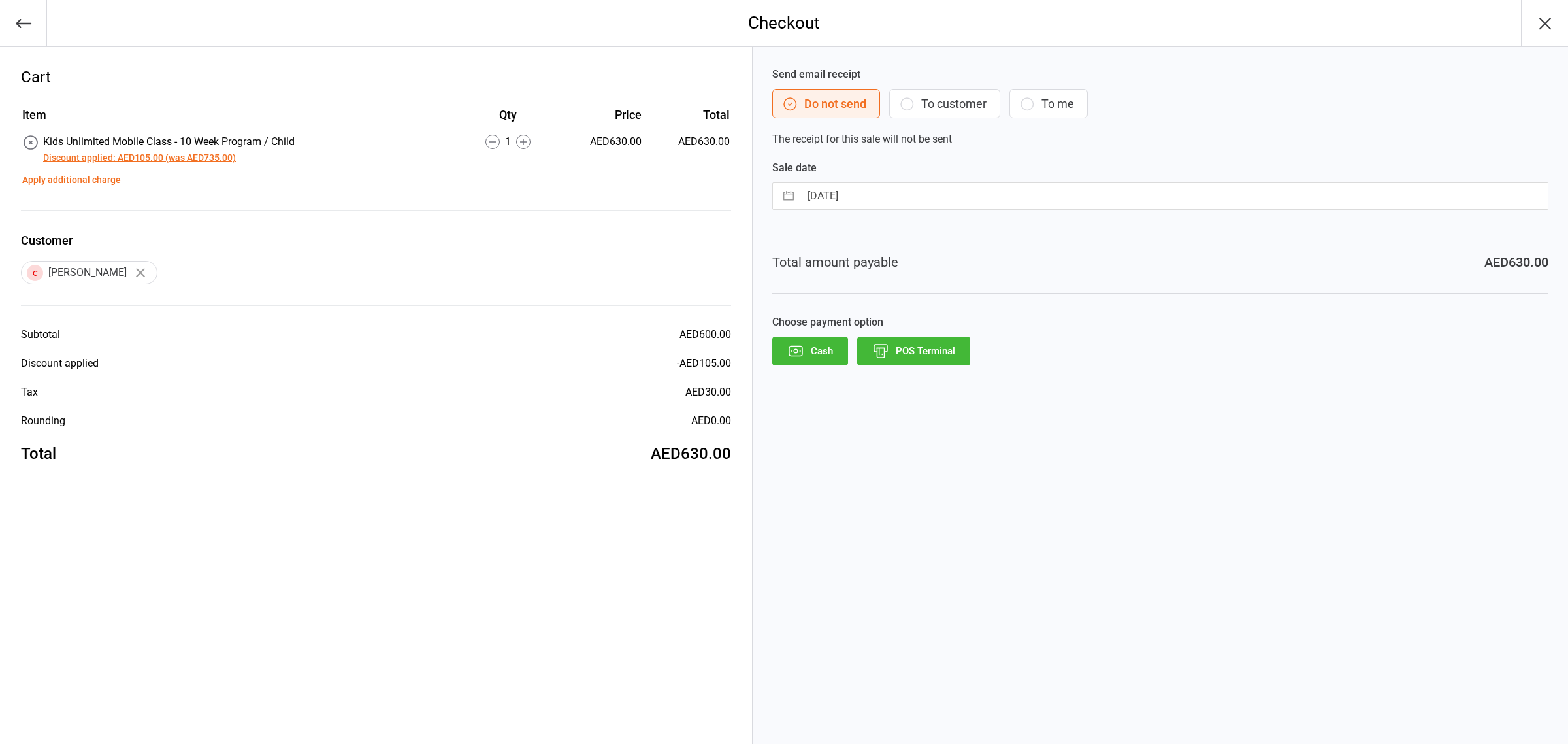
click at [936, 358] on button "POS Terminal" at bounding box center [914, 351] width 113 height 29
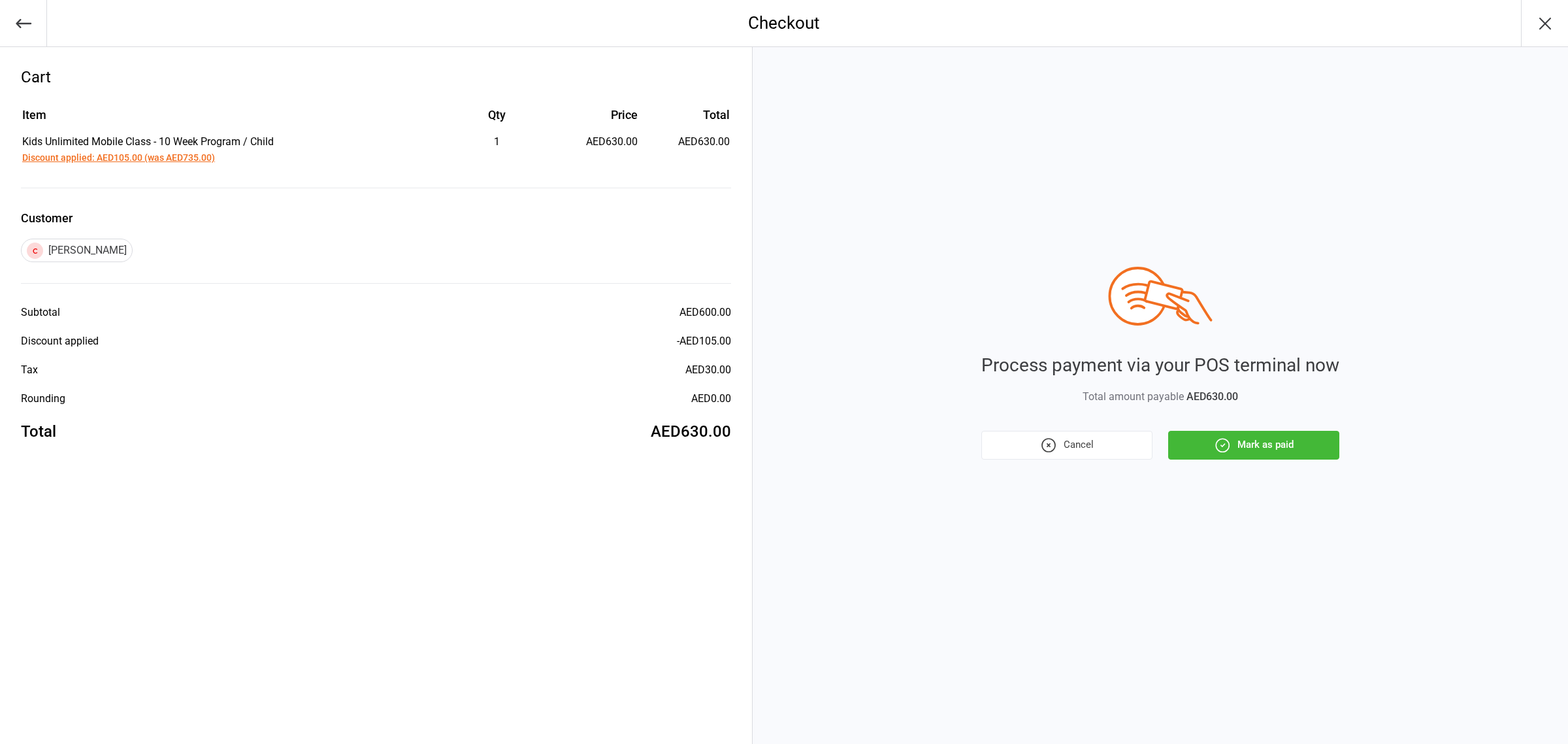
click at [1268, 438] on button "Mark as paid" at bounding box center [1254, 445] width 172 height 29
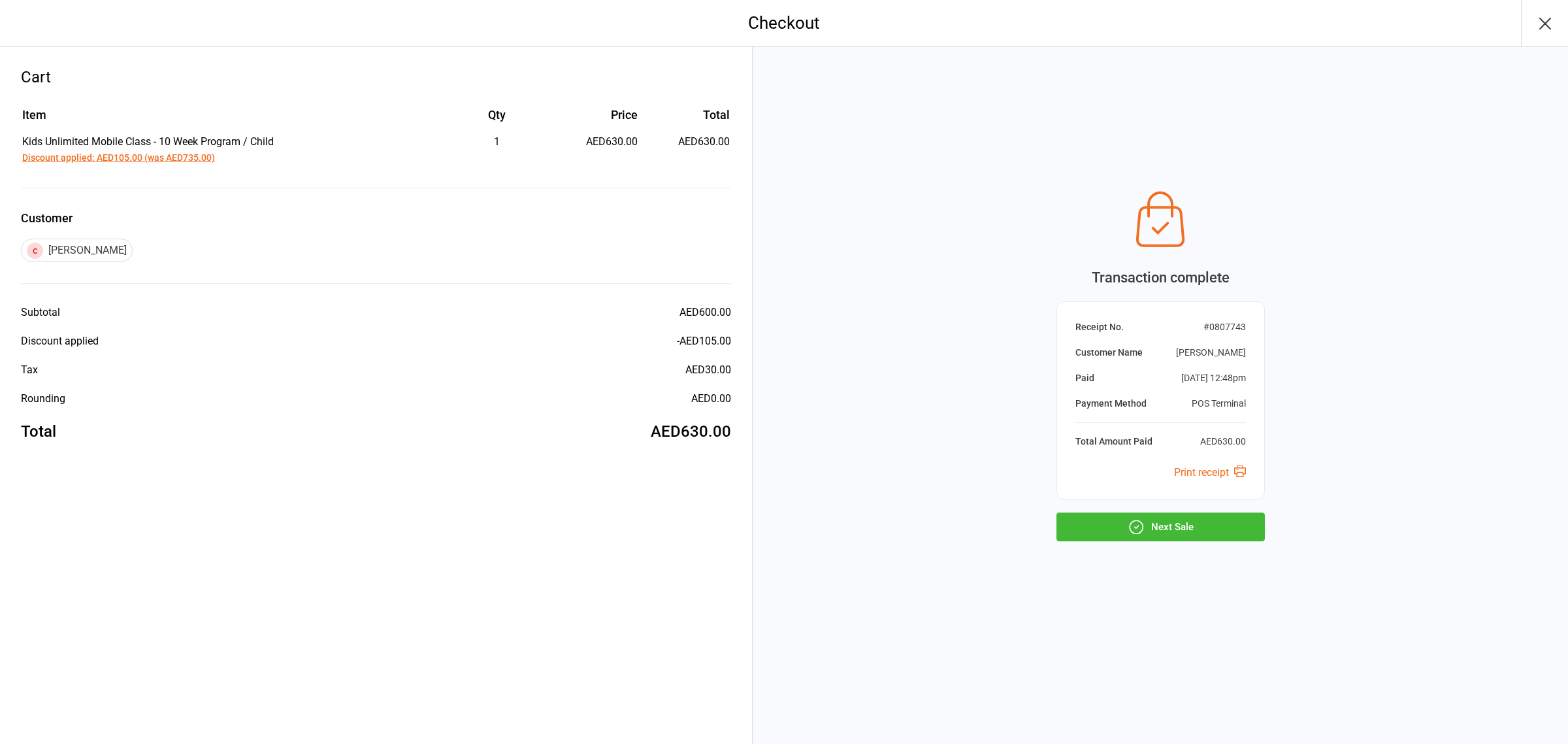
click at [1211, 526] on button "Next Sale" at bounding box center [1160, 527] width 208 height 29
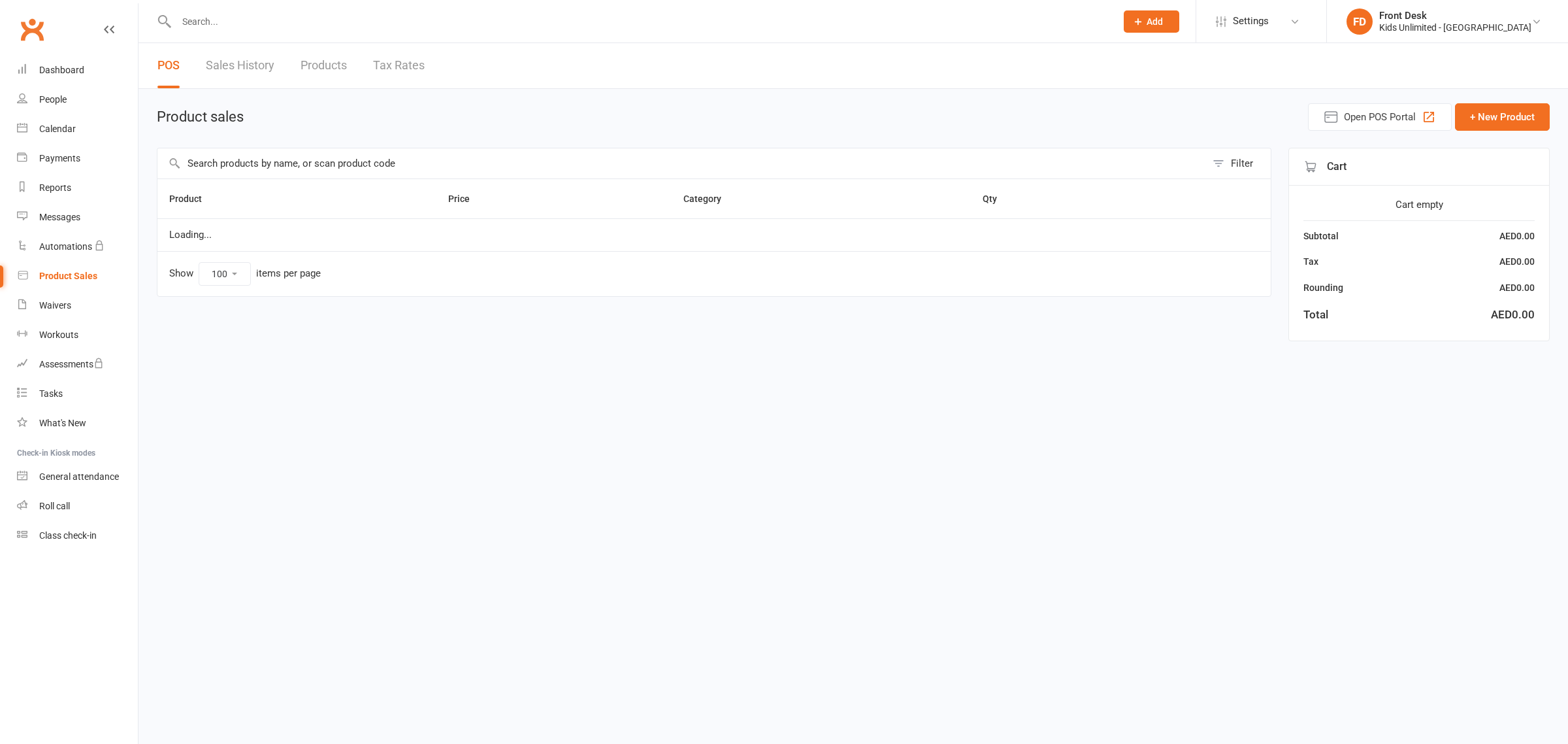
select select "100"
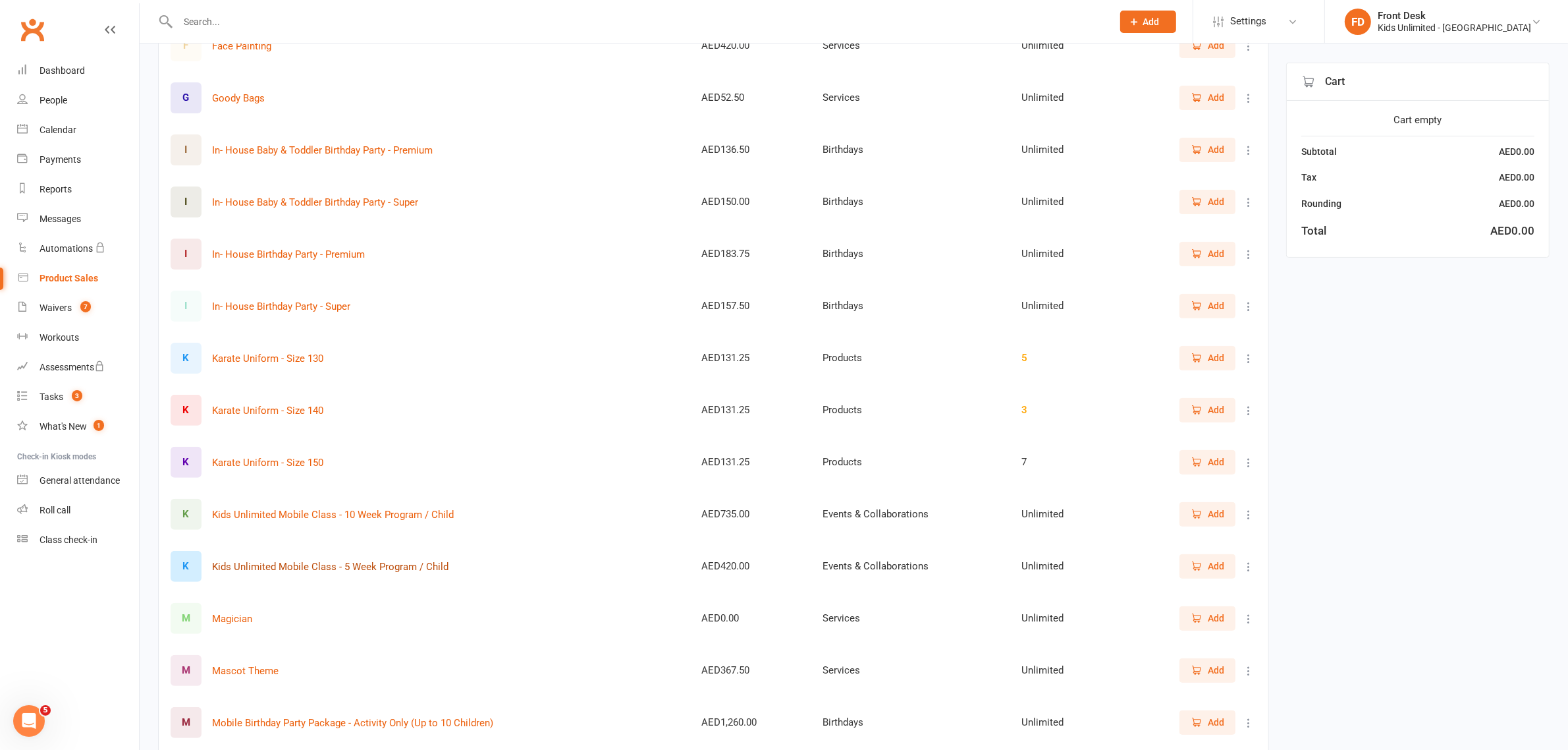
scroll to position [412, 0]
click at [1190, 507] on icon "button" at bounding box center [1196, 511] width 12 height 12
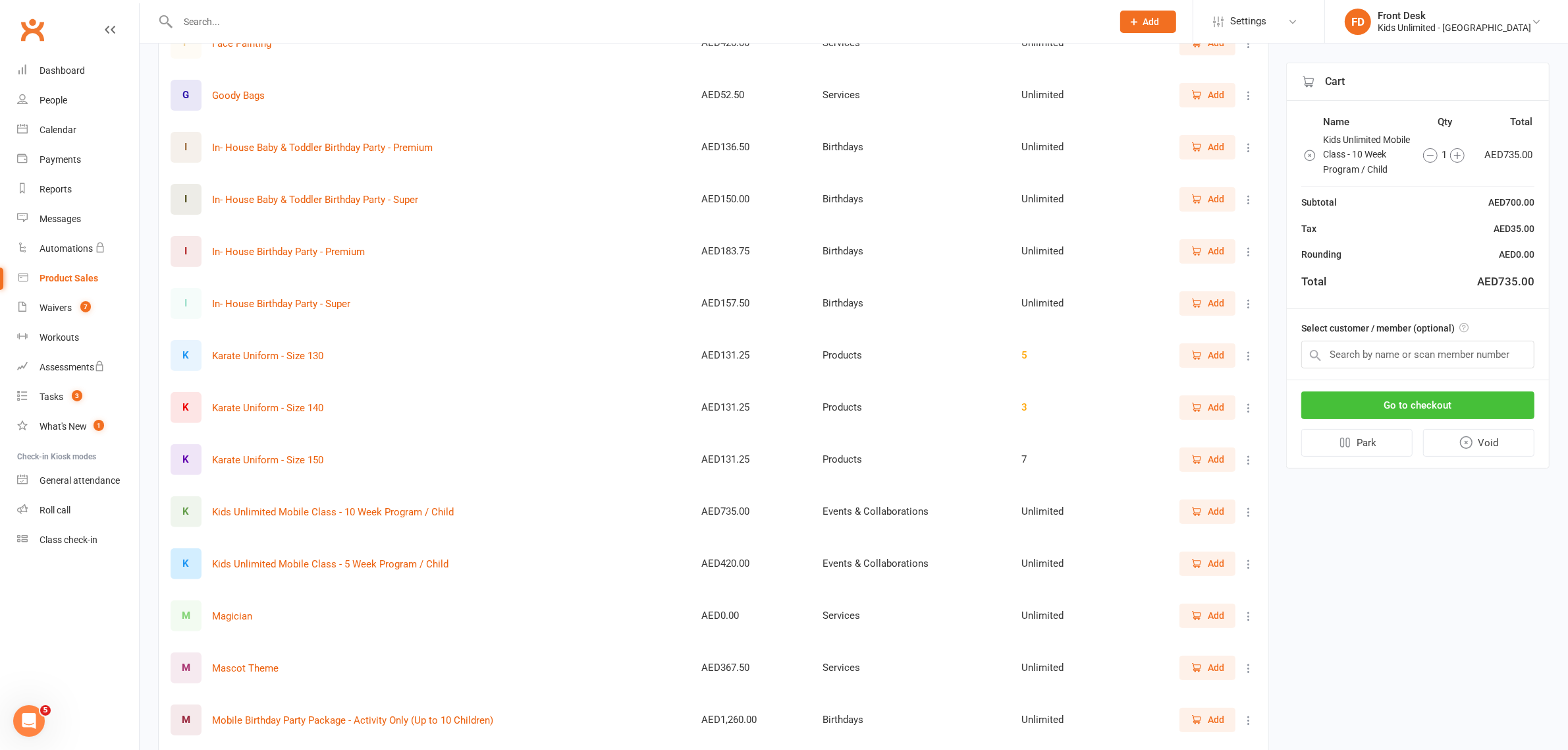
click at [1456, 410] on button "Go to checkout" at bounding box center [1418, 406] width 233 height 28
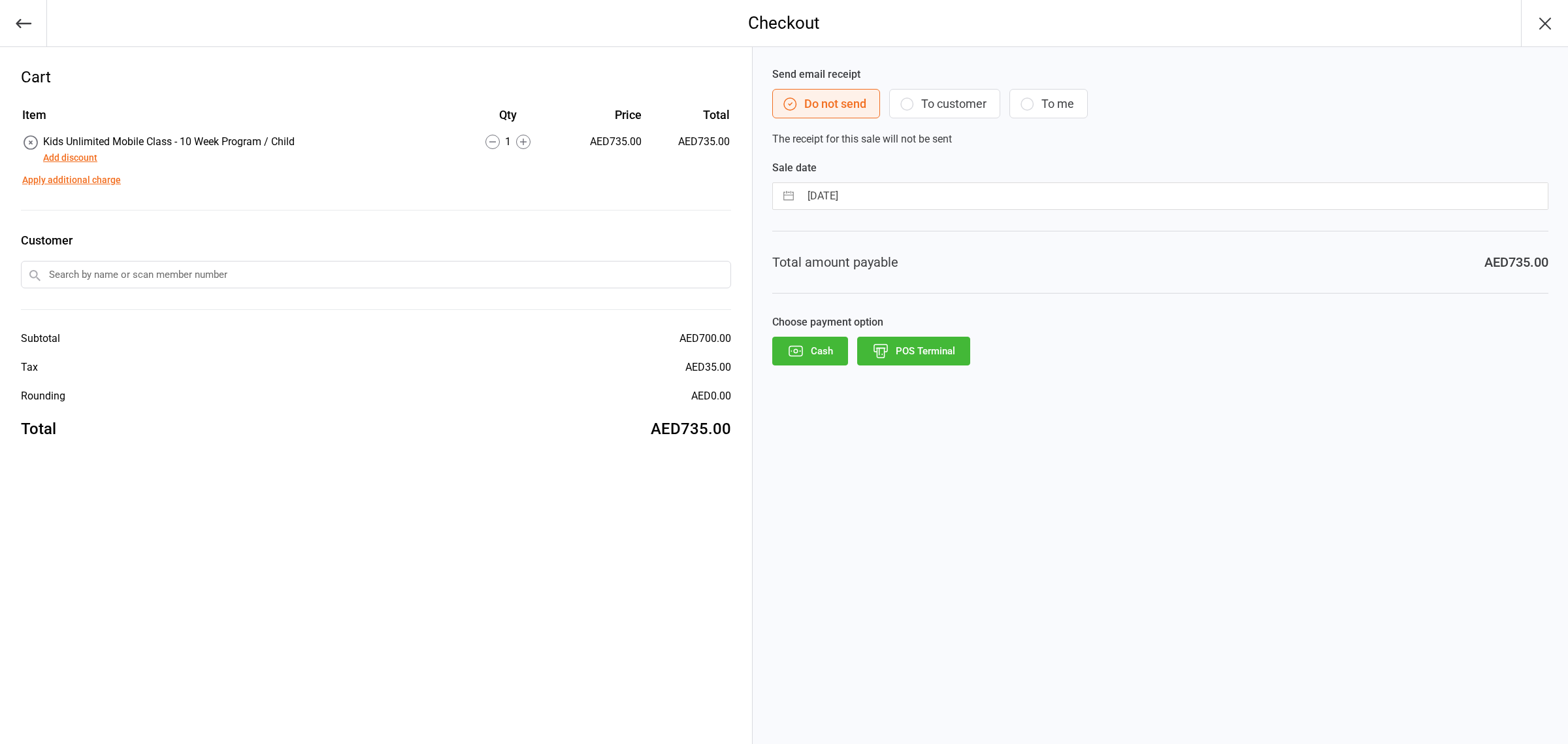
click at [464, 266] on input "text" at bounding box center [375, 274] width 710 height 28
click at [73, 179] on button "Apply additional charge" at bounding box center [71, 180] width 99 height 14
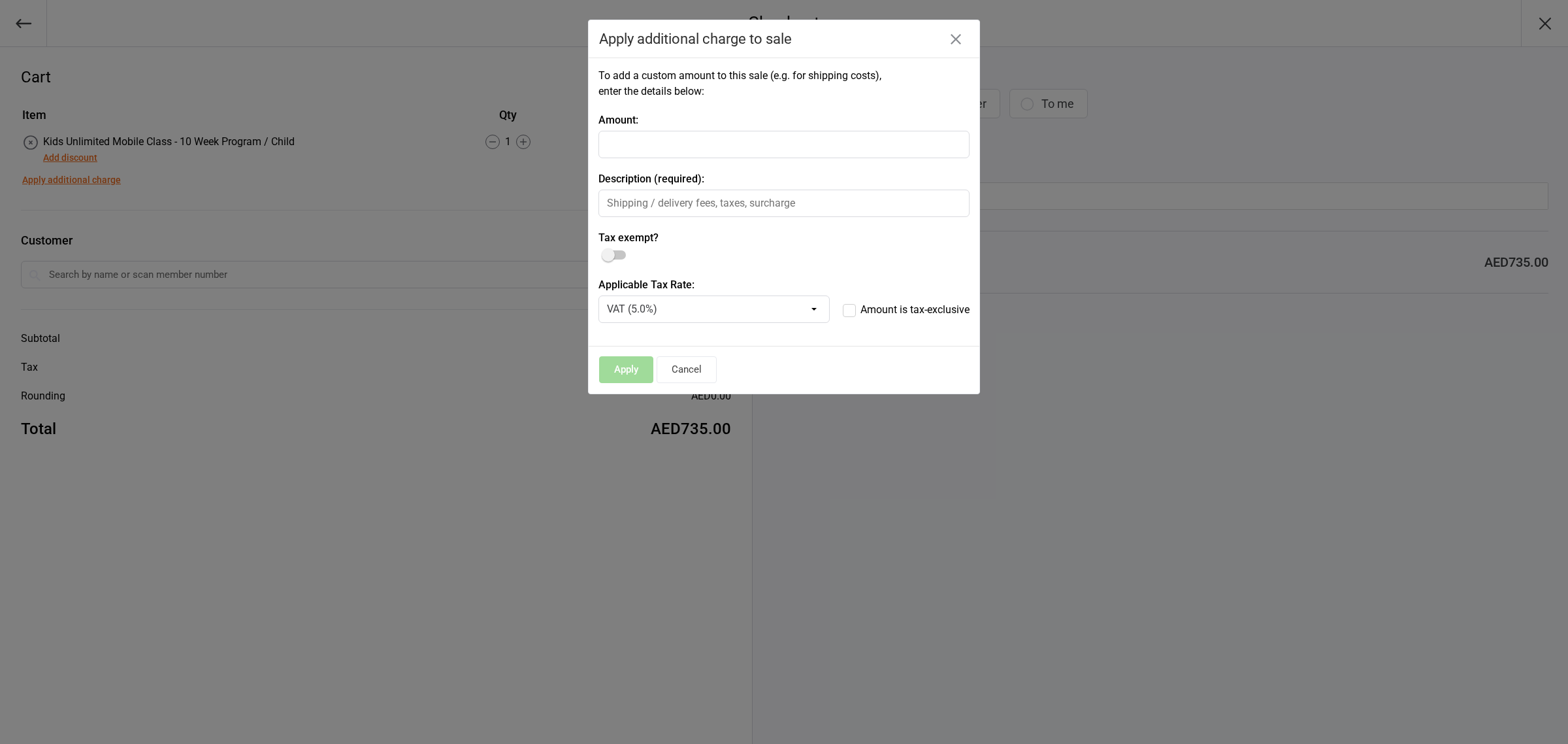
click at [723, 144] on input "number" at bounding box center [784, 145] width 372 height 28
type input "30"
click at [728, 249] on div "Tax exempt?" at bounding box center [784, 247] width 372 height 34
click at [775, 345] on div "To add a custom amount to this sale (e.g. for shipping costs), enter the detail…" at bounding box center [784, 202] width 391 height 289
click at [844, 307] on label "Amount is tax-exclusive" at bounding box center [907, 309] width 127 height 15
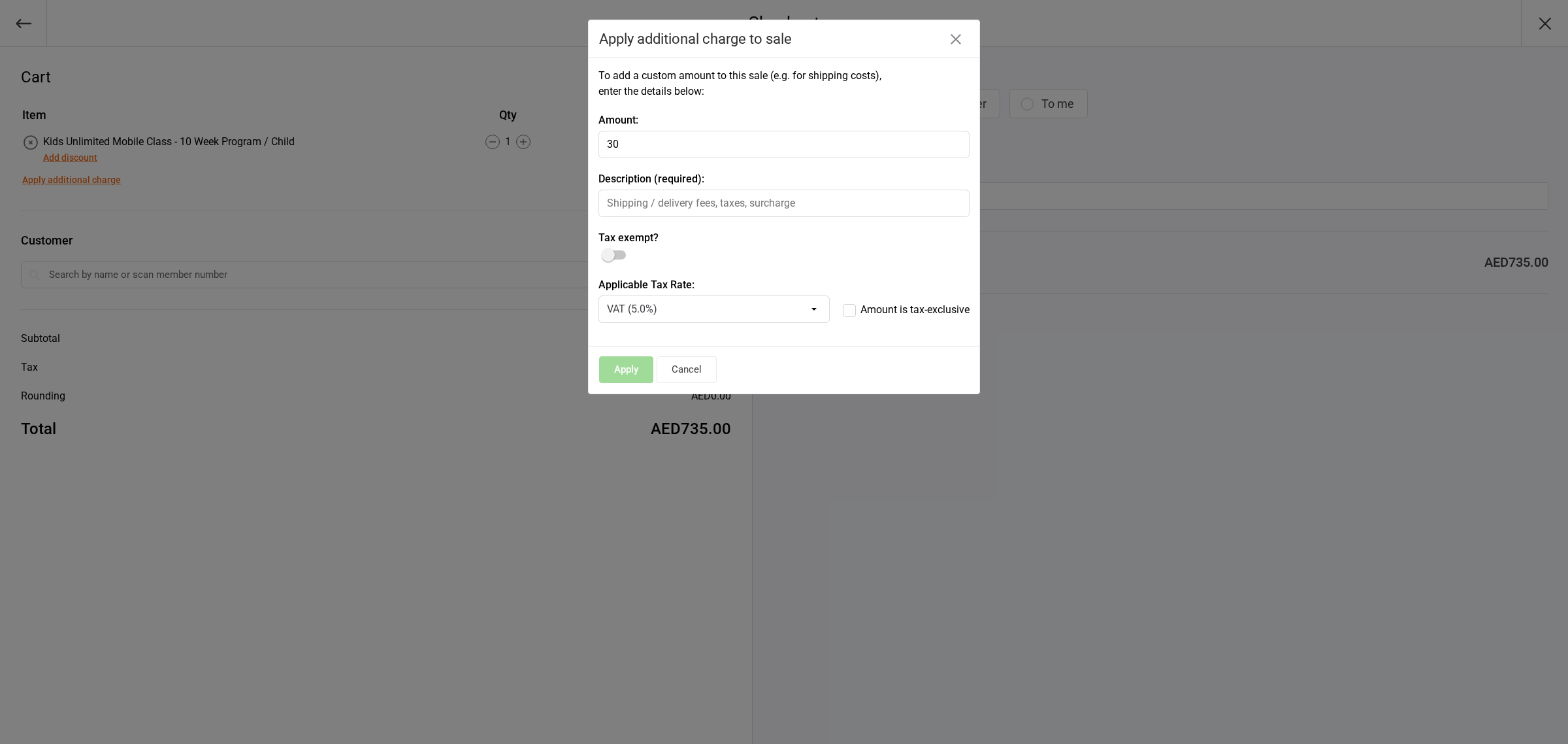
click at [844, 301] on input "Amount is tax-exclusive" at bounding box center [907, 301] width 127 height 0
click at [815, 311] on select "VAT (5.0%)" at bounding box center [714, 310] width 231 height 28
click at [816, 311] on select "VAT (5.0%)" at bounding box center [714, 310] width 231 height 28
click at [613, 256] on span at bounding box center [608, 254] width 13 height 13
click at [604, 251] on input "checkbox" at bounding box center [604, 251] width 0 height 0
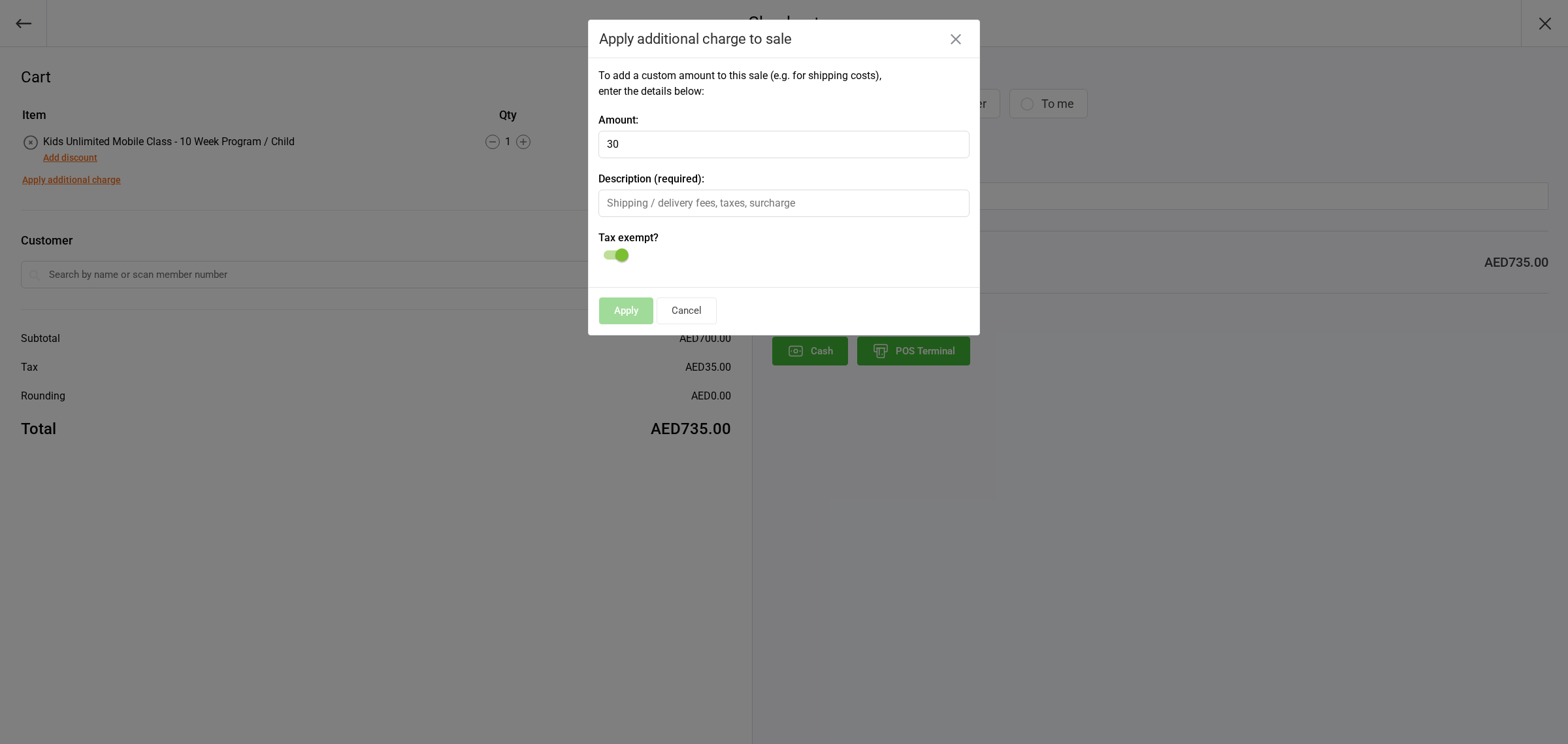
click at [640, 307] on div "Apply Cancel" at bounding box center [784, 310] width 391 height 47
click at [685, 141] on input "30" at bounding box center [784, 145] width 372 height 28
click at [696, 211] on input "text" at bounding box center [784, 203] width 372 height 28
click at [759, 238] on label "Tax exempt?" at bounding box center [784, 238] width 372 height 15
click at [639, 309] on div "Apply Cancel" at bounding box center [784, 310] width 391 height 47
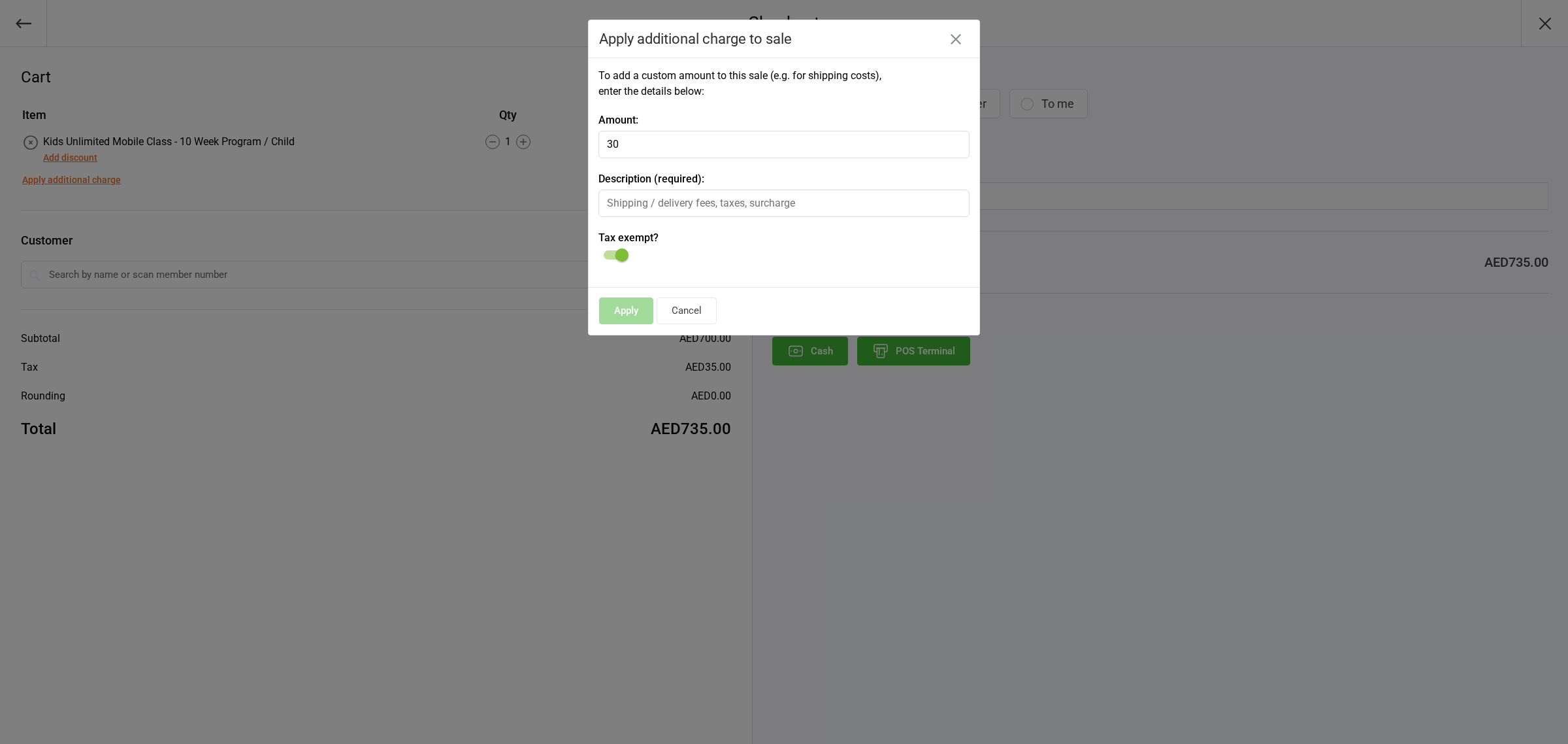
click at [608, 251] on div at bounding box center [614, 255] width 22 height 9
click at [604, 251] on input "checkbox" at bounding box center [604, 251] width 0 height 0
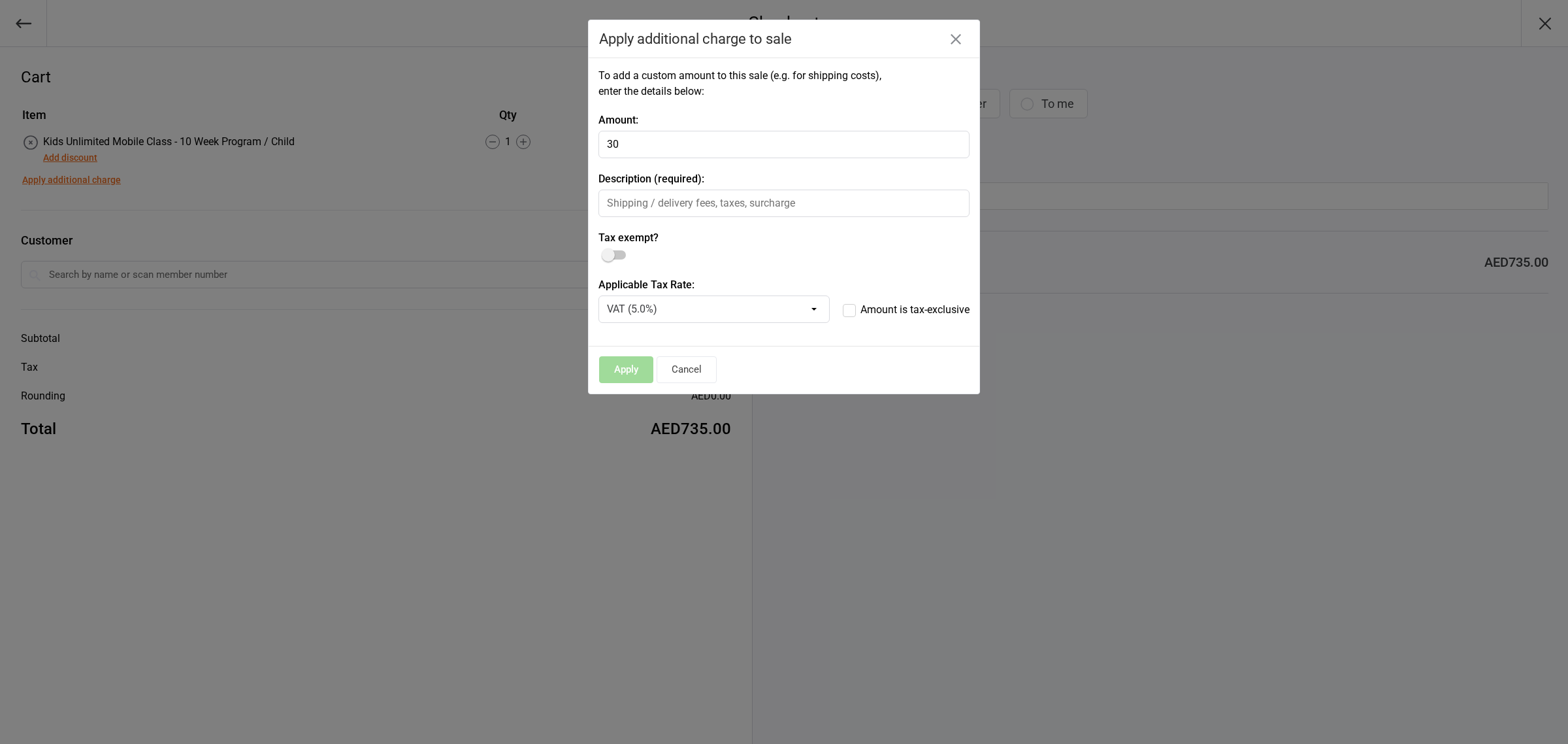
click at [847, 310] on label "Amount is tax-exclusive" at bounding box center [907, 309] width 127 height 15
click at [847, 301] on input "Amount is tax-exclusive" at bounding box center [907, 301] width 127 height 0
click at [681, 198] on input "text" at bounding box center [784, 203] width 372 height 28
type input "[GEOGRAPHIC_DATA]"
click at [617, 258] on div at bounding box center [614, 255] width 22 height 9
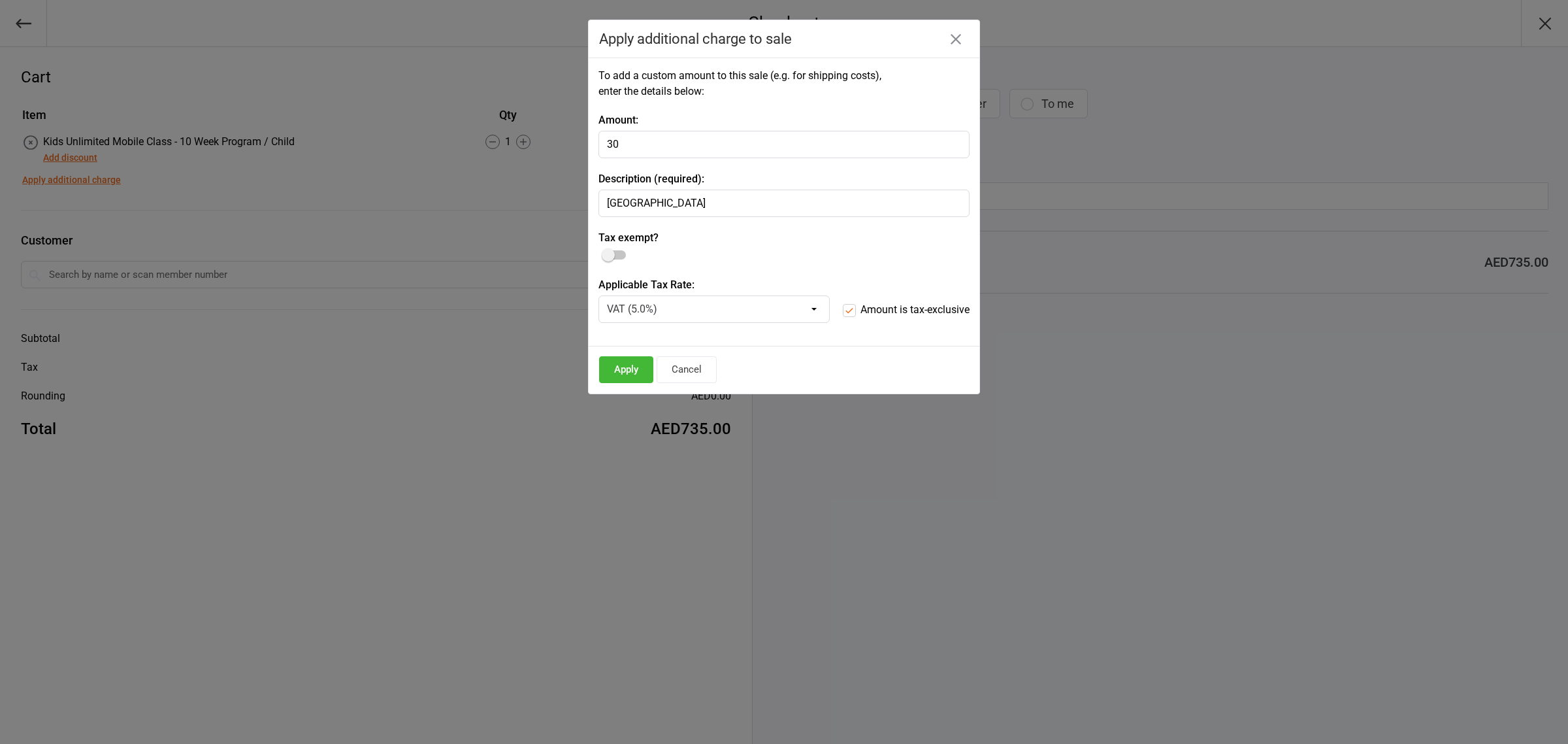
click at [604, 251] on input "checkbox" at bounding box center [604, 251] width 0 height 0
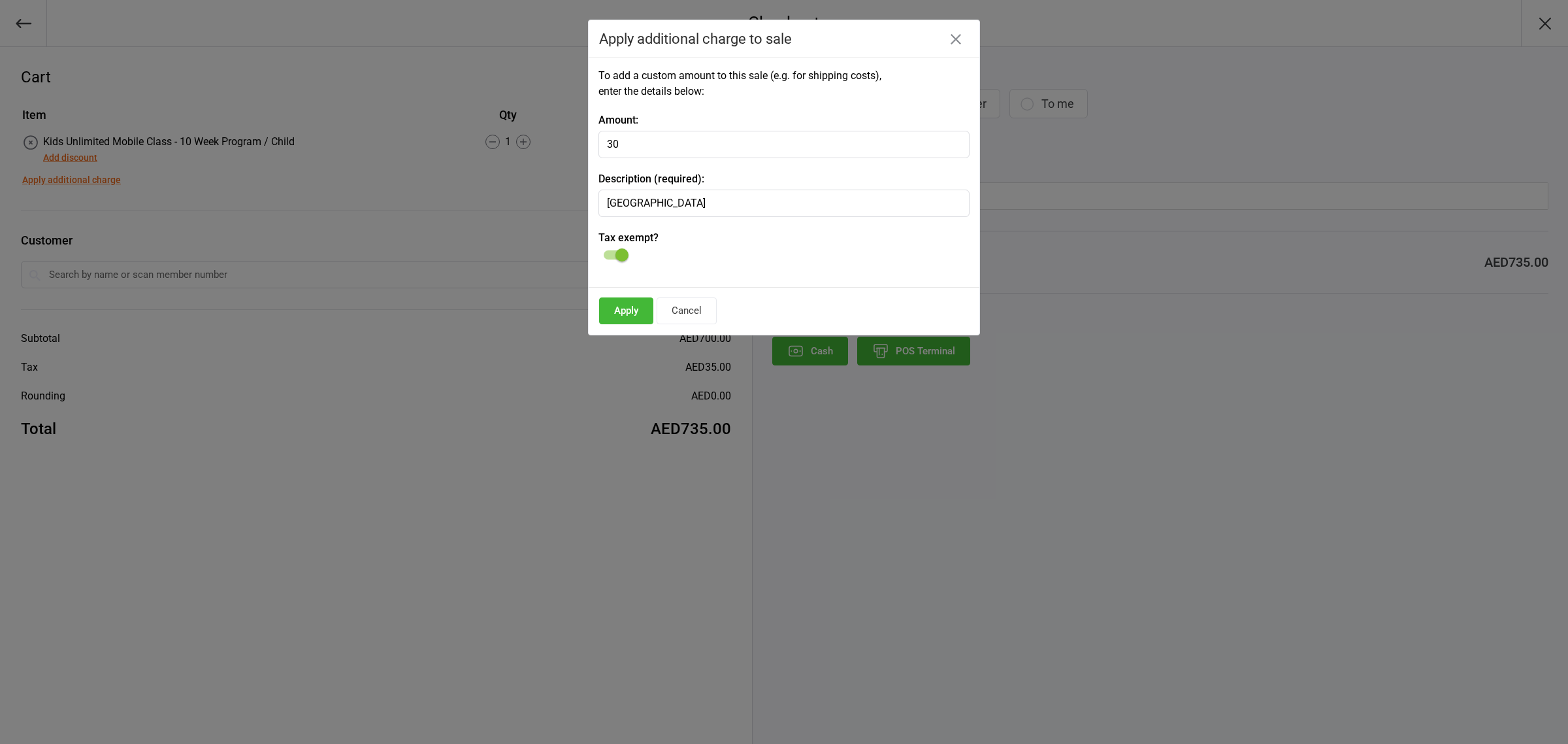
click at [638, 313] on button "Apply" at bounding box center [626, 310] width 54 height 27
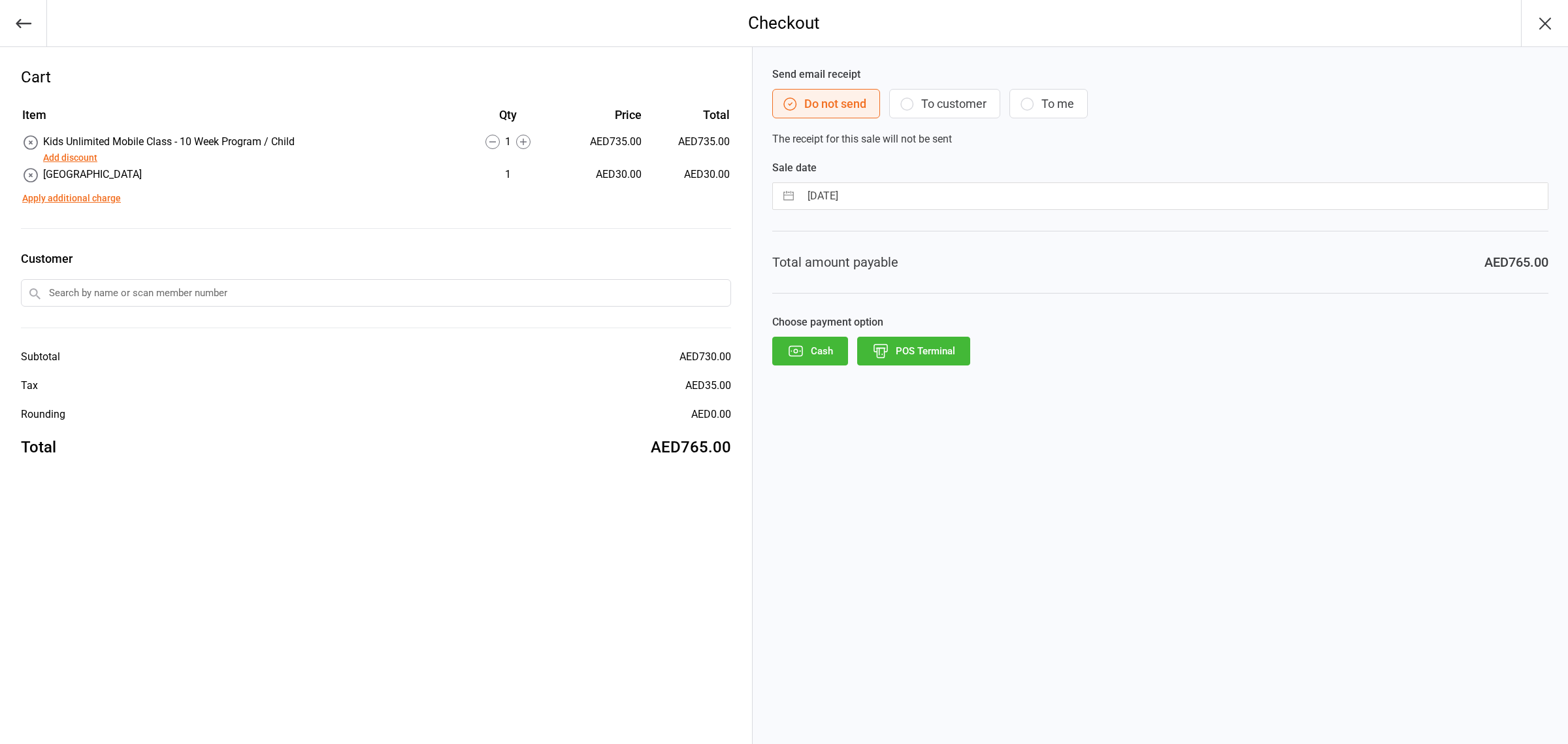
click at [961, 356] on button "POS Terminal" at bounding box center [914, 351] width 113 height 29
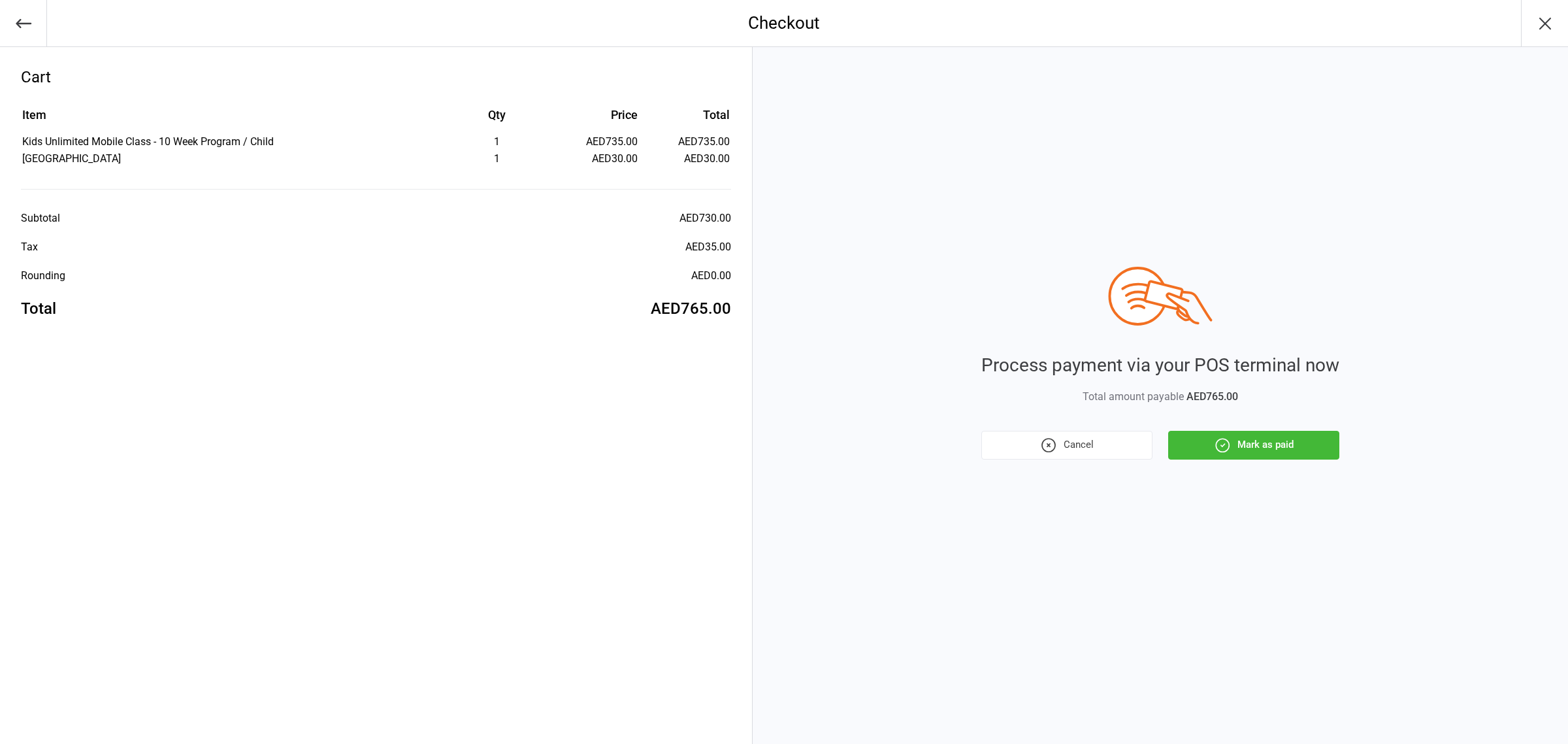
click at [1235, 438] on button "Mark as paid" at bounding box center [1254, 445] width 172 height 29
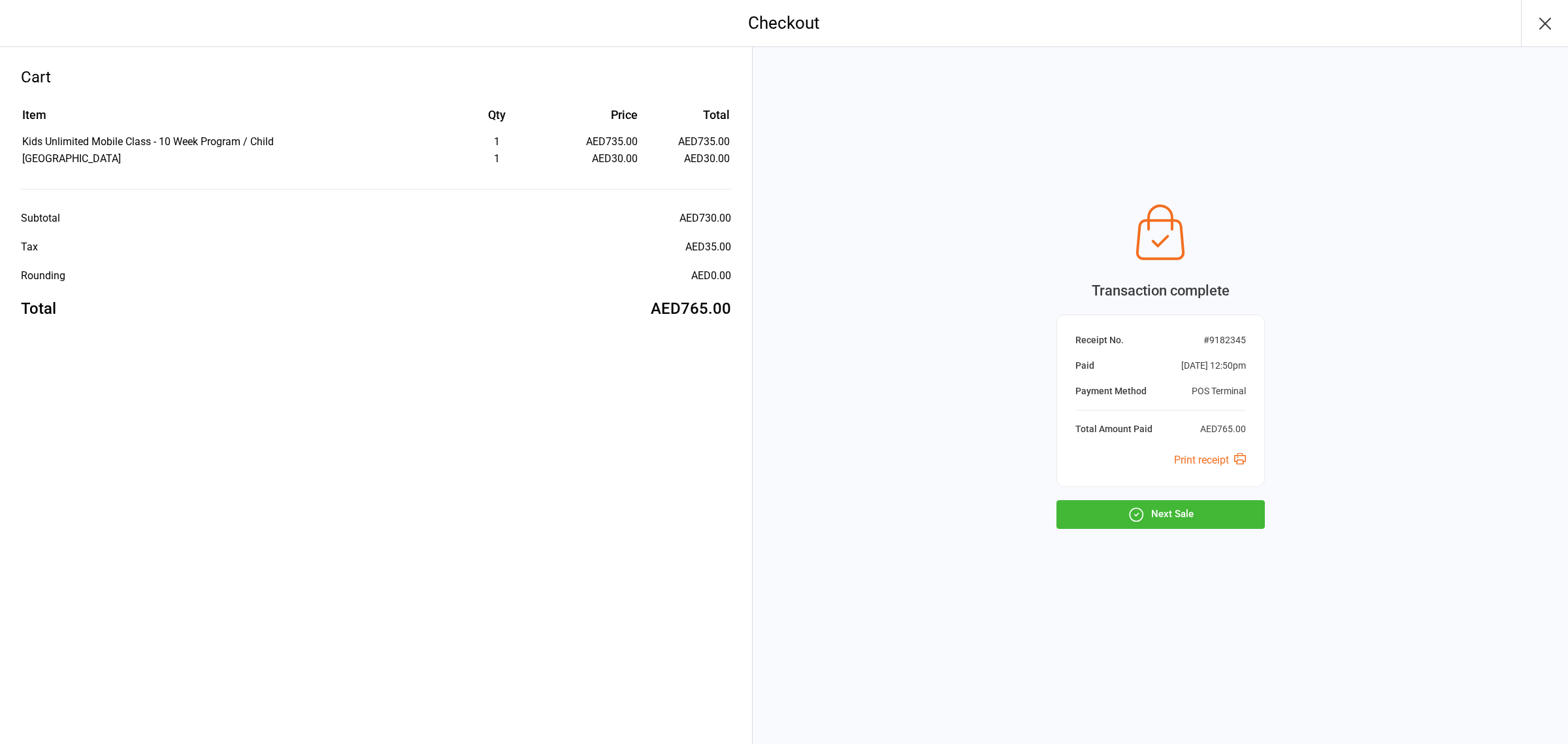
click at [1216, 513] on button "Next Sale" at bounding box center [1160, 515] width 208 height 29
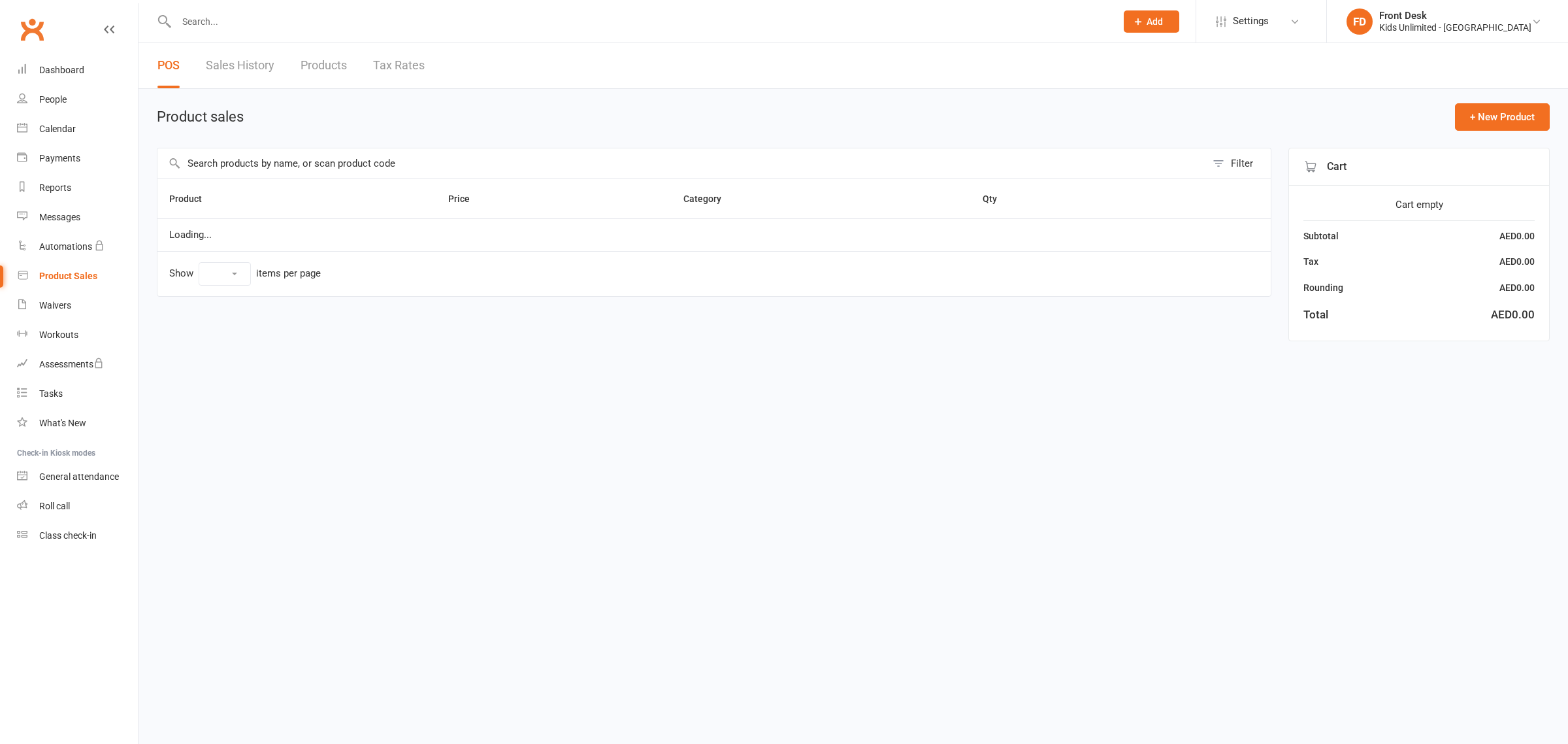
select select "100"
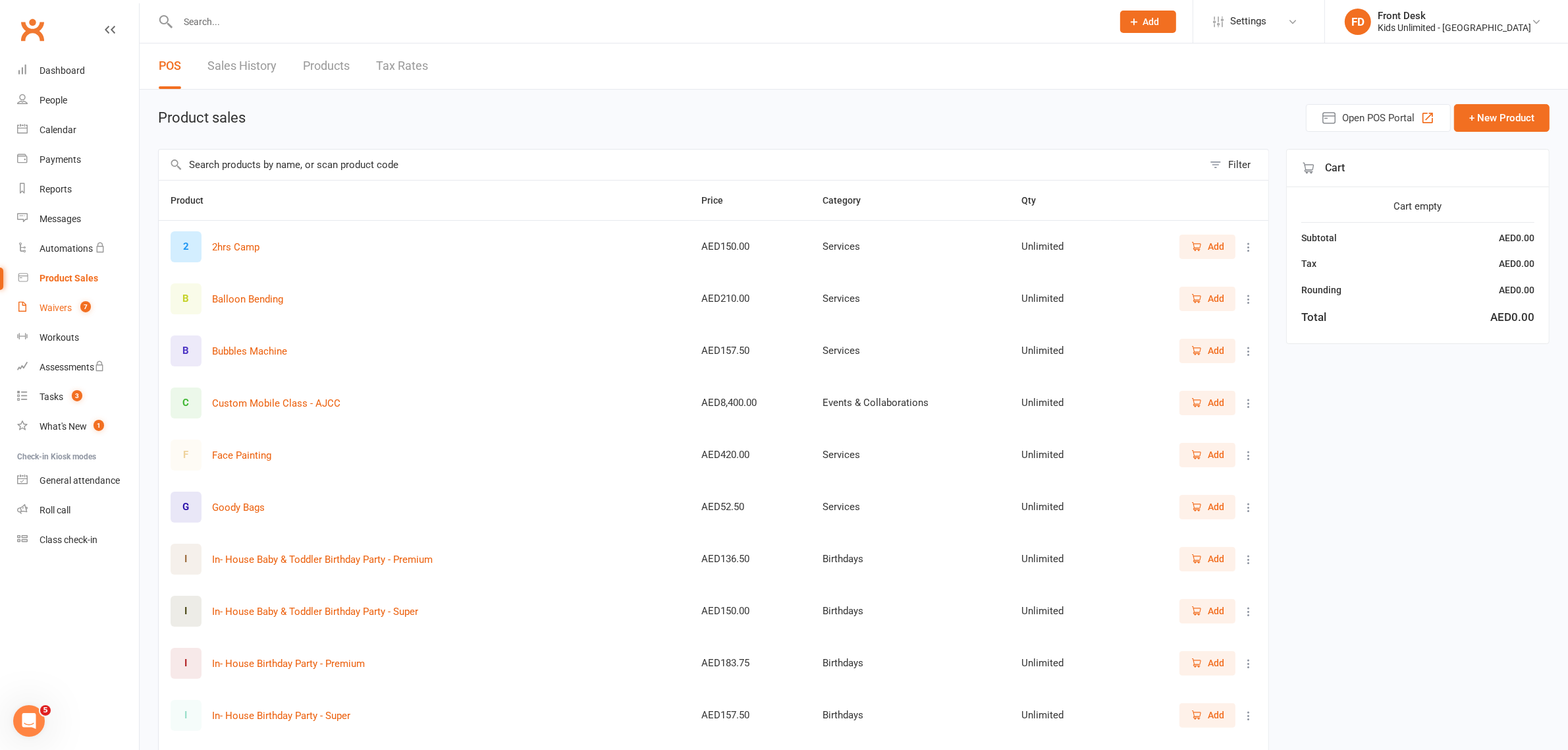
click at [59, 298] on link "Waivers 7" at bounding box center [78, 308] width 122 height 29
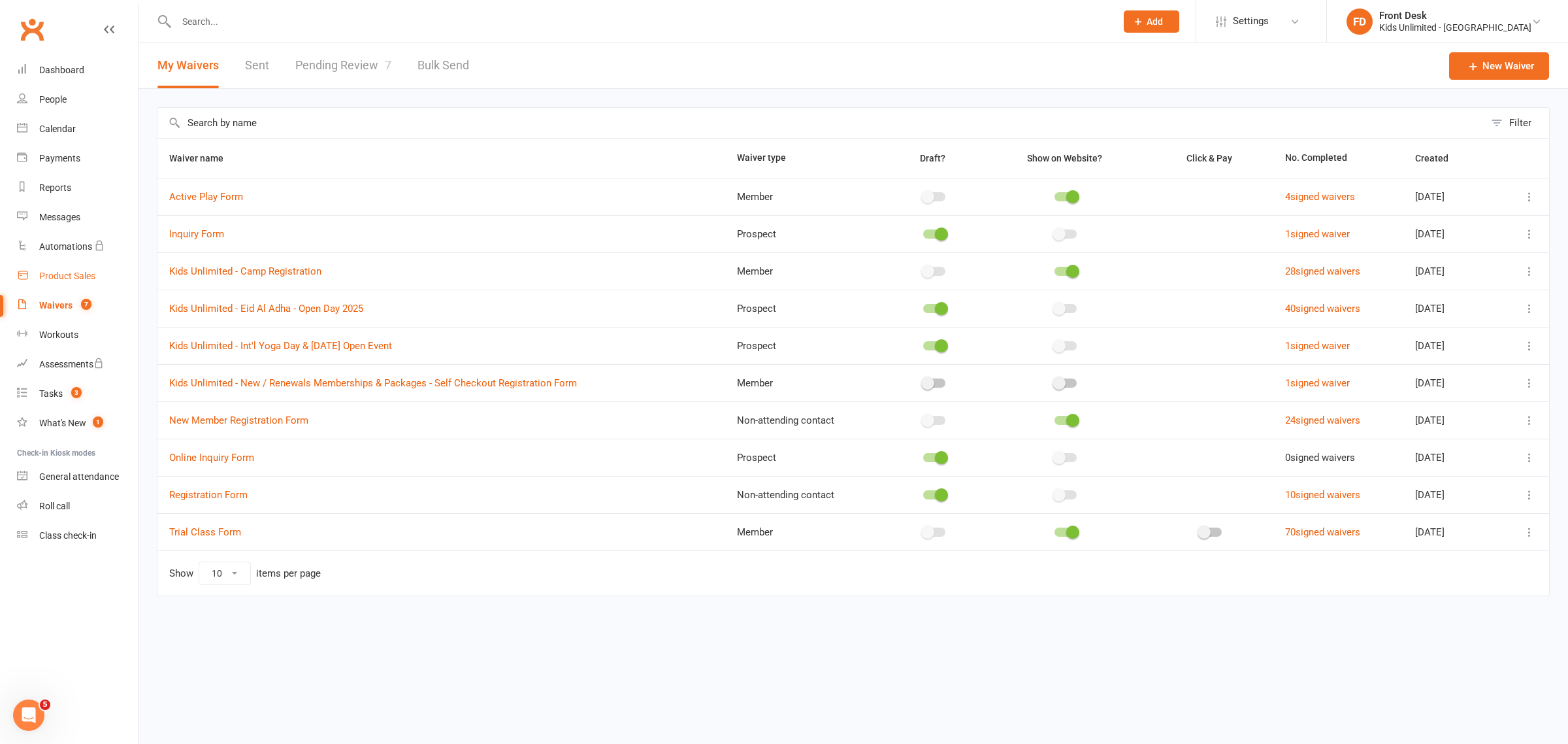
click at [65, 279] on div "Product Sales" at bounding box center [67, 276] width 56 height 11
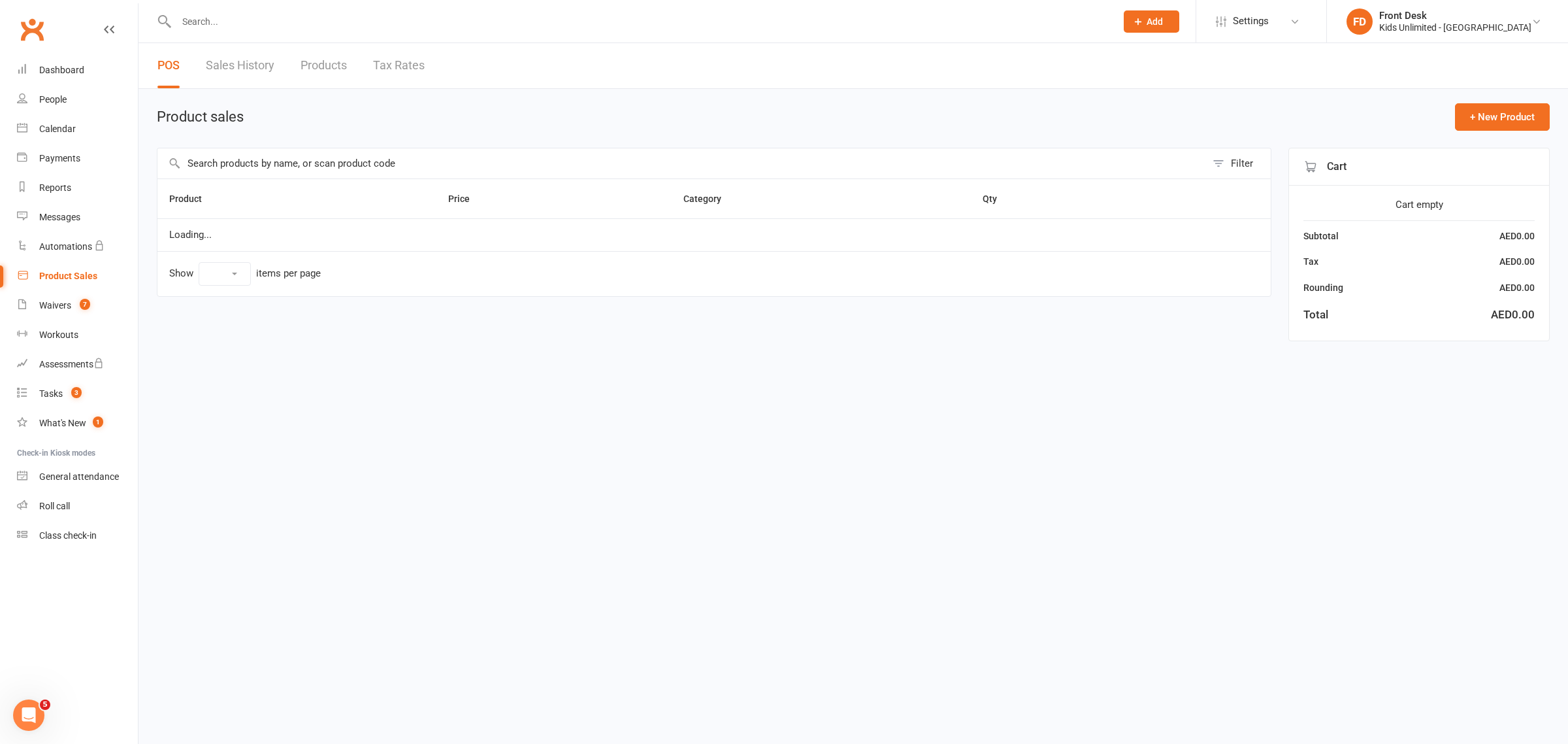
select select "100"
click at [52, 300] on div "Waivers" at bounding box center [55, 306] width 32 height 11
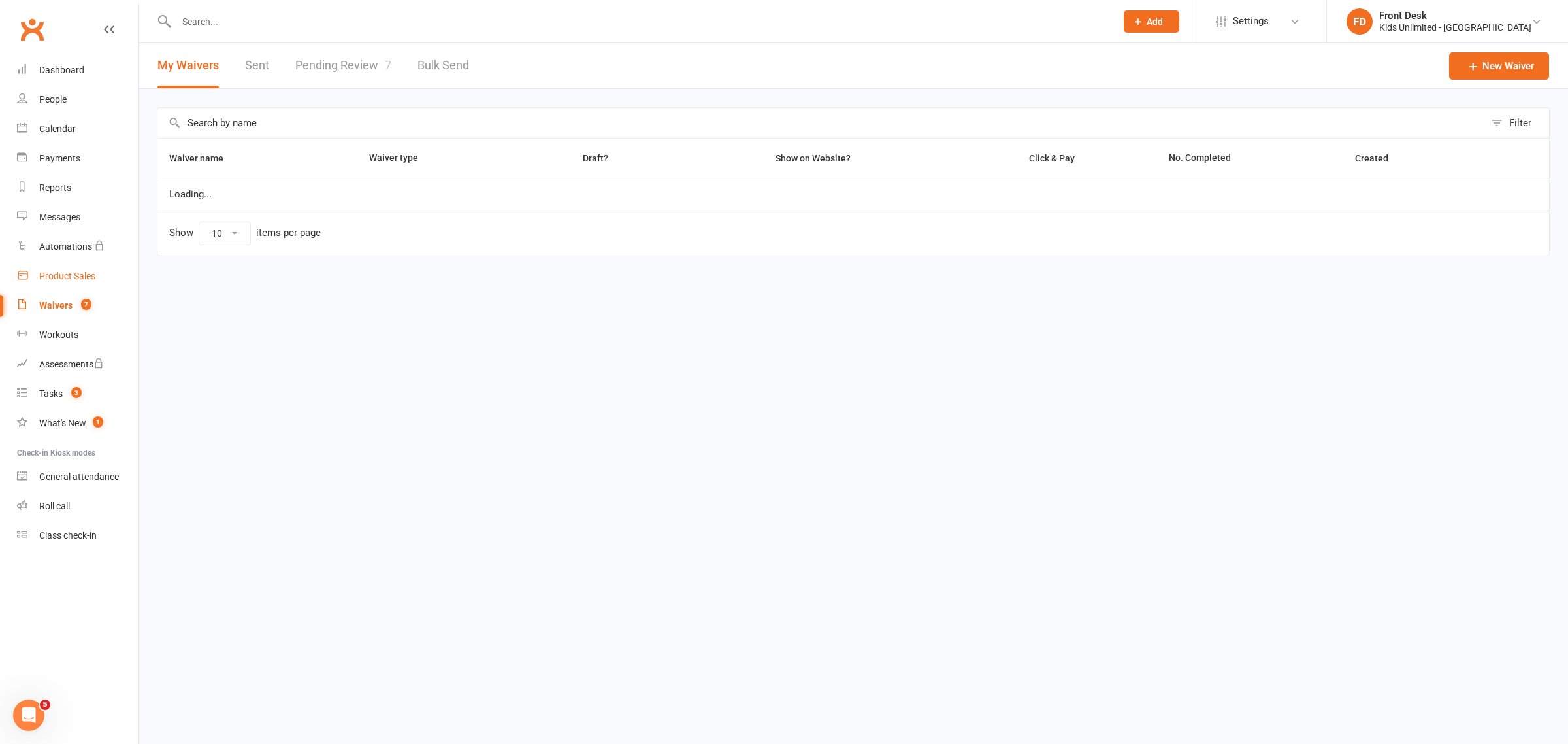
click at [79, 274] on div "Product Sales" at bounding box center [67, 276] width 56 height 11
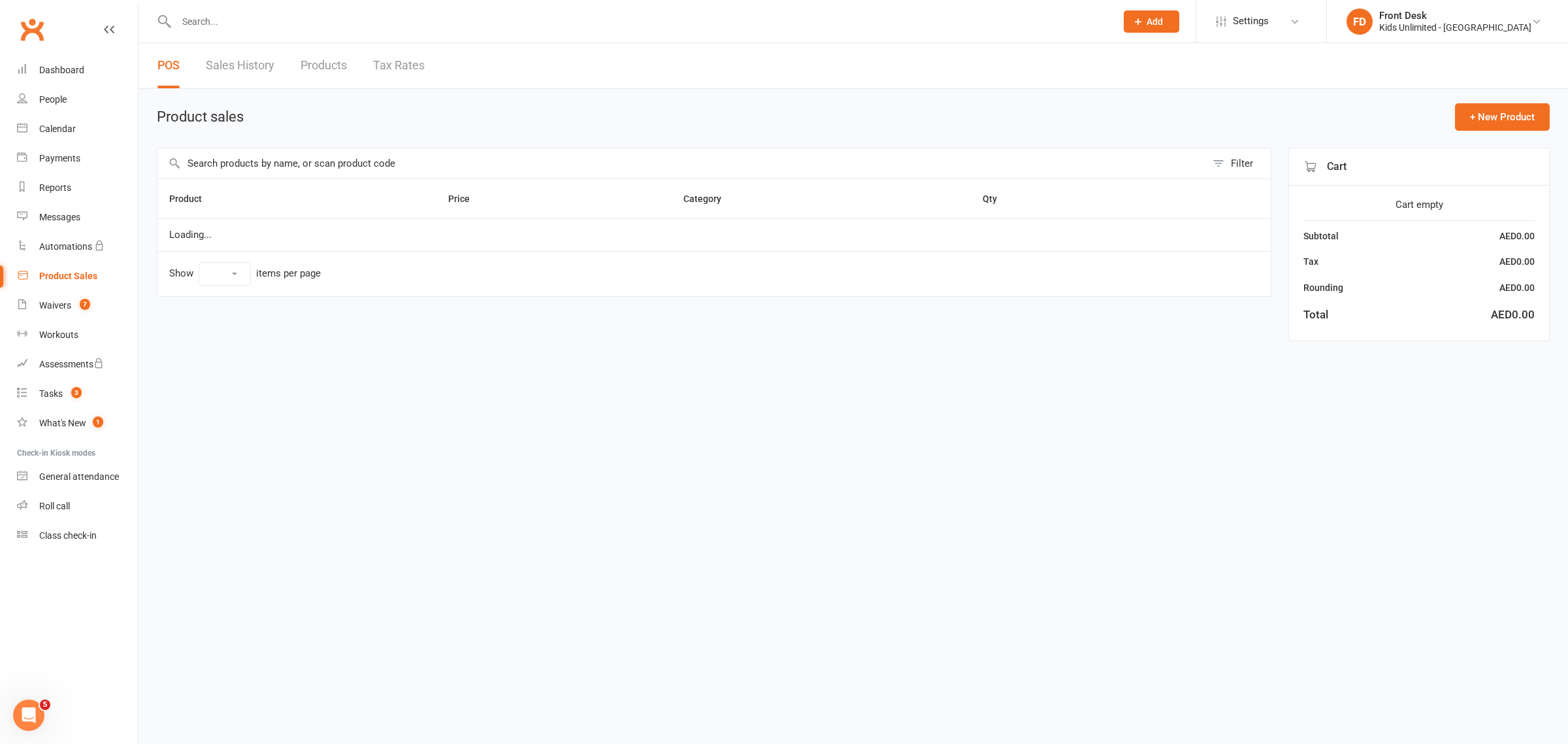
select select "100"
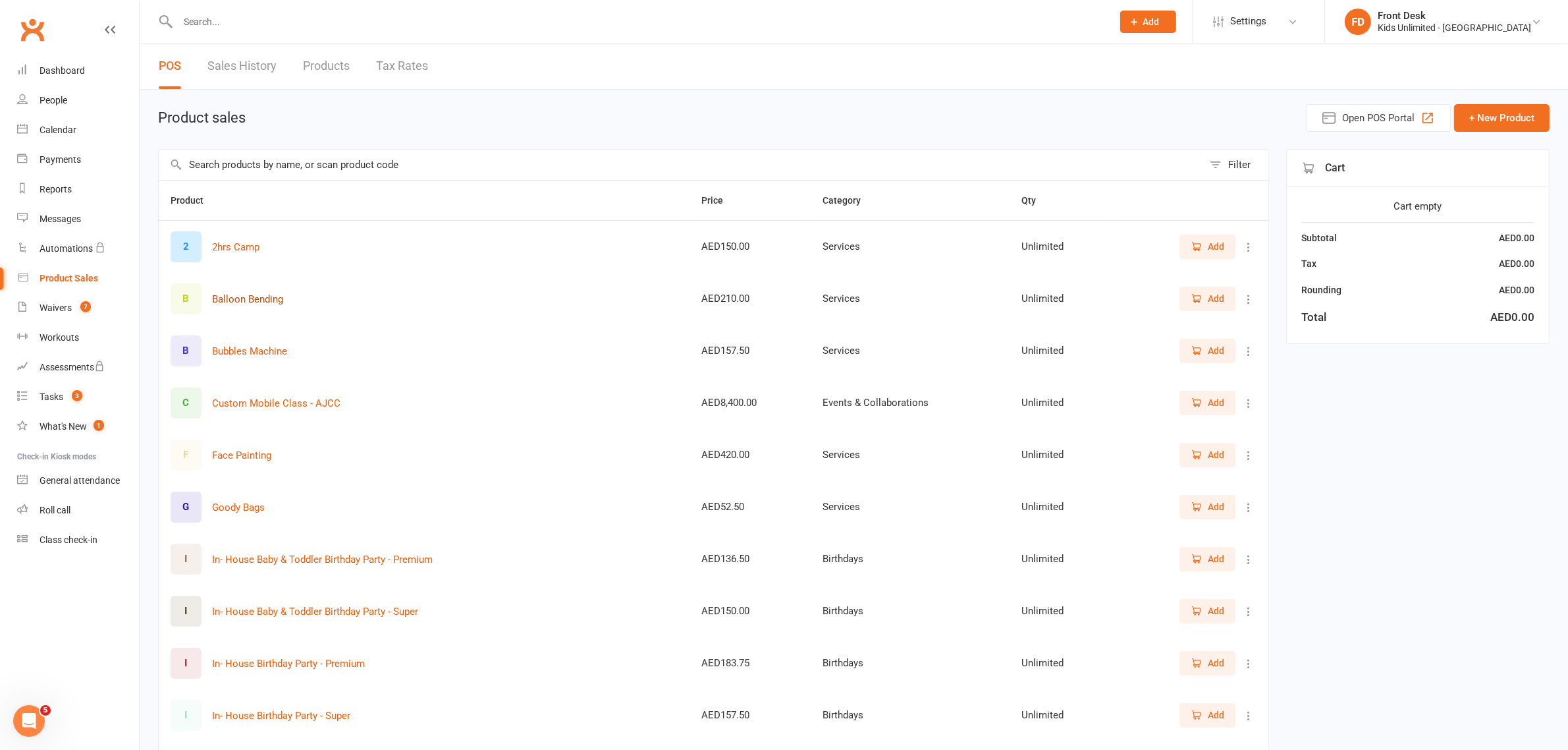
click at [241, 298] on button "Balloon Bending" at bounding box center [248, 299] width 71 height 15
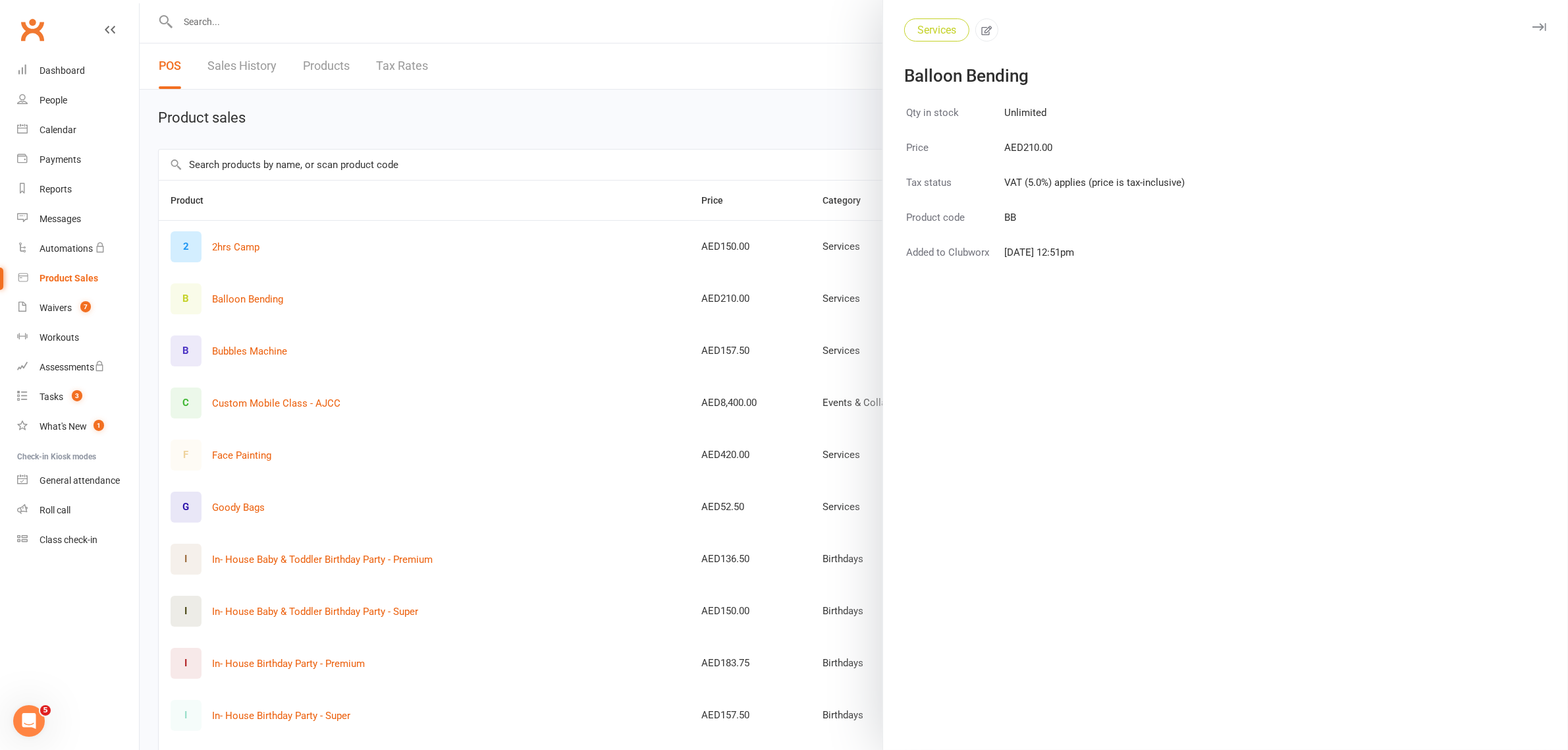
click at [1532, 26] on icon "button" at bounding box center [1539, 27] width 14 height 8
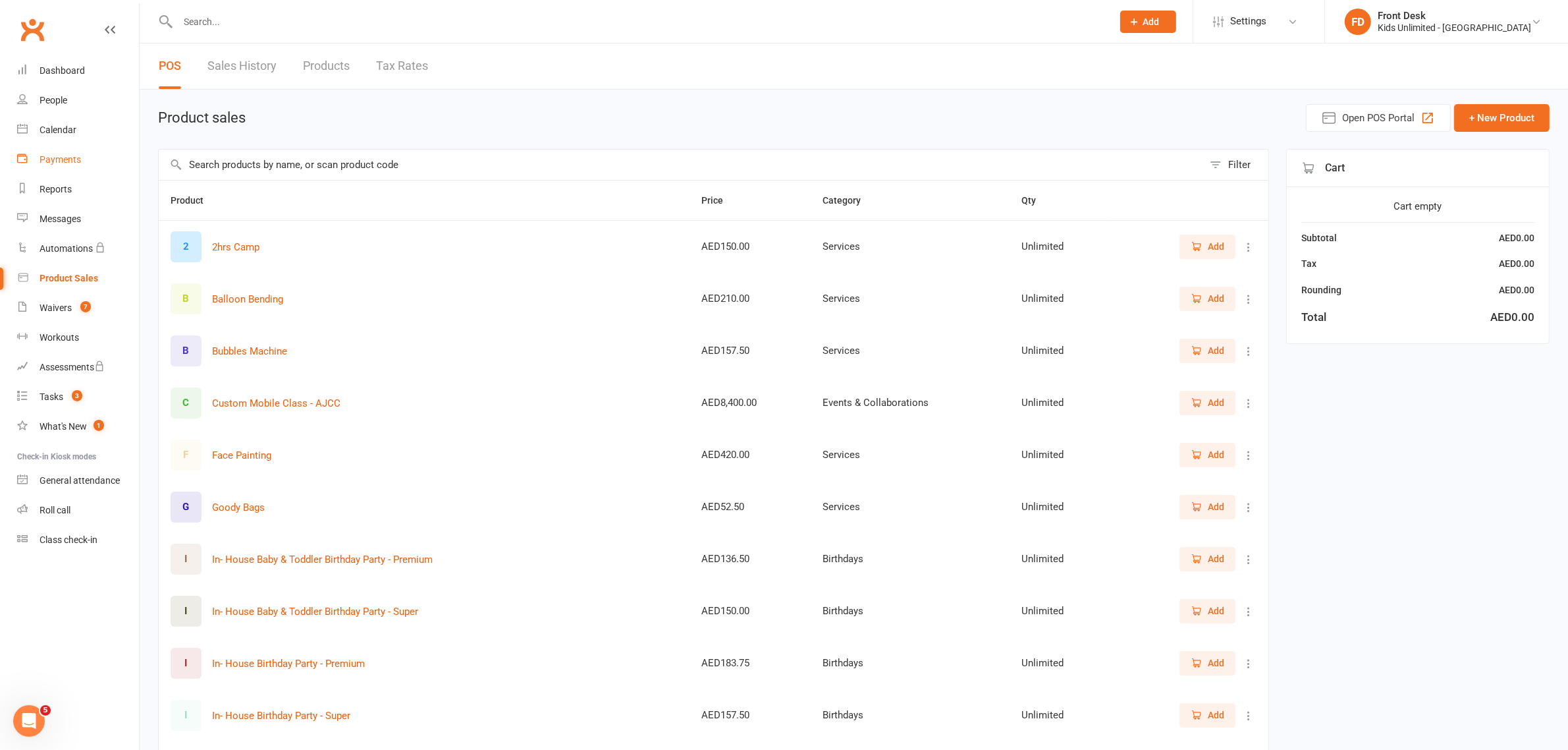
click at [74, 161] on div "Payments" at bounding box center [60, 160] width 42 height 11
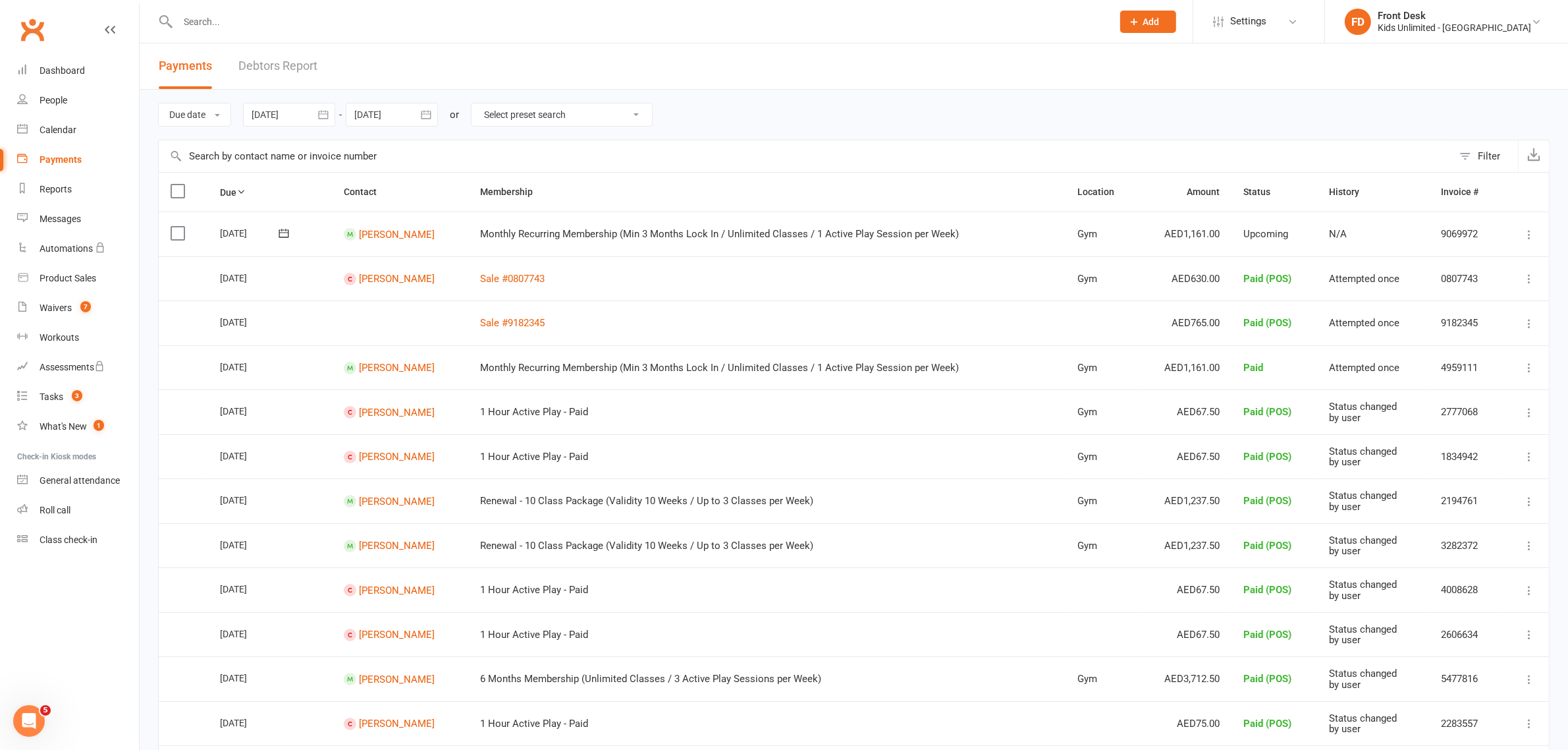
click at [245, 29] on input "text" at bounding box center [638, 22] width 930 height 19
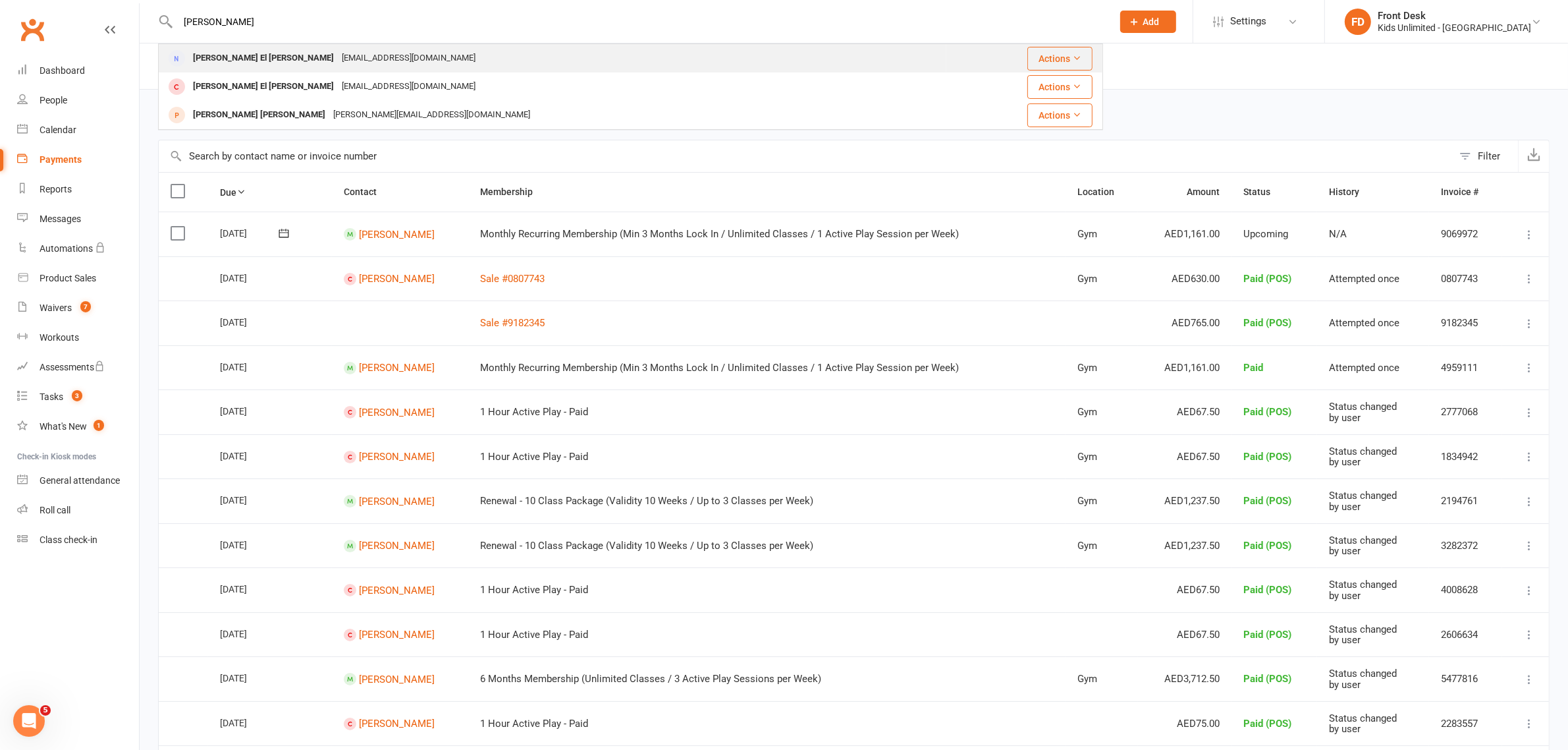
type input "pamela"
click at [338, 66] on div "Pamelakhoury1998@gmail.com" at bounding box center [408, 58] width 141 height 19
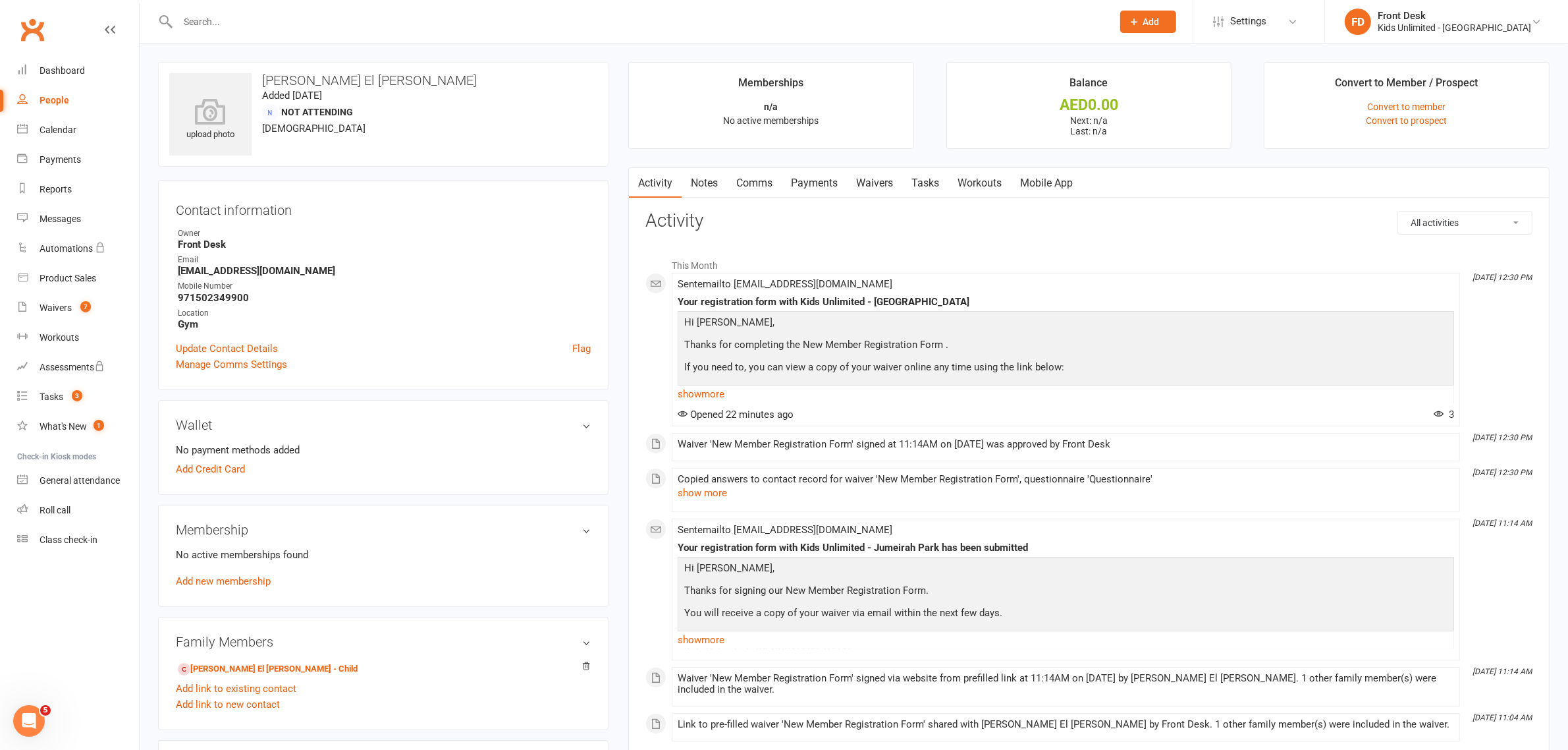
click at [867, 185] on link "Waivers" at bounding box center [875, 183] width 56 height 30
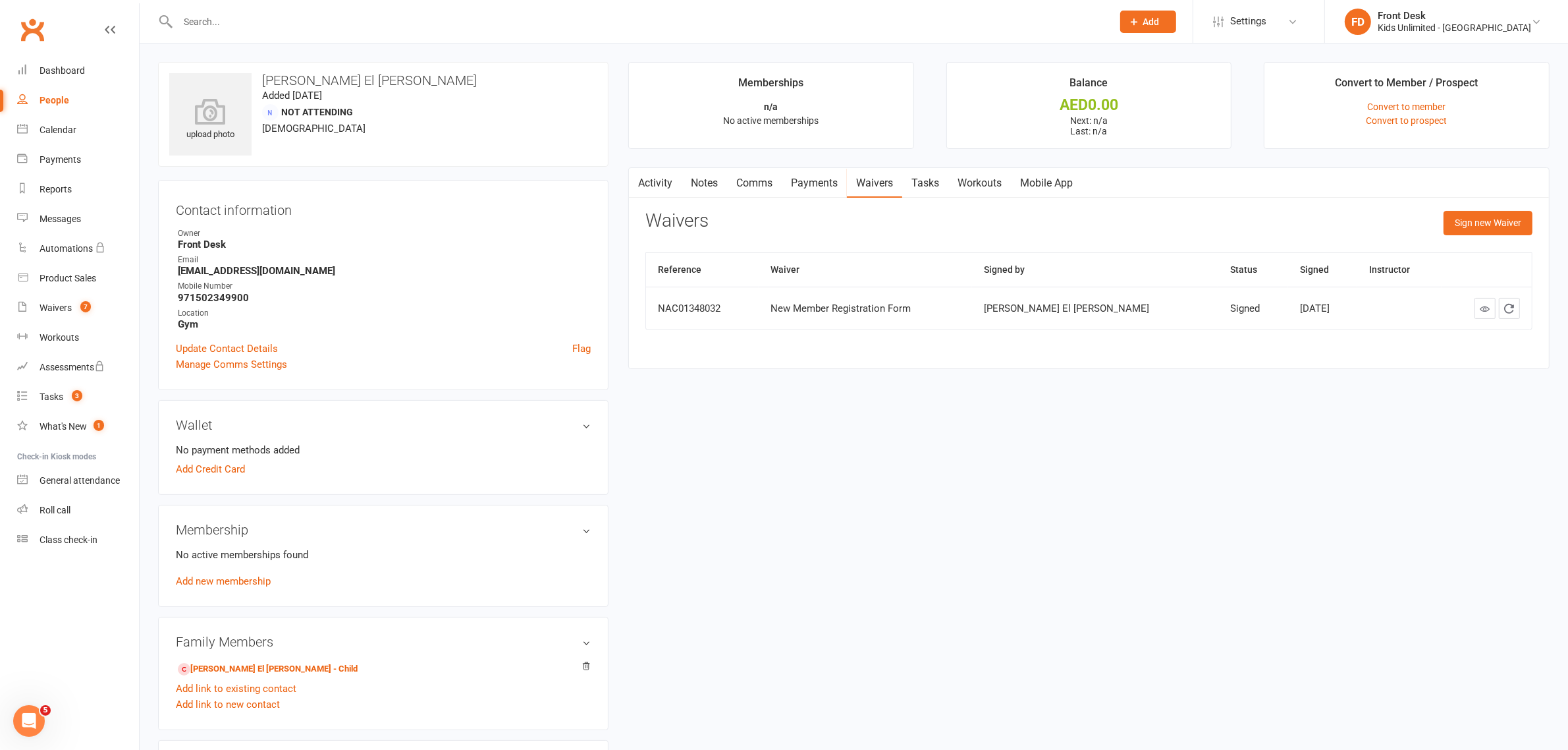
click at [827, 313] on div "New Member Registration Form" at bounding box center [865, 308] width 190 height 12
click at [1486, 313] on icon at bounding box center [1485, 308] width 10 height 10
click at [60, 304] on div "Waivers" at bounding box center [56, 308] width 32 height 11
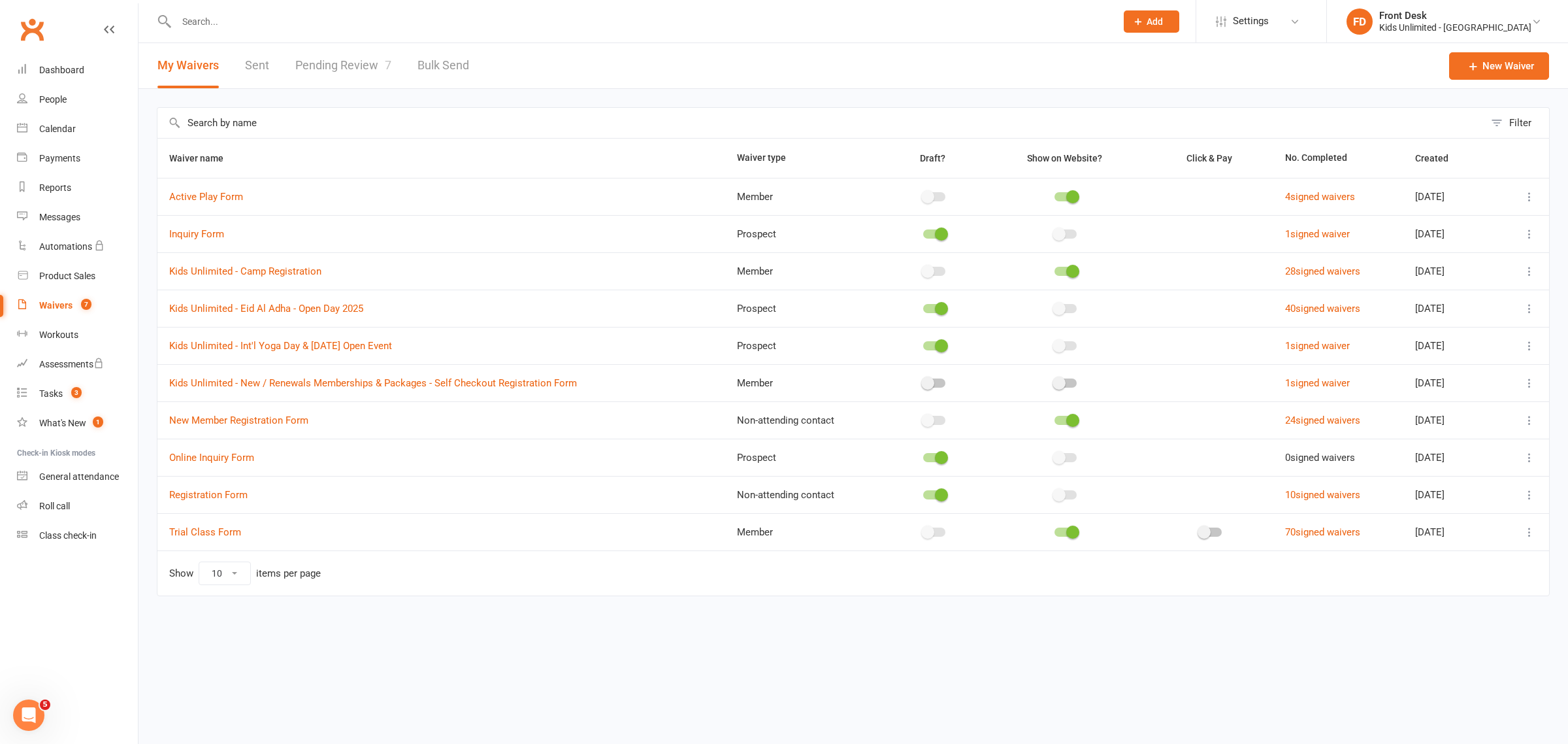
click at [310, 65] on link "Pending Review 7" at bounding box center [343, 65] width 96 height 45
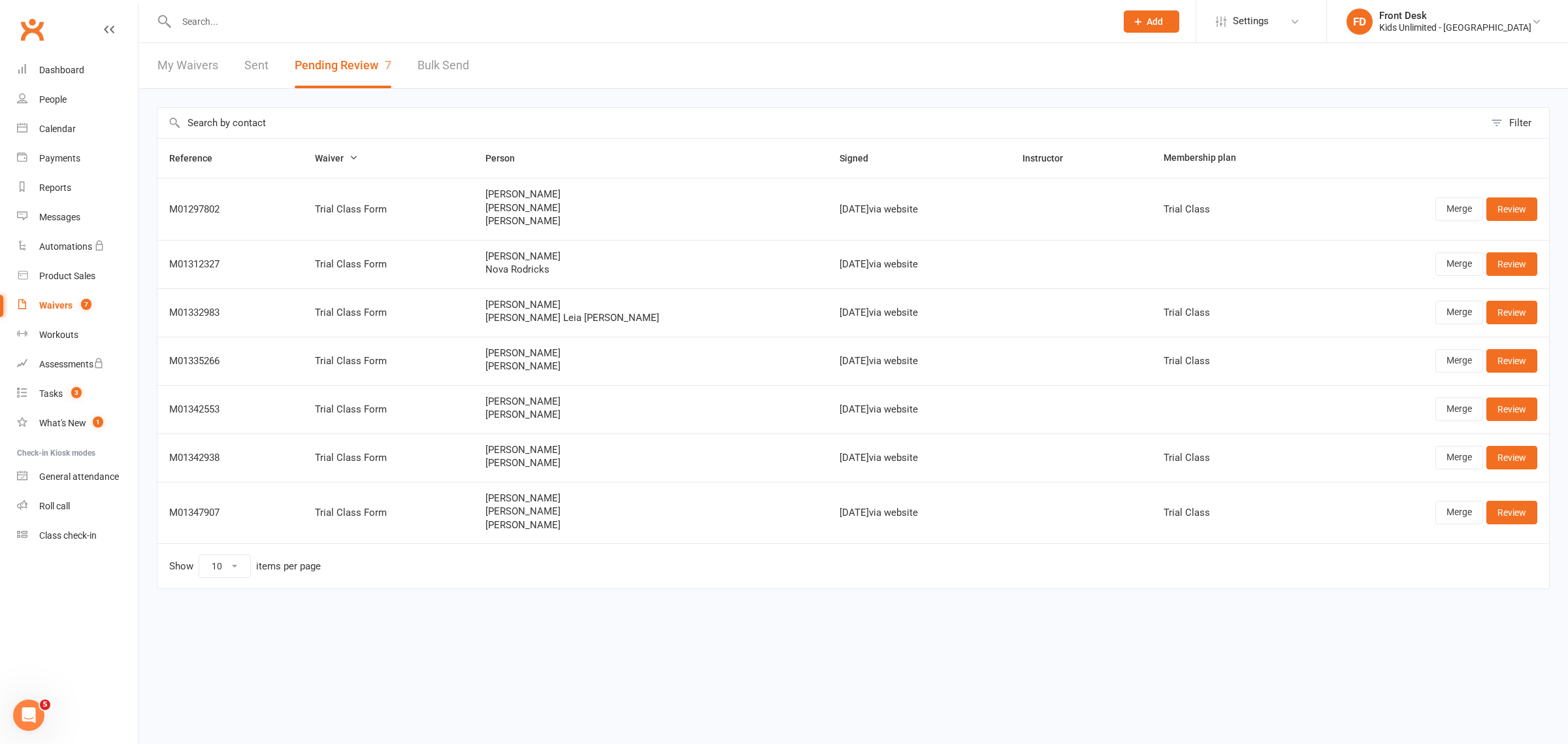
click at [184, 66] on link "My Waivers" at bounding box center [188, 65] width 61 height 45
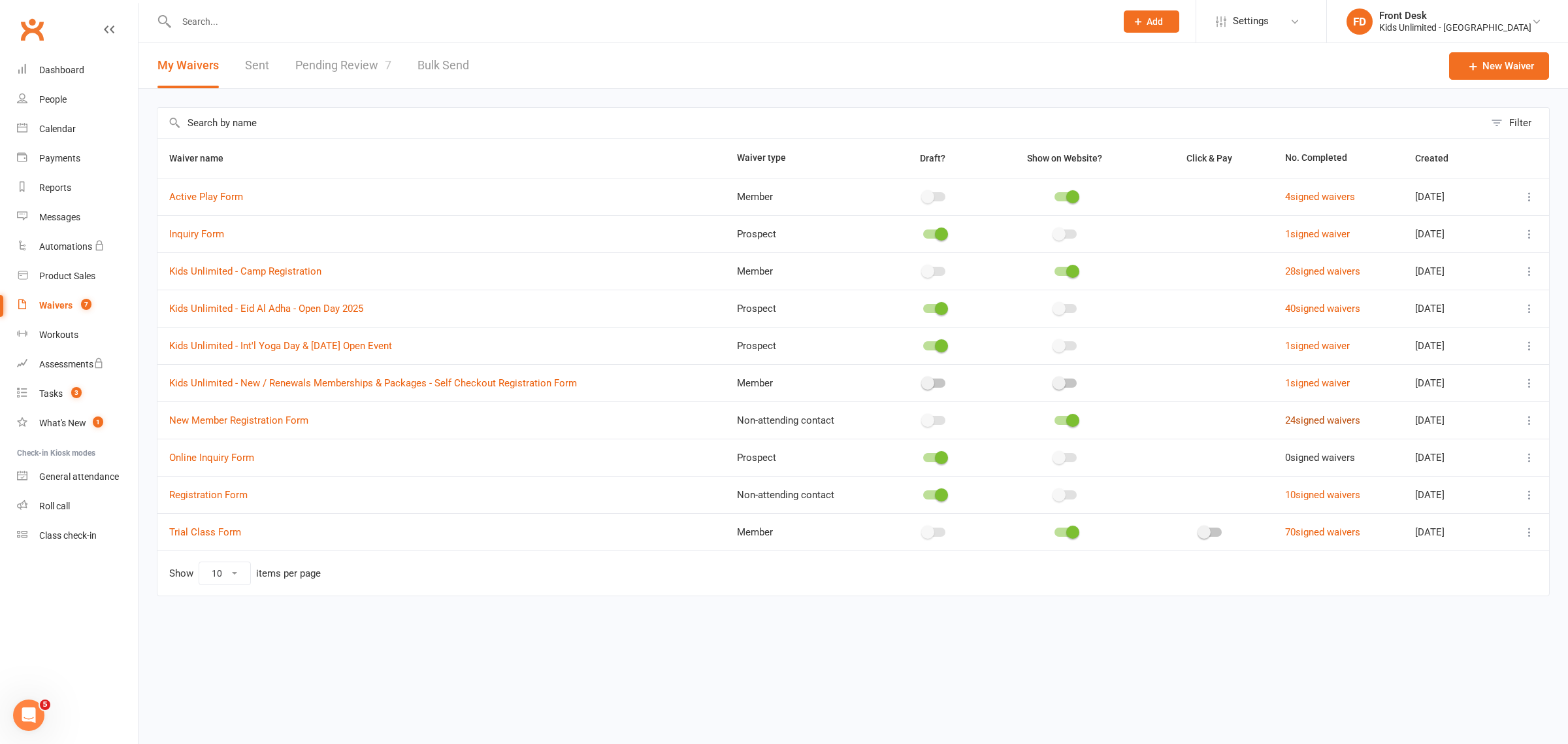
click at [1307, 416] on link "24 signed waivers" at bounding box center [1323, 420] width 75 height 11
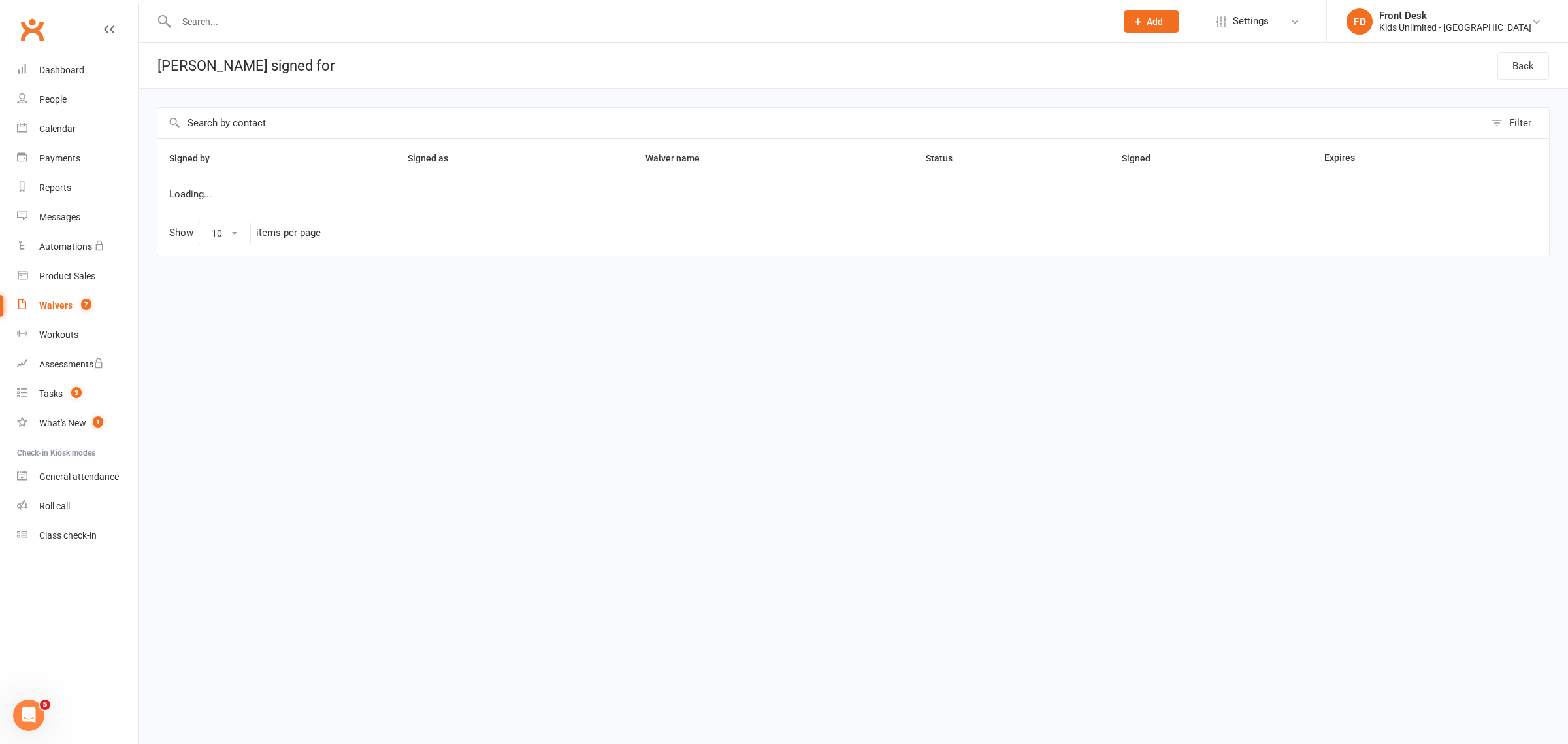
select select "50"
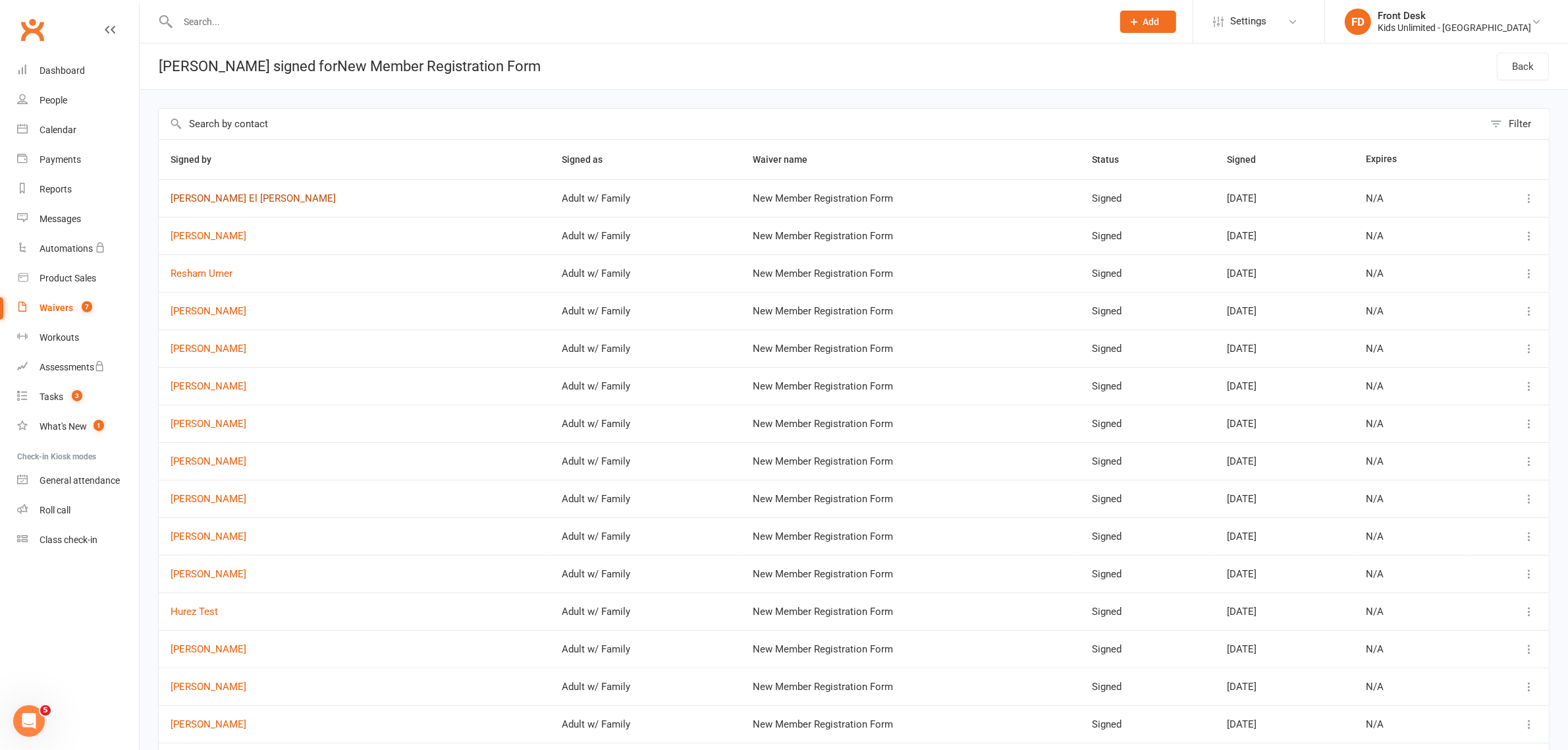
click at [204, 198] on link "Pamela El Haddad" at bounding box center [354, 199] width 367 height 12
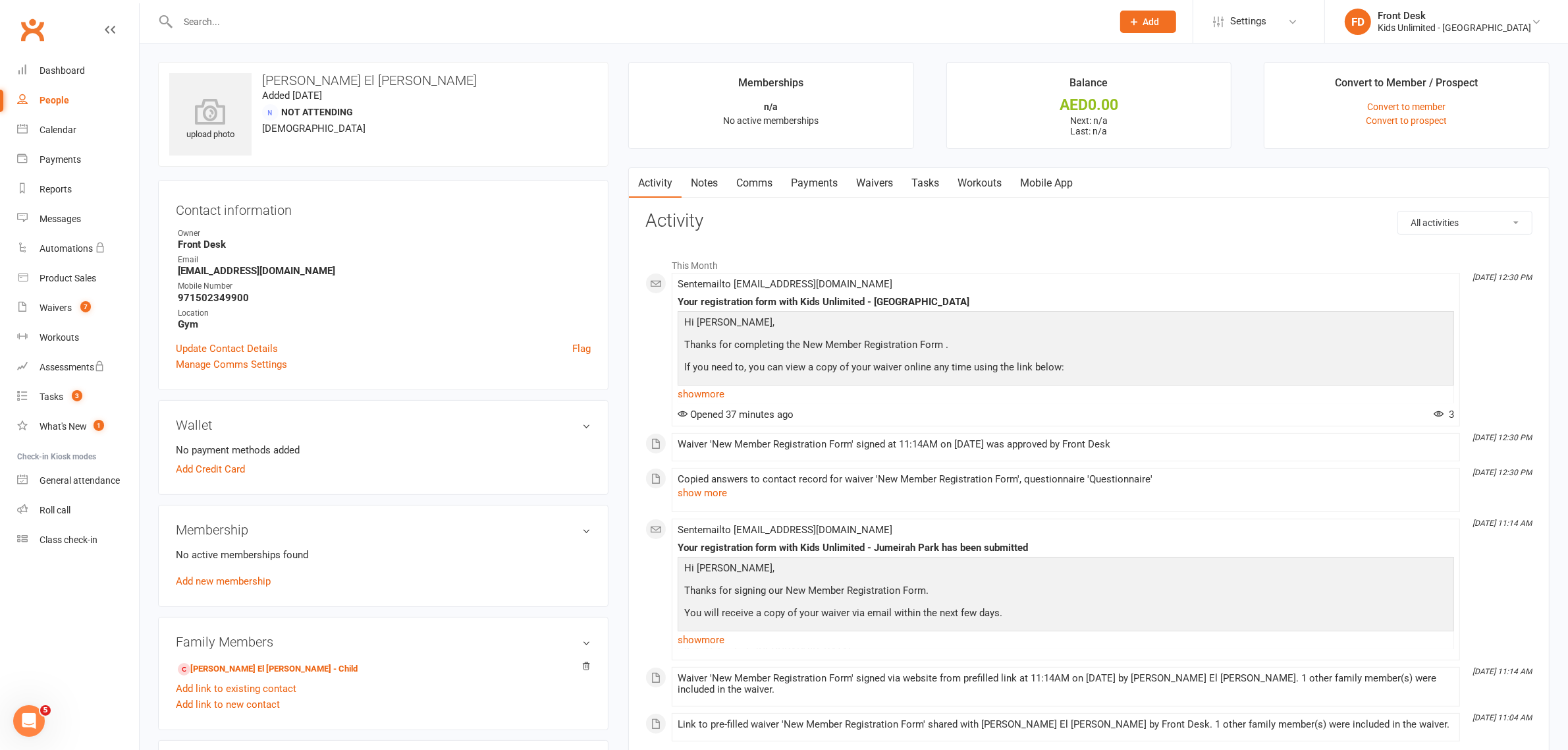
scroll to position [165, 0]
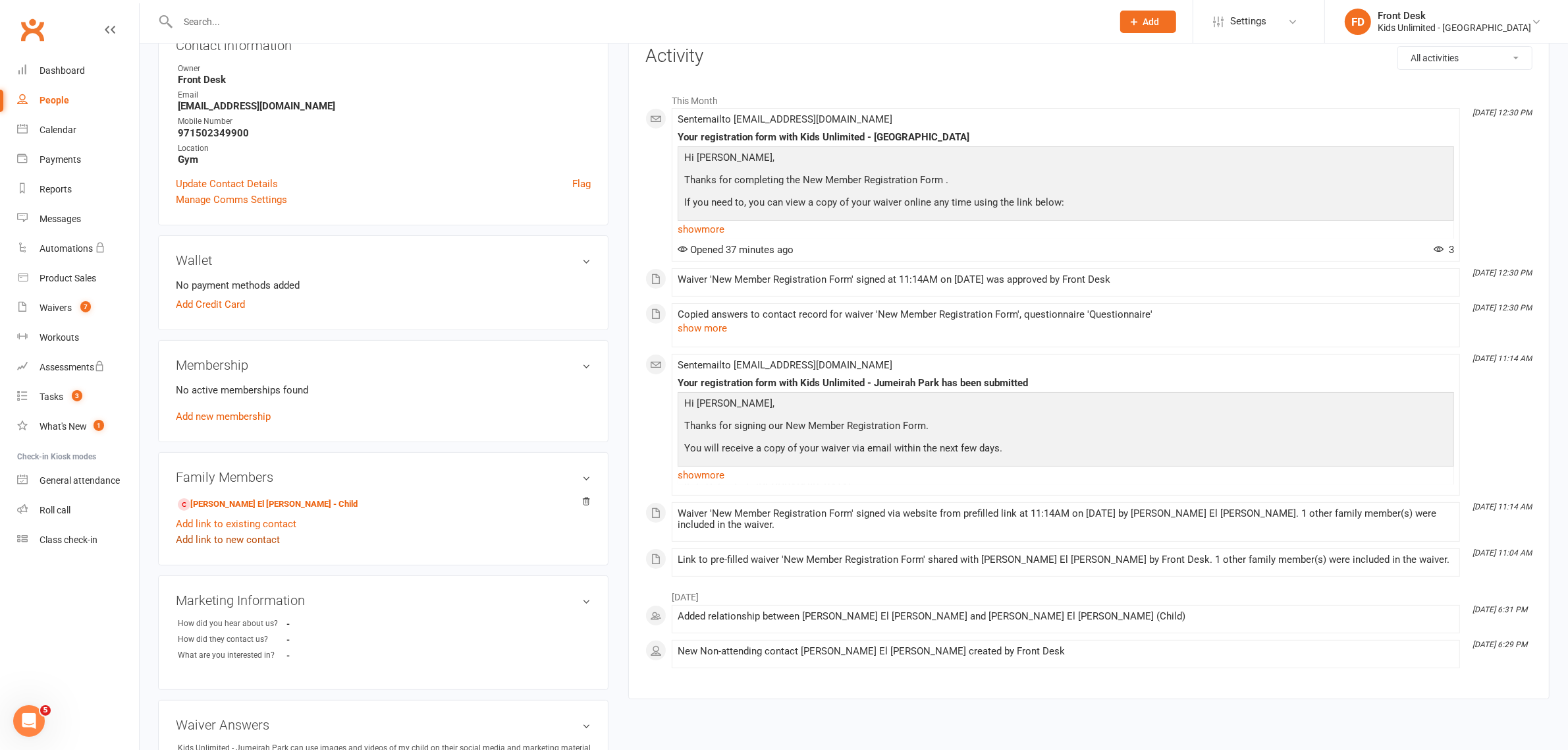
click at [254, 535] on link "Add link to new contact" at bounding box center [228, 539] width 104 height 15
click at [497, 524] on button "Continue" at bounding box center [483, 528] width 41 height 15
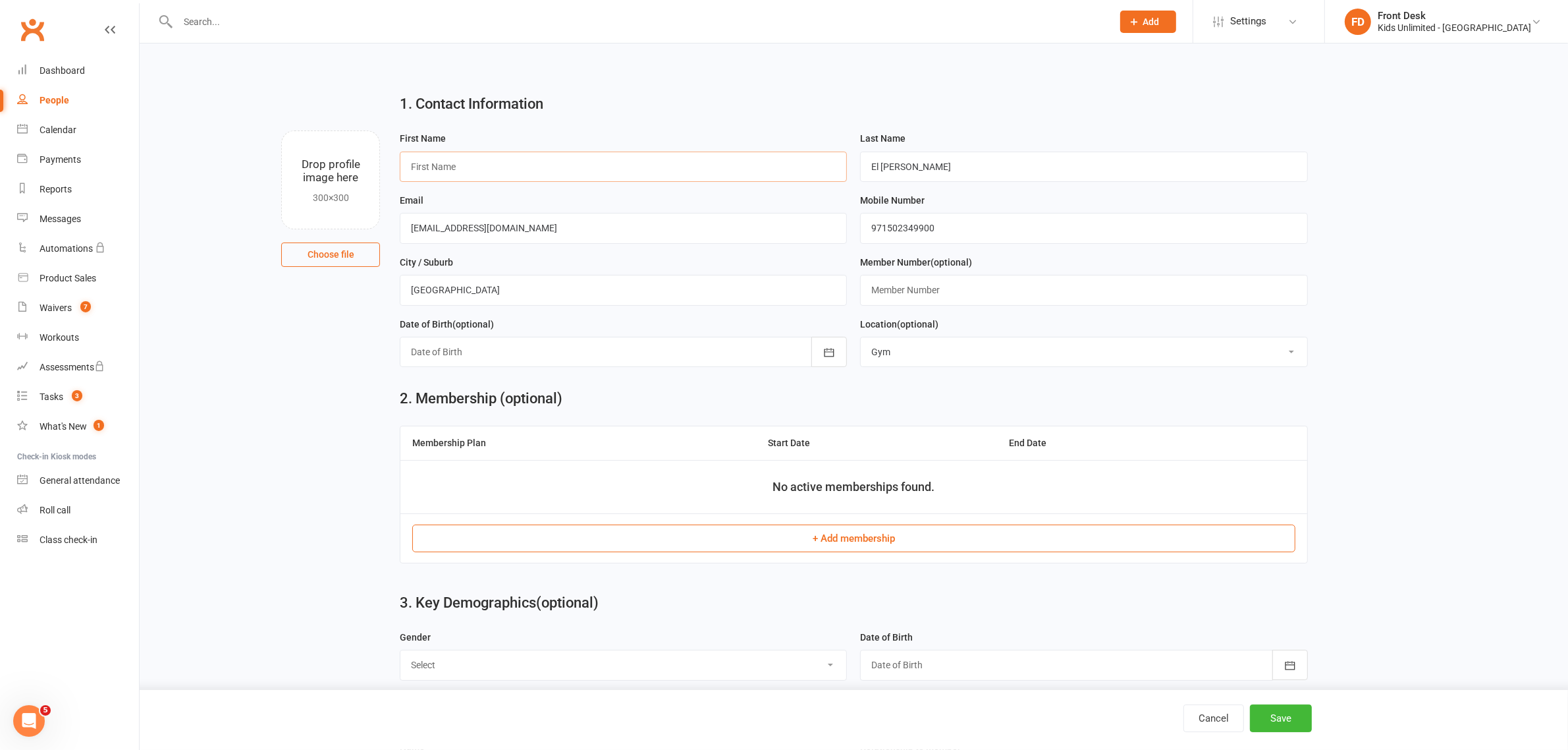
click at [513, 160] on input "text" at bounding box center [623, 166] width 447 height 30
type input "Carlo"
drag, startPoint x: 469, startPoint y: 169, endPoint x: 285, endPoint y: 154, distance: 184.6
click at [285, 131] on div "Drop profile image here 300×300 Choose file First Name Carlo Last Name El Hadda…" at bounding box center [854, 131] width 1392 height 0
click at [50, 536] on div "Class check-in" at bounding box center [68, 540] width 58 height 11
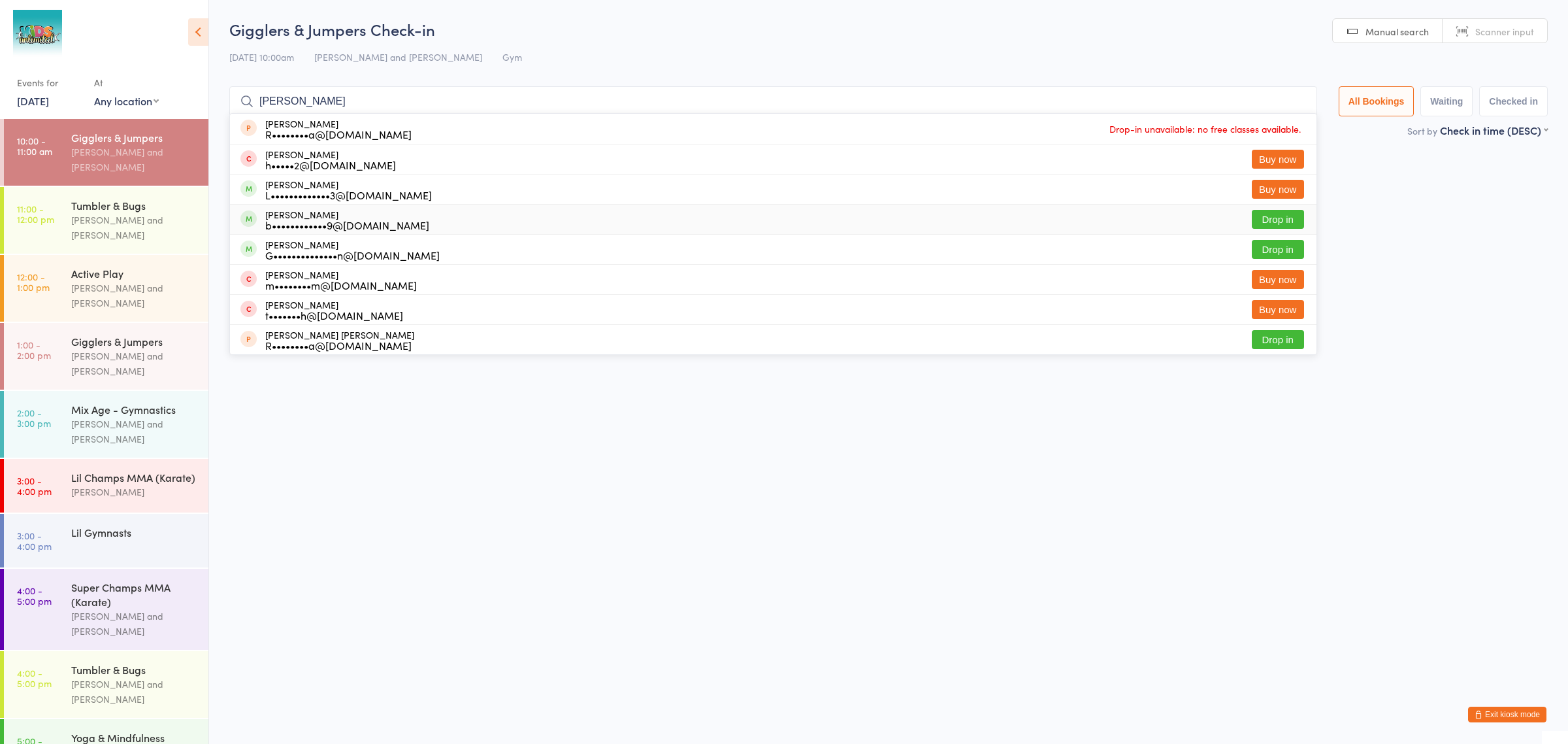
type input "[PERSON_NAME]"
click at [342, 216] on div "[PERSON_NAME] b••••••••••••9@[DOMAIN_NAME]" at bounding box center [347, 219] width 164 height 21
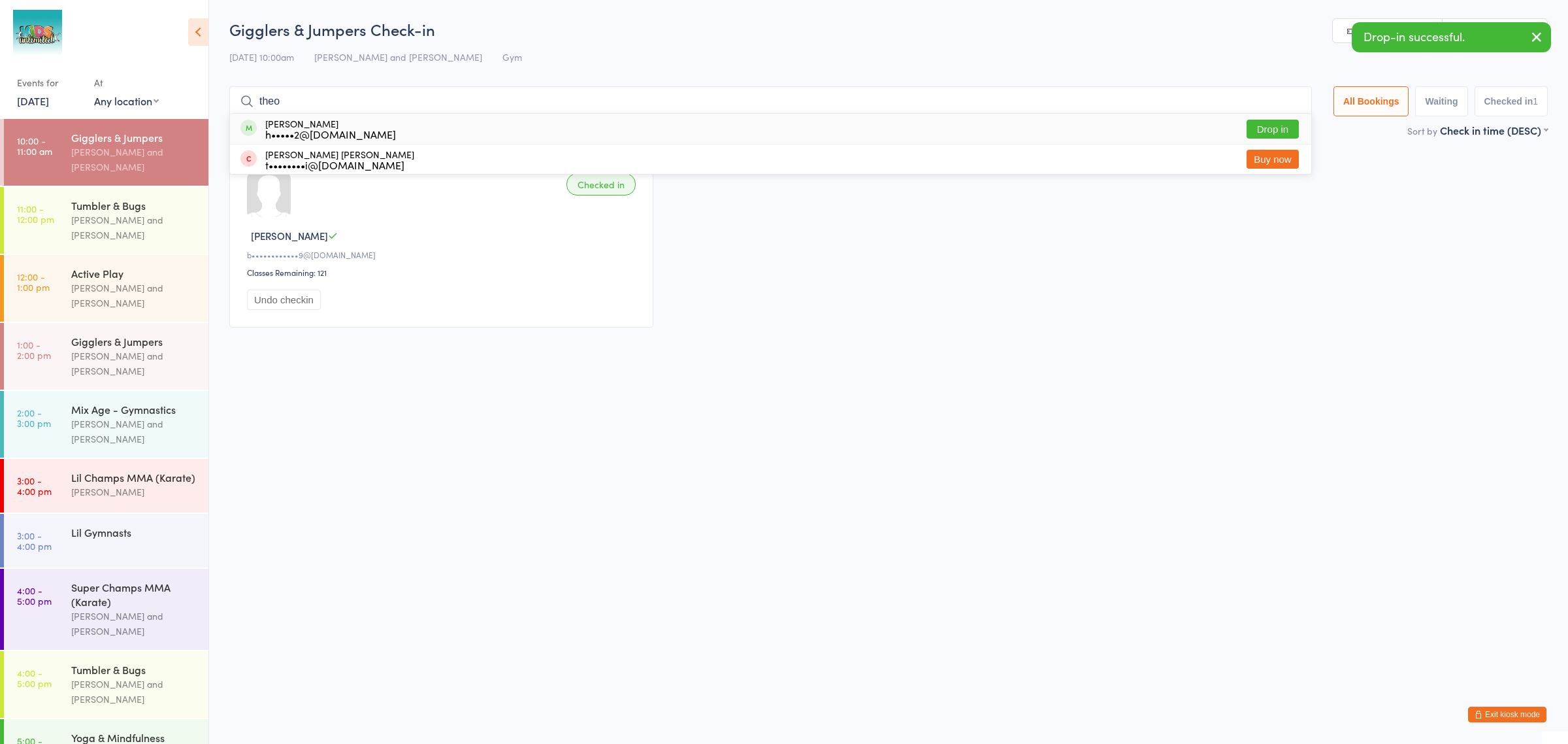
type input "theo"
click at [327, 126] on div "[PERSON_NAME] h•••••2@[DOMAIN_NAME]" at bounding box center [330, 128] width 131 height 21
